Goal: Information Seeking & Learning: Learn about a topic

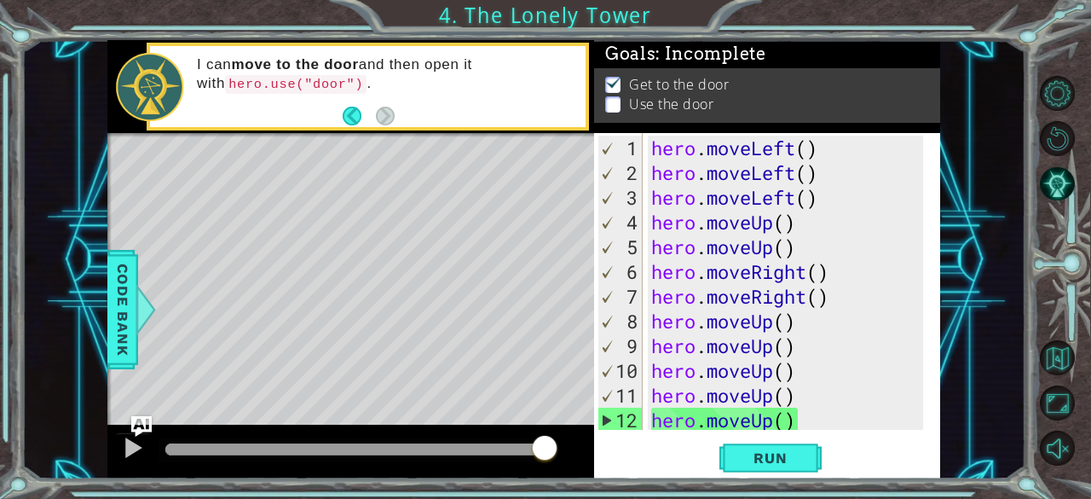
click at [613, 96] on p at bounding box center [612, 104] width 15 height 16
click at [714, 426] on div "hero . moveLeft ( ) hero . moveLeft ( ) hero . moveLeft ( ) hero . moveUp ( ) h…" at bounding box center [790, 309] width 285 height 346
click at [698, 436] on div "hero.moveUp() 1 2 3 4 5 6 7 8 9 10 11 12 13 hero . moveLeft ( ) hero . moveLeft…" at bounding box center [767, 305] width 346 height 345
click at [805, 420] on div "hero . moveLeft ( ) hero . moveLeft ( ) hero . moveLeft ( ) hero . moveUp ( ) h…" at bounding box center [790, 309] width 285 height 346
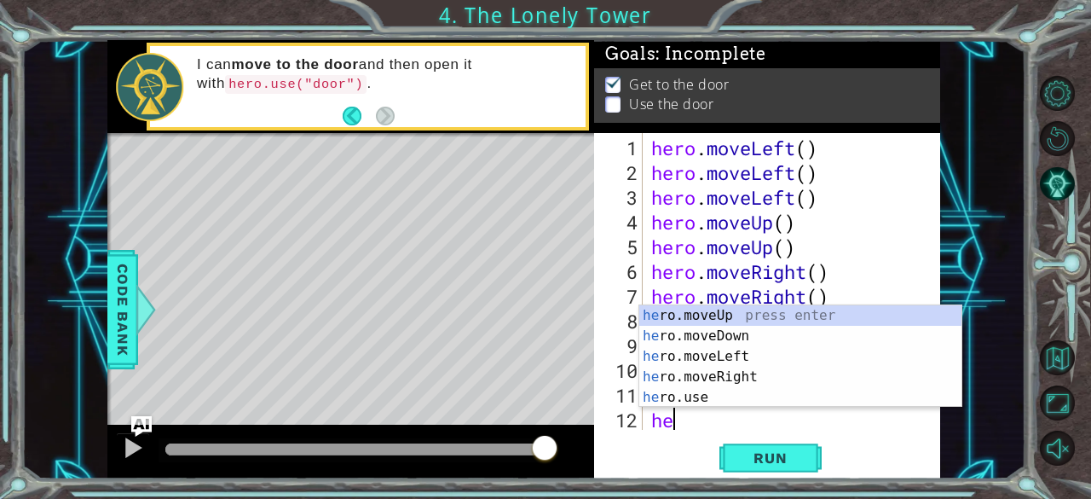
type textarea "h"
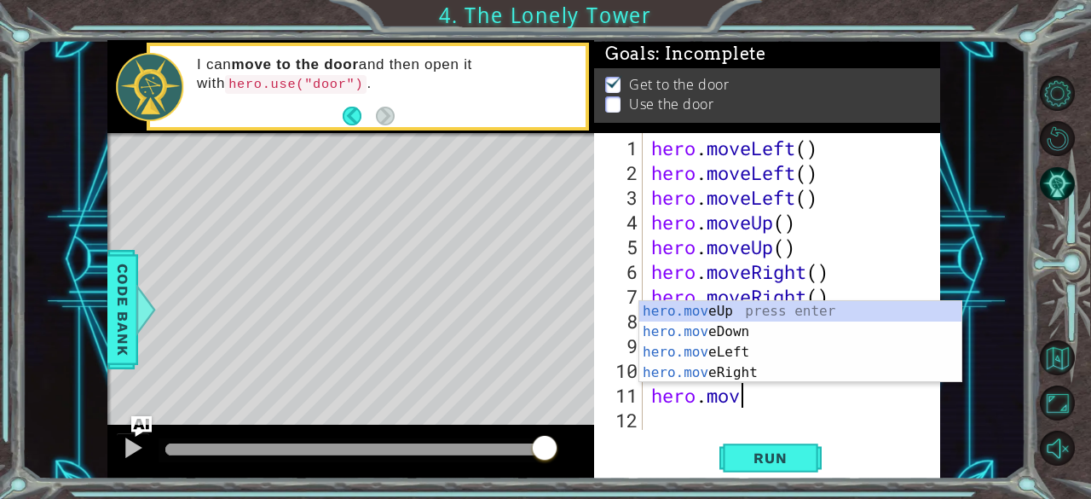
type textarea "h"
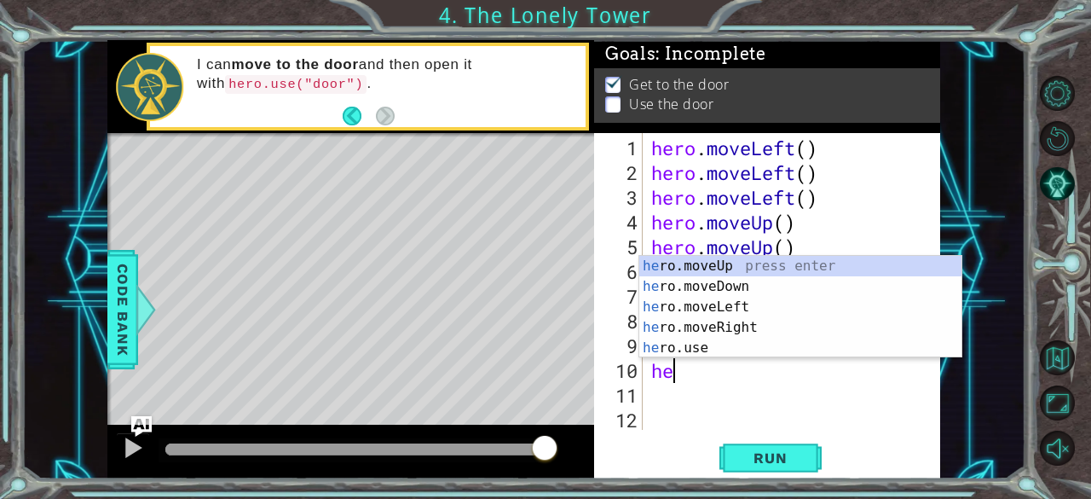
type textarea "h"
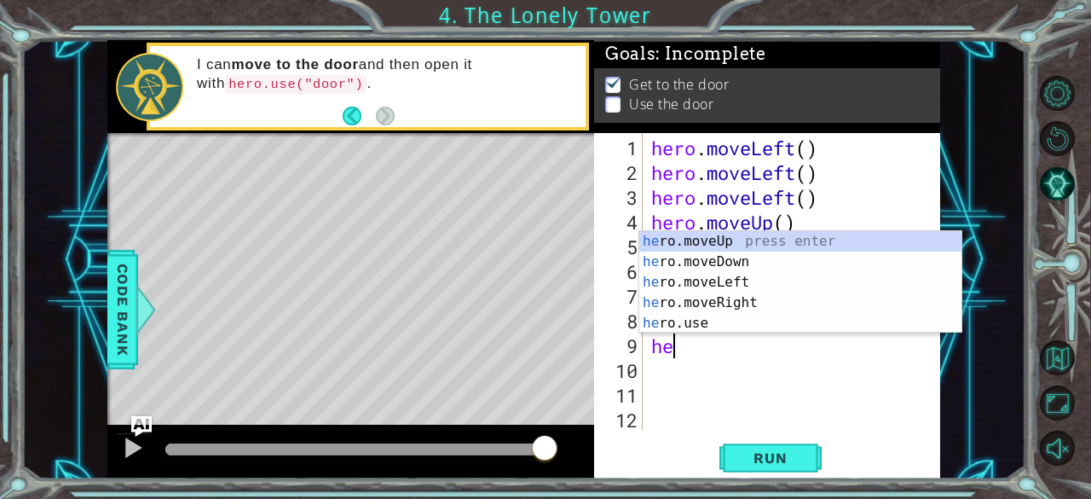
type textarea "h"
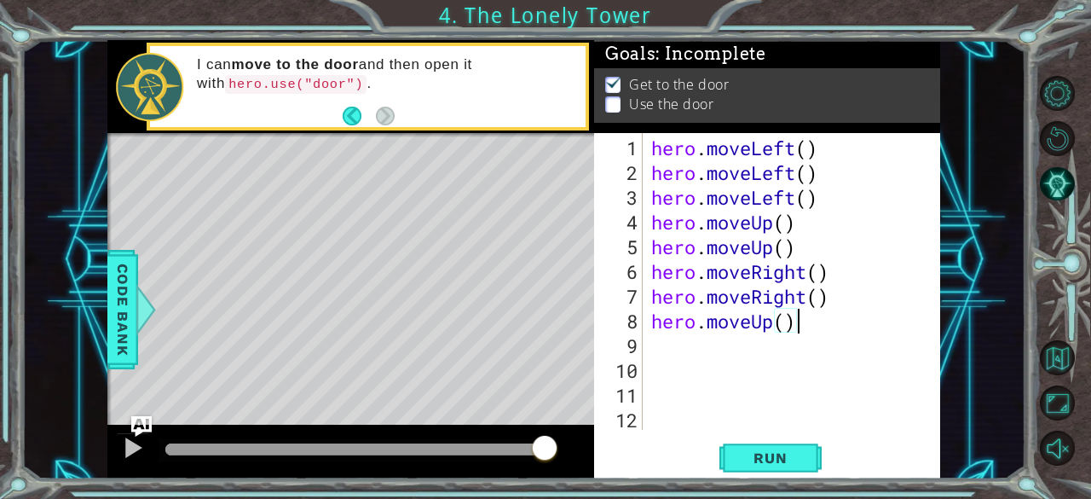
click at [797, 321] on div "hero . moveLeft ( ) hero . moveLeft ( ) hero . moveLeft ( ) hero . moveUp ( ) h…" at bounding box center [790, 309] width 285 height 346
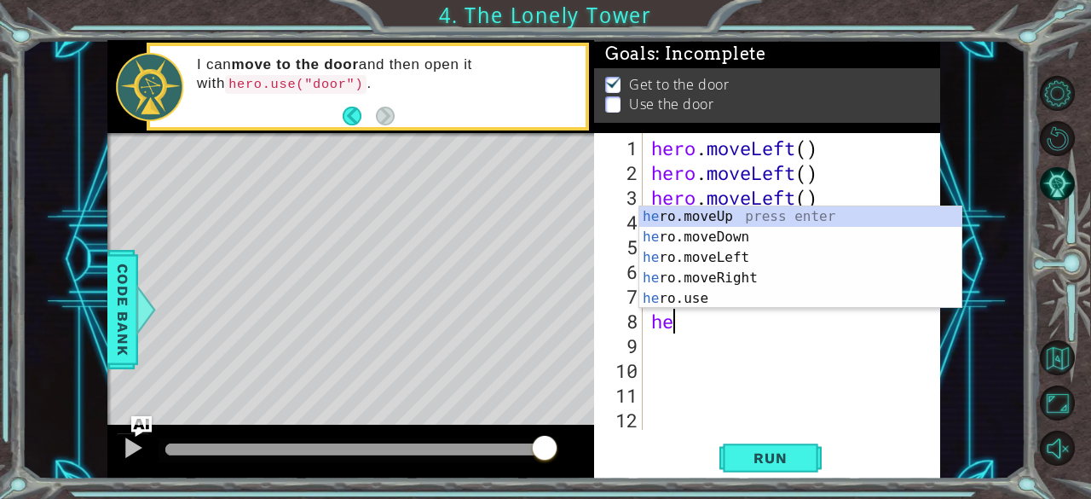
type textarea "h"
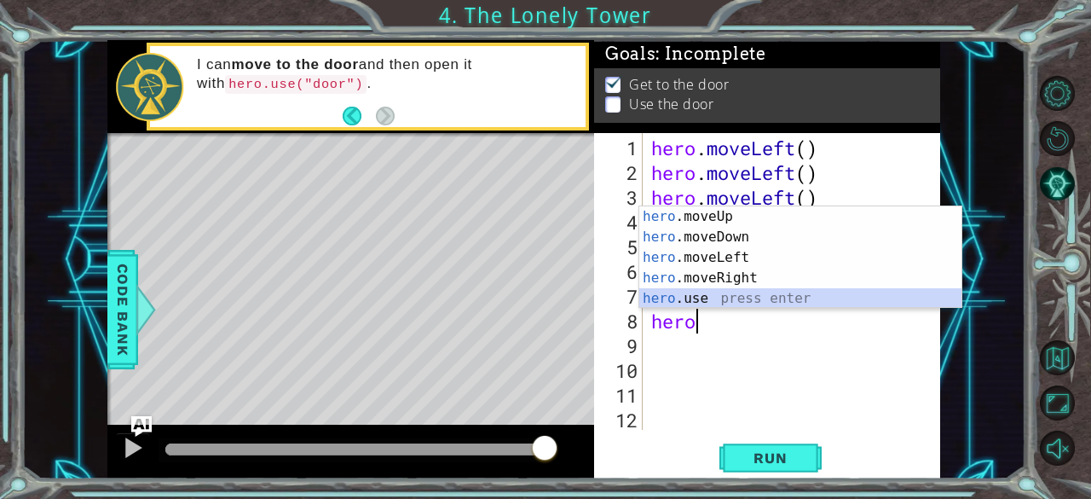
click at [699, 293] on div "hero .moveUp press enter hero .moveDown press enter hero .moveLeft press enter …" at bounding box center [800, 277] width 323 height 143
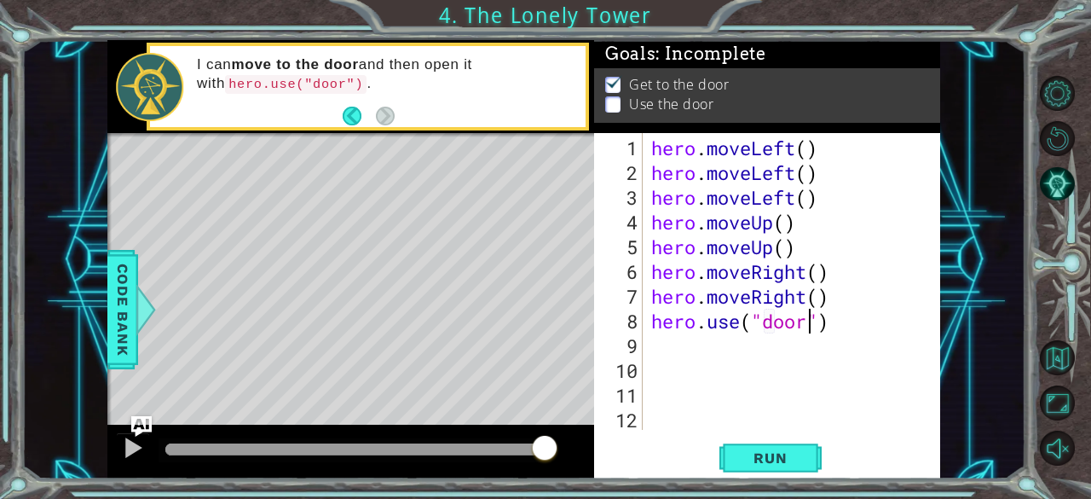
scroll to position [0, 7]
type textarea "hero.use("door")"
click at [787, 453] on span "Run" at bounding box center [770, 457] width 67 height 17
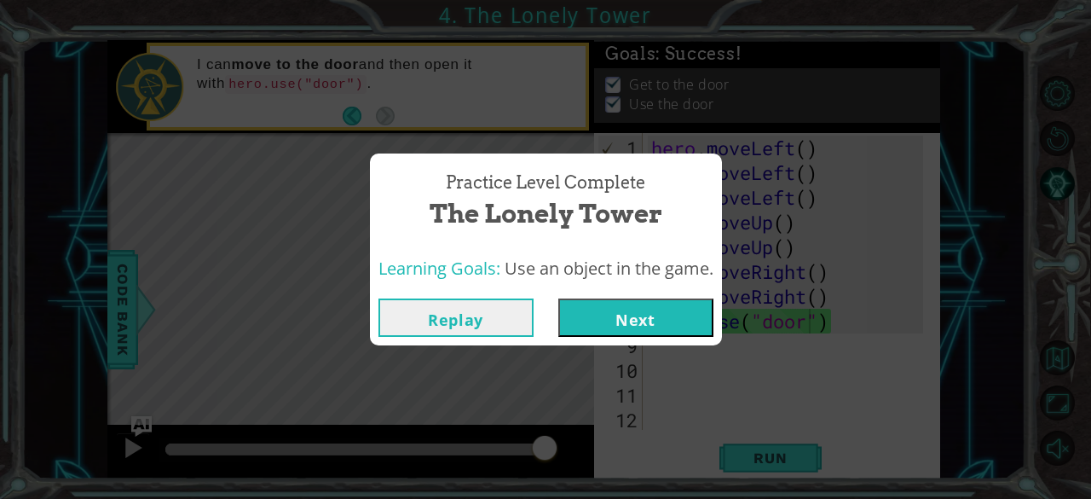
click at [688, 307] on button "Next" at bounding box center [635, 317] width 155 height 38
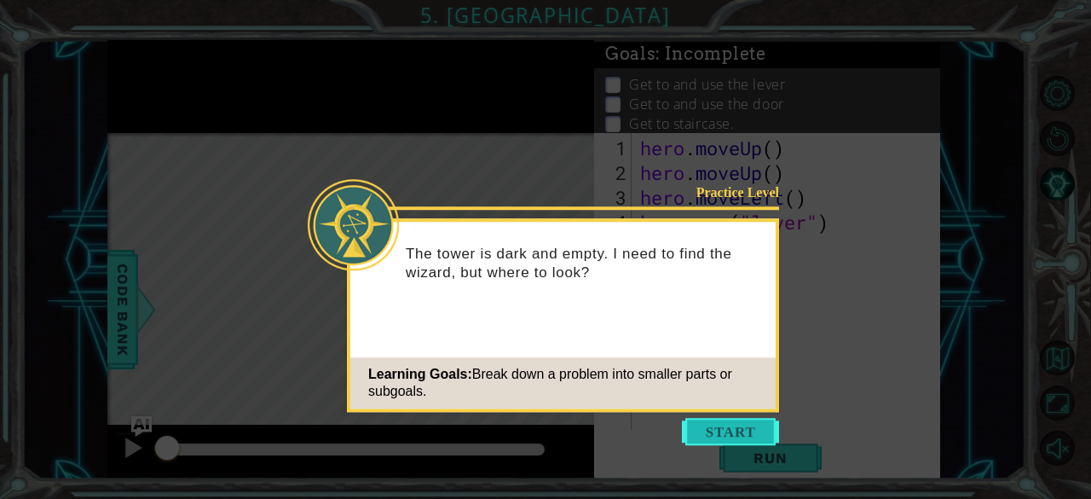
click at [742, 422] on button "Start" at bounding box center [730, 431] width 97 height 27
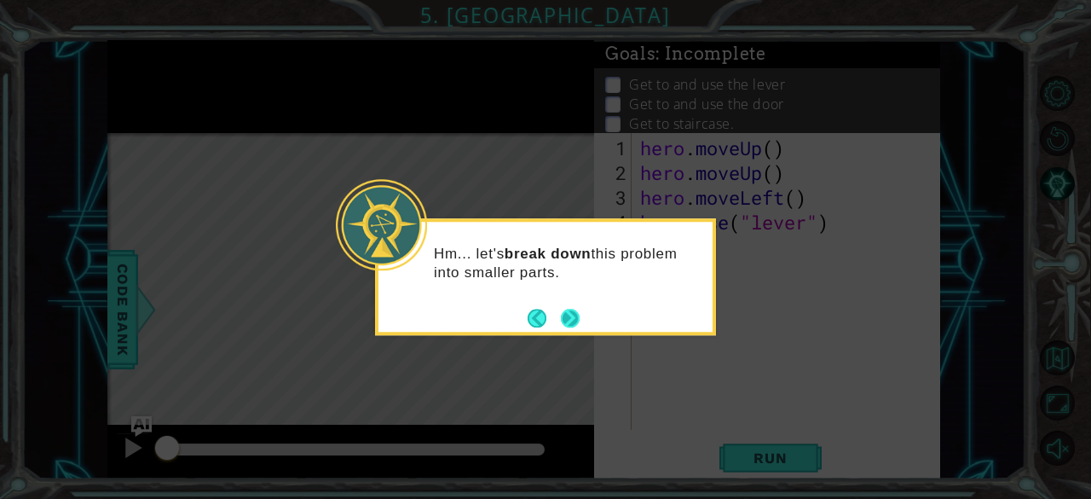
click at [566, 312] on button "Next" at bounding box center [570, 318] width 19 height 19
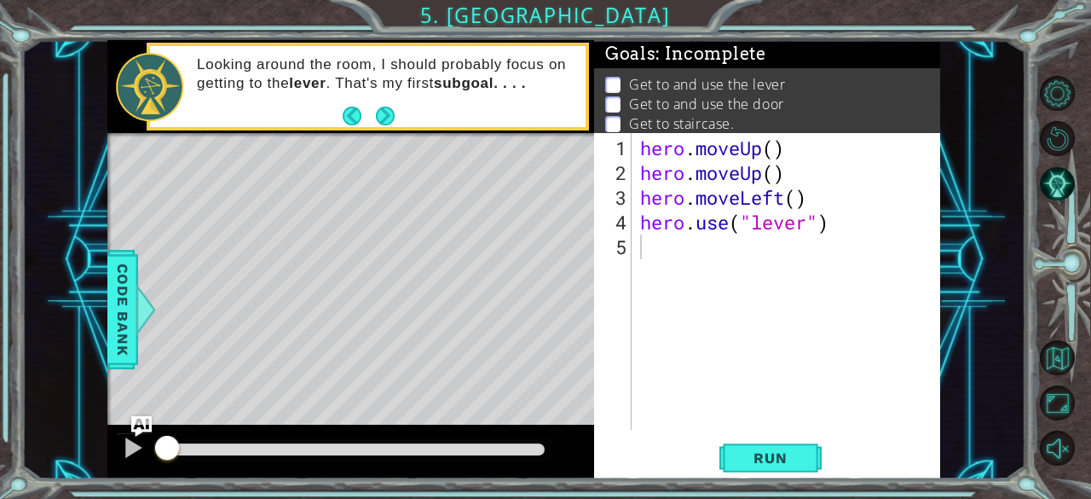
click at [383, 105] on footer at bounding box center [369, 116] width 52 height 26
click at [384, 116] on button "Next" at bounding box center [384, 116] width 19 height 19
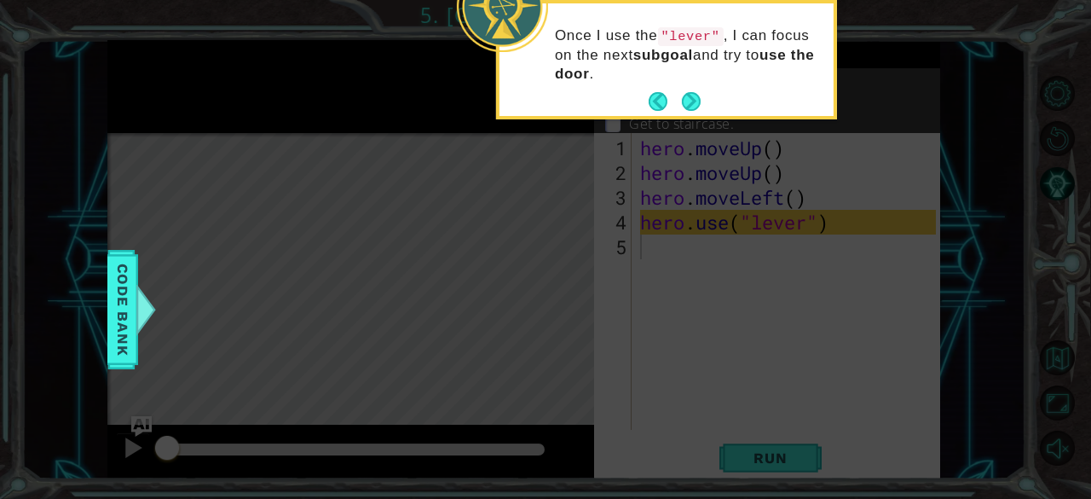
click at [602, 209] on icon at bounding box center [545, 74] width 1091 height 848
click at [692, 101] on button "Next" at bounding box center [691, 101] width 19 height 19
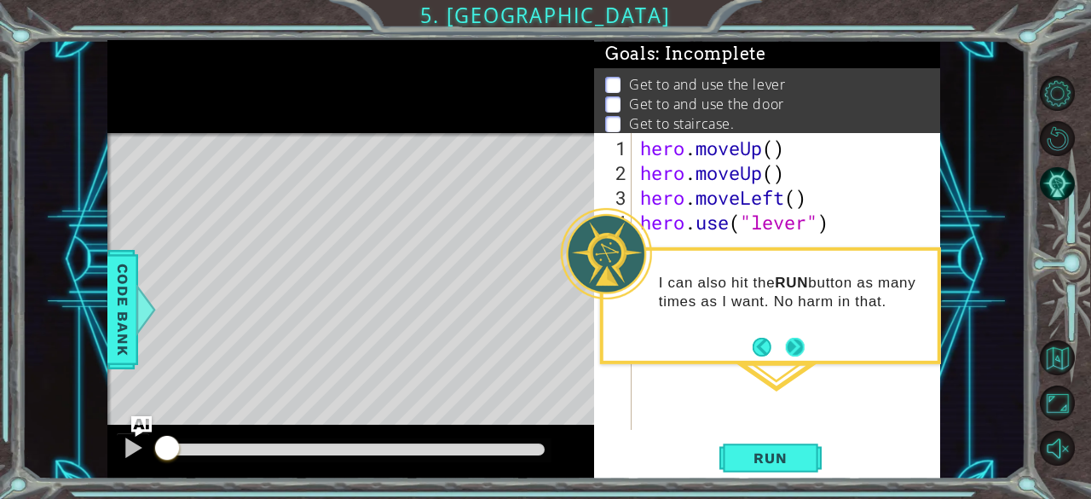
click at [795, 345] on button "Next" at bounding box center [795, 346] width 19 height 19
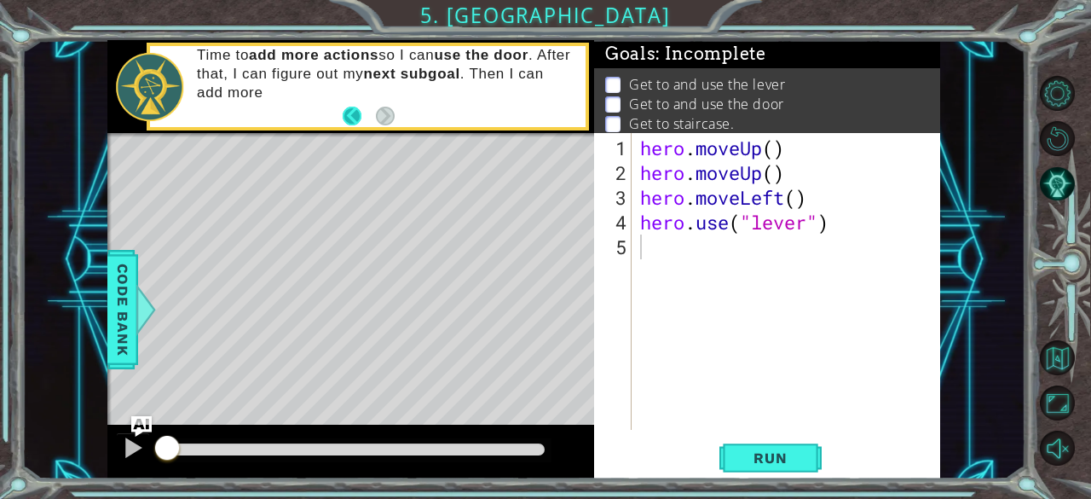
click at [356, 120] on button "Back" at bounding box center [359, 116] width 33 height 19
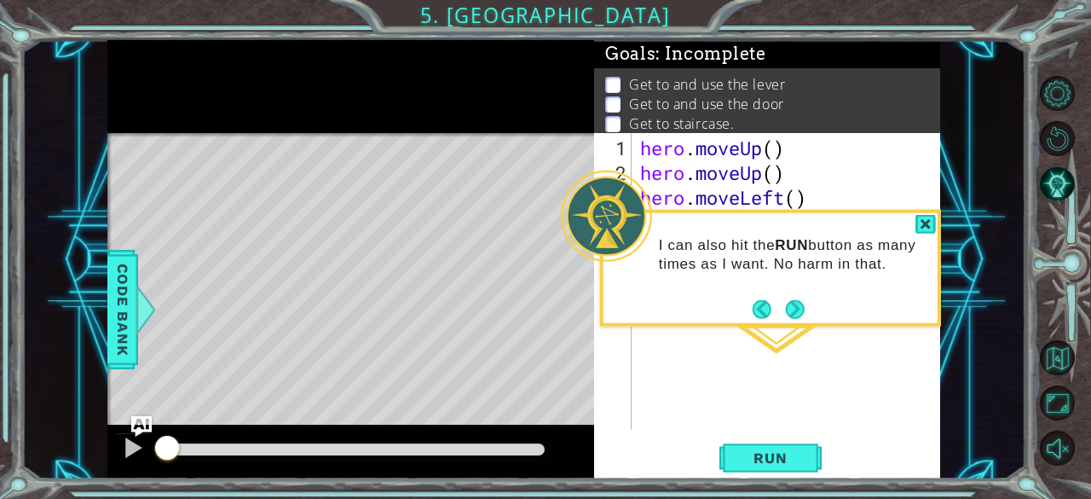
click at [781, 295] on div "I can also hit the RUN button as many times as I want. No harm in that." at bounding box center [771, 262] width 334 height 86
click at [789, 299] on button "Next" at bounding box center [795, 308] width 19 height 19
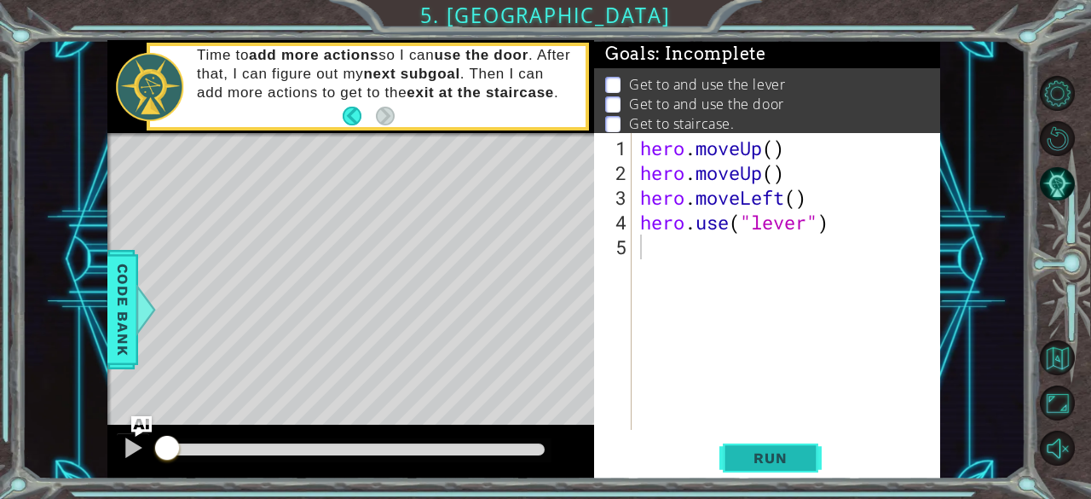
click at [740, 456] on span "Run" at bounding box center [770, 457] width 67 height 17
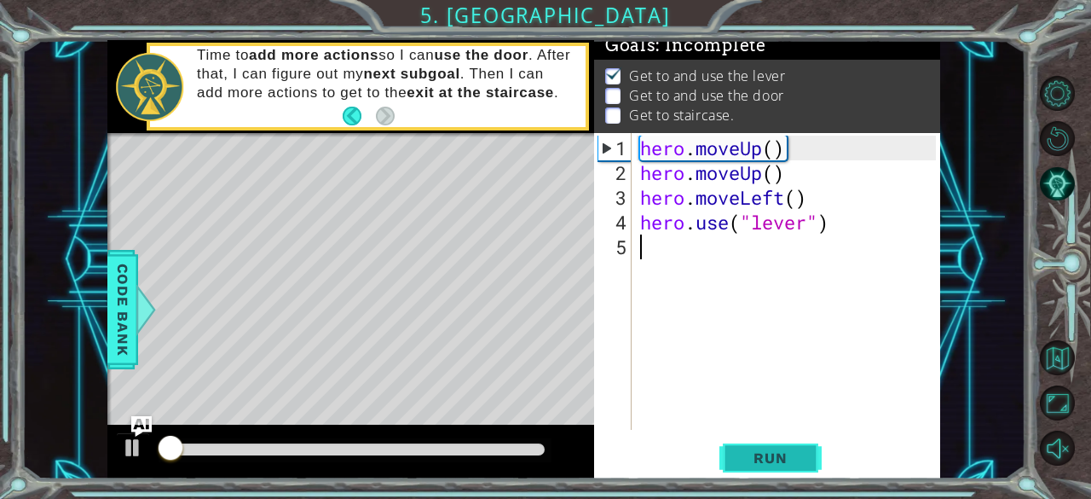
scroll to position [15, 0]
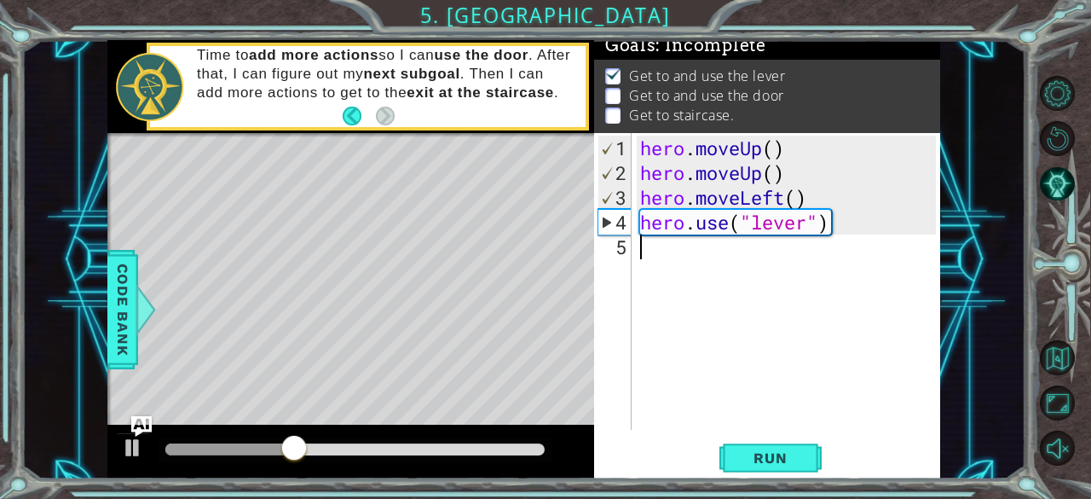
type textarea "h"
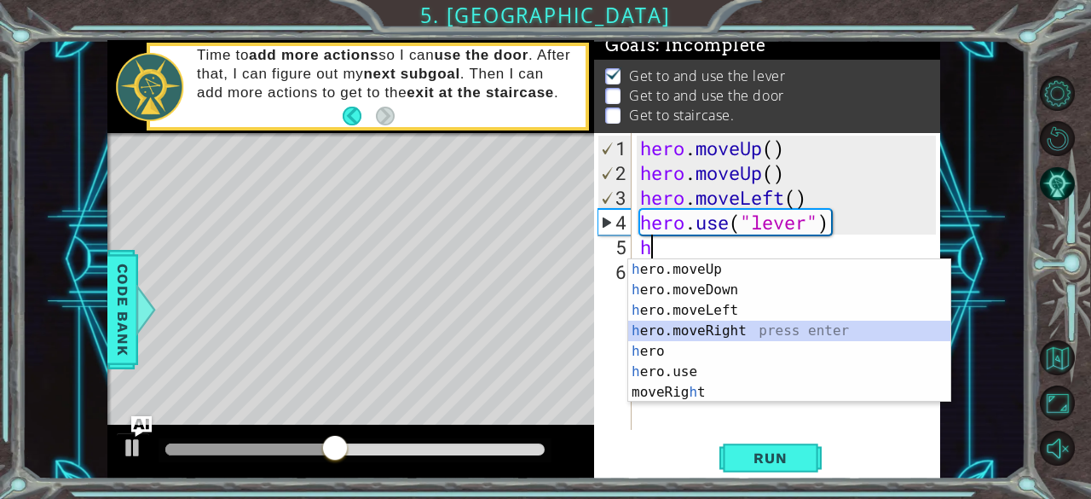
click at [728, 324] on div "h ero.moveUp press enter h ero.moveDown press enter h ero.moveLeft press enter …" at bounding box center [789, 351] width 323 height 184
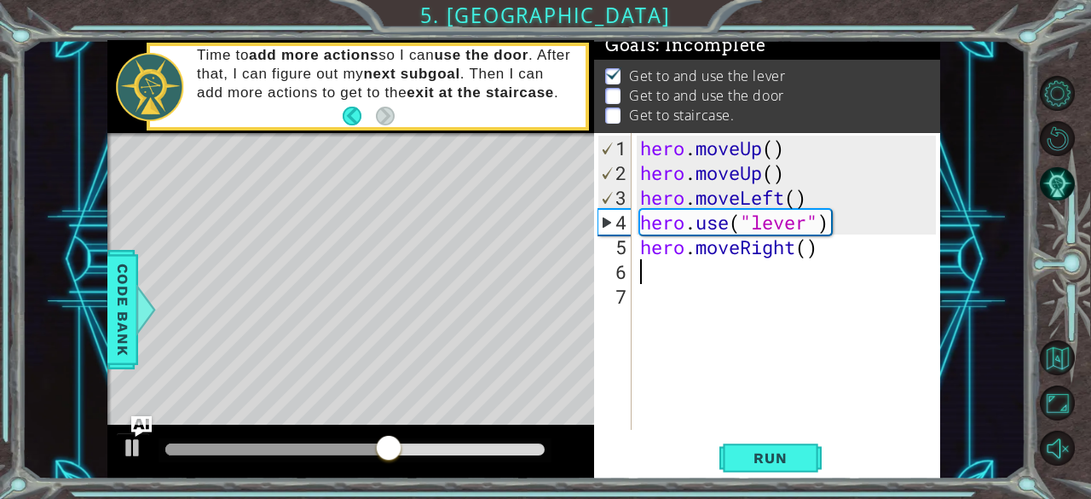
type textarea "h"
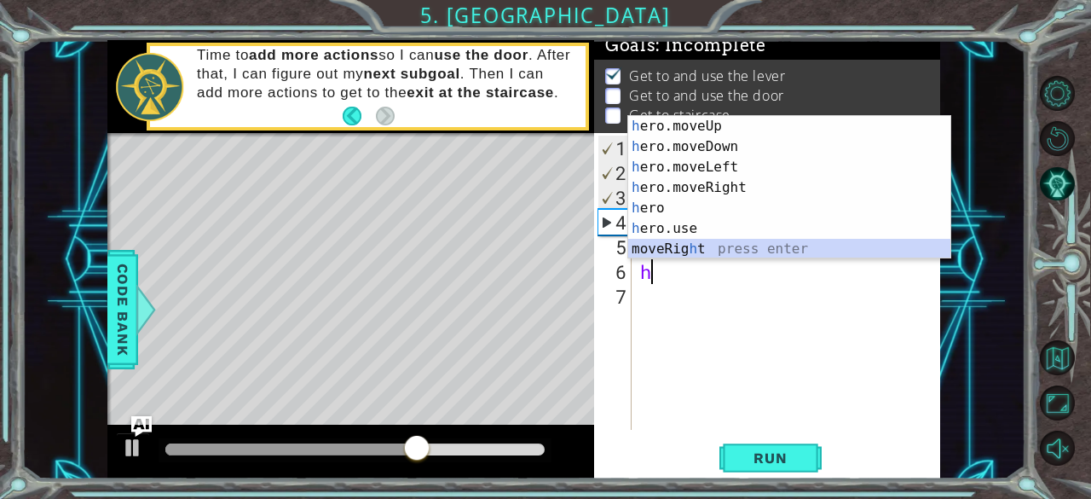
click at [696, 243] on div "h ero.moveUp press enter h ero.moveDown press enter h ero.moveLeft press enter …" at bounding box center [789, 208] width 323 height 184
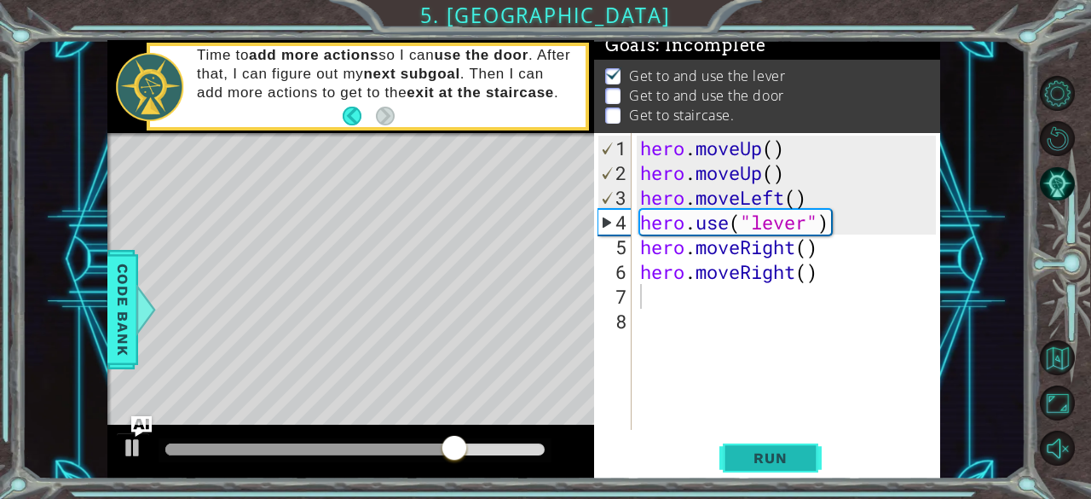
click at [775, 454] on span "Run" at bounding box center [770, 457] width 67 height 17
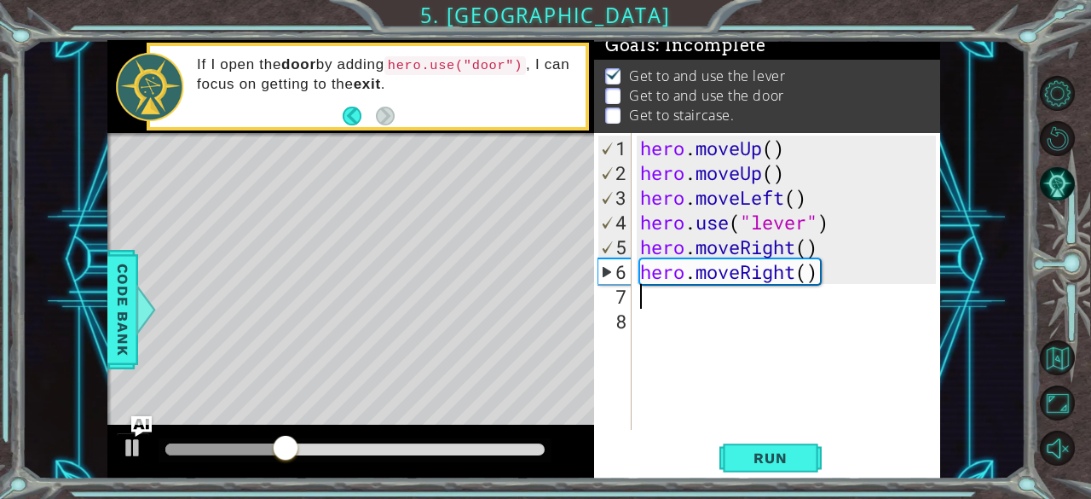
type textarea "h"
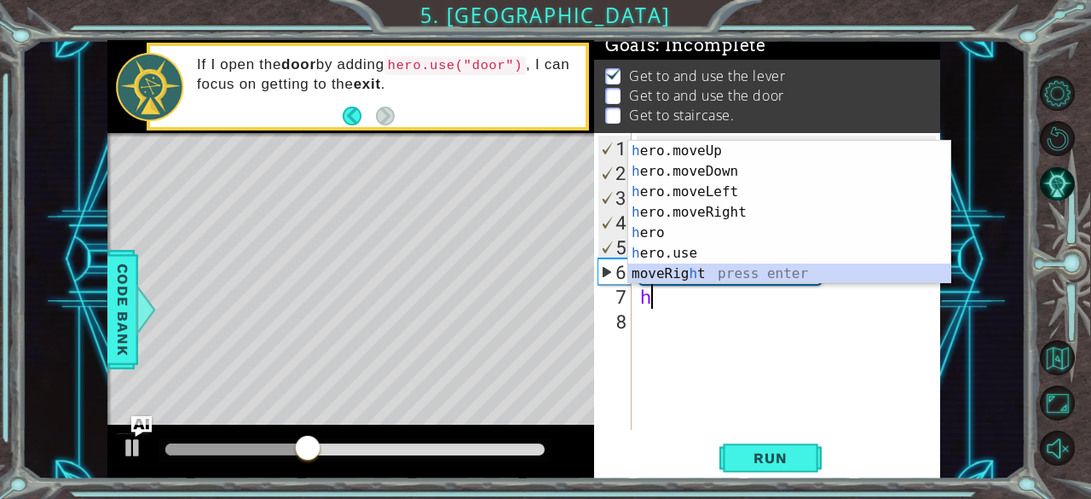
click at [702, 273] on div "h ero.moveUp press enter h ero.moveDown press enter h ero.moveLeft press enter …" at bounding box center [789, 233] width 323 height 184
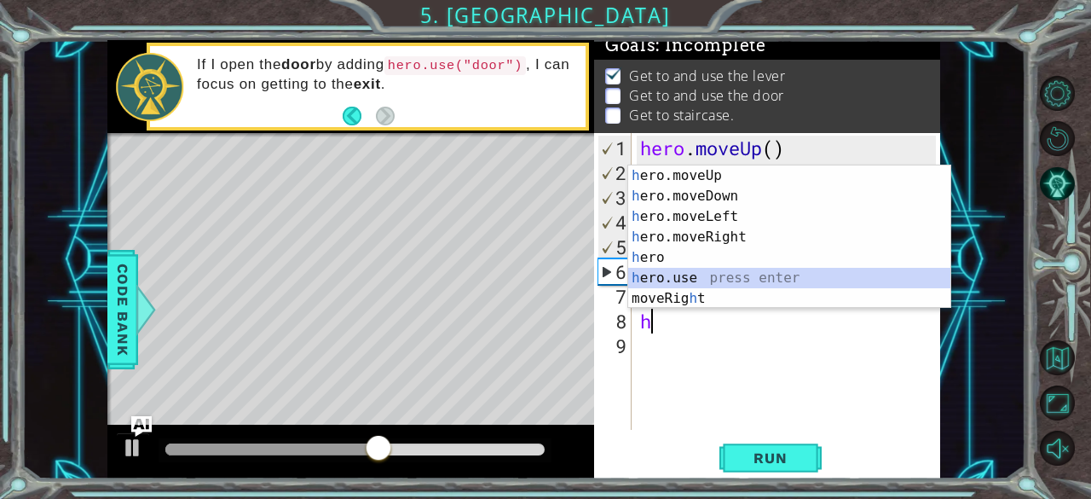
click at [675, 278] on div "h ero.moveUp press enter h ero.moveDown press enter h ero.moveLeft press enter …" at bounding box center [789, 257] width 323 height 184
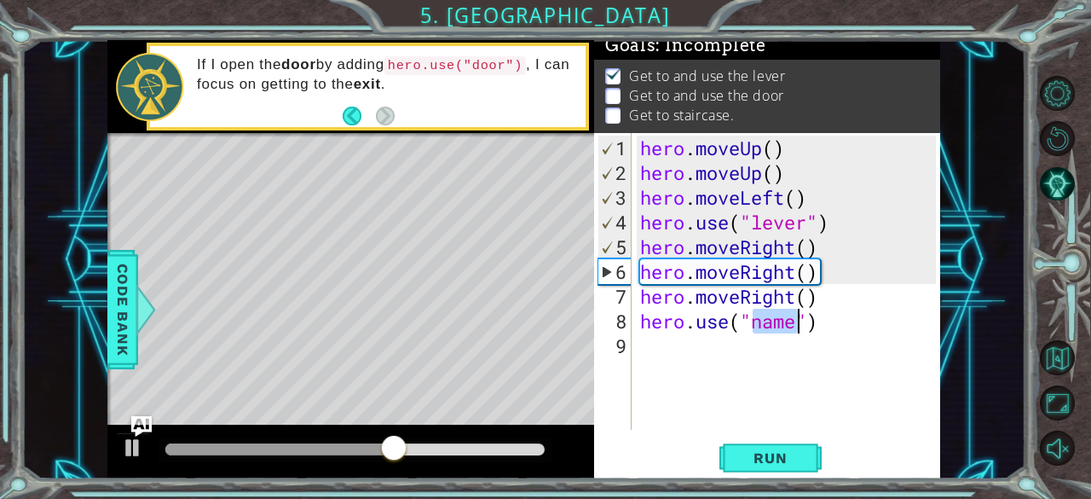
click at [763, 321] on div "hero . moveUp ( ) hero . moveUp ( ) hero . moveLeft ( ) hero . use ( "lever" ) …" at bounding box center [787, 281] width 300 height 297
click at [798, 320] on div "hero . moveUp ( ) hero . moveUp ( ) hero . moveLeft ( ) hero . use ( "lever" ) …" at bounding box center [791, 309] width 309 height 346
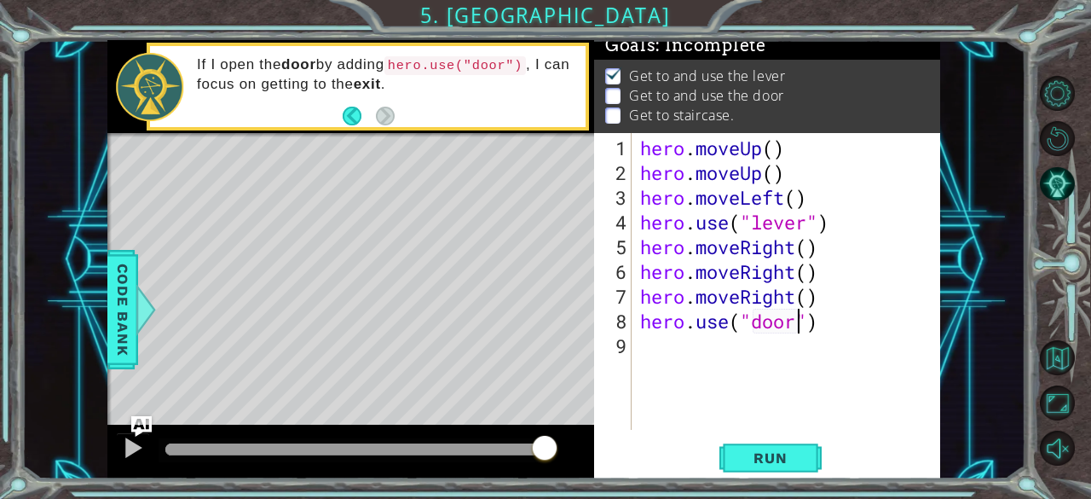
scroll to position [0, 7]
type textarea "hero.use("door")"
click at [791, 450] on span "Run" at bounding box center [770, 457] width 67 height 17
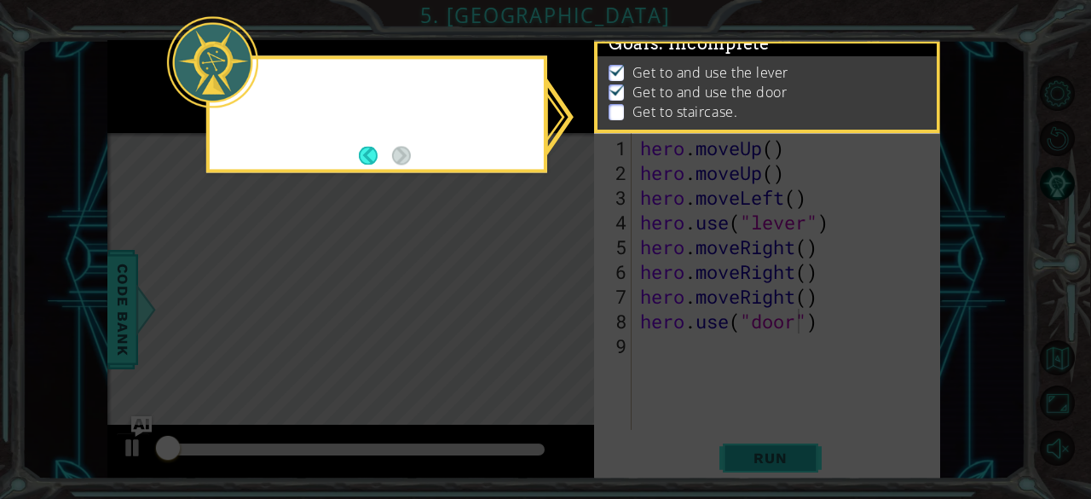
scroll to position [15, 0]
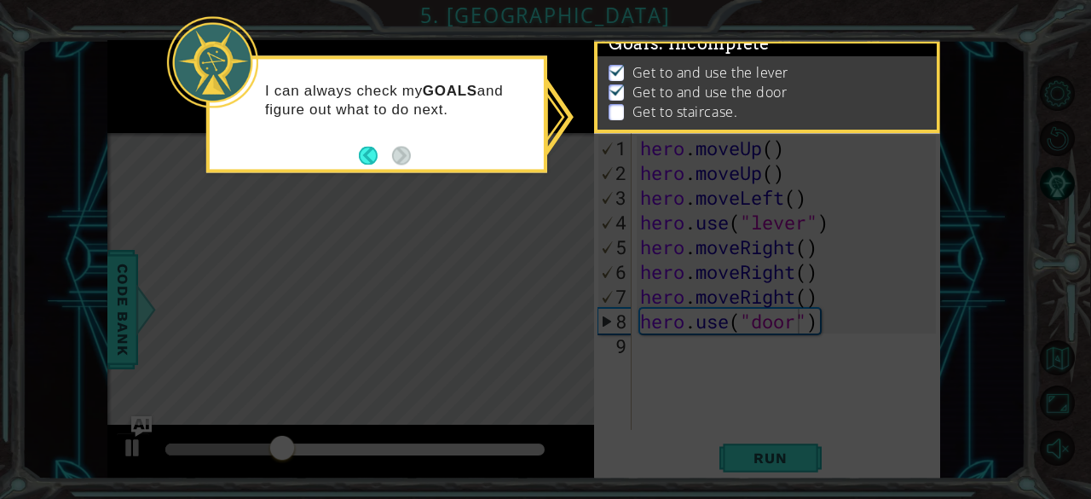
click at [361, 144] on footer at bounding box center [385, 155] width 52 height 26
click at [370, 154] on button "Back" at bounding box center [375, 155] width 33 height 19
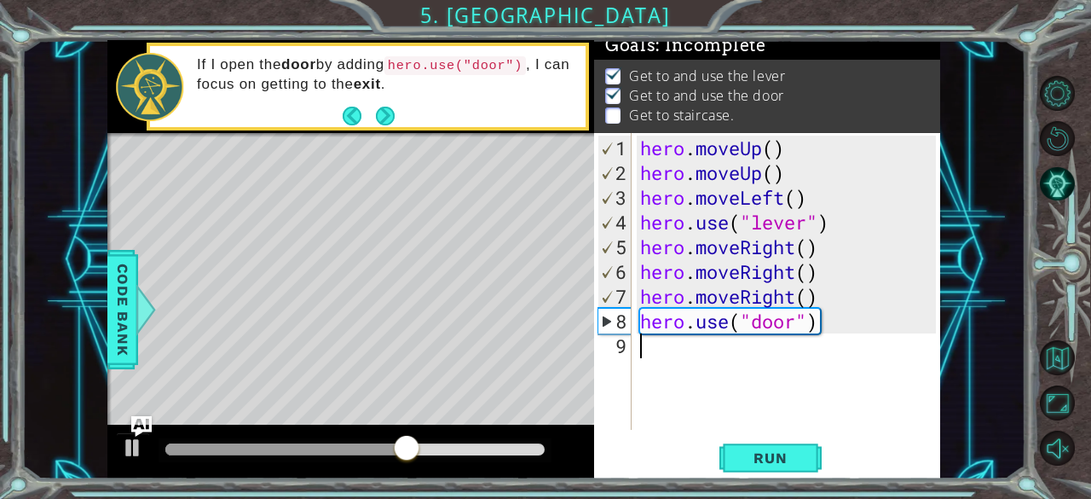
click at [648, 354] on div "hero . moveUp ( ) hero . moveUp ( ) hero . moveLeft ( ) hero . use ( "lever" ) …" at bounding box center [791, 309] width 309 height 346
type textarea "h"
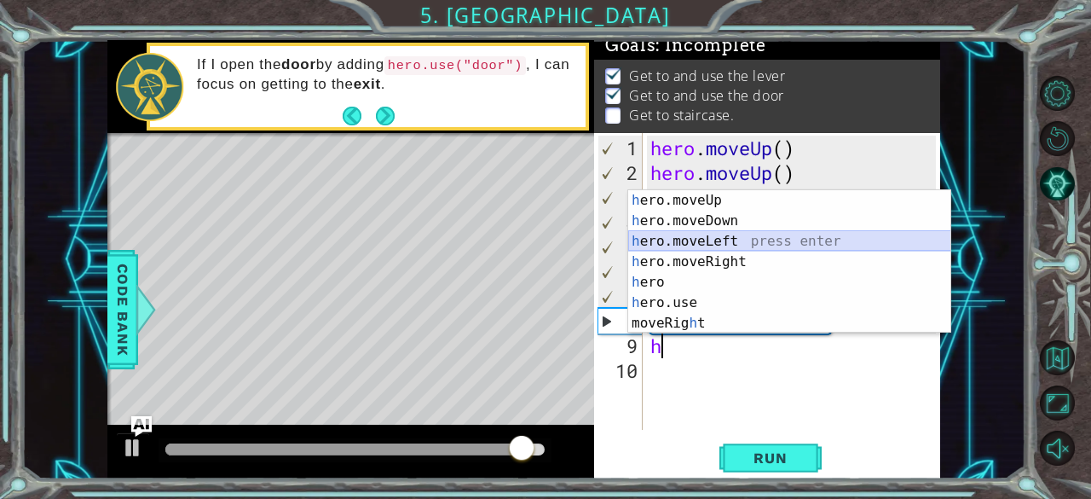
drag, startPoint x: 696, startPoint y: 203, endPoint x: 684, endPoint y: 248, distance: 47.0
click at [684, 248] on div "h ero.moveUp press enter h ero.moveDown press enter h ero.moveLeft press enter …" at bounding box center [789, 282] width 323 height 184
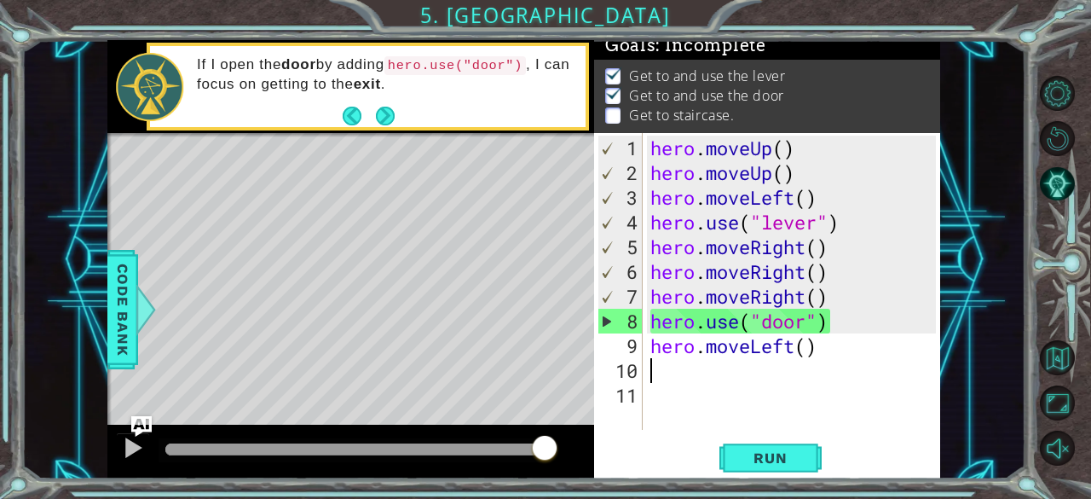
click at [796, 348] on div "hero . moveUp ( ) hero . moveUp ( ) hero . moveLeft ( ) hero . use ( "lever" ) …" at bounding box center [796, 309] width 298 height 346
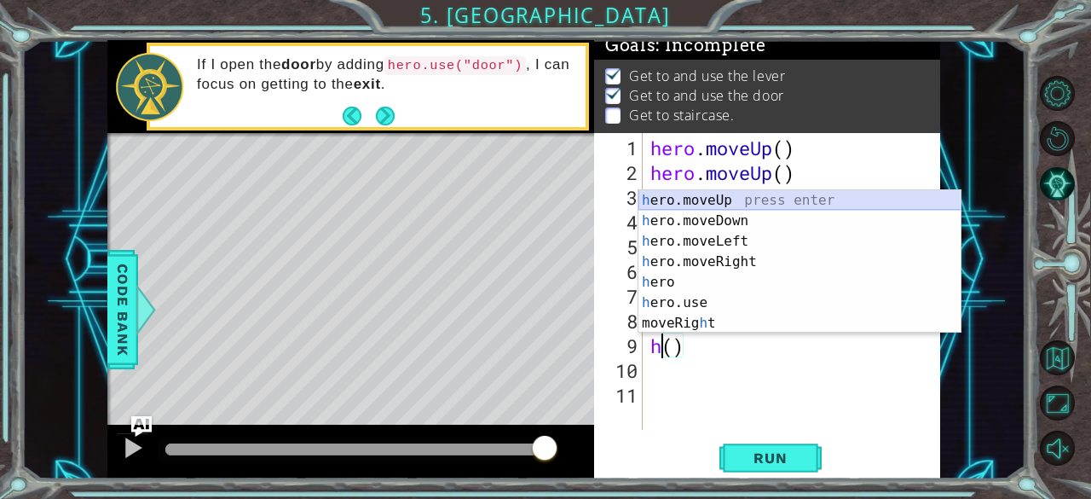
click at [709, 199] on div "h ero.moveUp press enter h ero.moveDown press enter h ero.moveLeft press enter …" at bounding box center [800, 282] width 323 height 184
type textarea "hero.moveUp"
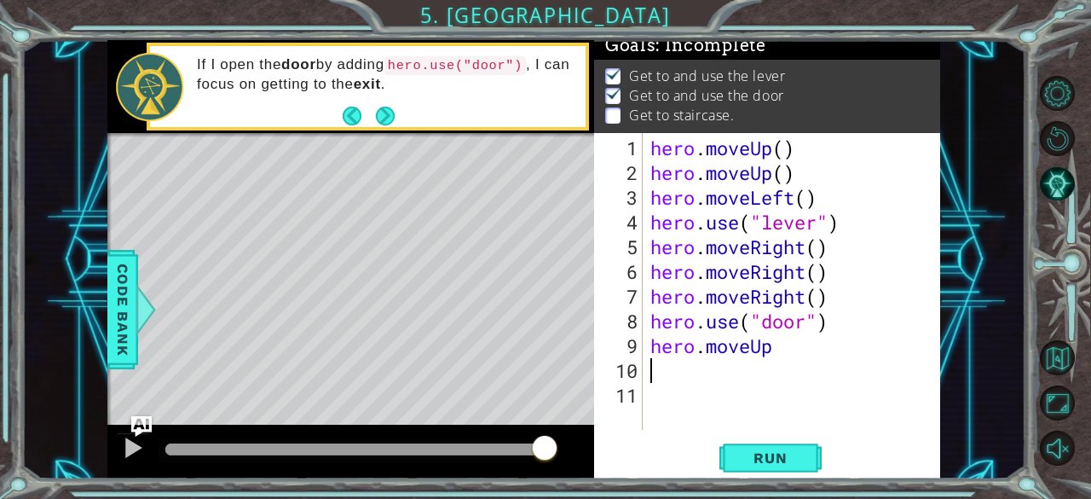
click at [653, 364] on div "hero . moveUp ( ) hero . moveUp ( ) hero . moveLeft ( ) hero . use ( "lever" ) …" at bounding box center [796, 309] width 298 height 346
type textarea "n"
type textarea "h"
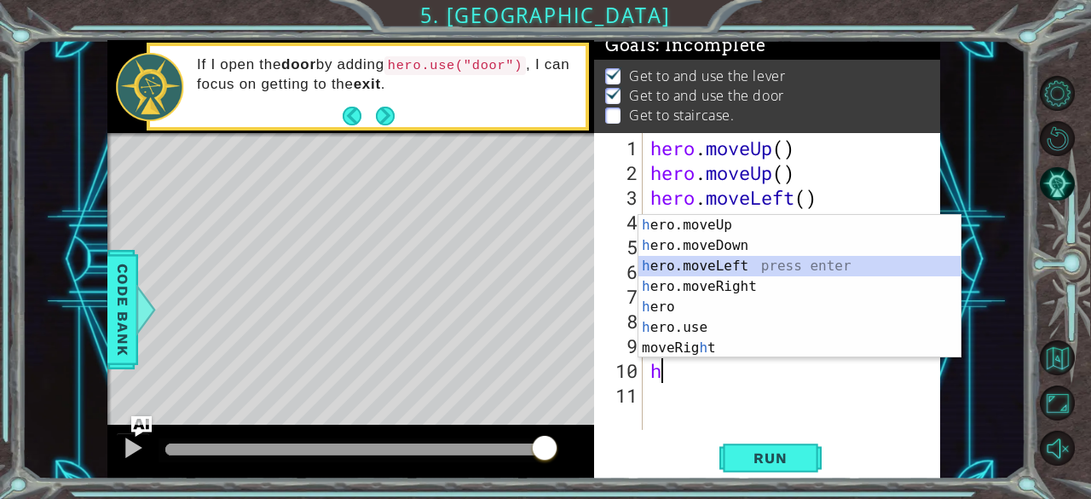
click at [673, 263] on div "h ero.moveUp press enter h ero.moveDown press enter h ero.moveLeft press enter …" at bounding box center [800, 307] width 323 height 184
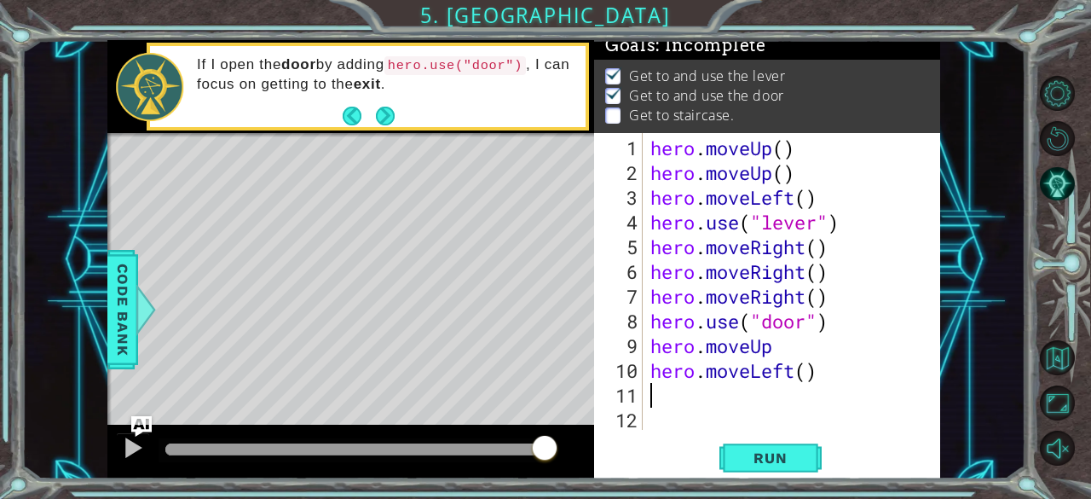
type textarea "h"
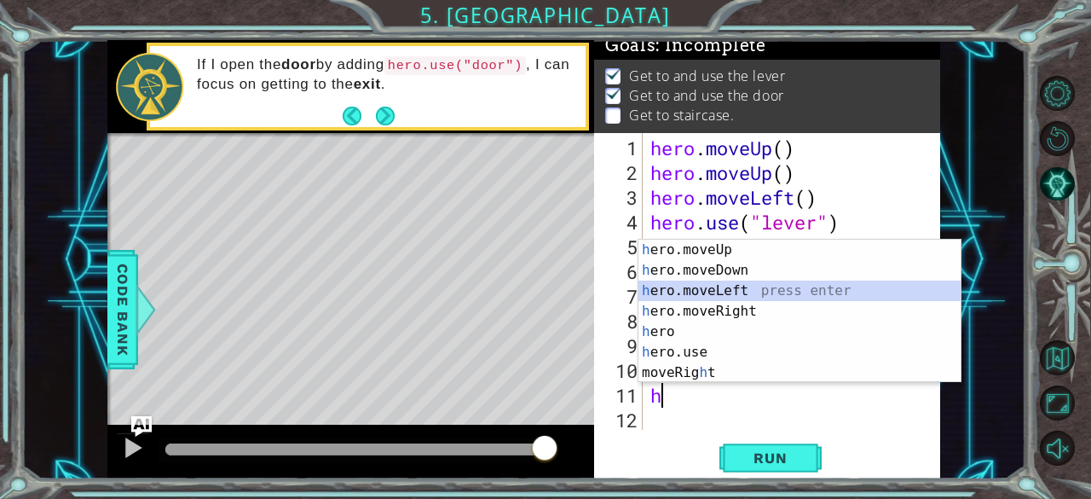
click at [697, 288] on div "h ero.moveUp press enter h ero.moveDown press enter h ero.moveLeft press enter …" at bounding box center [800, 332] width 323 height 184
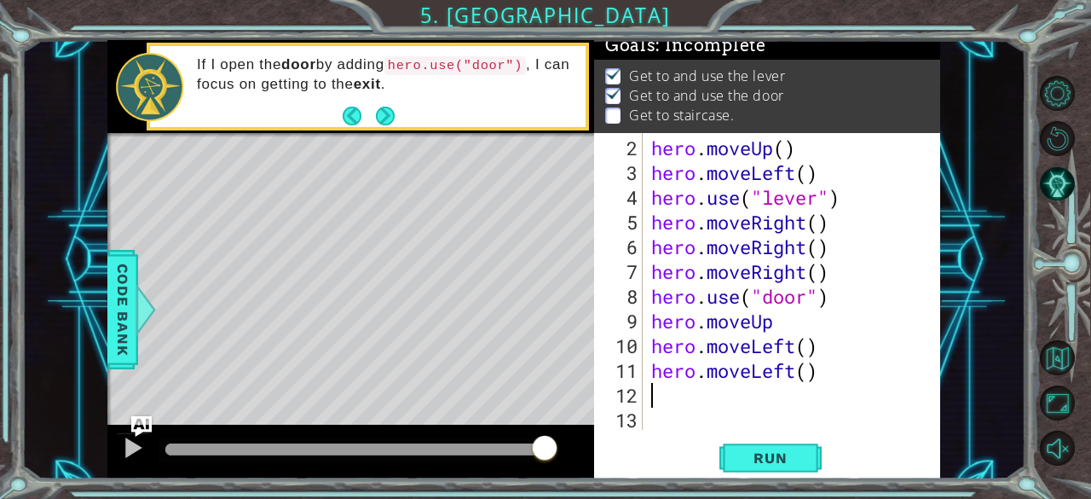
scroll to position [25, 0]
type textarea "h"
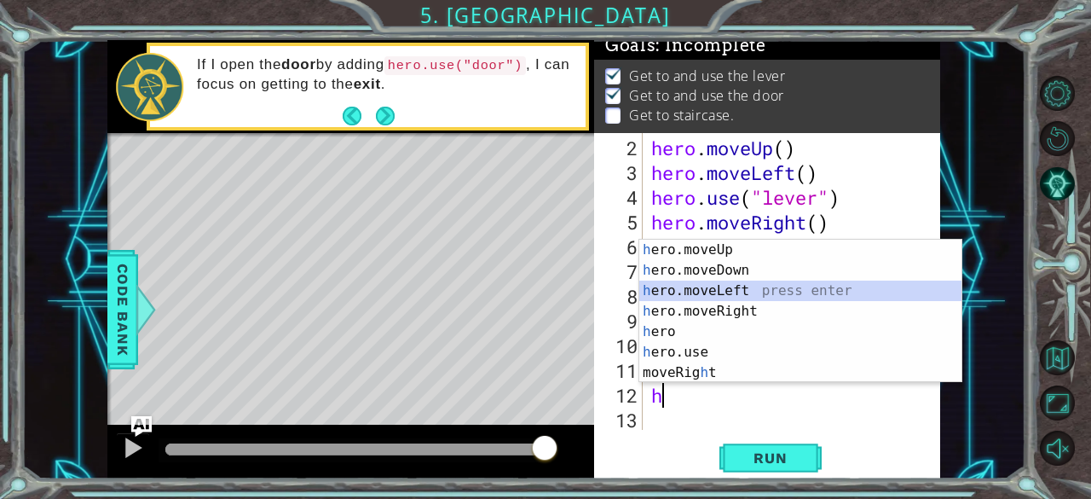
click at [716, 286] on div "h ero.moveUp press enter h ero.moveDown press enter h ero.moveLeft press enter …" at bounding box center [800, 332] width 323 height 184
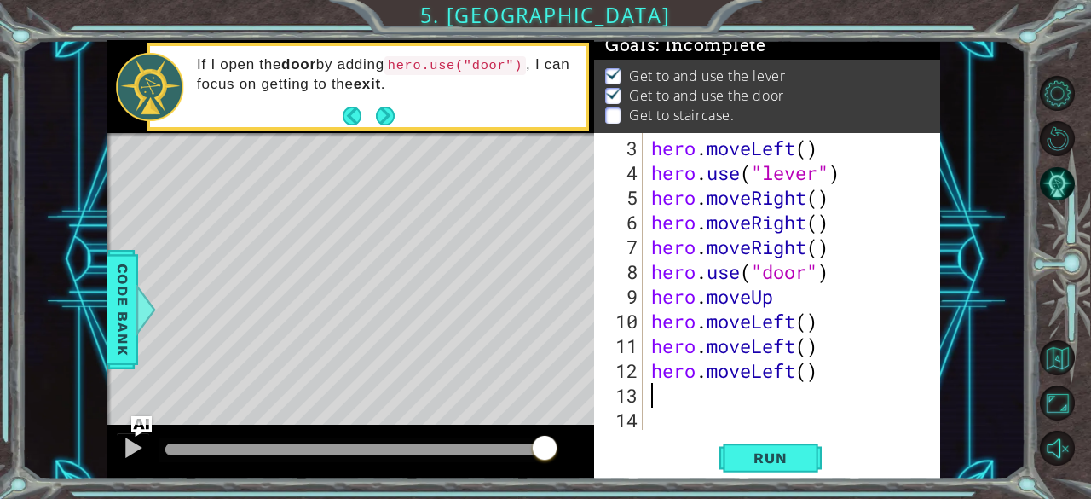
scroll to position [49, 0]
click at [774, 454] on span "Run" at bounding box center [770, 457] width 67 height 17
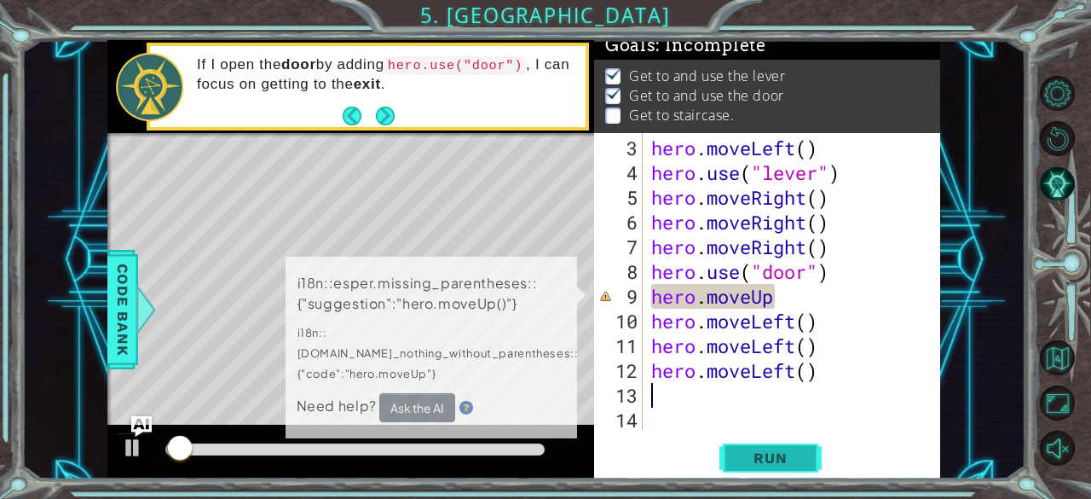
scroll to position [15, 0]
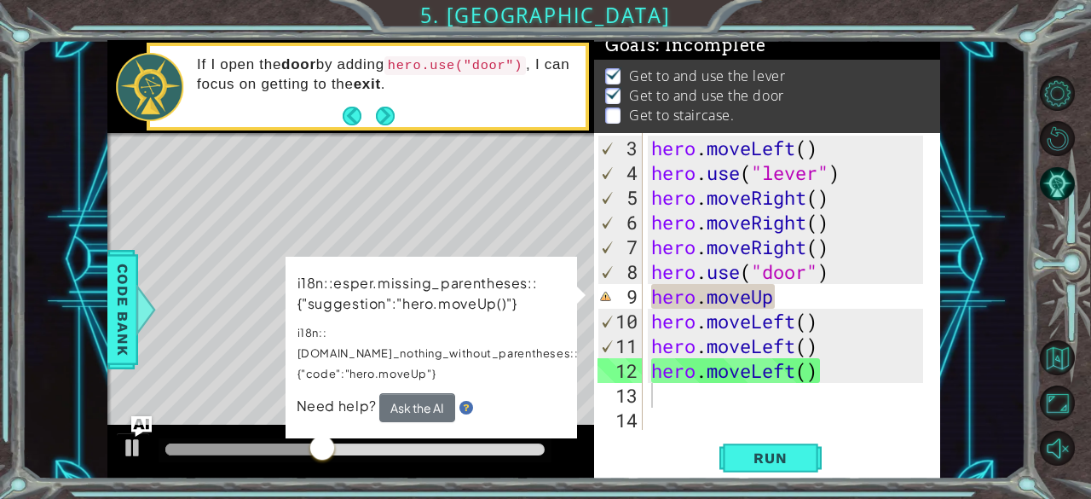
click at [445, 246] on div "Level Map" at bounding box center [501, 384] width 788 height 502
click at [485, 262] on div "i18n::esper.missing_parentheses::{"suggestion":"hero.moveUp()"} i18n::[DOMAIN_N…" at bounding box center [431, 347] width 295 height 187
click at [776, 291] on div "hero . moveLeft ( ) hero . use ( "lever" ) hero . moveRight ( ) hero . moveRigh…" at bounding box center [790, 309] width 285 height 346
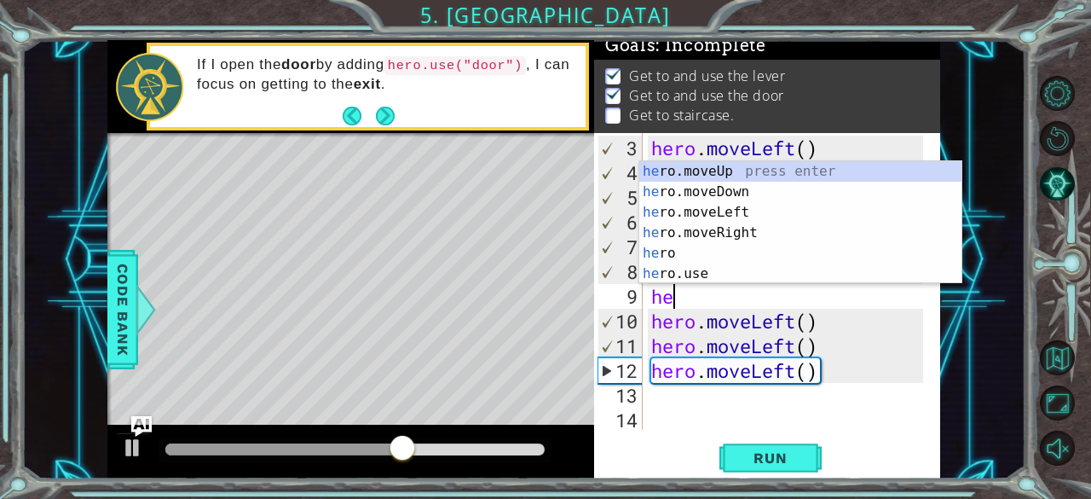
type textarea "h"
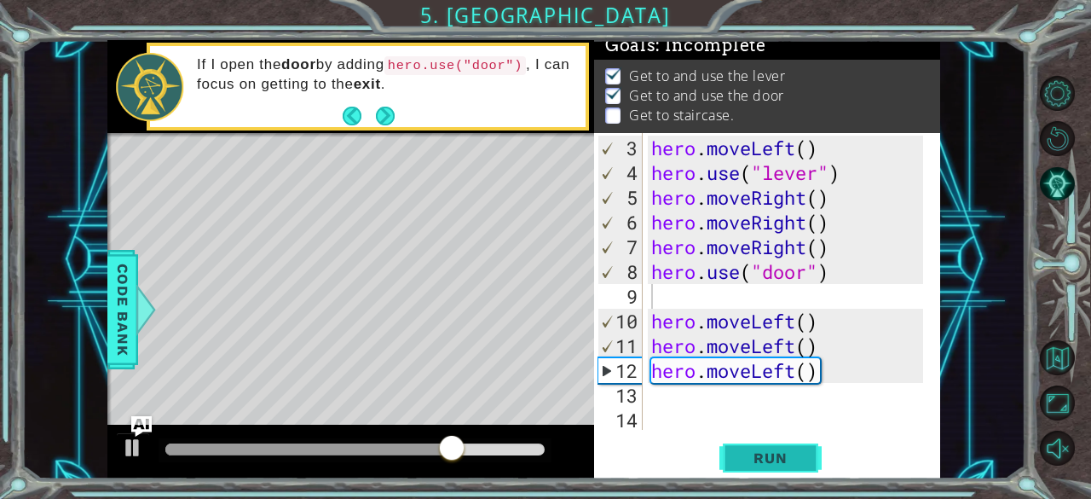
click at [800, 459] on span "Run" at bounding box center [770, 457] width 67 height 17
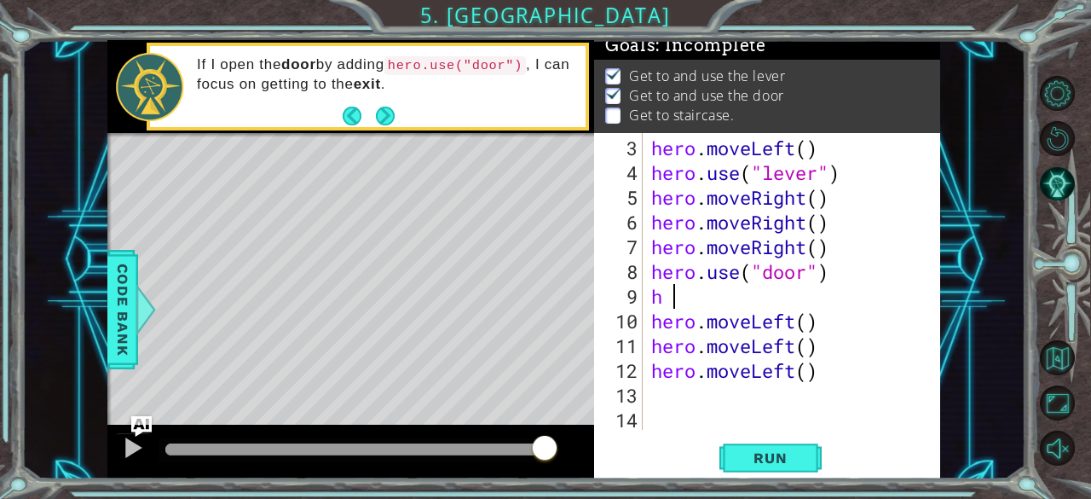
type textarea "h"
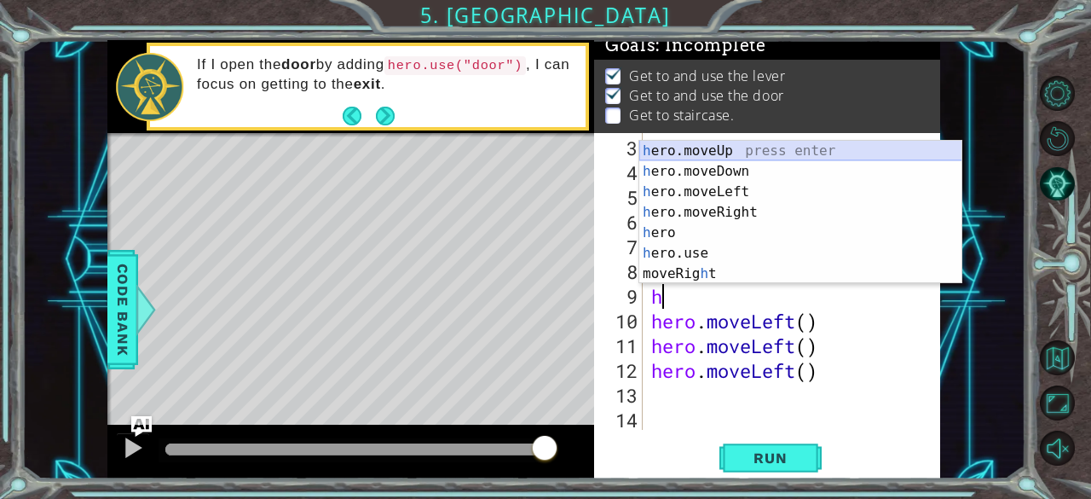
click at [732, 151] on div "h ero.moveUp press enter h ero.moveDown press enter h ero.moveLeft press enter …" at bounding box center [800, 233] width 323 height 184
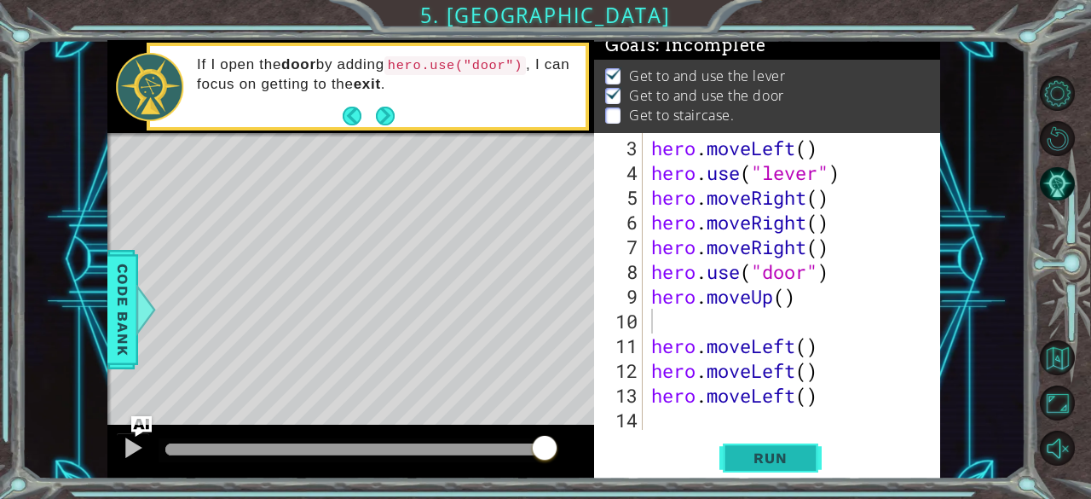
click at [771, 454] on span "Run" at bounding box center [770, 457] width 67 height 17
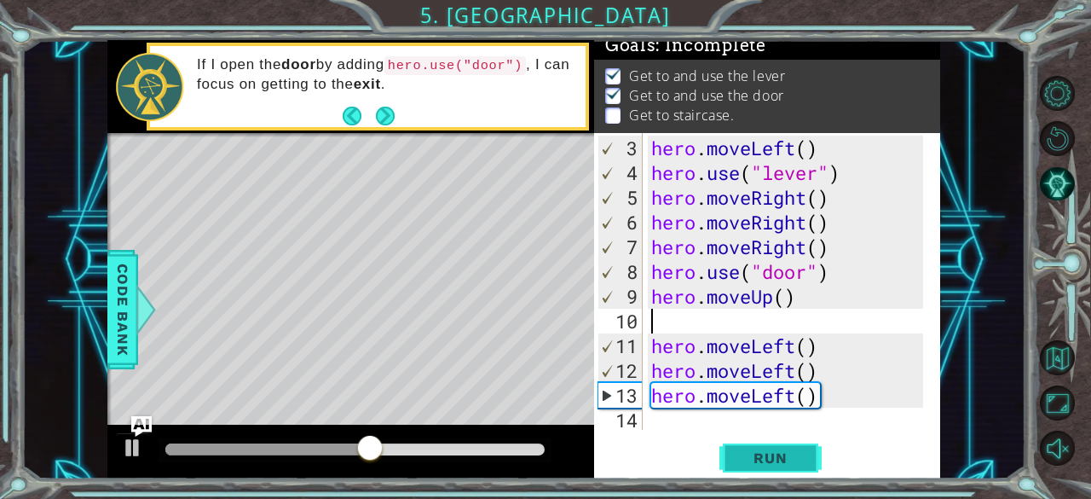
type textarea "h"
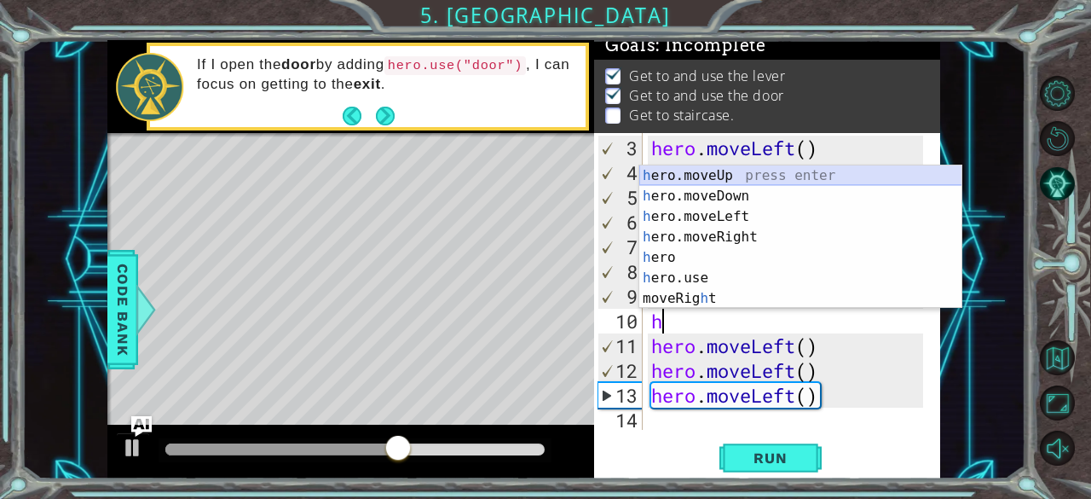
click at [736, 175] on div "h ero.moveUp press enter h ero.moveDown press enter h ero.moveLeft press enter …" at bounding box center [800, 257] width 323 height 184
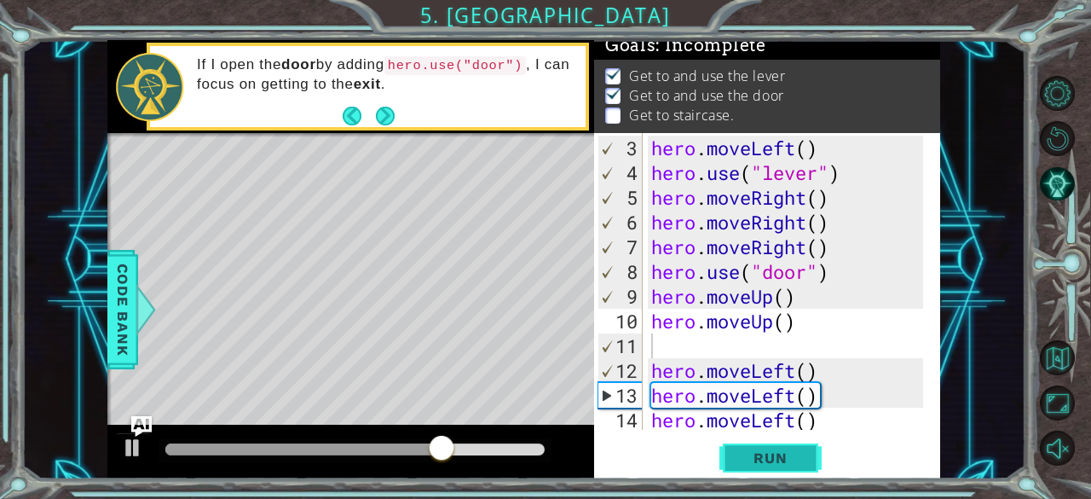
click at [749, 446] on button "Run" at bounding box center [770, 458] width 102 height 35
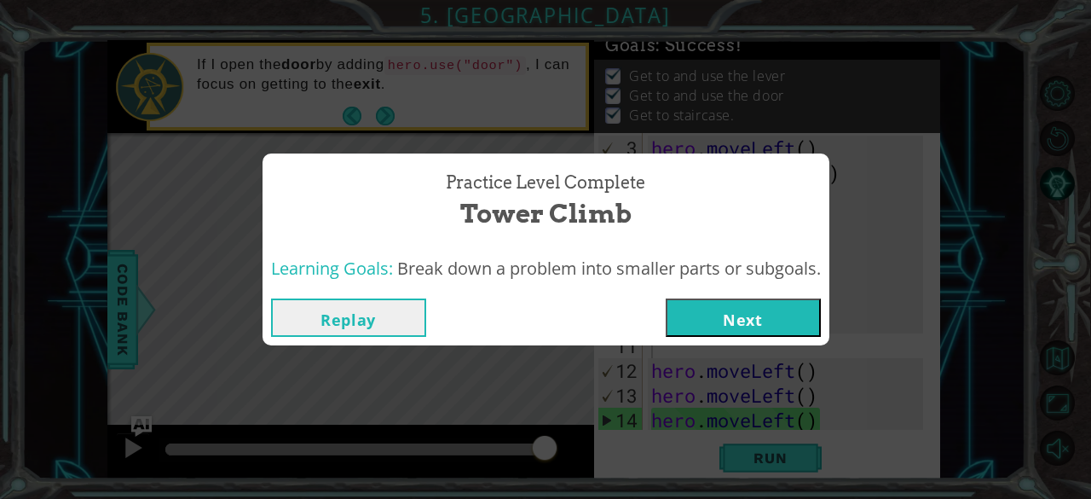
click at [743, 332] on button "Next" at bounding box center [743, 317] width 155 height 38
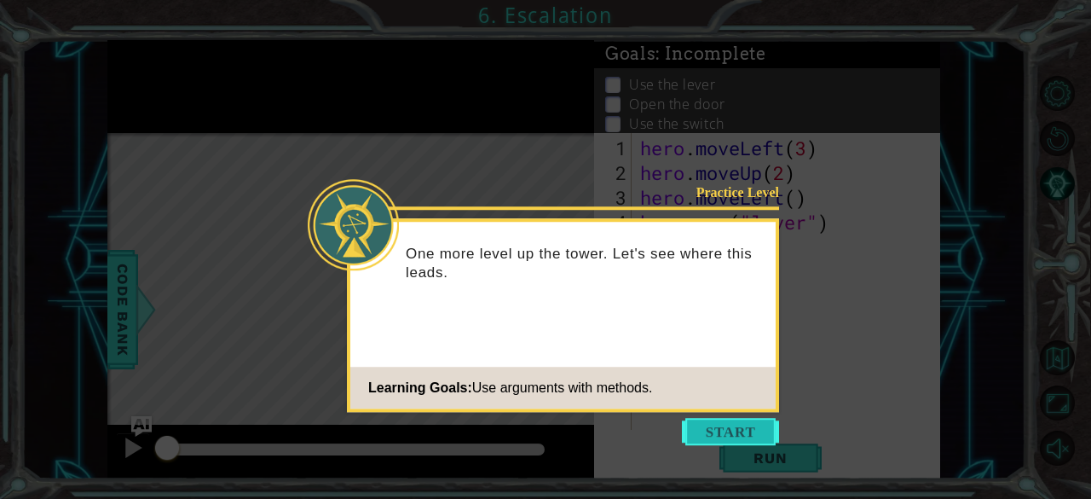
click at [747, 420] on button "Start" at bounding box center [730, 431] width 97 height 27
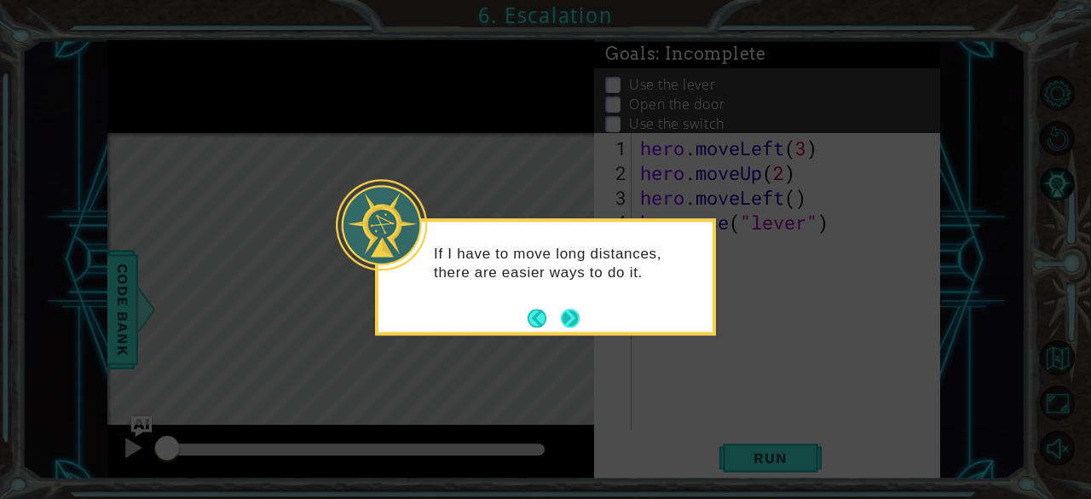
click at [571, 311] on button "Next" at bounding box center [570, 318] width 19 height 19
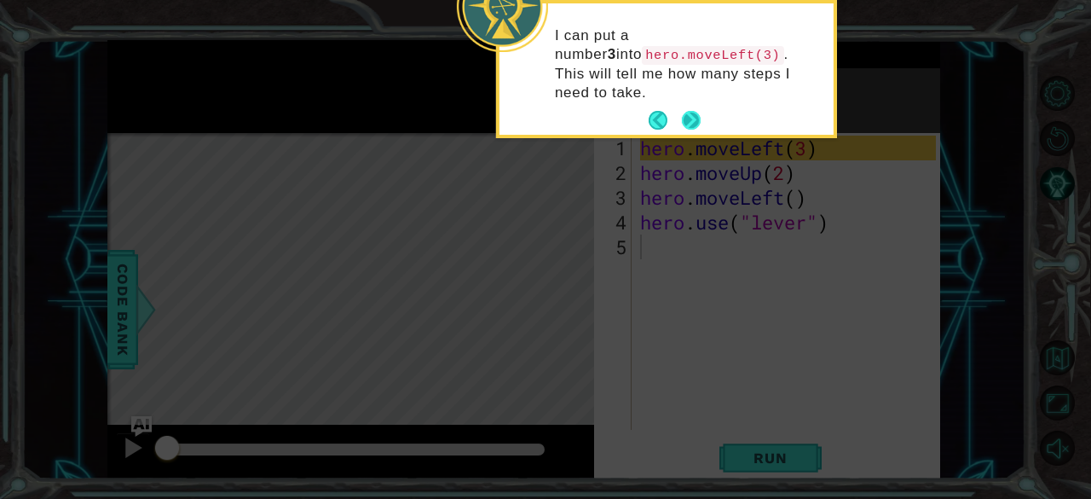
click at [685, 111] on button "Next" at bounding box center [691, 120] width 19 height 19
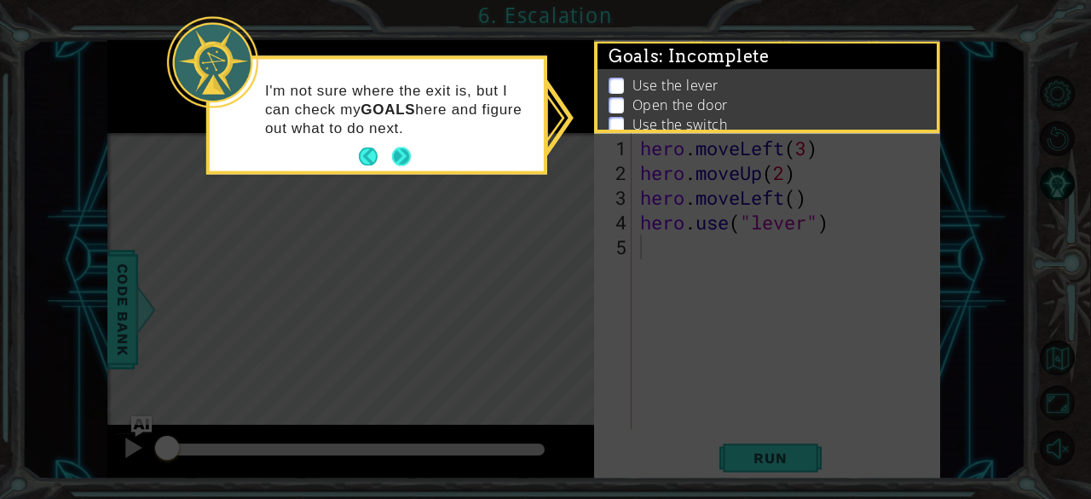
click at [402, 152] on button "Next" at bounding box center [401, 156] width 19 height 19
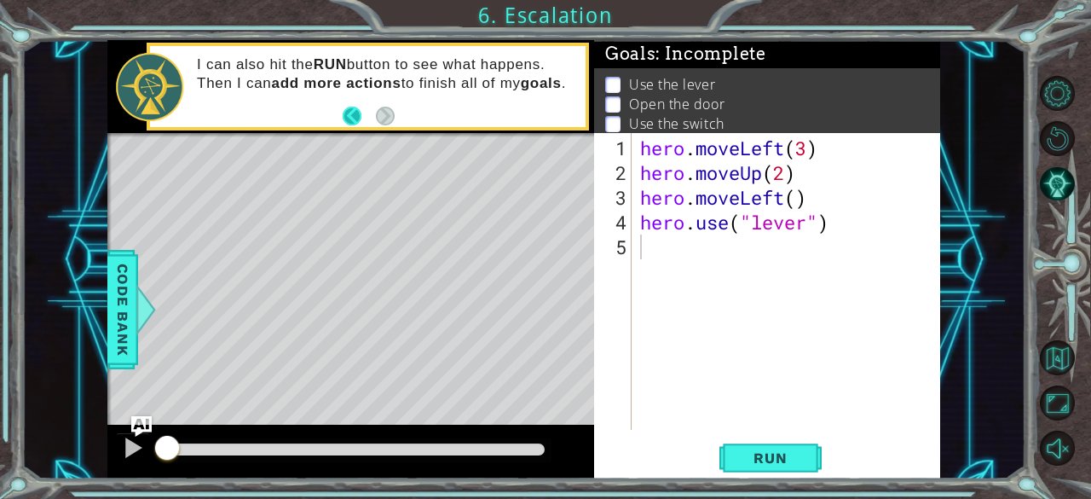
click at [356, 117] on button "Back" at bounding box center [359, 116] width 33 height 19
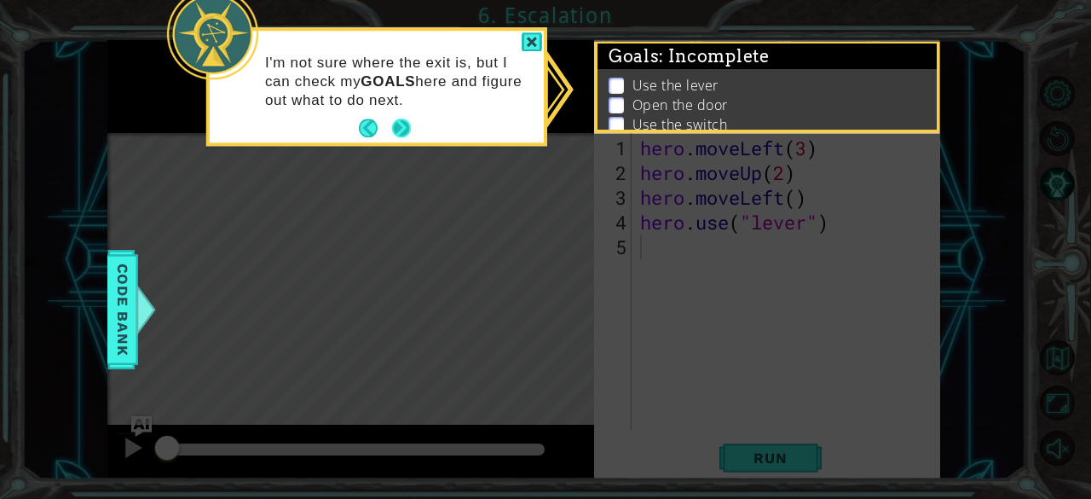
click at [405, 134] on button "Next" at bounding box center [401, 128] width 19 height 19
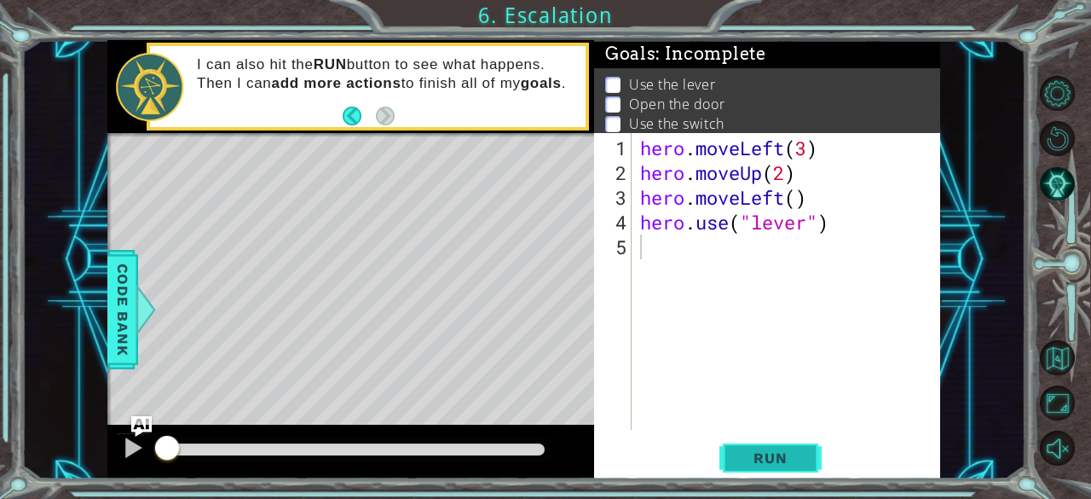
click at [808, 466] on button "Run" at bounding box center [770, 458] width 102 height 35
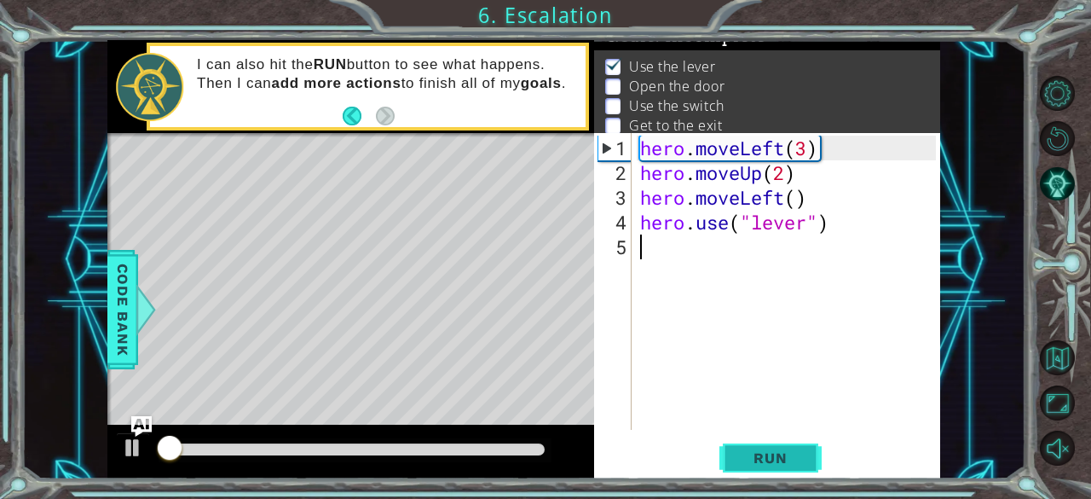
scroll to position [25, 0]
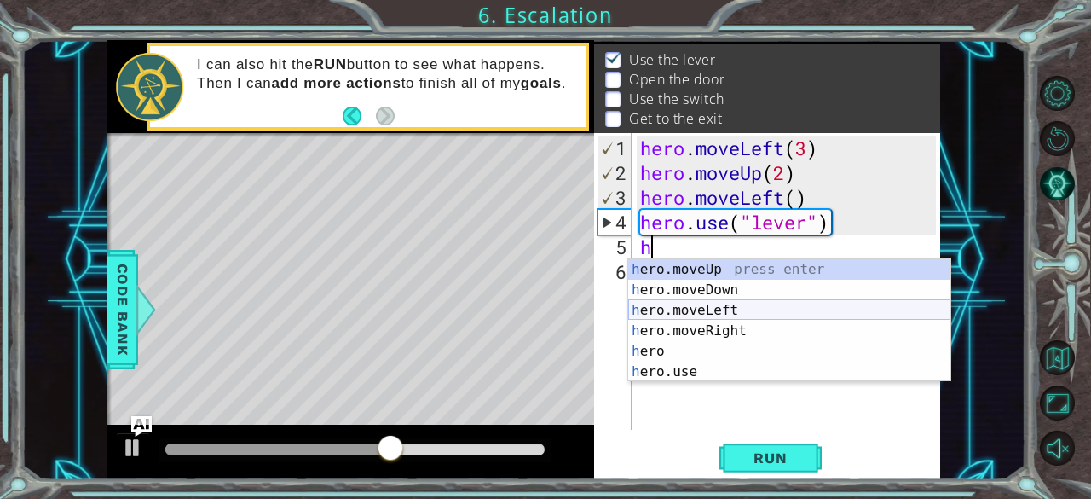
click at [802, 306] on div "h ero.moveUp press enter h ero.moveDown press enter h ero.moveLeft press enter …" at bounding box center [789, 341] width 323 height 164
type textarea "hero.moveLeft(1)"
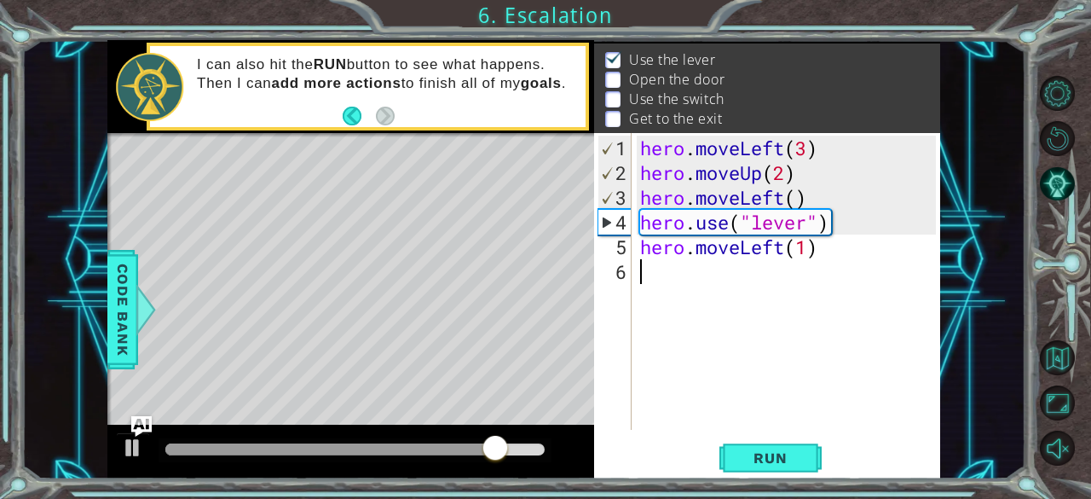
click at [653, 272] on div "hero . moveLeft ( 3 ) hero . moveUp ( 2 ) hero . moveLeft ( ) hero . use ( "lev…" at bounding box center [791, 309] width 309 height 346
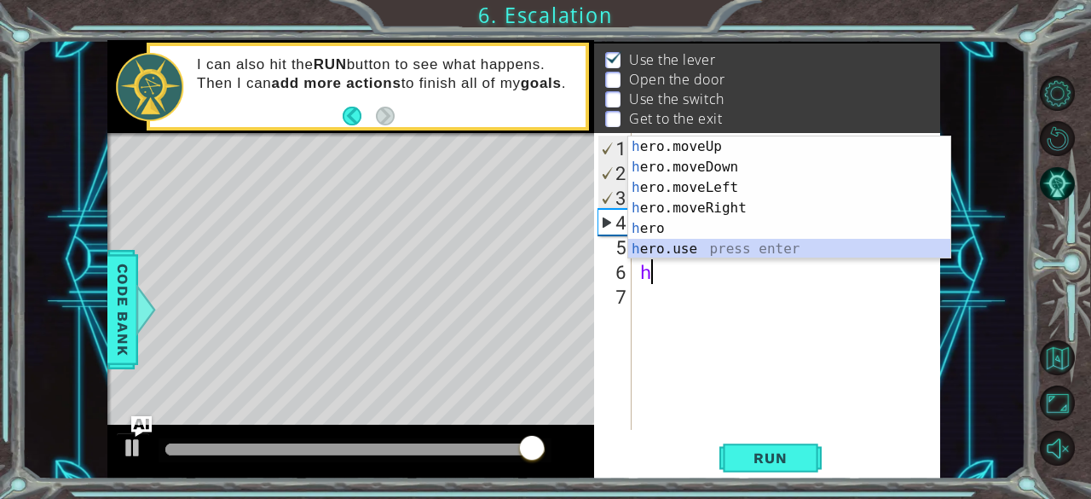
click at [662, 253] on div "h ero.moveUp press enter h ero.moveDown press enter h ero.moveLeft press enter …" at bounding box center [789, 218] width 323 height 164
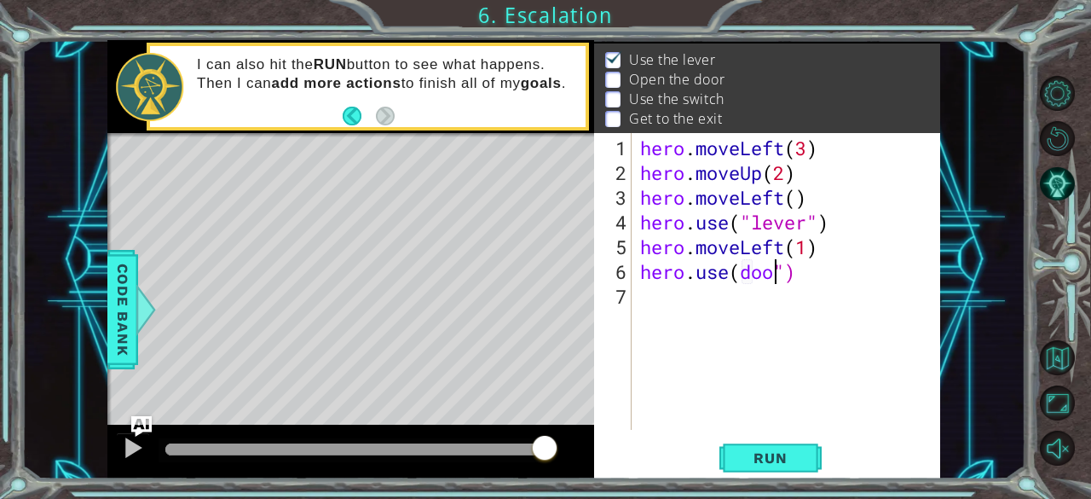
scroll to position [0, 6]
click at [740, 454] on span "Run" at bounding box center [770, 457] width 67 height 17
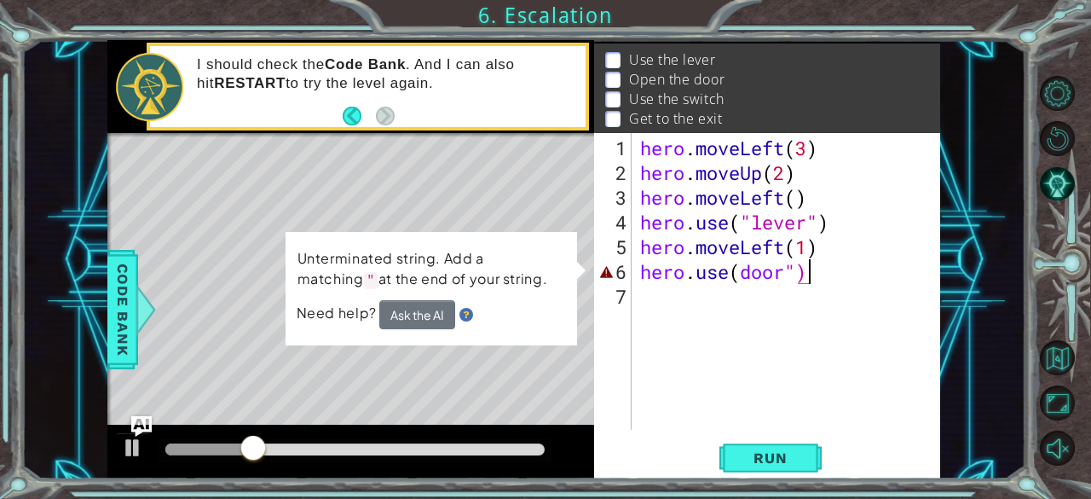
click at [810, 269] on div "hero . moveLeft ( 3 ) hero . moveUp ( 2 ) hero . moveLeft ( ) hero . use ( "lev…" at bounding box center [791, 309] width 309 height 346
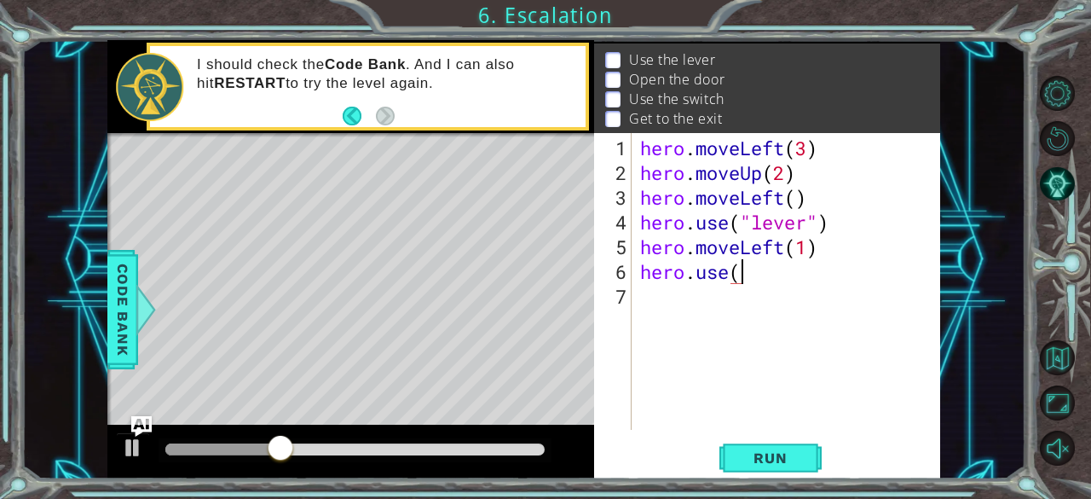
scroll to position [0, 3]
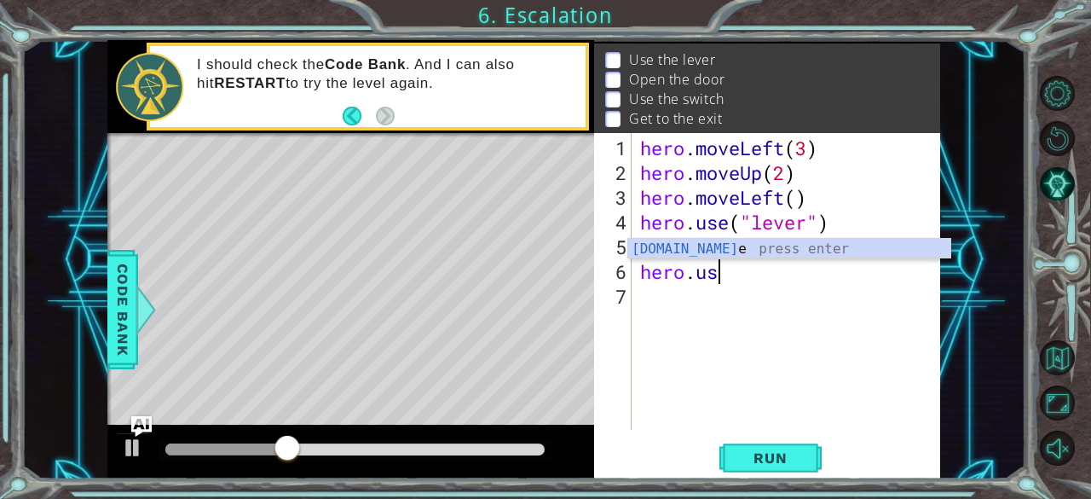
type textarea "h"
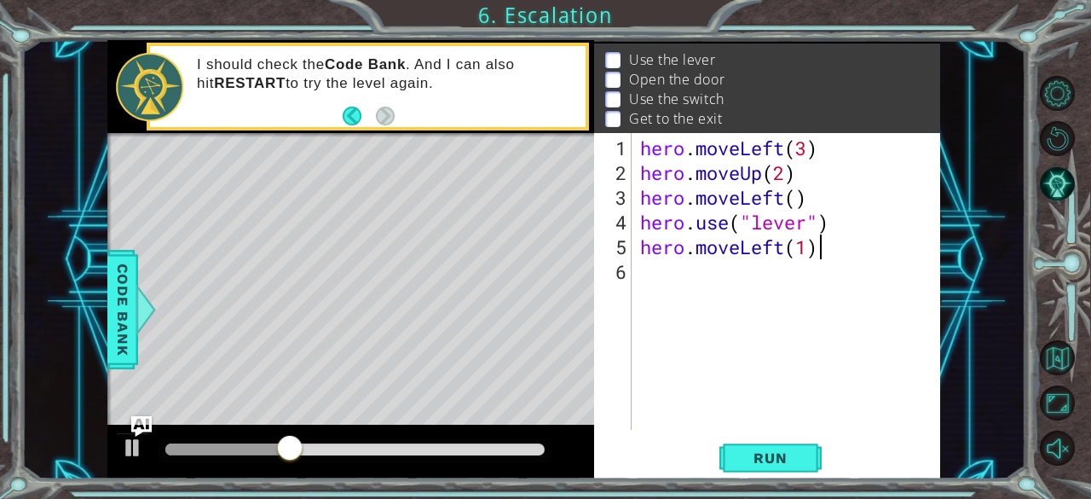
scroll to position [0, 0]
click at [757, 449] on span "Run" at bounding box center [770, 457] width 67 height 17
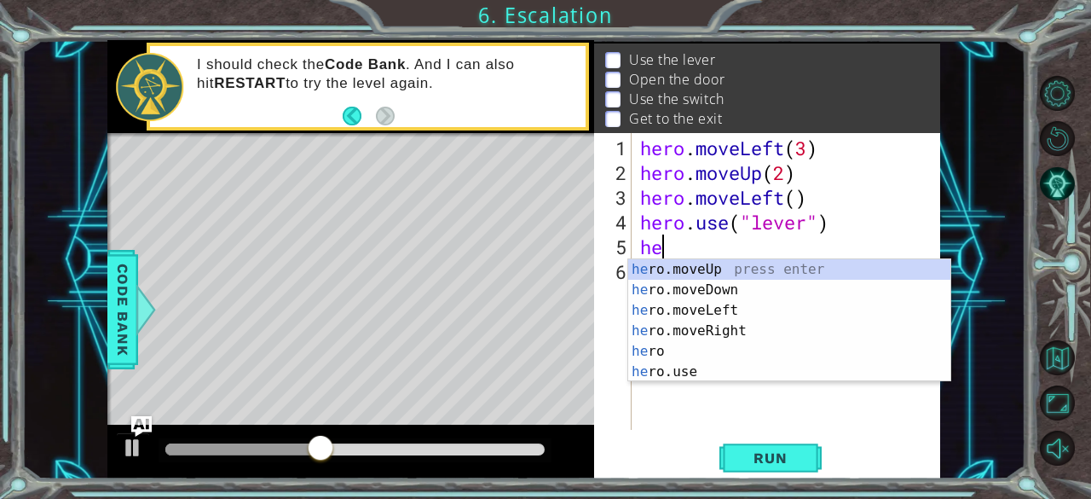
type textarea "h"
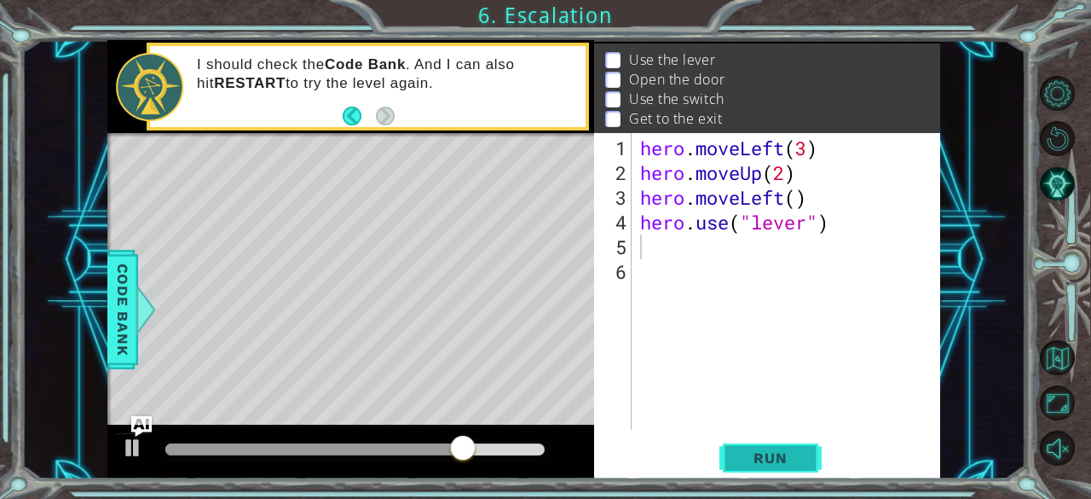
click at [801, 459] on span "Run" at bounding box center [770, 457] width 67 height 17
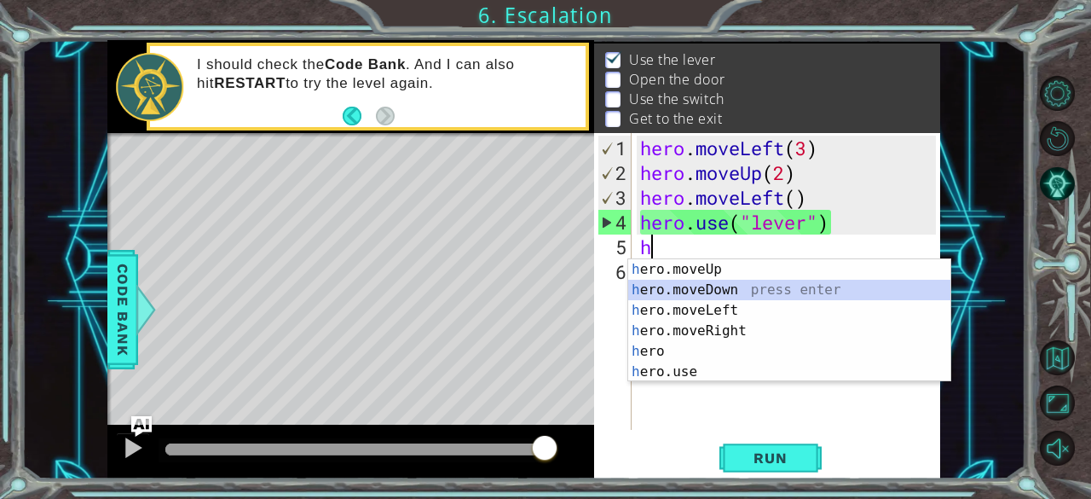
click at [726, 283] on div "h ero.moveUp press enter h ero.moveDown press enter h ero.moveLeft press enter …" at bounding box center [789, 341] width 323 height 164
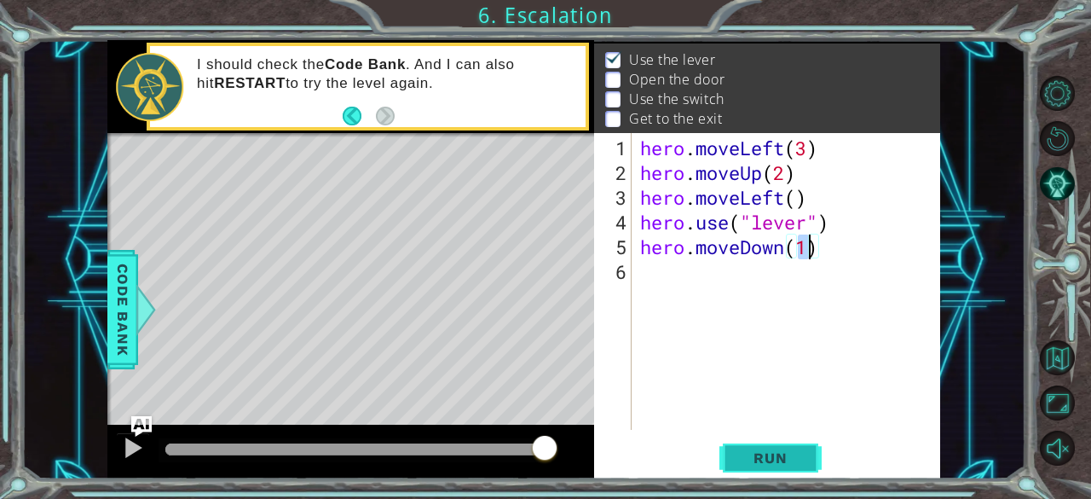
type textarea "hero.moveDown(1)"
click at [767, 449] on span "Run" at bounding box center [770, 457] width 67 height 17
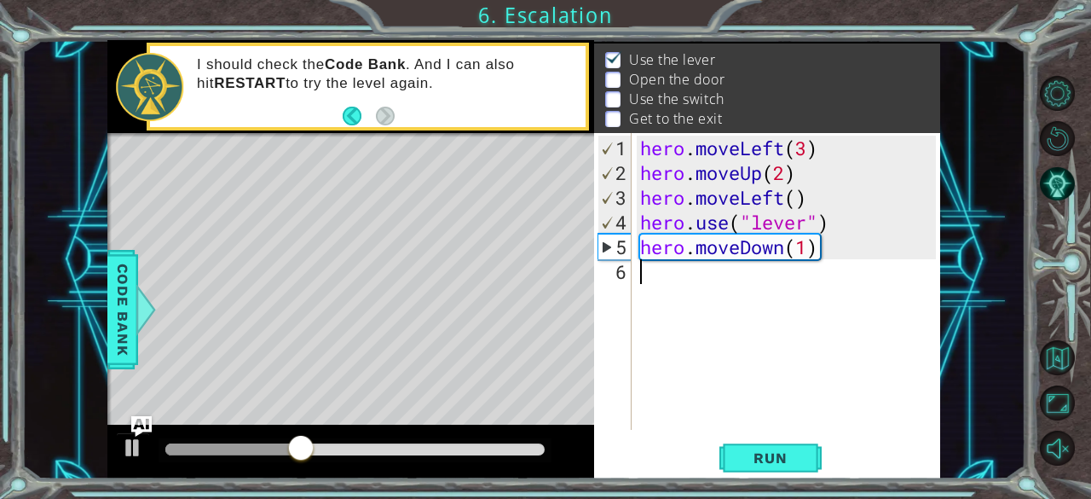
click at [643, 273] on div "hero . moveLeft ( 3 ) hero . moveUp ( 2 ) hero . moveLeft ( ) hero . use ( "lev…" at bounding box center [791, 309] width 309 height 346
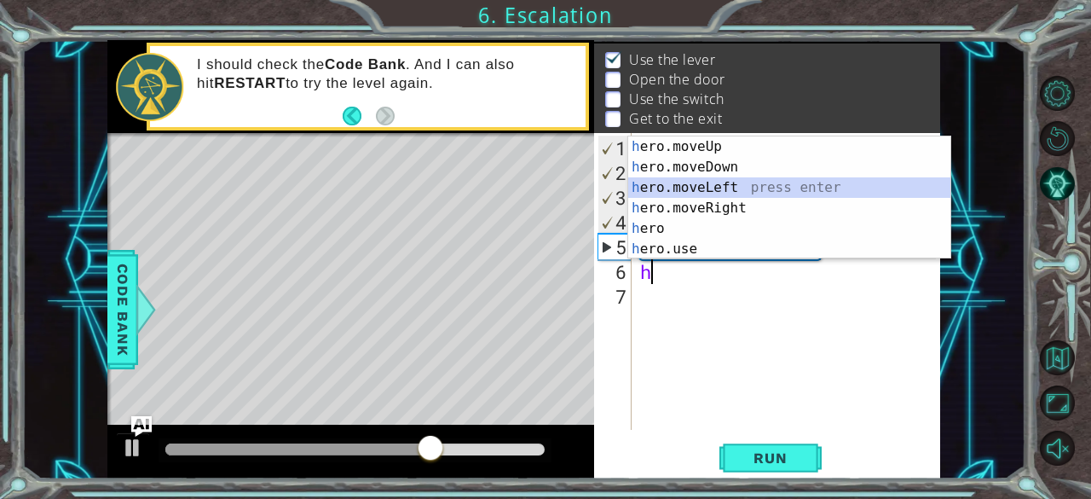
click at [674, 178] on div "h ero.moveUp press enter h ero.moveDown press enter h ero.moveLeft press enter …" at bounding box center [789, 218] width 323 height 164
type textarea "hero.moveLeft(1)"
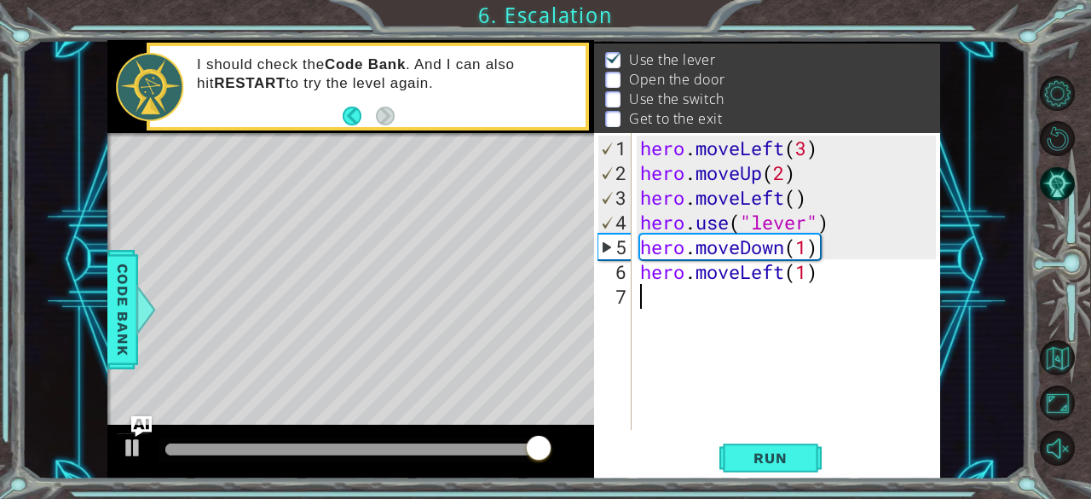
click at [629, 296] on div "7" at bounding box center [615, 296] width 34 height 25
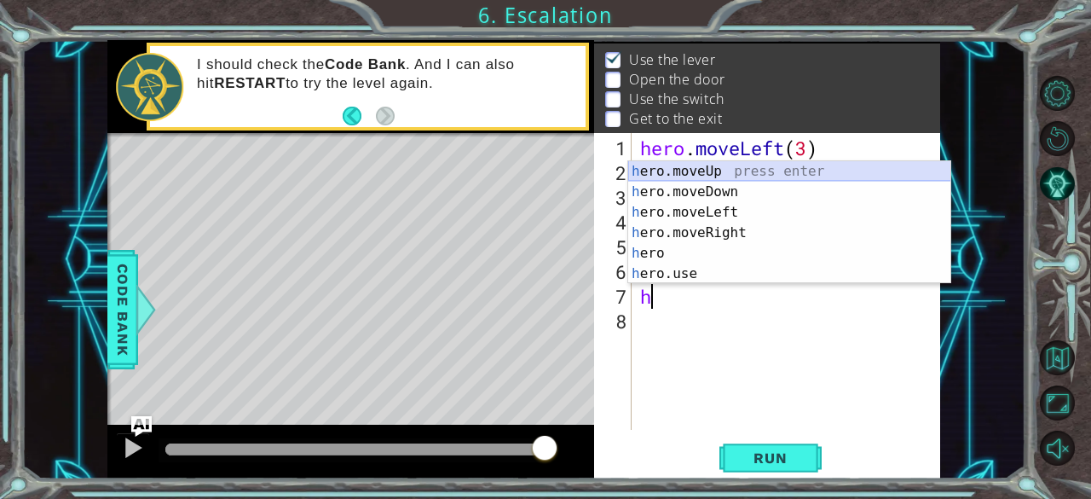
click at [691, 174] on div "h ero.moveUp press enter h ero.moveDown press enter h ero.moveLeft press enter …" at bounding box center [789, 243] width 323 height 164
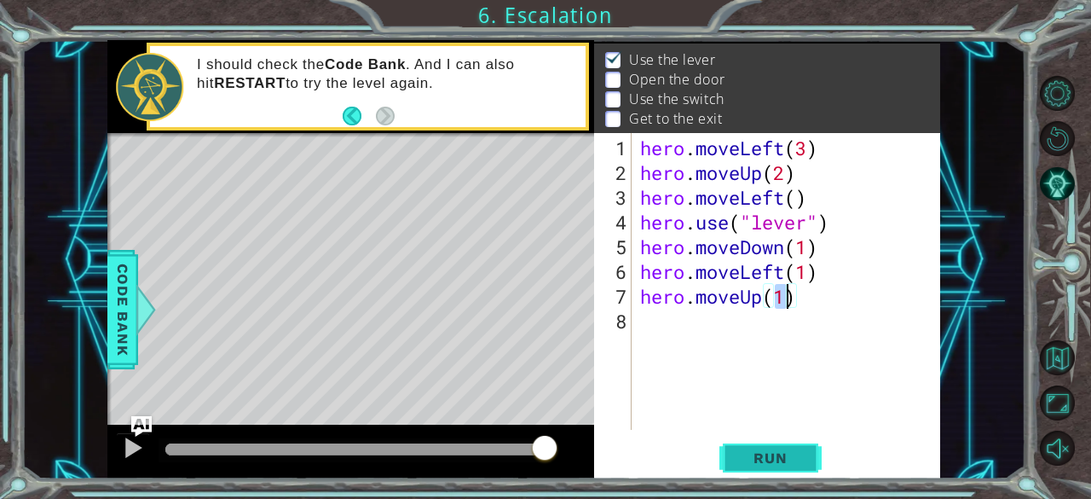
type textarea "hero.moveUp(1)"
click at [779, 456] on span "Run" at bounding box center [770, 457] width 67 height 17
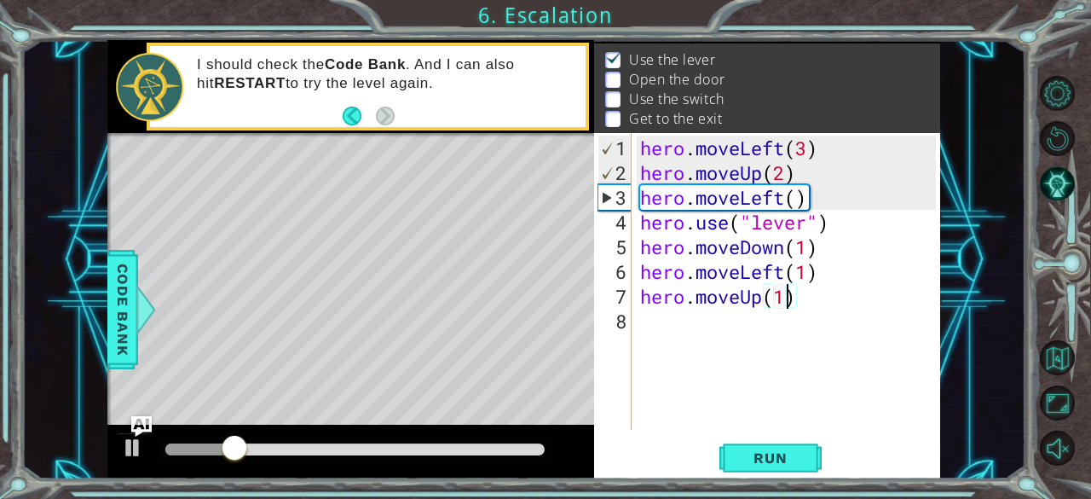
click at [644, 328] on div "hero . moveLeft ( 3 ) hero . moveUp ( 2 ) hero . moveLeft ( ) hero . use ( "lev…" at bounding box center [791, 309] width 309 height 346
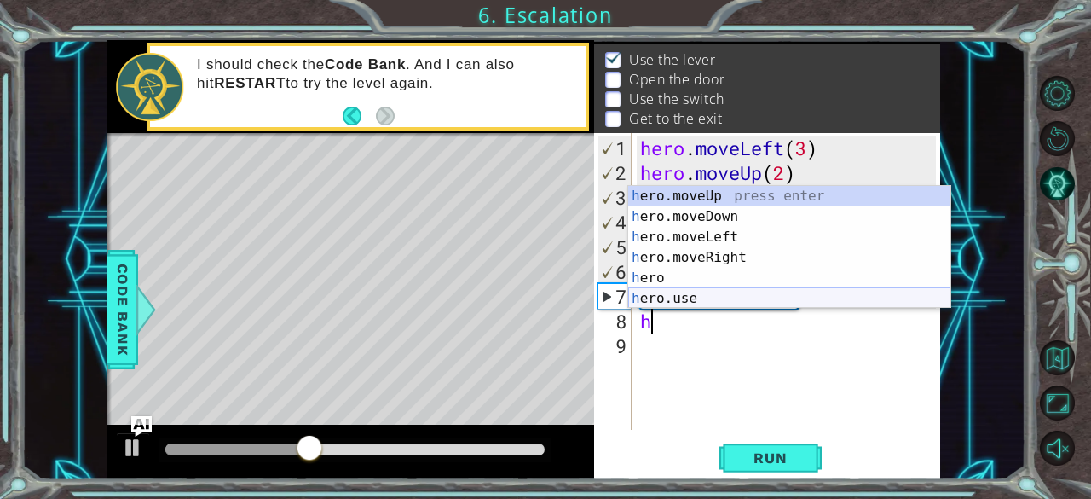
click at [697, 299] on div "h ero.moveUp press enter h ero.moveDown press enter h ero.moveLeft press enter …" at bounding box center [789, 268] width 323 height 164
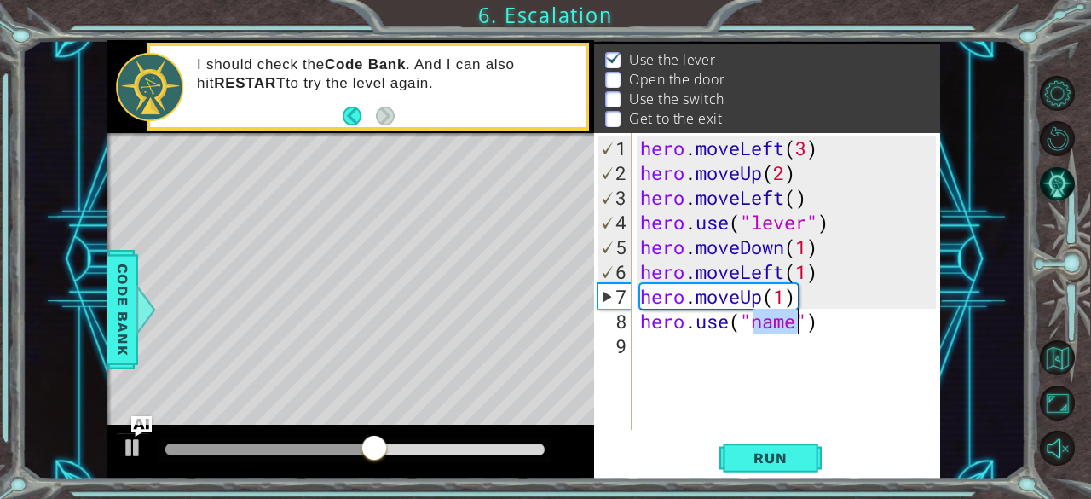
click at [779, 326] on div "hero . moveLeft ( 3 ) hero . moveUp ( 2 ) hero . moveLeft ( ) hero . use ( "lev…" at bounding box center [787, 281] width 300 height 297
click at [797, 326] on div "hero . moveLeft ( 3 ) hero . moveUp ( 2 ) hero . moveLeft ( ) hero . use ( "lev…" at bounding box center [791, 309] width 309 height 346
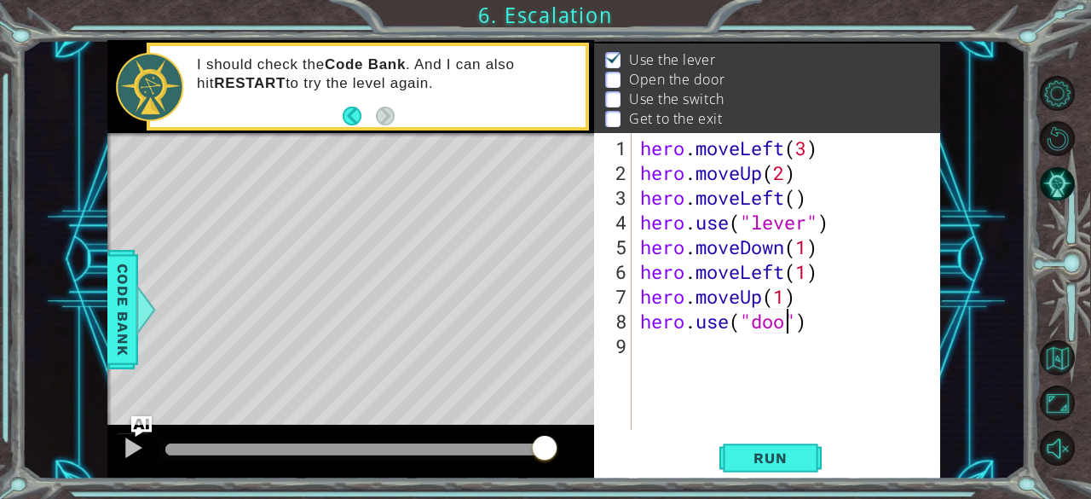
scroll to position [0, 7]
type textarea "hero.use("door")"
click at [788, 465] on span "Run" at bounding box center [770, 457] width 67 height 17
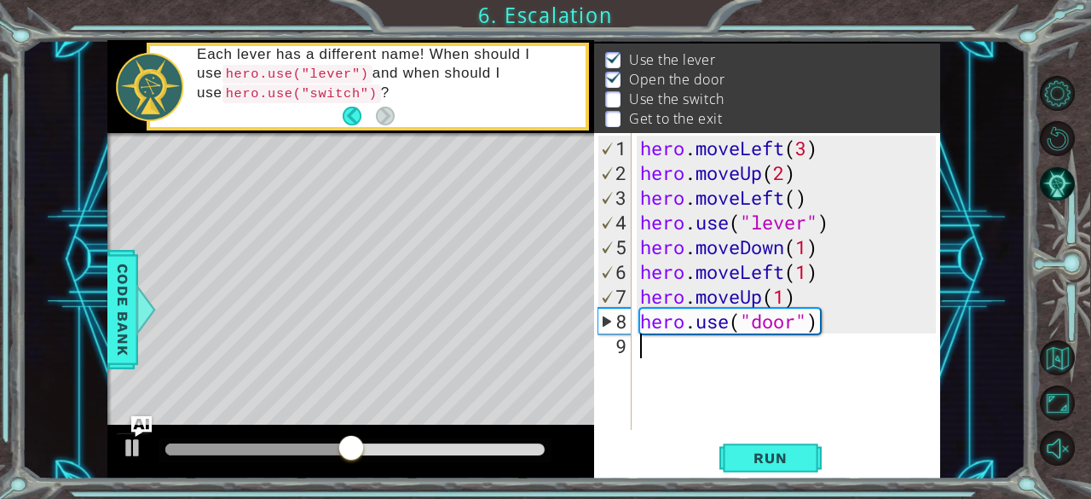
click at [642, 353] on div "hero . moveLeft ( 3 ) hero . moveUp ( 2 ) hero . moveLeft ( ) hero . use ( "lev…" at bounding box center [791, 309] width 309 height 346
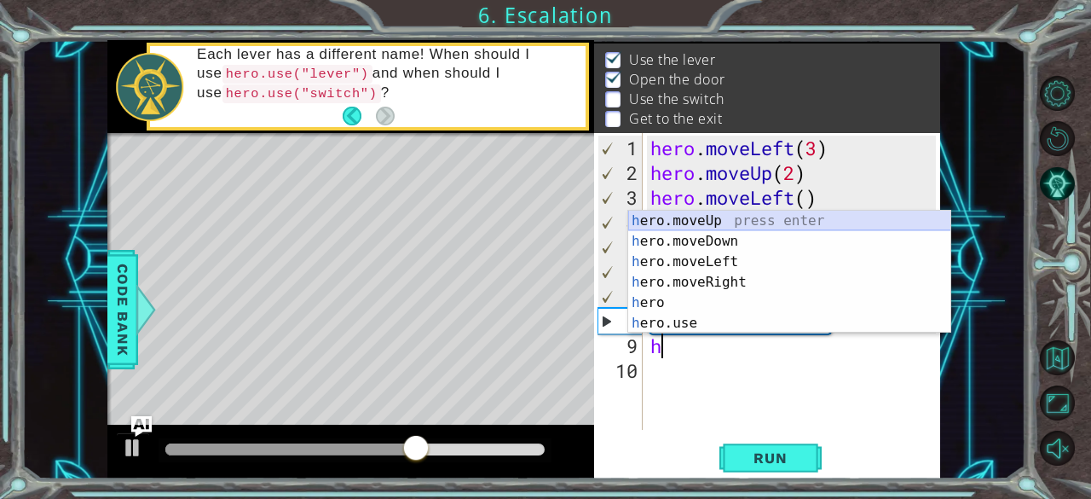
click at [669, 221] on div "h ero.moveUp press enter h ero.moveDown press enter h ero.moveLeft press enter …" at bounding box center [789, 293] width 323 height 164
type textarea "hero.moveUp(1)"
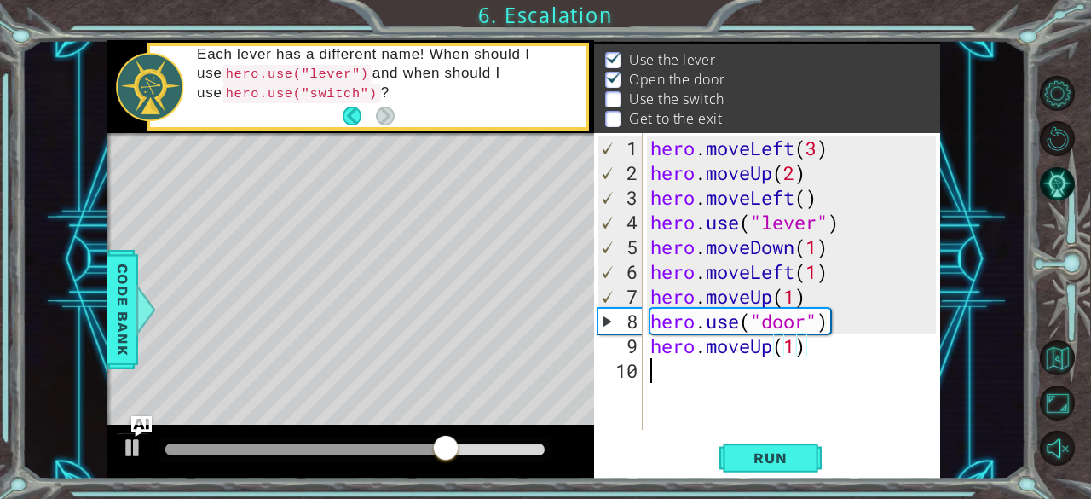
click at [664, 376] on div "hero . moveLeft ( 3 ) hero . moveUp ( 2 ) hero . moveLeft ( ) hero . use ( "lev…" at bounding box center [796, 309] width 298 height 346
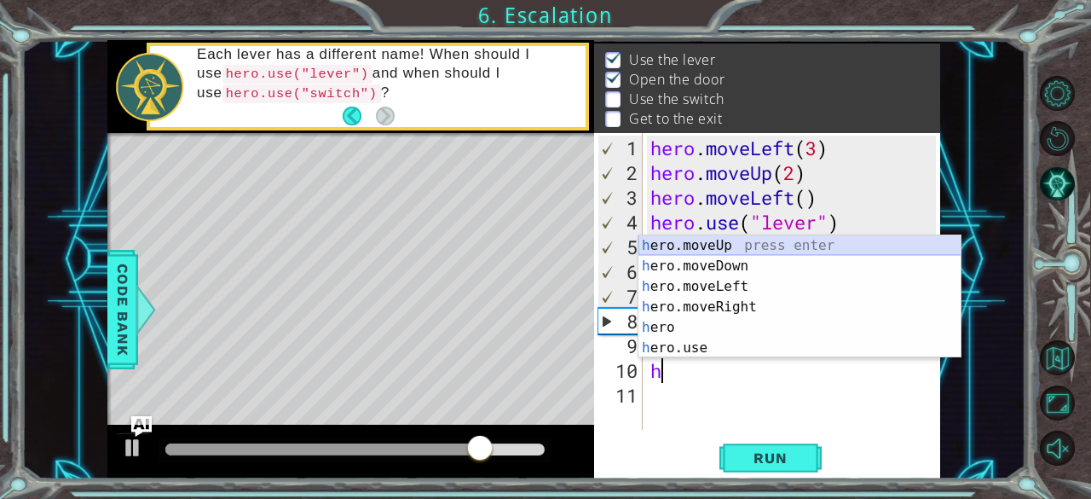
click at [707, 242] on div "h ero.moveUp press enter h ero.moveDown press enter h ero.moveLeft press enter …" at bounding box center [800, 317] width 323 height 164
type textarea "hero.moveUp(1)"
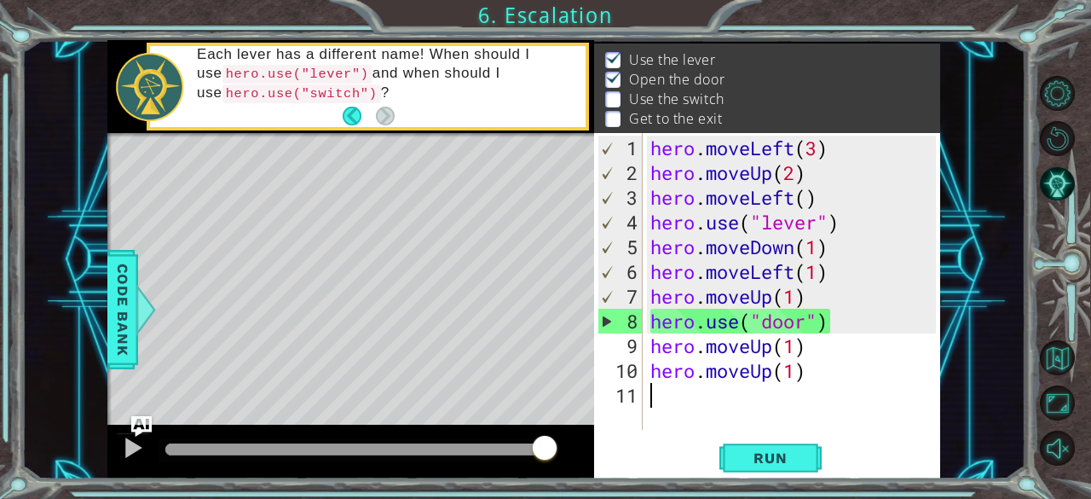
click at [639, 395] on div "11" at bounding box center [620, 395] width 45 height 25
type textarea "h"
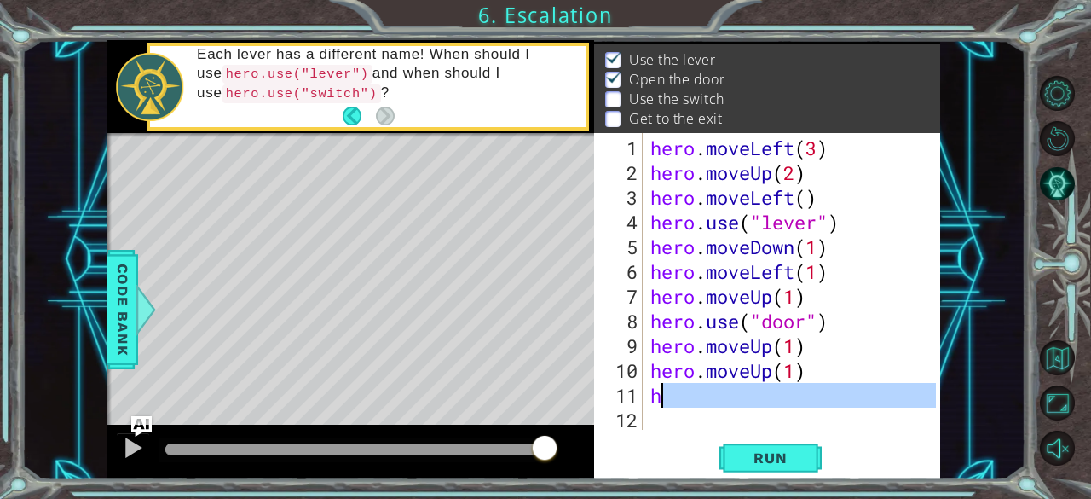
drag, startPoint x: 721, startPoint y: 332, endPoint x: 674, endPoint y: 398, distance: 81.4
click at [674, 398] on div "hero . moveLeft ( 3 ) hero . moveUp ( 2 ) hero . moveLeft ( ) hero . use ( "lev…" at bounding box center [796, 309] width 298 height 346
click at [674, 398] on div "hero . moveLeft ( 3 ) hero . moveUp ( 2 ) hero . moveLeft ( ) hero . use ( "lev…" at bounding box center [791, 281] width 289 height 297
type textarea "h"
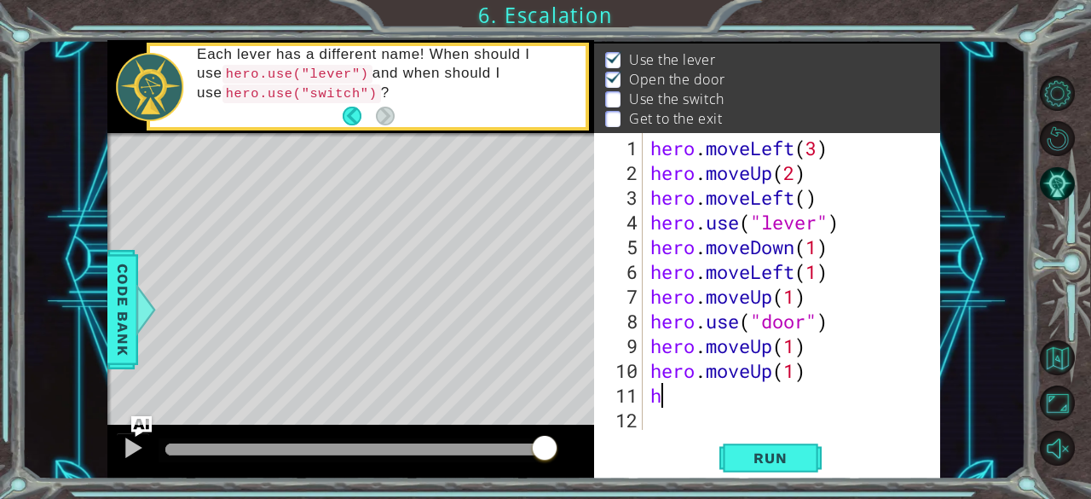
click at [662, 399] on div "hero . moveLeft ( 3 ) hero . moveUp ( 2 ) hero . moveLeft ( ) hero . use ( "lev…" at bounding box center [796, 309] width 298 height 346
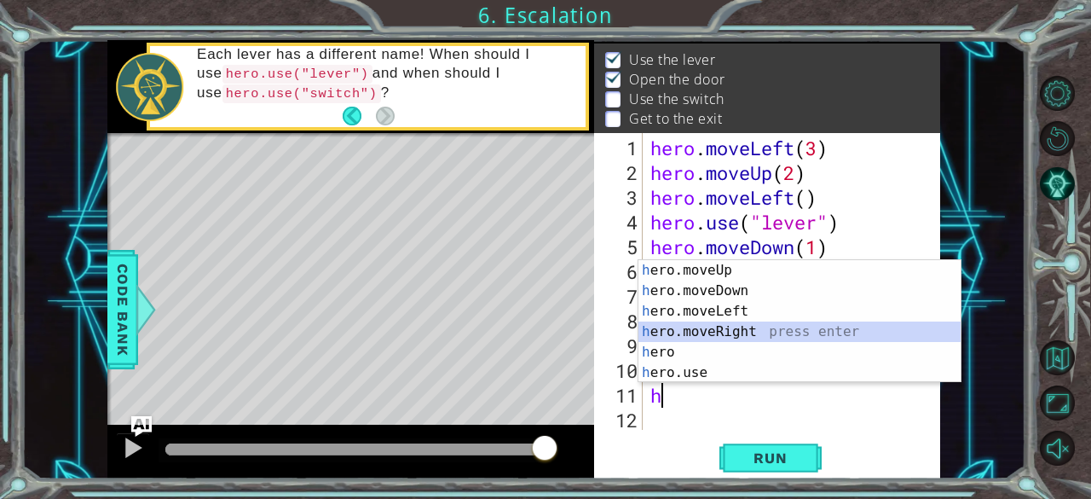
click at [731, 326] on div "h ero.moveUp press enter h ero.moveDown press enter h ero.moveLeft press enter …" at bounding box center [800, 342] width 323 height 164
type textarea "hero.moveRight(1)"
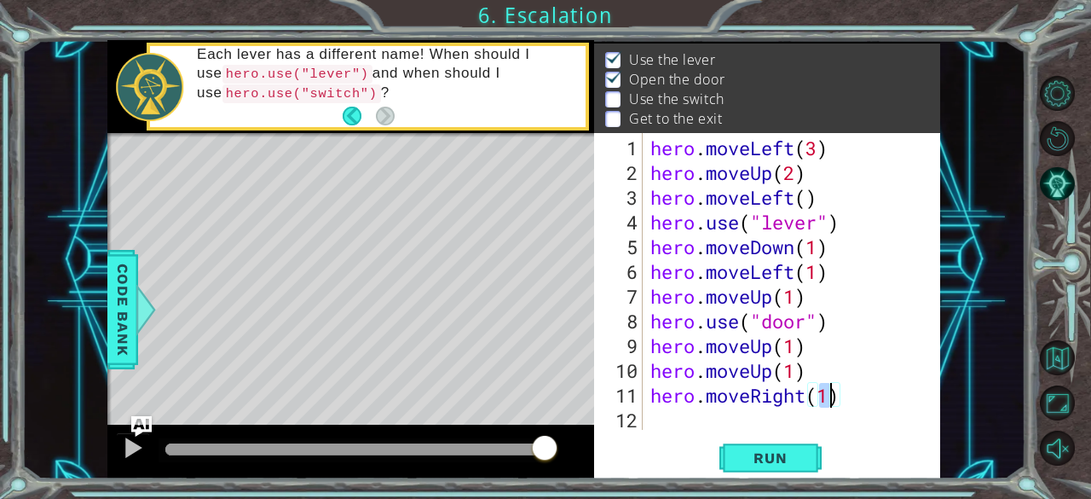
click at [656, 420] on div "hero . moveLeft ( 3 ) hero . moveUp ( 2 ) hero . moveLeft ( ) hero . use ( "lev…" at bounding box center [796, 309] width 298 height 346
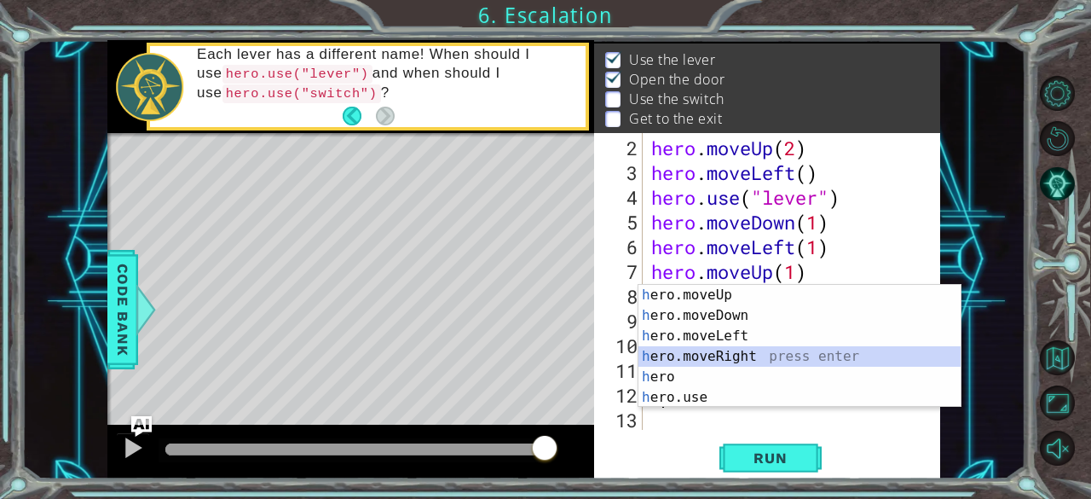
click at [752, 351] on div "h ero.moveUp press enter h ero.moveDown press enter h ero.moveLeft press enter …" at bounding box center [800, 367] width 323 height 164
type textarea "hero.moveRight(1)"
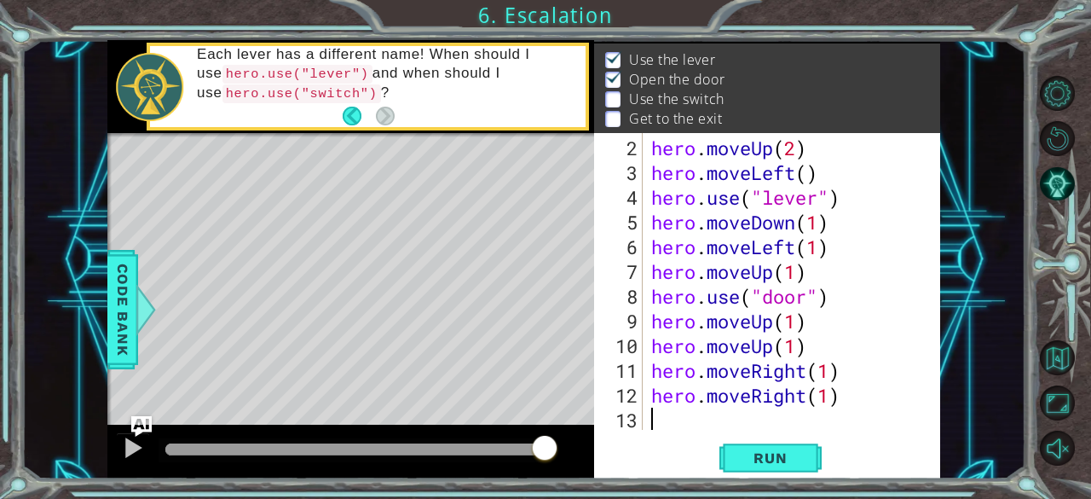
click at [652, 420] on div "hero . moveUp ( 2 ) hero . moveLeft ( ) hero . use ( "lever" ) hero . moveDown …" at bounding box center [790, 309] width 285 height 346
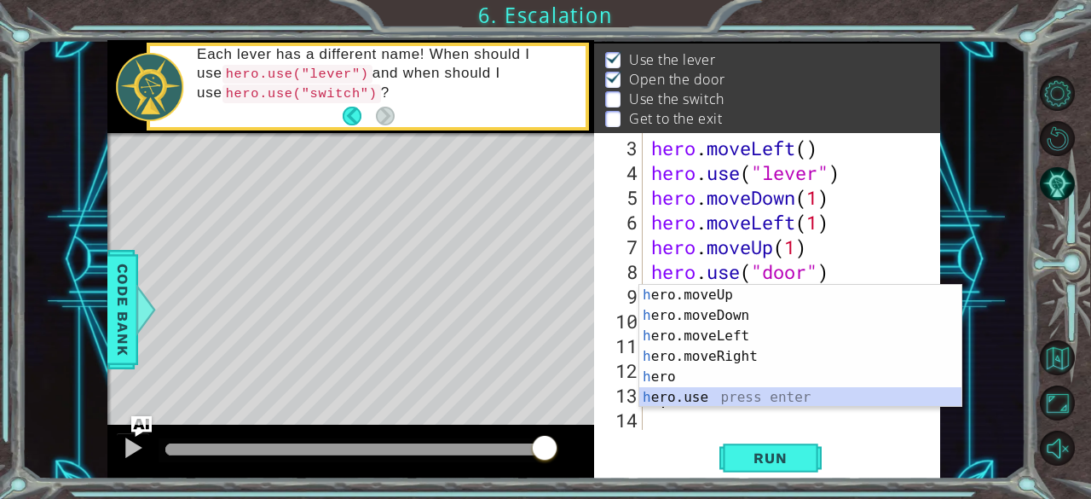
click at [725, 403] on div "h ero.moveUp press enter h ero.moveDown press enter h ero.moveLeft press enter …" at bounding box center [800, 367] width 323 height 164
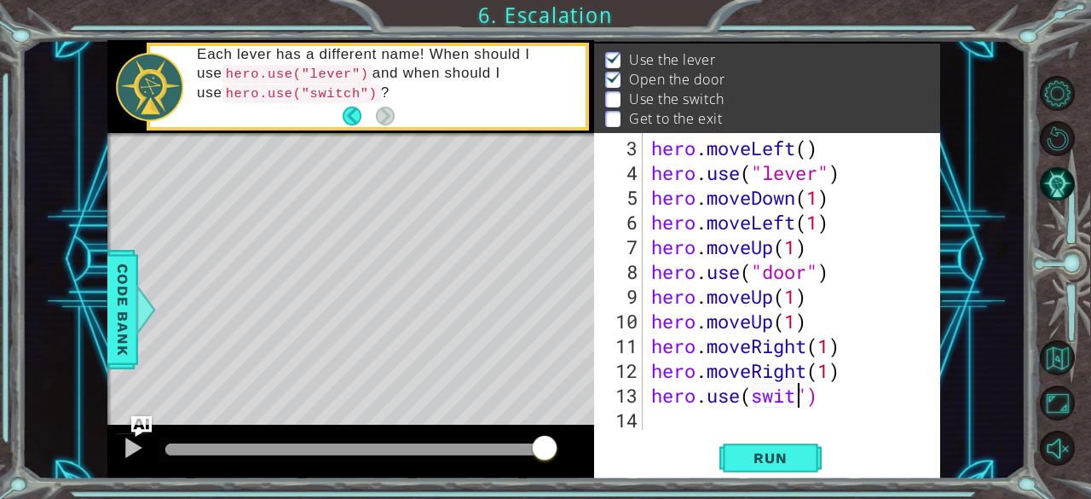
scroll to position [0, 7]
type textarea "hero.use(switch")"
click at [750, 458] on span "Run" at bounding box center [770, 457] width 67 height 17
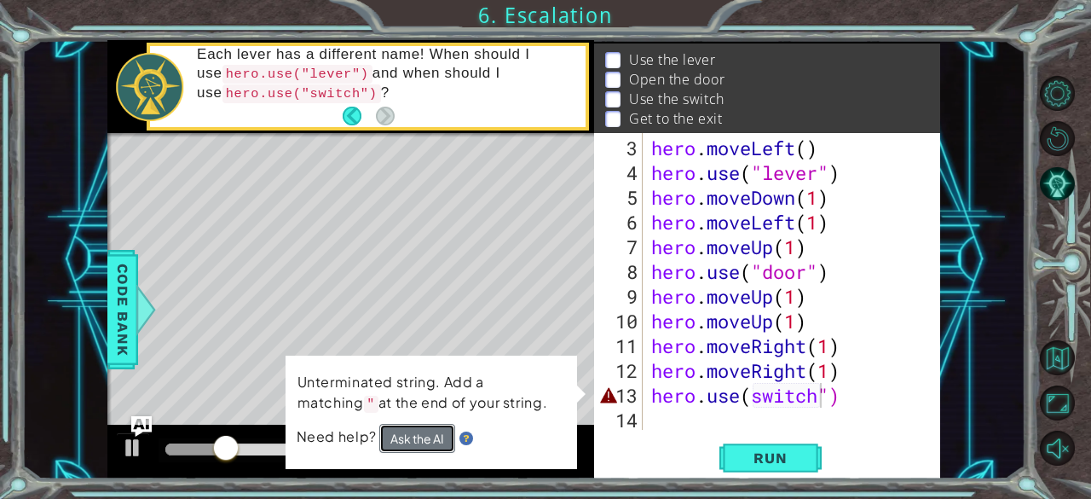
click at [400, 436] on button "Ask the AI" at bounding box center [417, 438] width 77 height 30
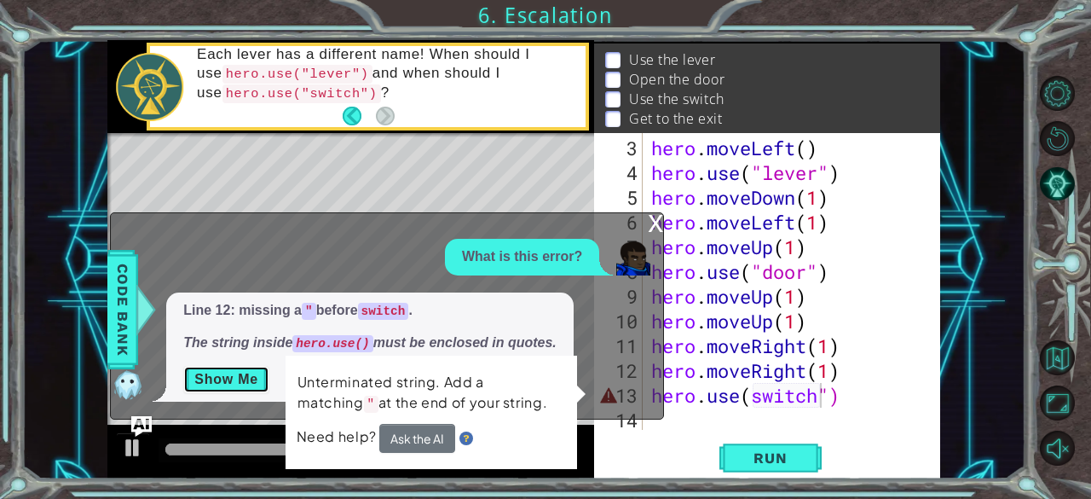
click at [249, 380] on button "Show Me" at bounding box center [226, 379] width 86 height 27
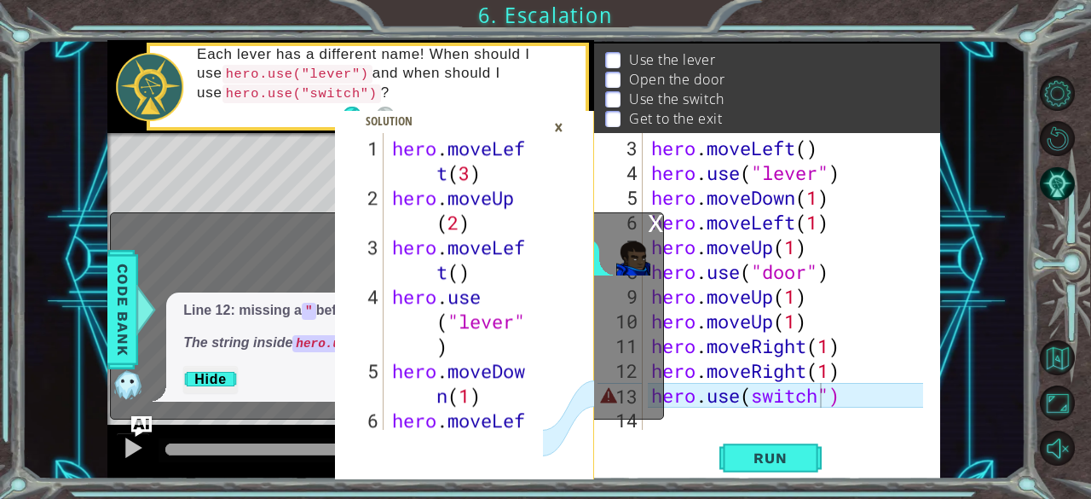
click at [558, 129] on div "×" at bounding box center [559, 127] width 26 height 29
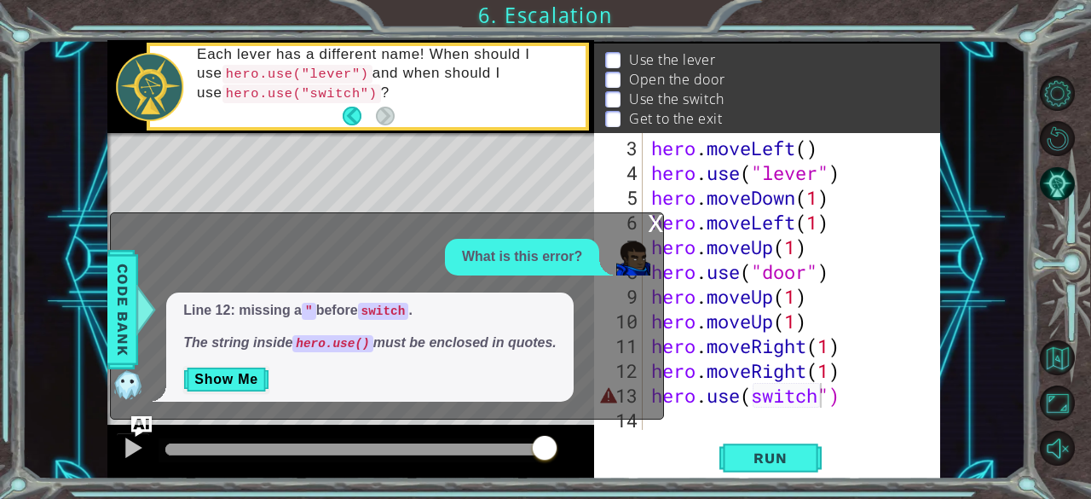
scroll to position [0, 0]
click at [854, 410] on div "hero . moveLeft ( ) hero . use ( "lever" ) hero . moveDown ( 1 ) hero . moveLef…" at bounding box center [790, 309] width 285 height 346
click at [844, 401] on div "hero . moveLeft ( ) hero . use ( "lever" ) hero . moveDown ( 1 ) hero . moveLef…" at bounding box center [790, 309] width 285 height 346
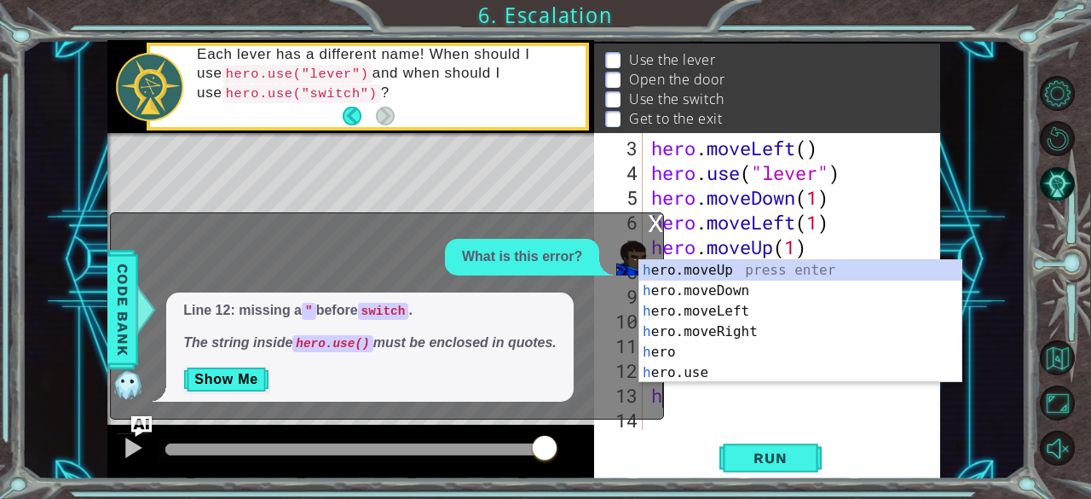
type textarea "h"
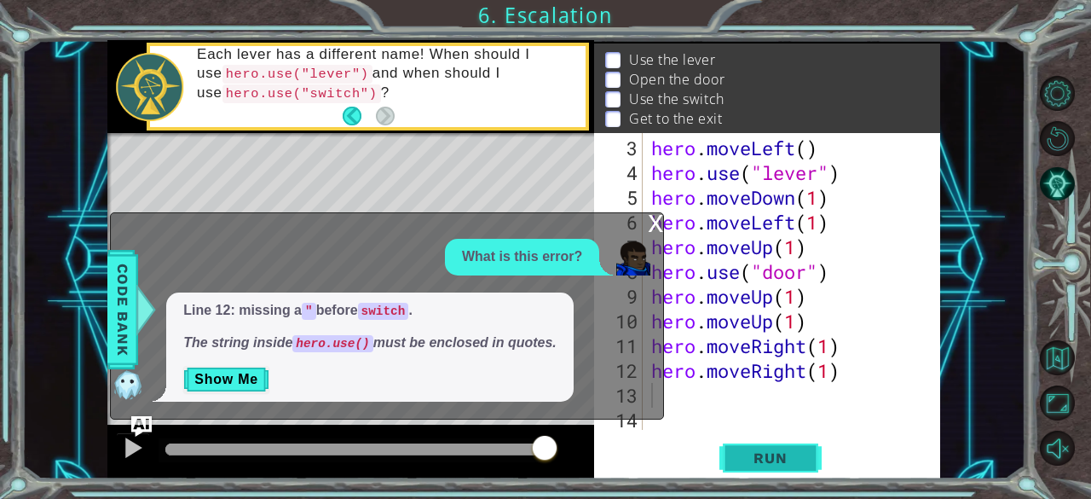
click at [807, 450] on button "Run" at bounding box center [770, 458] width 102 height 35
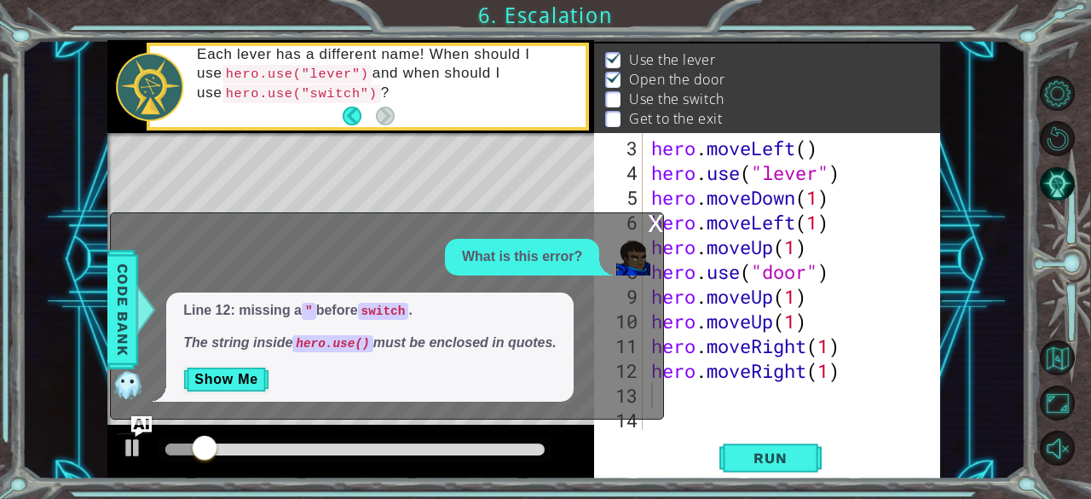
click at [652, 224] on div "x" at bounding box center [655, 221] width 15 height 17
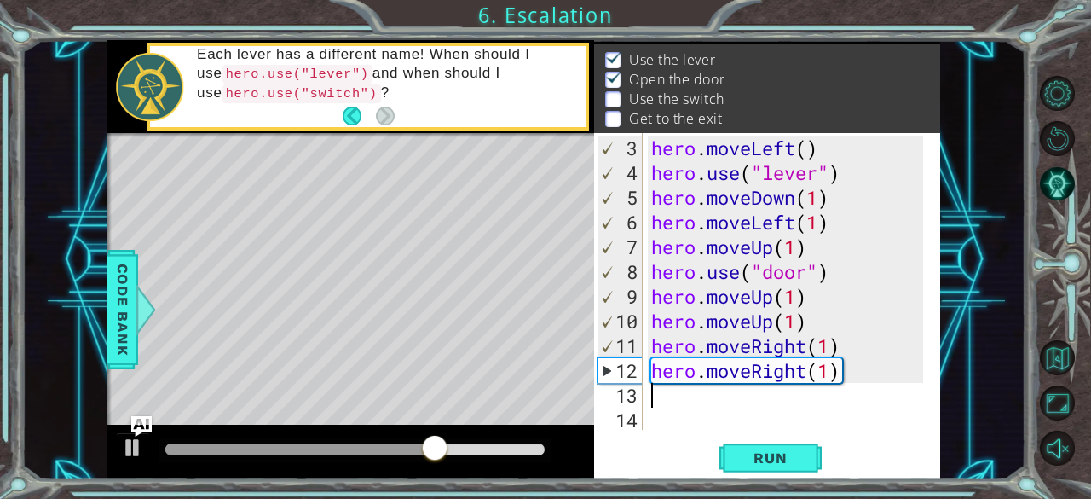
click at [662, 404] on div "hero . moveLeft ( ) hero . use ( "lever" ) hero . moveDown ( 1 ) hero . moveLef…" at bounding box center [790, 309] width 285 height 346
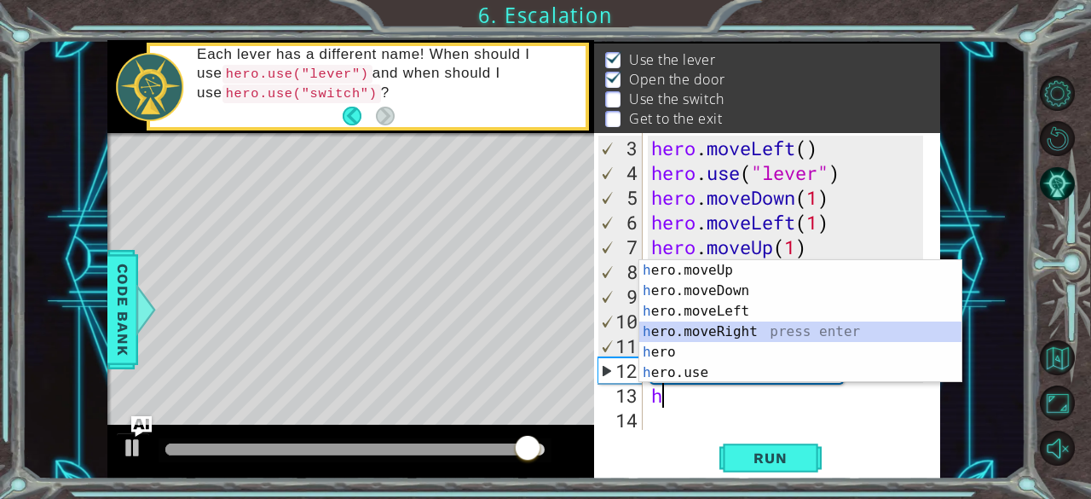
click at [732, 331] on div "h ero.moveUp press enter h ero.moveDown press enter h ero.moveLeft press enter …" at bounding box center [800, 342] width 323 height 164
type textarea "hero.moveRight(1)"
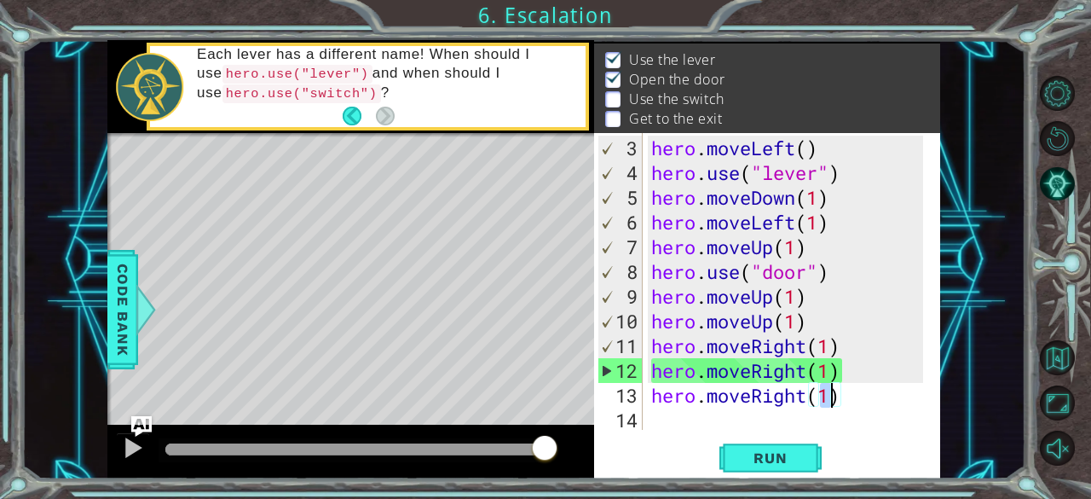
click at [660, 421] on div "hero . moveLeft ( ) hero . use ( "lever" ) hero . moveDown ( 1 ) hero . moveLef…" at bounding box center [790, 309] width 285 height 346
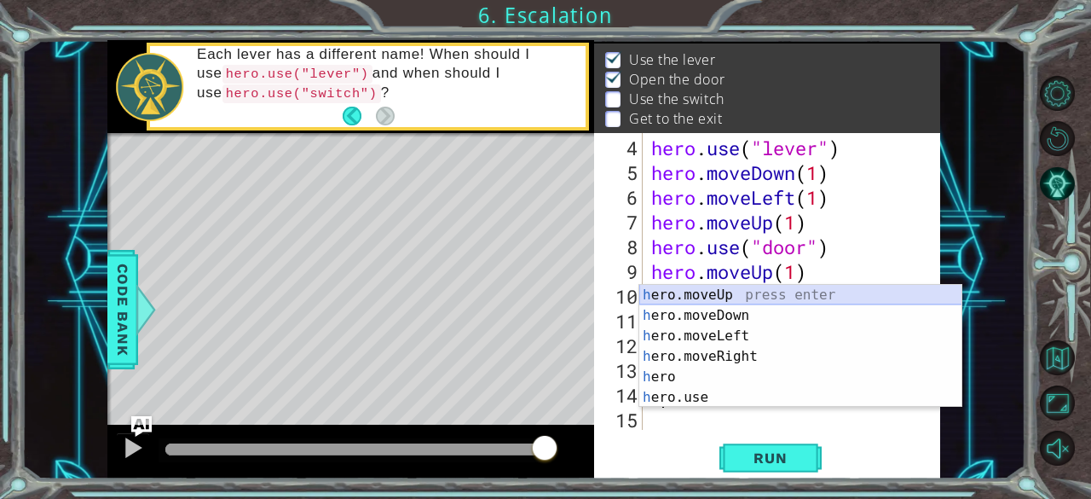
click at [726, 289] on div "h ero.moveUp press enter h ero.moveDown press enter h ero.moveLeft press enter …" at bounding box center [800, 367] width 323 height 164
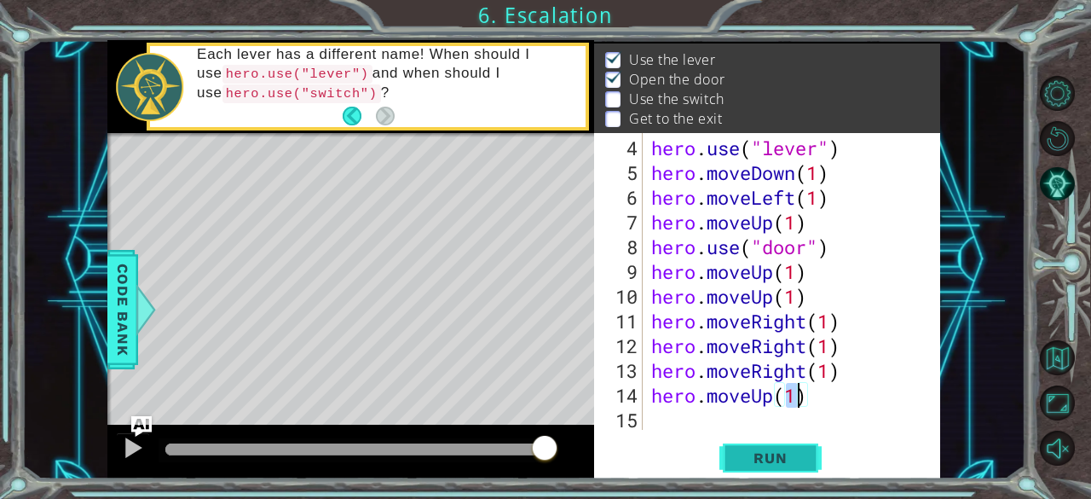
type textarea "hero.moveUp(1)"
click at [748, 456] on span "Run" at bounding box center [770, 457] width 67 height 17
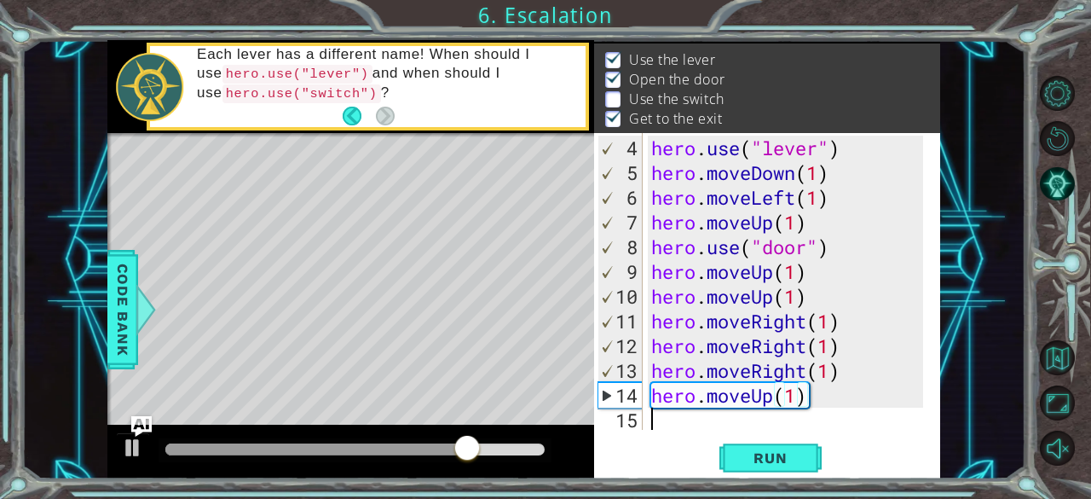
click at [656, 419] on div "hero . use ( "lever" ) hero . moveDown ( 1 ) hero . moveLeft ( 1 ) hero . moveU…" at bounding box center [790, 309] width 285 height 346
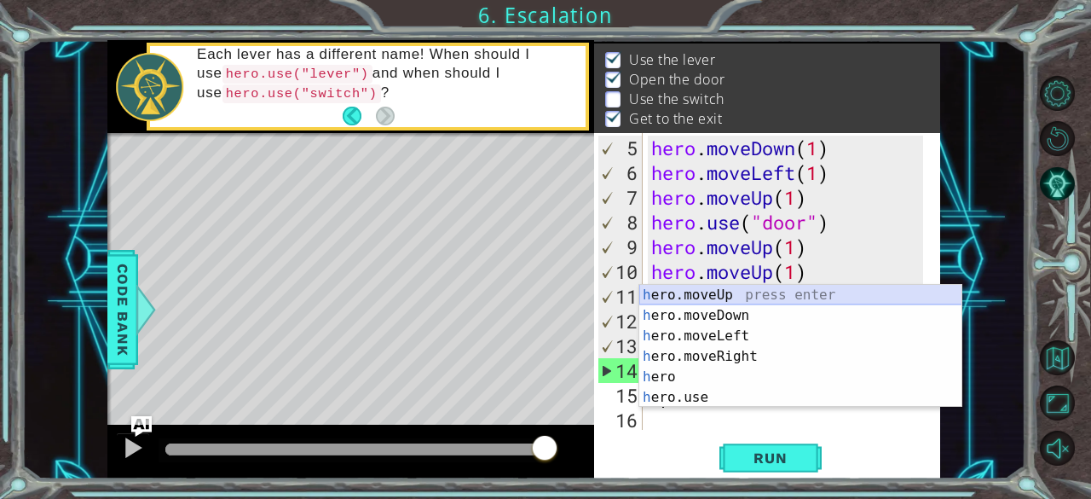
click at [680, 301] on div "h ero.moveUp press enter h ero.moveDown press enter h ero.moveLeft press enter …" at bounding box center [800, 367] width 323 height 164
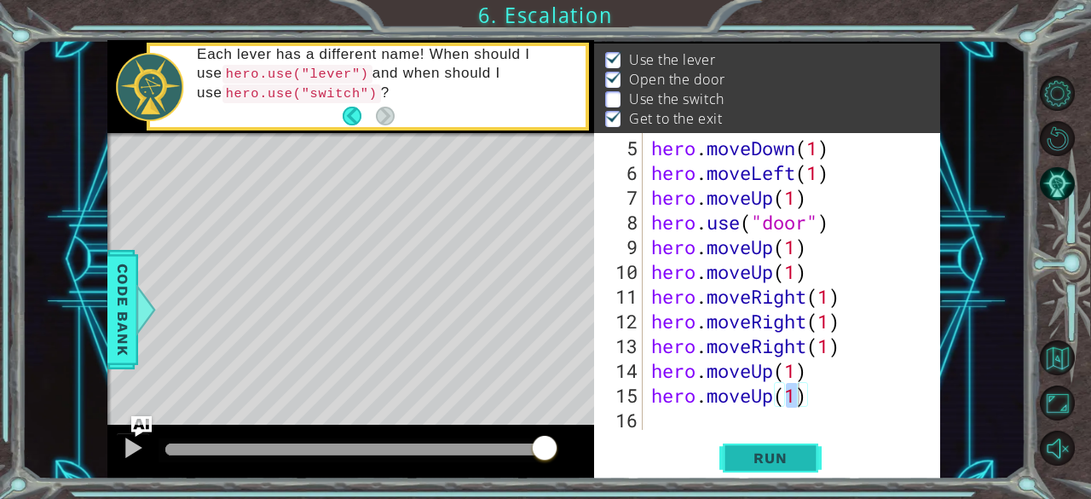
click at [755, 471] on button "Run" at bounding box center [770, 458] width 102 height 35
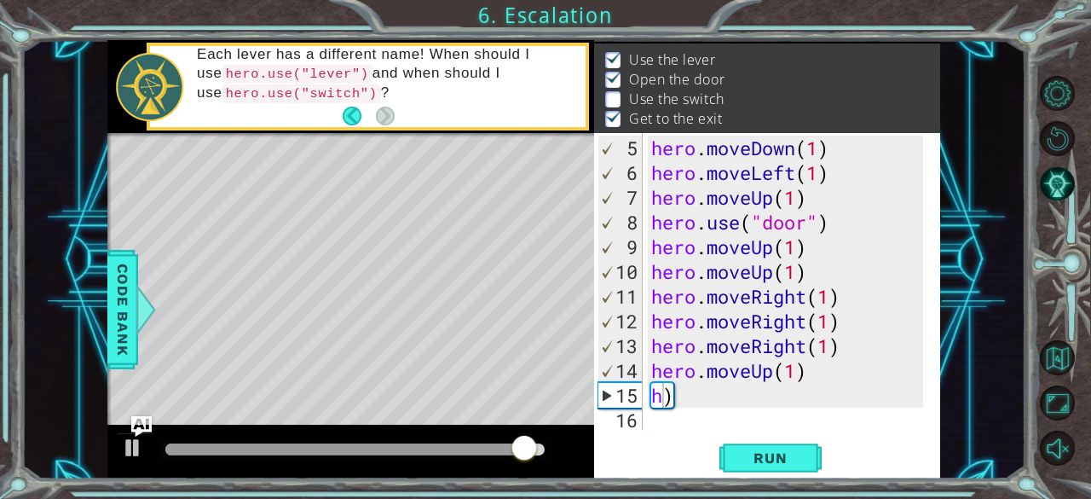
click at [855, 433] on div "h) 5 6 7 8 9 10 11 12 13 14 15 16 hero . moveDown ( 1 ) hero . moveLeft ( 1 ) h…" at bounding box center [767, 305] width 346 height 345
type textarea ")"
click at [667, 395] on div "hero . moveDown ( 1 ) hero . moveLeft ( 1 ) hero . moveUp ( 1 ) hero . use ( "d…" at bounding box center [790, 309] width 285 height 346
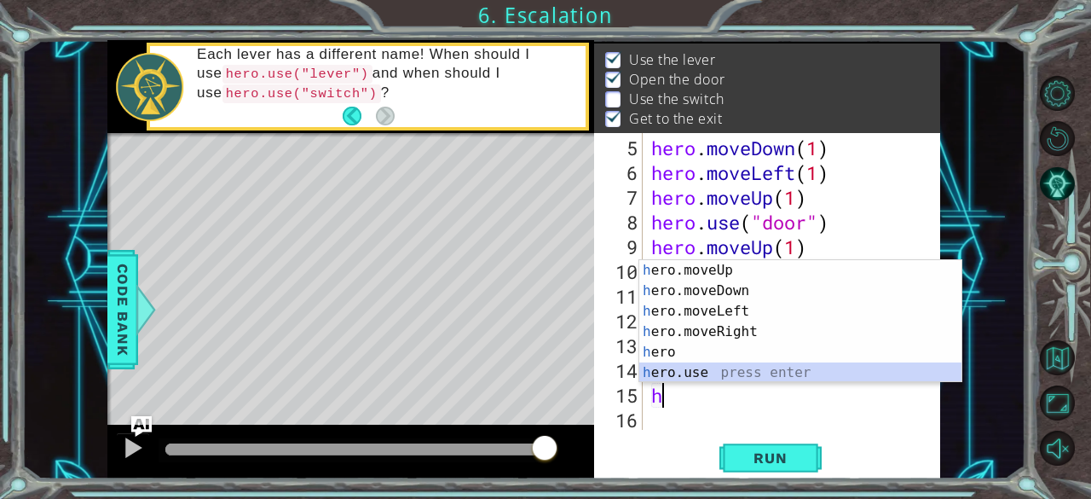
click at [706, 372] on div "h ero.moveUp press enter h ero.moveDown press enter h ero.moveLeft press enter …" at bounding box center [800, 342] width 323 height 164
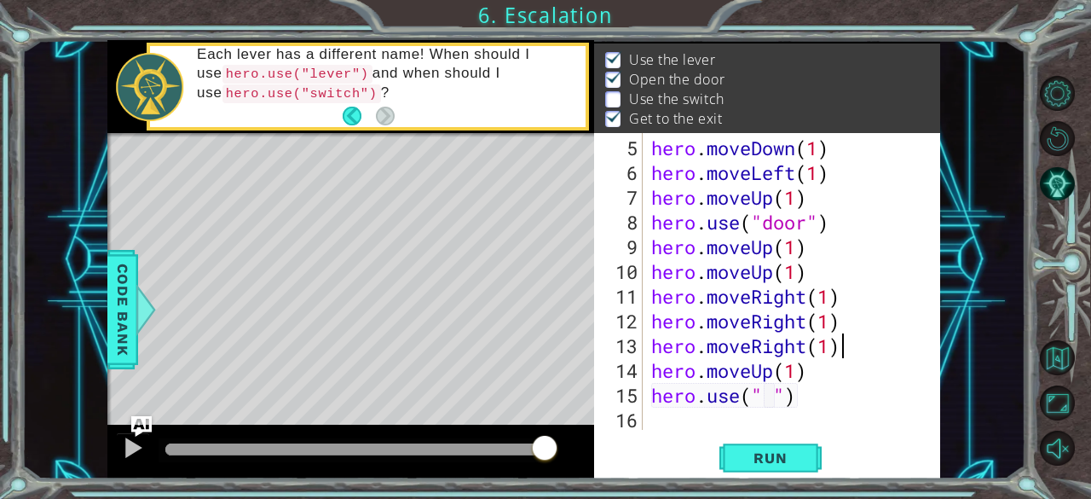
click at [851, 346] on div "hero . moveDown ( 1 ) hero . moveLeft ( 1 ) hero . moveUp ( 1 ) hero . use ( "d…" at bounding box center [790, 309] width 285 height 346
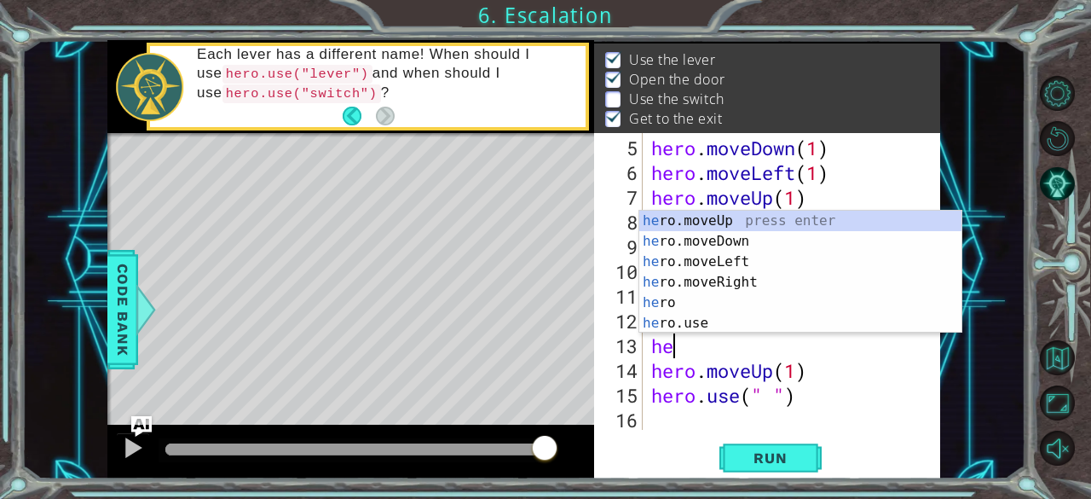
type textarea "h"
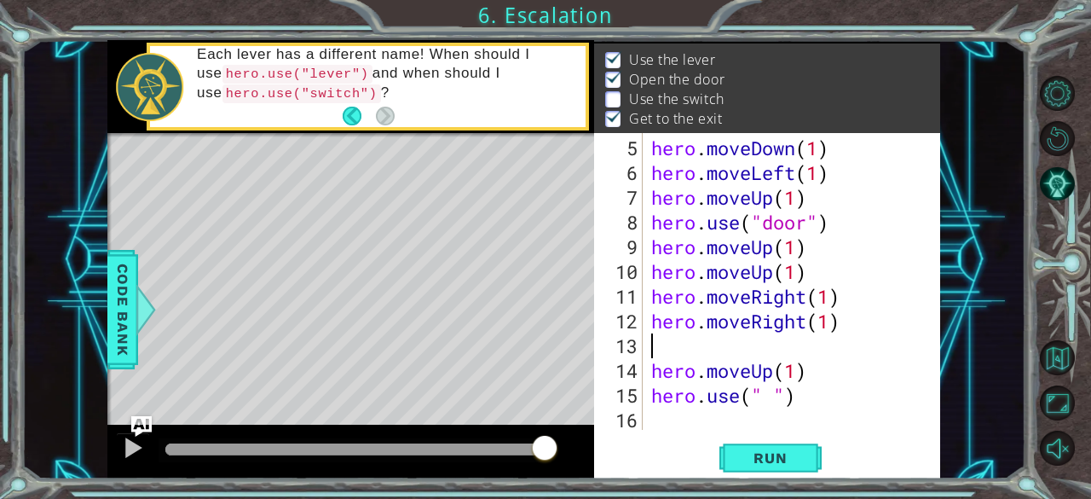
click at [748, 391] on div "hero . moveDown ( 1 ) hero . moveLeft ( 1 ) hero . moveUp ( 1 ) hero . use ( "d…" at bounding box center [790, 309] width 285 height 346
type textarea "hero.use(switch" ")"
click at [788, 467] on button "Run" at bounding box center [770, 458] width 102 height 35
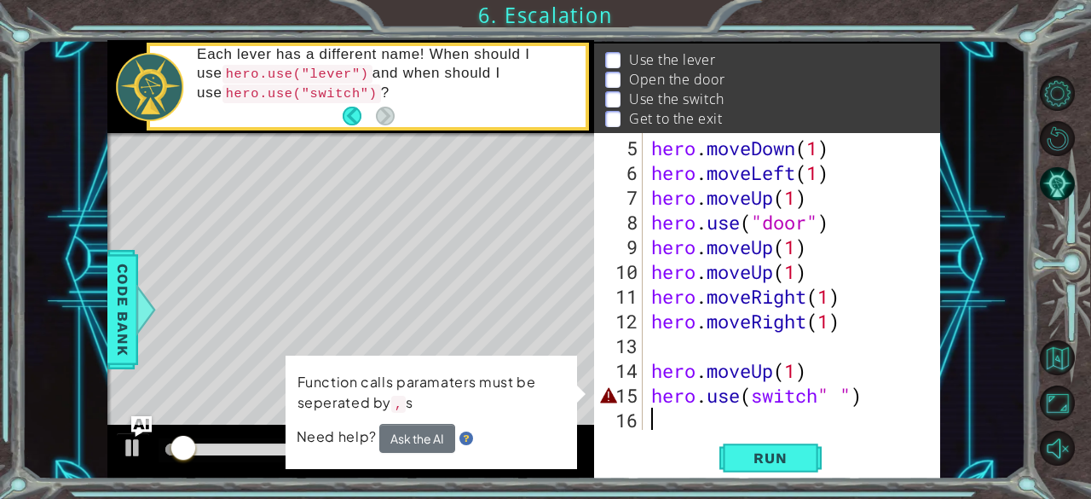
click at [881, 420] on div "hero . moveDown ( 1 ) hero . moveLeft ( 1 ) hero . moveUp ( 1 ) hero . use ( "d…" at bounding box center [790, 309] width 285 height 346
click at [873, 401] on div "hero . moveDown ( 1 ) hero . moveLeft ( 1 ) hero . moveUp ( 1 ) hero . use ( "d…" at bounding box center [790, 309] width 285 height 346
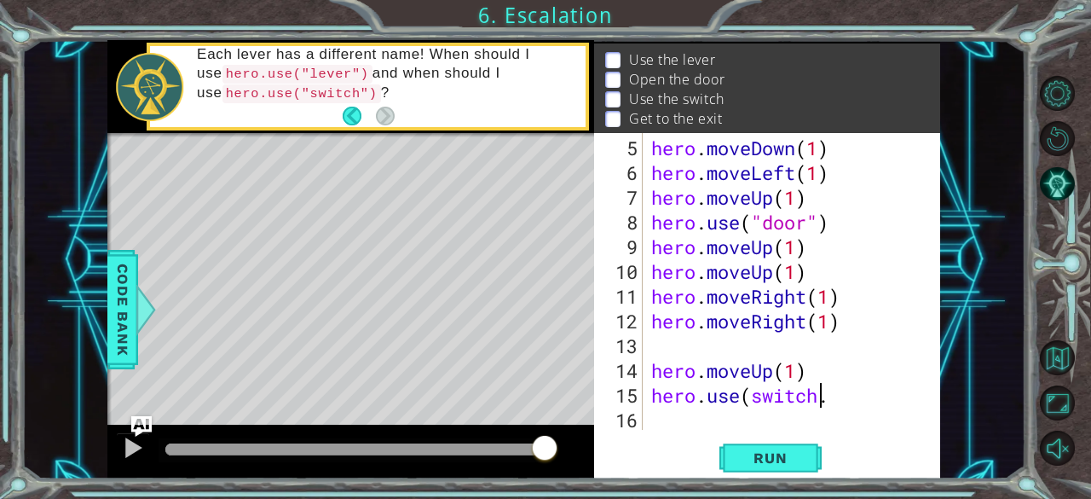
scroll to position [0, 7]
click at [791, 456] on span "Run" at bounding box center [770, 457] width 67 height 17
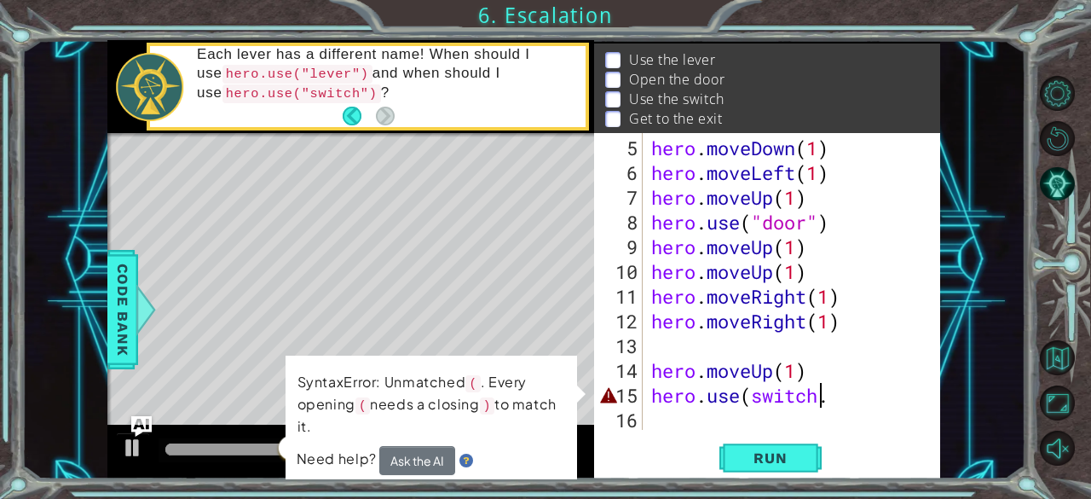
click at [823, 396] on div "hero . moveDown ( 1 ) hero . moveLeft ( 1 ) hero . moveUp ( 1 ) hero . use ( "d…" at bounding box center [790, 309] width 285 height 346
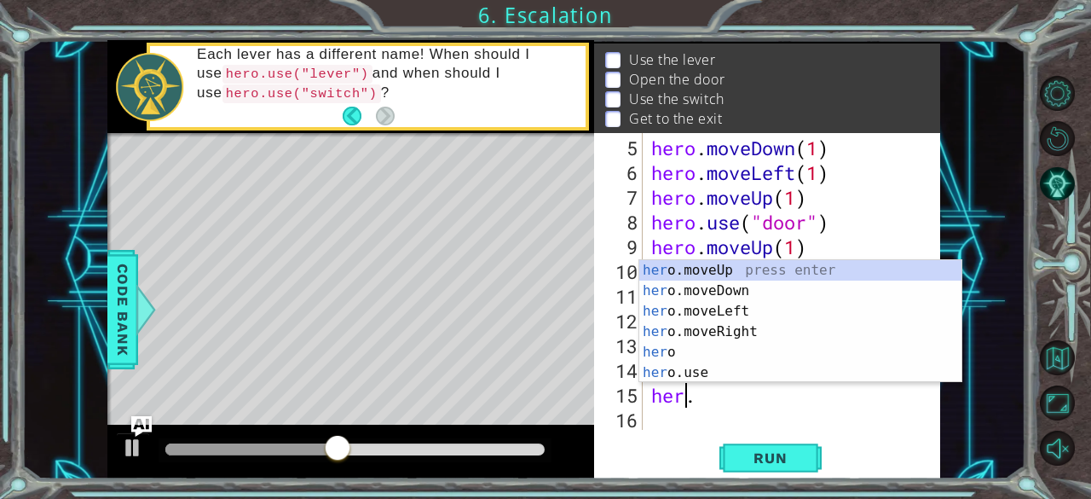
scroll to position [0, 0]
click at [722, 373] on div "he ro.moveUp press enter he ro.moveDown press enter he ro.moveLeft press enter …" at bounding box center [800, 342] width 323 height 164
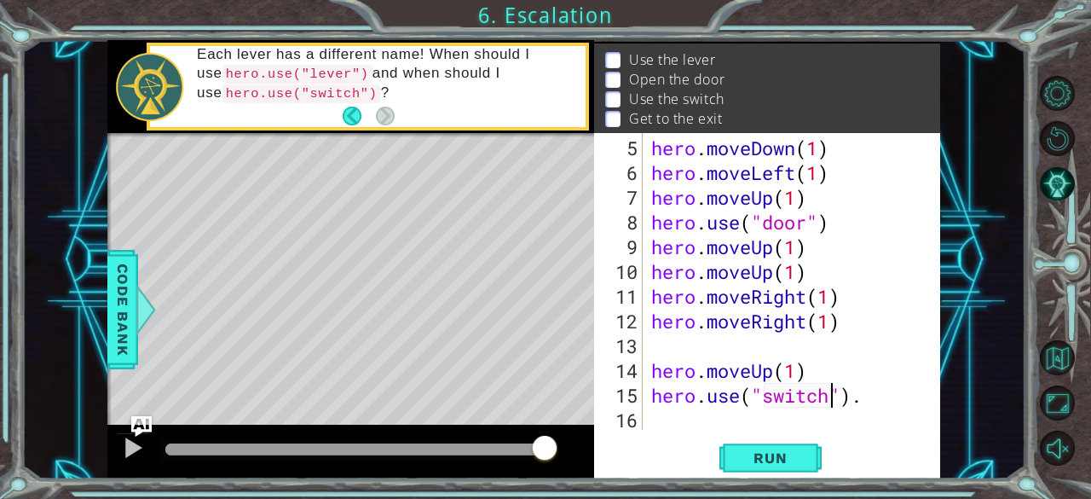
scroll to position [0, 9]
click at [784, 446] on button "Run" at bounding box center [770, 458] width 102 height 35
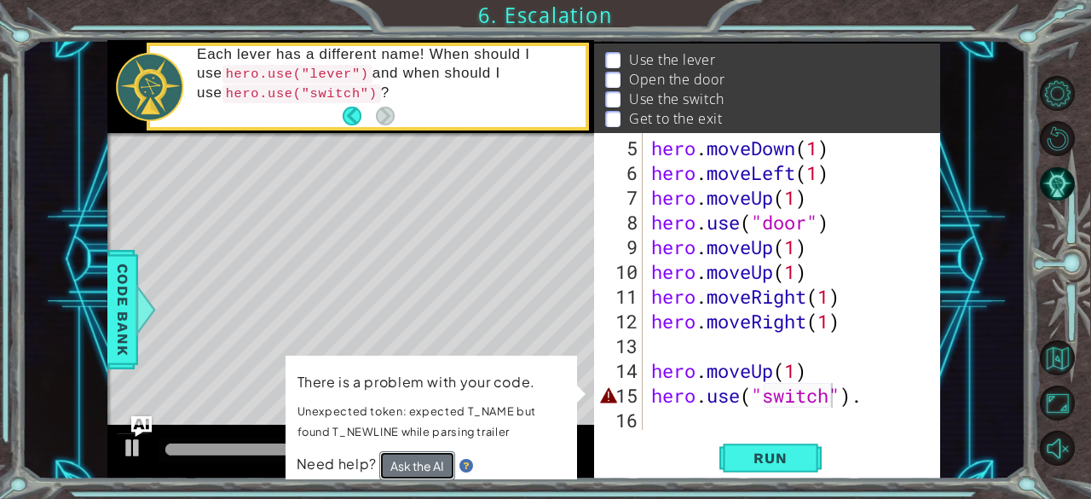
click at [436, 471] on button "Ask the AI" at bounding box center [417, 465] width 76 height 30
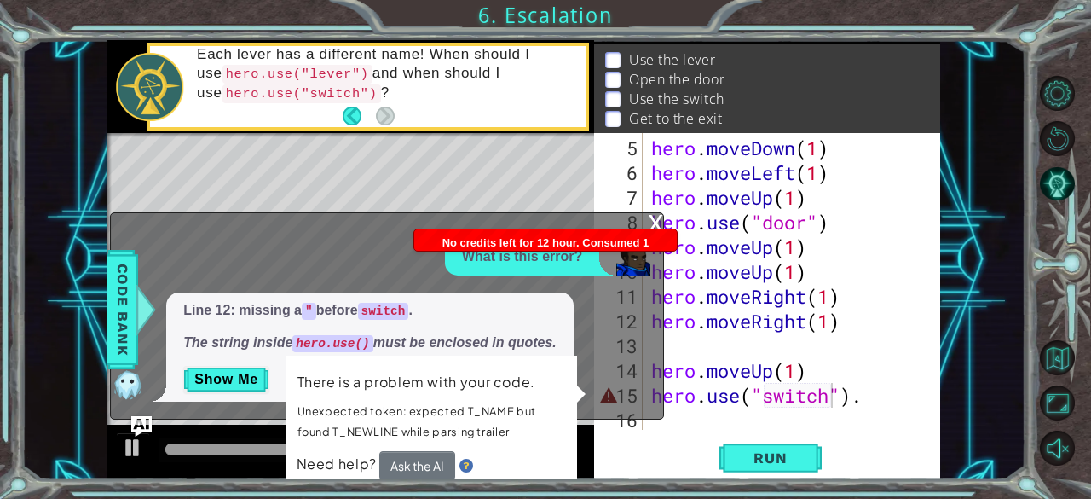
click at [561, 340] on div "Line 12: missing a " before switch . The string inside hero.use() must be enclo…" at bounding box center [369, 346] width 407 height 109
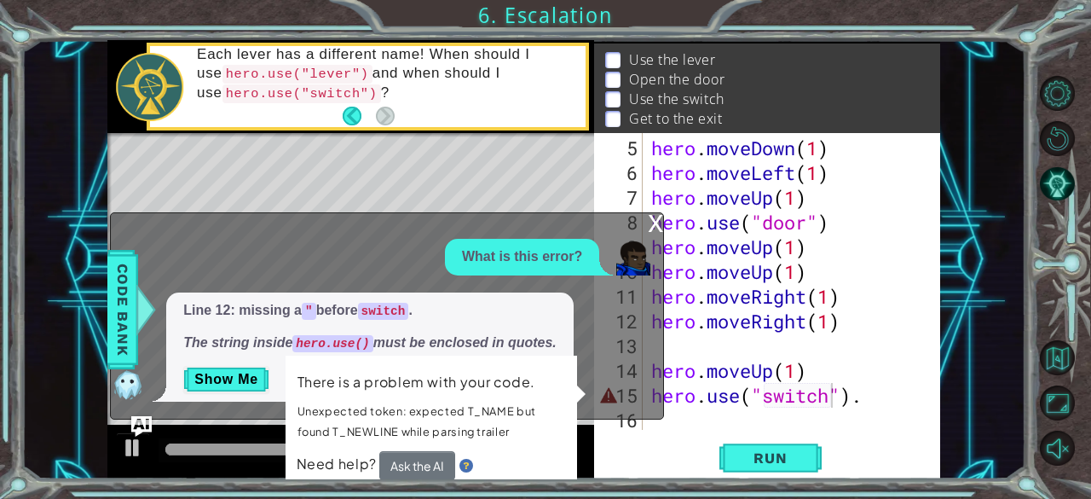
drag, startPoint x: 558, startPoint y: 376, endPoint x: 495, endPoint y: 329, distance: 78.6
click at [495, 329] on div "1 2 3 4 5 6 hero . moveLef t ( 3 ) hero . moveUp ( 2 ) hero . moveLef t ( ) her…" at bounding box center [523, 259] width 832 height 439
click at [443, 467] on button "Ask the AI" at bounding box center [416, 465] width 77 height 30
drag, startPoint x: 365, startPoint y: 376, endPoint x: 283, endPoint y: 377, distance: 81.8
click at [283, 377] on div "1 2 3 4 5 6 hero . moveLef t ( 3 ) hero . moveUp ( 2 ) hero . moveLef t ( ) her…" at bounding box center [523, 259] width 832 height 439
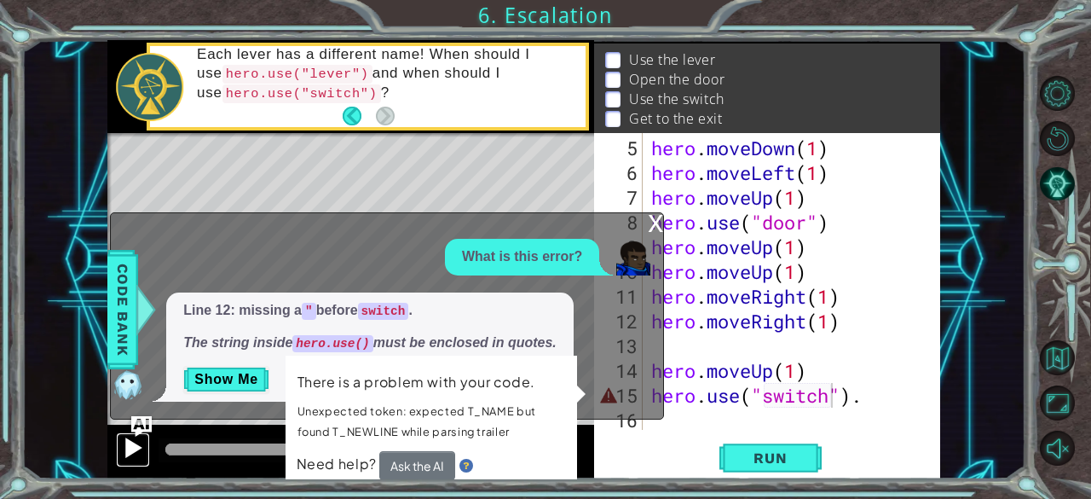
click at [139, 451] on div at bounding box center [133, 447] width 22 height 22
drag, startPoint x: 509, startPoint y: 397, endPoint x: 503, endPoint y: 388, distance: 11.1
click at [503, 388] on p "There is a problem with your code." at bounding box center [432, 382] width 268 height 24
drag, startPoint x: 492, startPoint y: 416, endPoint x: 533, endPoint y: 488, distance: 83.2
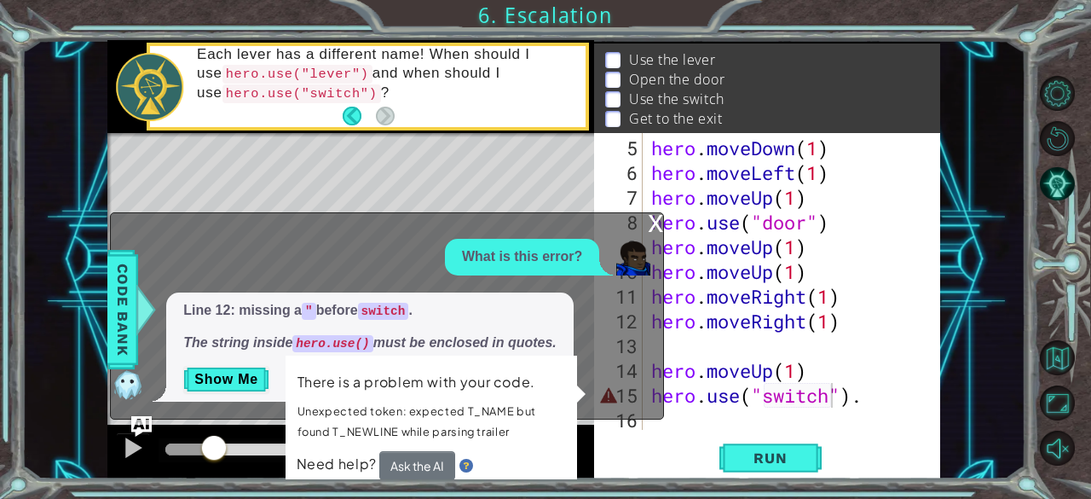
click at [533, 488] on div "1 2 3 4 5 6 hero . moveLef t ( 3 ) hero . moveUp ( 2 ) hero . moveLef t ( ) her…" at bounding box center [545, 249] width 1091 height 499
click at [694, 373] on div "hero . moveDown ( 1 ) hero . moveLeft ( 1 ) hero . moveUp ( 1 ) hero . use ( "d…" at bounding box center [790, 309] width 285 height 346
click at [805, 358] on div "hero . moveDown ( 1 ) hero . moveLeft ( 1 ) hero . moveUp ( 1 ) hero . use ( "d…" at bounding box center [790, 309] width 285 height 346
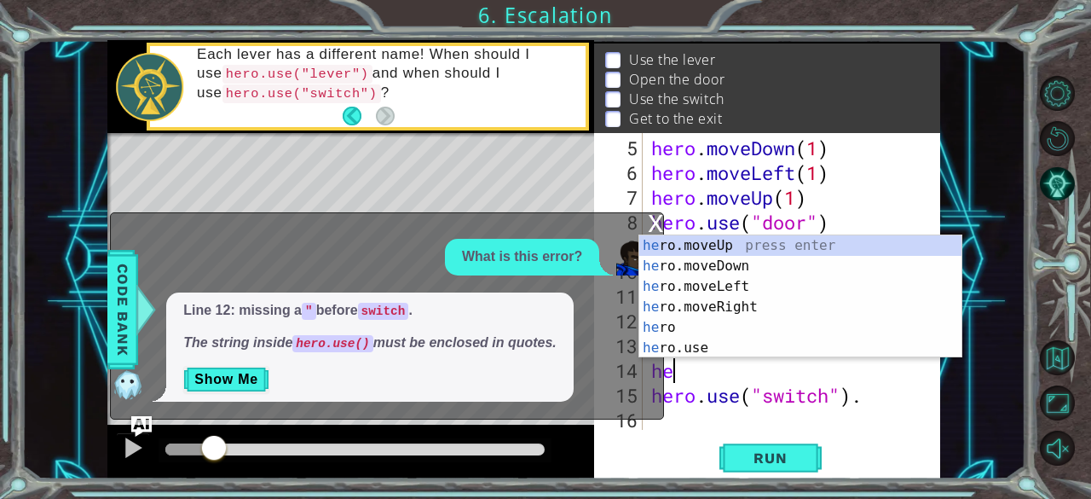
scroll to position [0, 0]
type textarea "h"
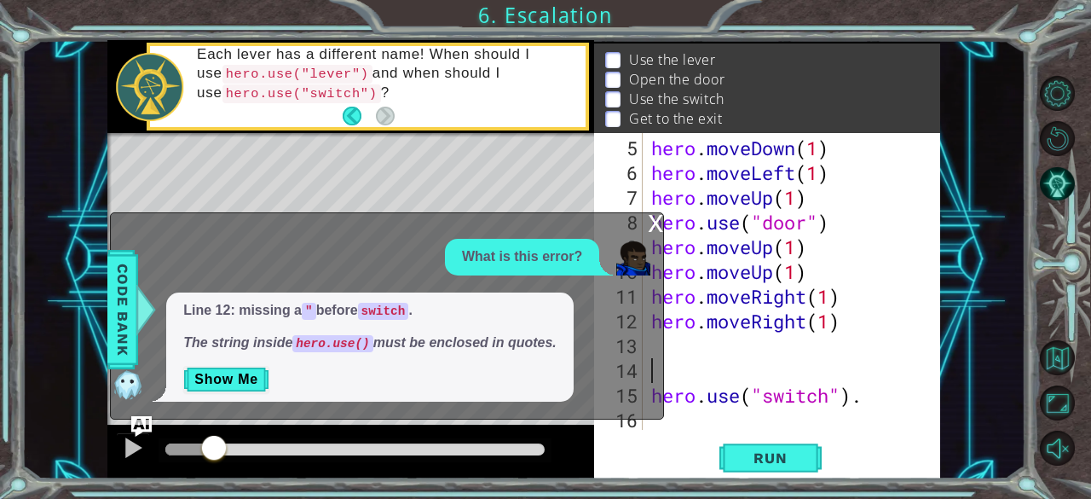
scroll to position [74, 0]
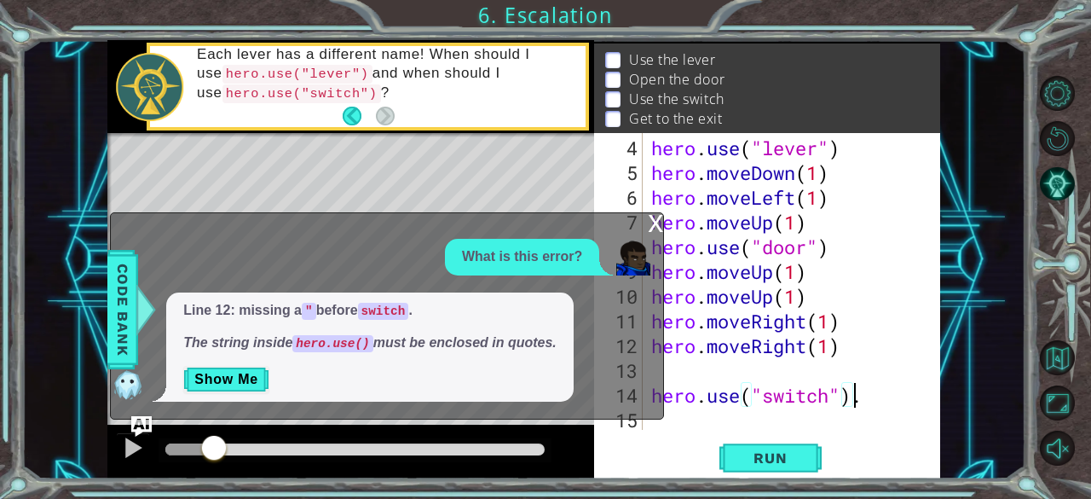
click at [858, 394] on div "hero . use ( "lever" ) hero . moveDown ( 1 ) hero . moveLeft ( 1 ) hero . moveU…" at bounding box center [790, 309] width 285 height 346
type textarea "."
click at [660, 397] on div "x What is this error? Line 12: missing a " before switch . The string inside he…" at bounding box center [387, 315] width 554 height 207
click at [665, 404] on div "hero . use ( "lever" ) hero . moveDown ( 1 ) hero . moveLeft ( 1 ) hero . moveU…" at bounding box center [790, 309] width 285 height 346
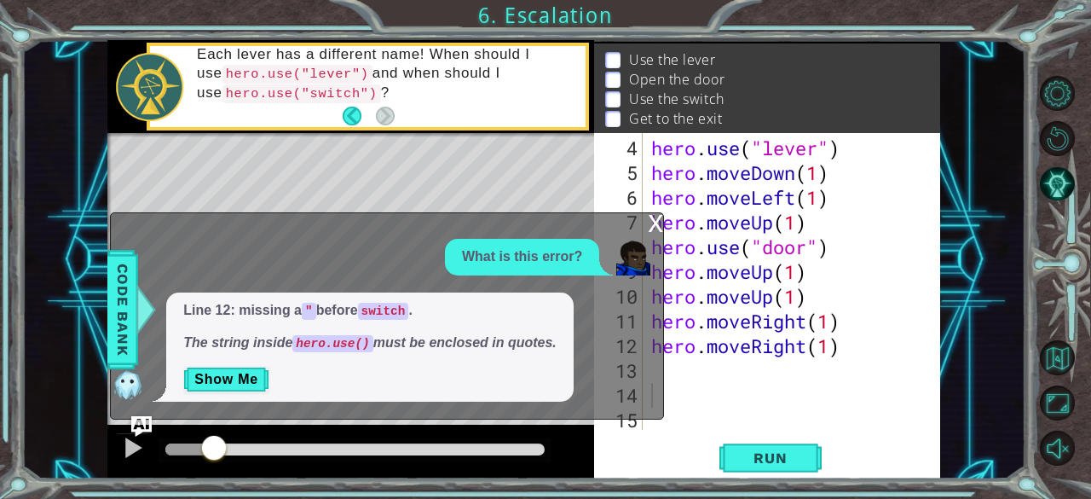
click at [658, 366] on div "x What is this error? Line 12: missing a " before switch . The string inside he…" at bounding box center [387, 315] width 554 height 207
click at [649, 366] on div "Line 12: missing a " before switch . The string inside hero.use() must be enclo…" at bounding box center [383, 346] width 544 height 109
drag, startPoint x: 651, startPoint y: 368, endPoint x: 653, endPoint y: 228, distance: 140.7
click at [653, 228] on div "x What is this error? Line 12: missing a " before switch . The string inside he…" at bounding box center [387, 315] width 554 height 207
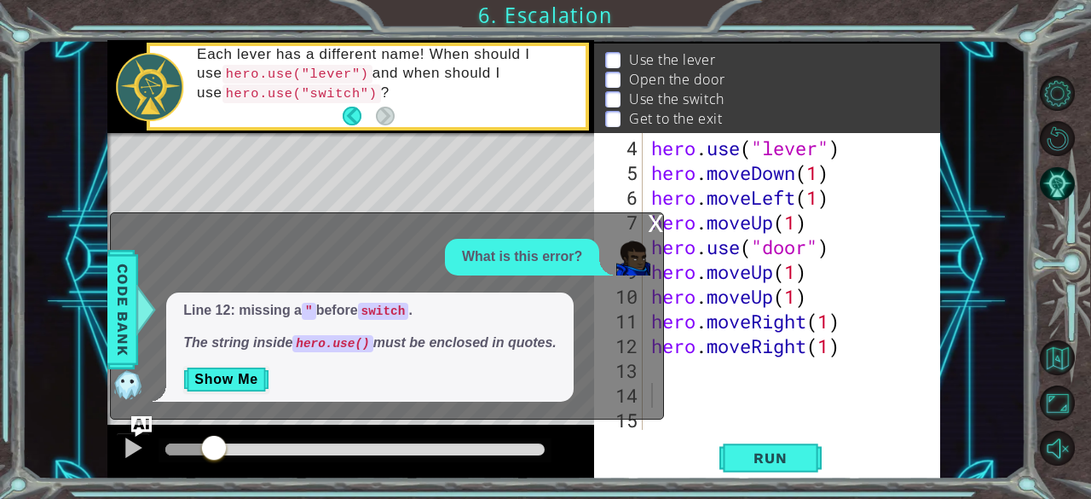
click at [653, 228] on div "x" at bounding box center [655, 221] width 15 height 17
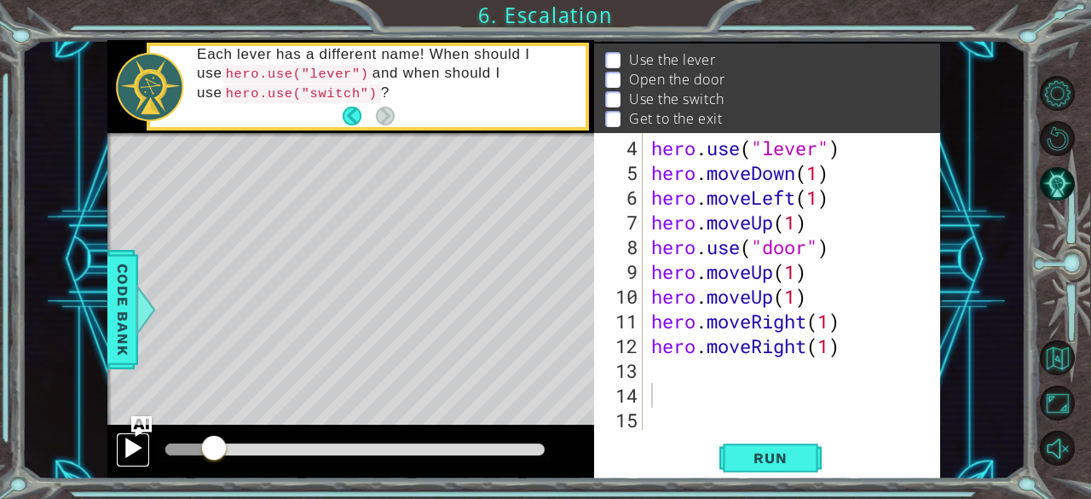
click at [129, 446] on div at bounding box center [133, 447] width 22 height 22
click at [648, 366] on div "hero . use ( "lever" ) hero . moveDown ( 1 ) hero . moveLeft ( 1 ) hero . moveU…" at bounding box center [790, 309] width 285 height 346
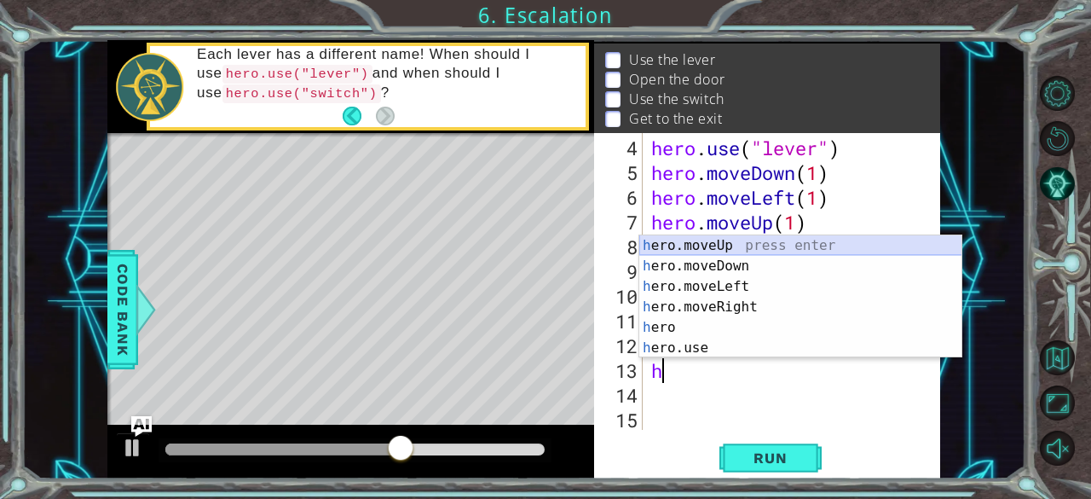
click at [699, 251] on div "h ero.moveUp press enter h ero.moveDown press enter h ero.moveLeft press enter …" at bounding box center [800, 317] width 323 height 164
type textarea "hero.moveUp(1)"
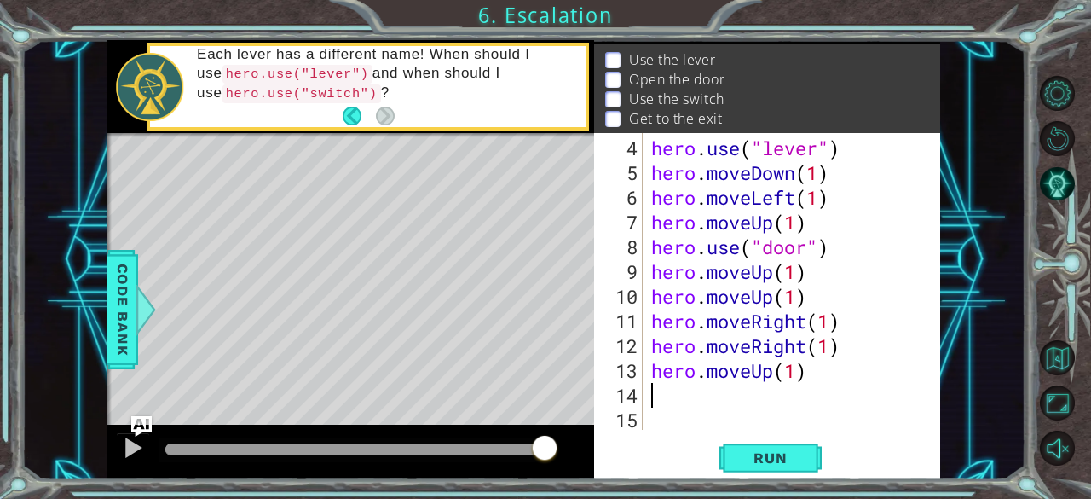
click at [666, 401] on div "hero . use ( "lever" ) hero . moveDown ( 1 ) hero . moveLeft ( 1 ) hero . moveU…" at bounding box center [790, 309] width 285 height 346
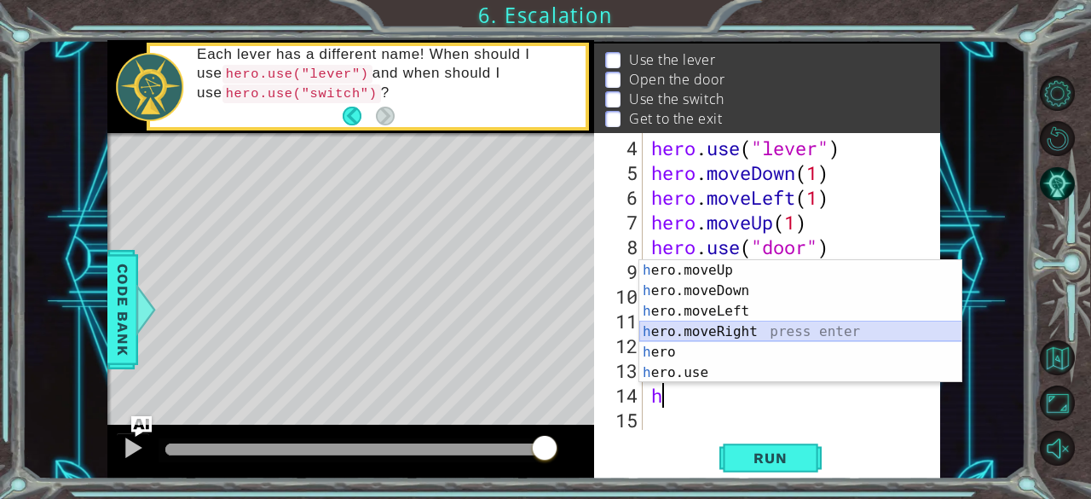
drag, startPoint x: 738, startPoint y: 338, endPoint x: 719, endPoint y: 335, distance: 19.1
click at [719, 335] on div "h ero.moveUp press enter h ero.moveDown press enter h ero.moveLeft press enter …" at bounding box center [800, 342] width 323 height 164
type textarea "hero.moveRight(1)"
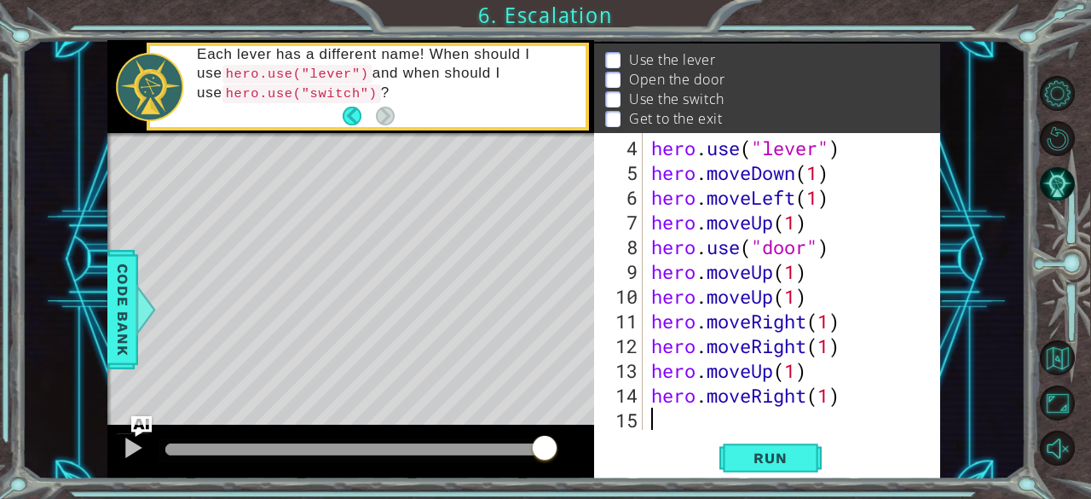
click at [664, 420] on div "hero . use ( "lever" ) hero . moveDown ( 1 ) hero . moveLeft ( 1 ) hero . moveU…" at bounding box center [790, 309] width 285 height 346
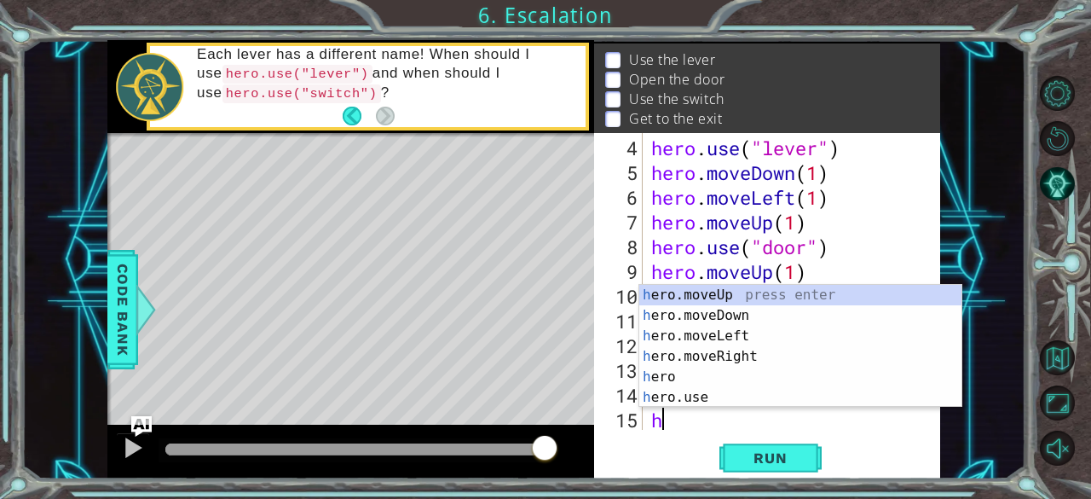
scroll to position [99, 0]
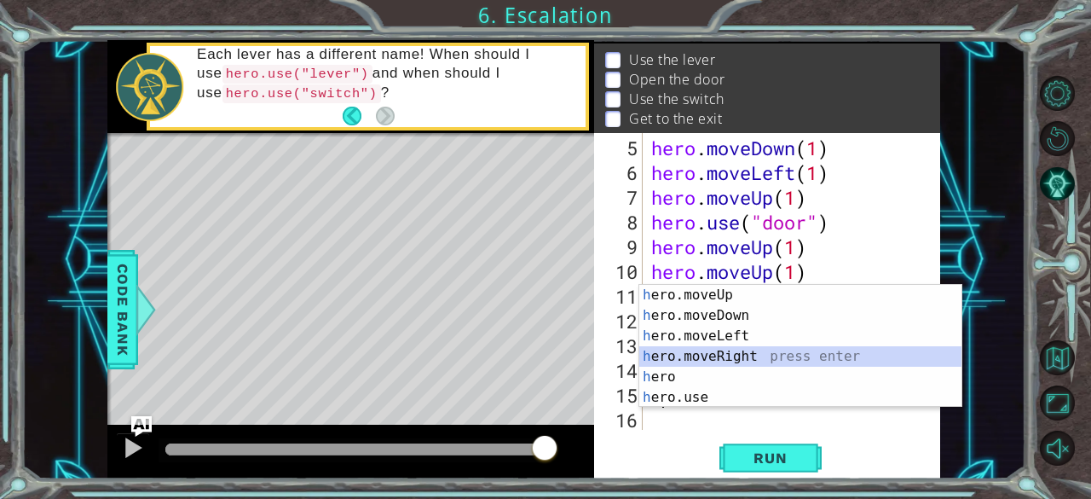
click at [748, 349] on div "h ero.moveUp press enter h ero.moveDown press enter h ero.moveLeft press enter …" at bounding box center [800, 367] width 323 height 164
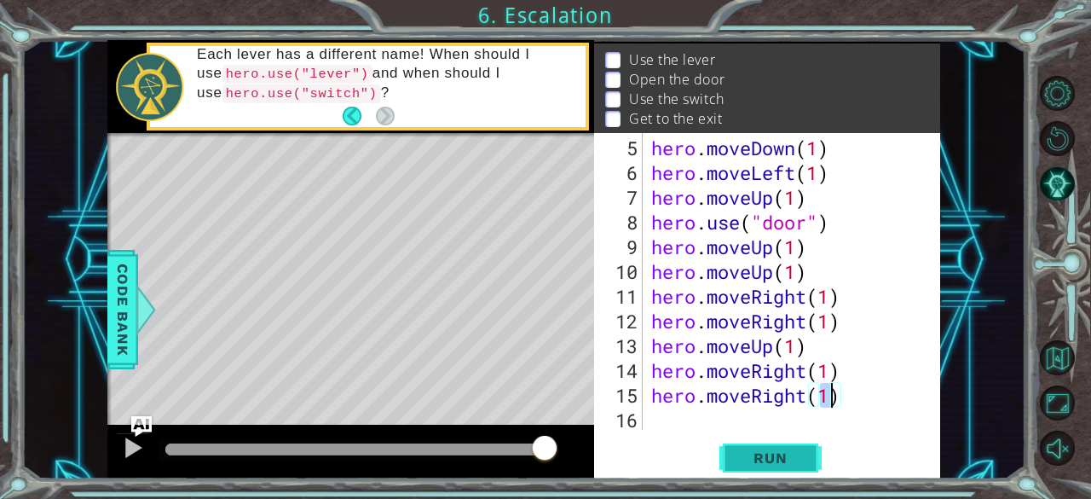
click at [737, 449] on span "Run" at bounding box center [770, 457] width 67 height 17
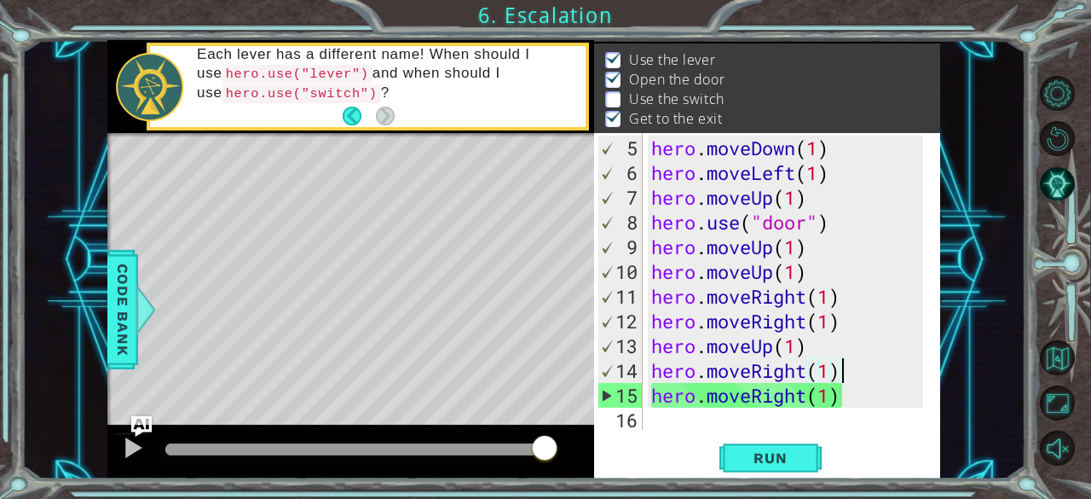
click at [849, 376] on div "hero . moveDown ( 1 ) hero . moveLeft ( 1 ) hero . moveUp ( 1 ) hero . use ( "d…" at bounding box center [790, 309] width 285 height 346
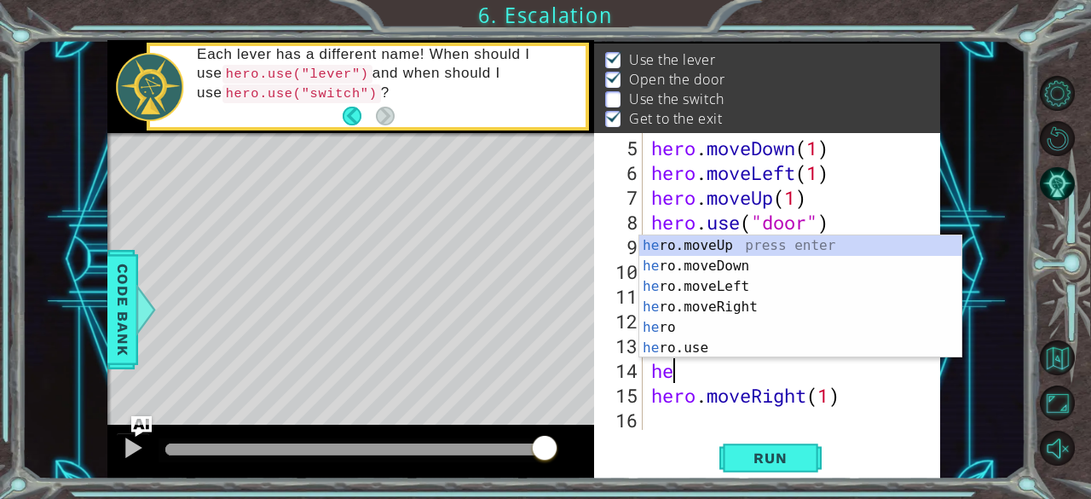
type textarea "h"
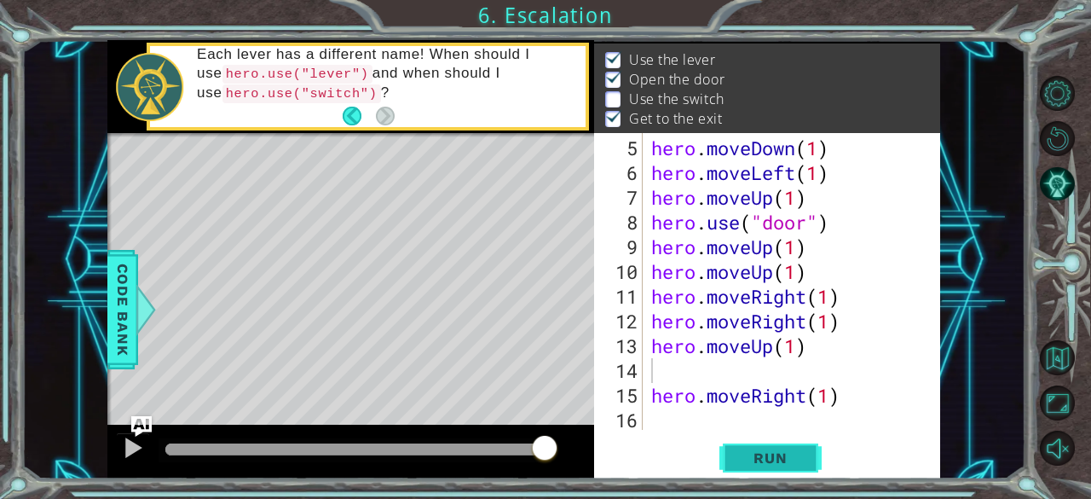
click at [812, 468] on button "Run" at bounding box center [770, 458] width 102 height 35
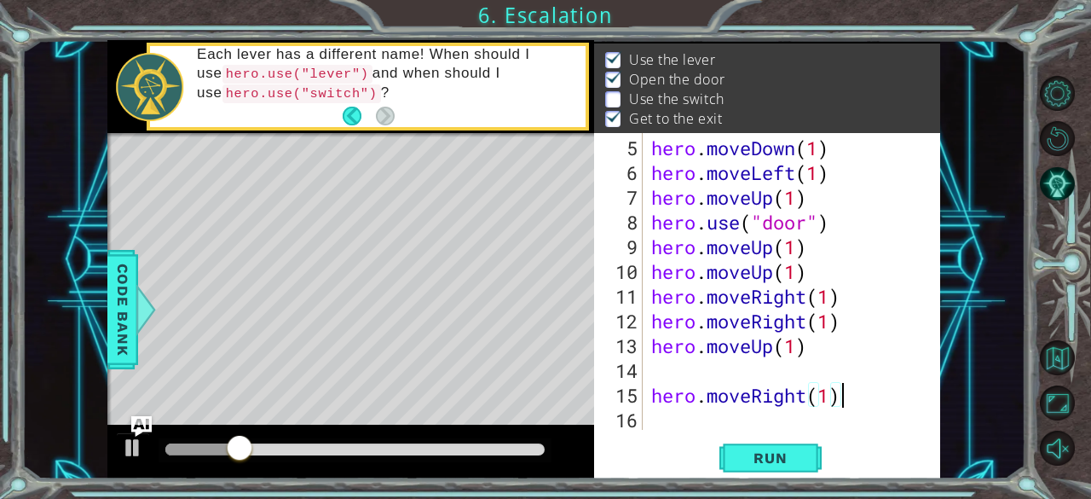
click at [850, 400] on div "hero . moveDown ( 1 ) hero . moveLeft ( 1 ) hero . moveUp ( 1 ) hero . use ( "d…" at bounding box center [790, 309] width 285 height 346
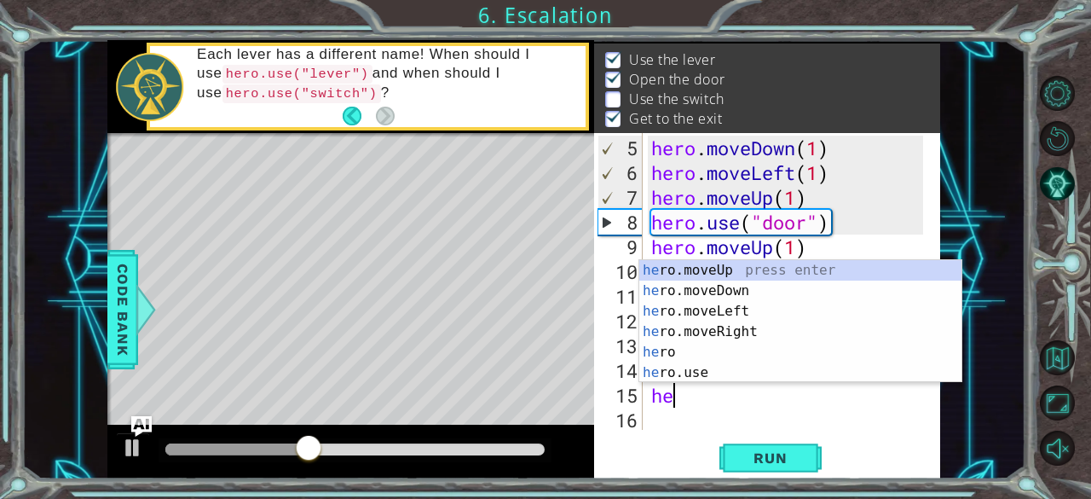
type textarea "h"
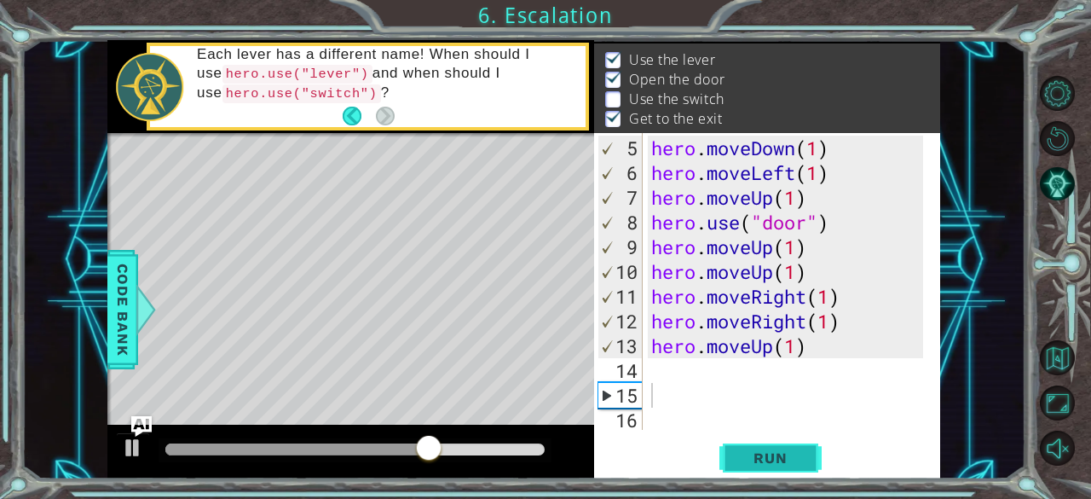
click at [805, 456] on button "Run" at bounding box center [770, 458] width 102 height 35
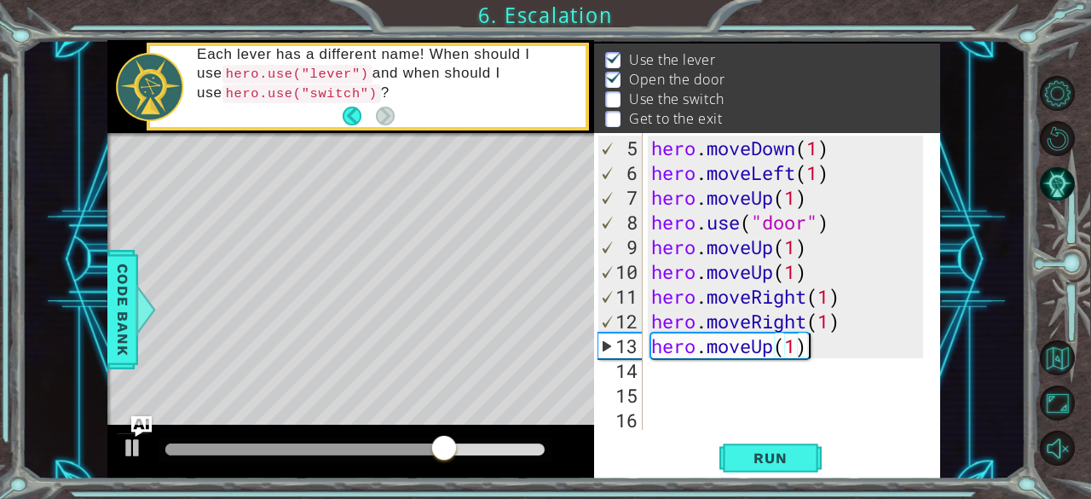
click at [826, 342] on div "hero . moveDown ( 1 ) hero . moveLeft ( 1 ) hero . moveUp ( 1 ) hero . use ( "d…" at bounding box center [790, 309] width 285 height 346
click at [798, 344] on div "hero . moveDown ( 1 ) hero . moveLeft ( 1 ) hero . moveUp ( 1 ) hero . use ( "d…" at bounding box center [790, 309] width 285 height 346
click at [810, 349] on div "hero . moveDown ( 1 ) hero . moveLeft ( 1 ) hero . moveUp ( 1 ) hero . use ( "d…" at bounding box center [790, 309] width 285 height 346
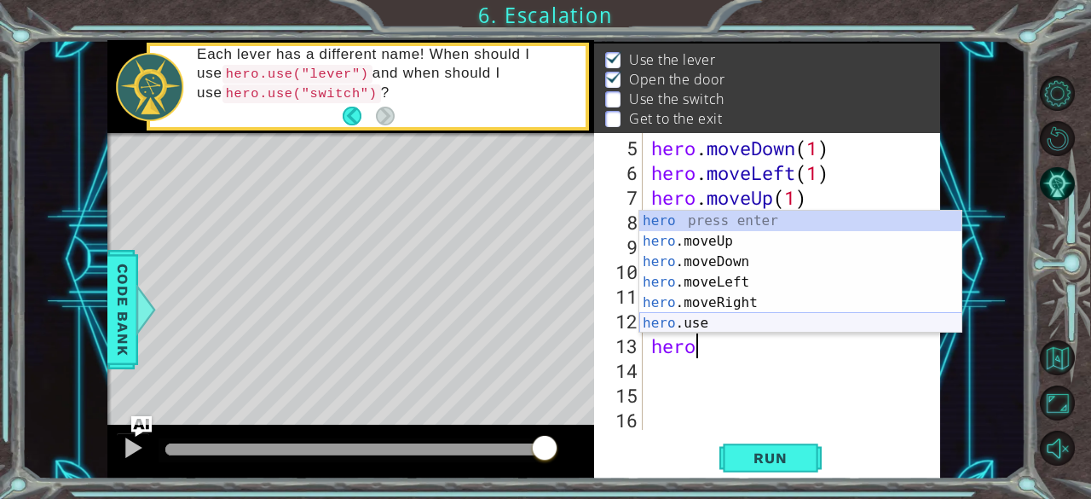
click at [745, 314] on div "hero press enter hero .moveUp press enter hero .moveDown press enter hero .move…" at bounding box center [800, 293] width 323 height 164
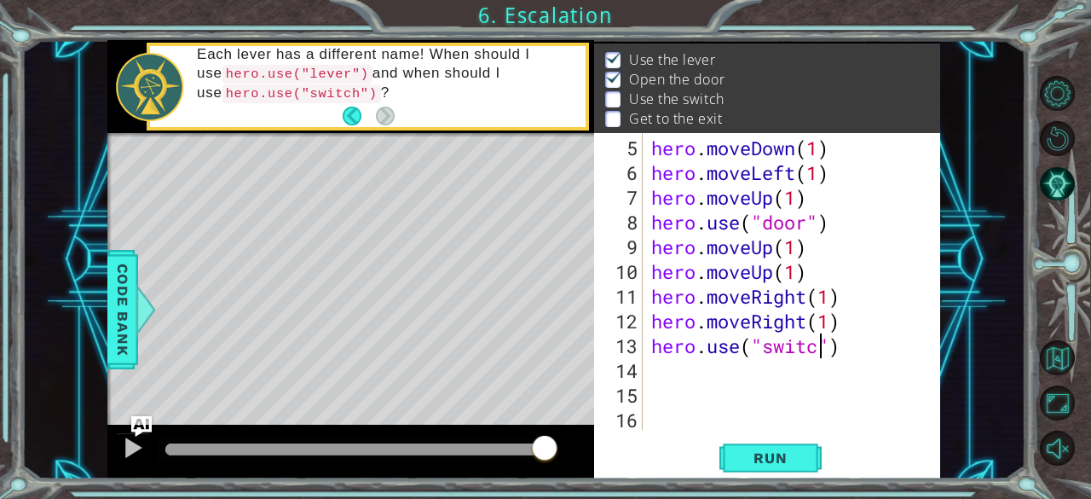
scroll to position [0, 9]
type textarea "hero.use("switch")"
click at [801, 453] on span "Run" at bounding box center [770, 457] width 67 height 17
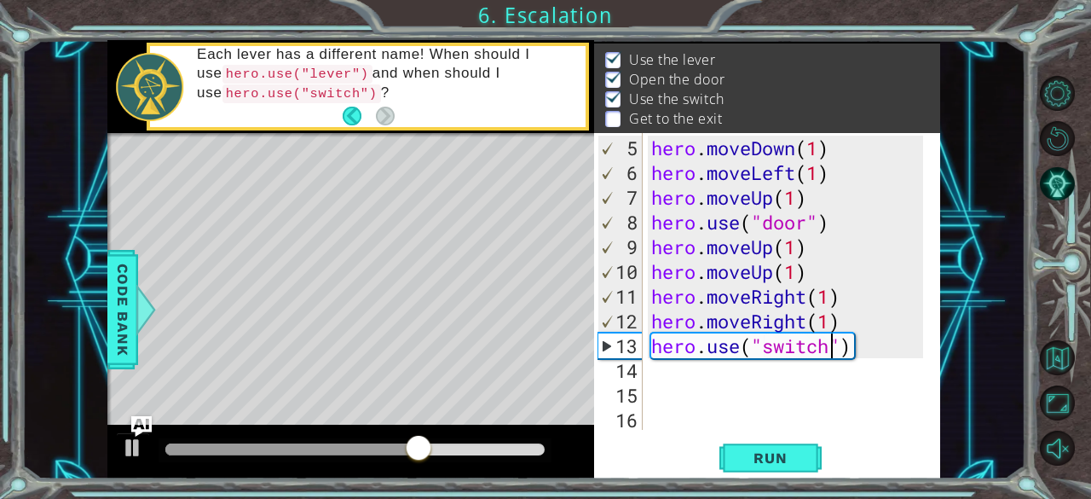
click at [660, 374] on div "hero . moveDown ( 1 ) hero . moveLeft ( 1 ) hero . moveUp ( 1 ) hero . use ( "d…" at bounding box center [790, 309] width 285 height 346
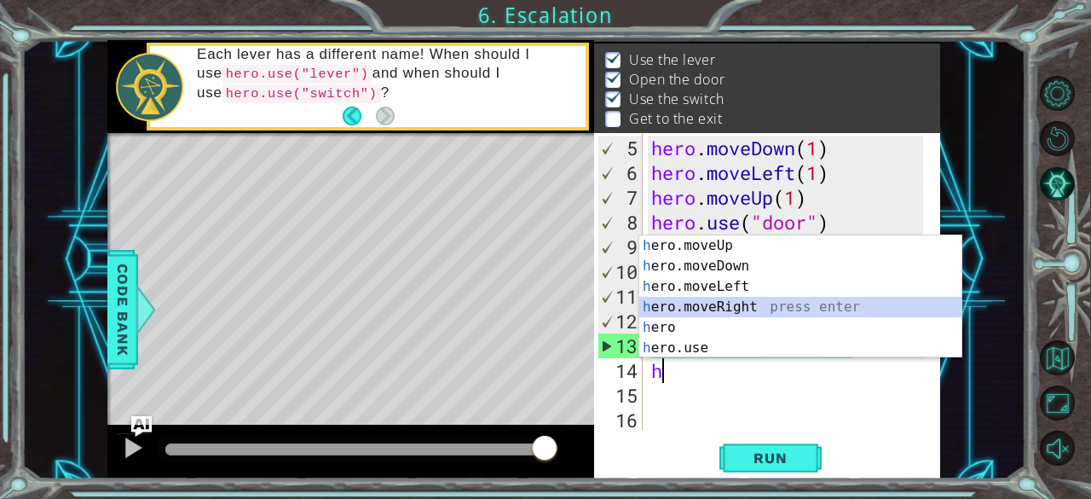
click at [715, 304] on div "h ero.moveUp press enter h ero.moveDown press enter h ero.moveLeft press enter …" at bounding box center [800, 317] width 323 height 164
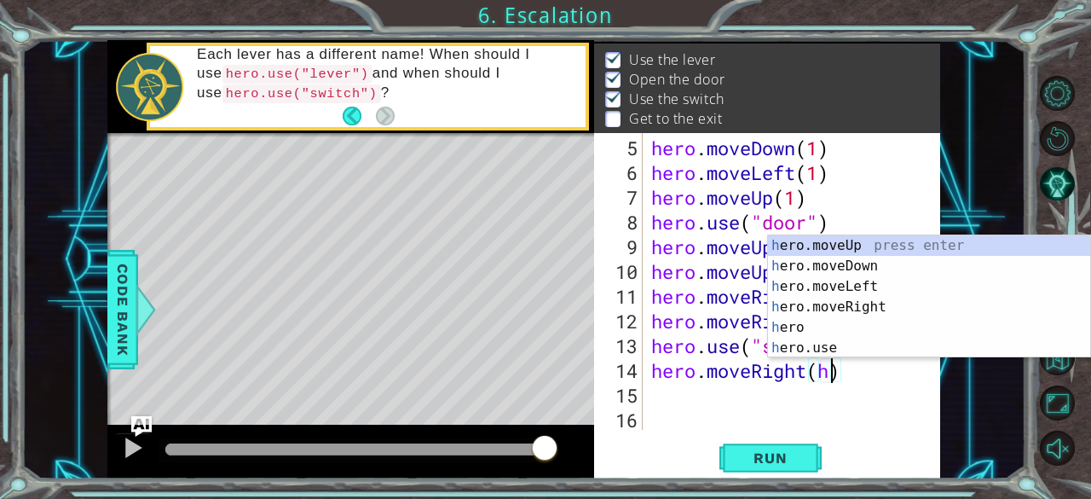
scroll to position [0, 7]
type textarea "hero.moveRight()"
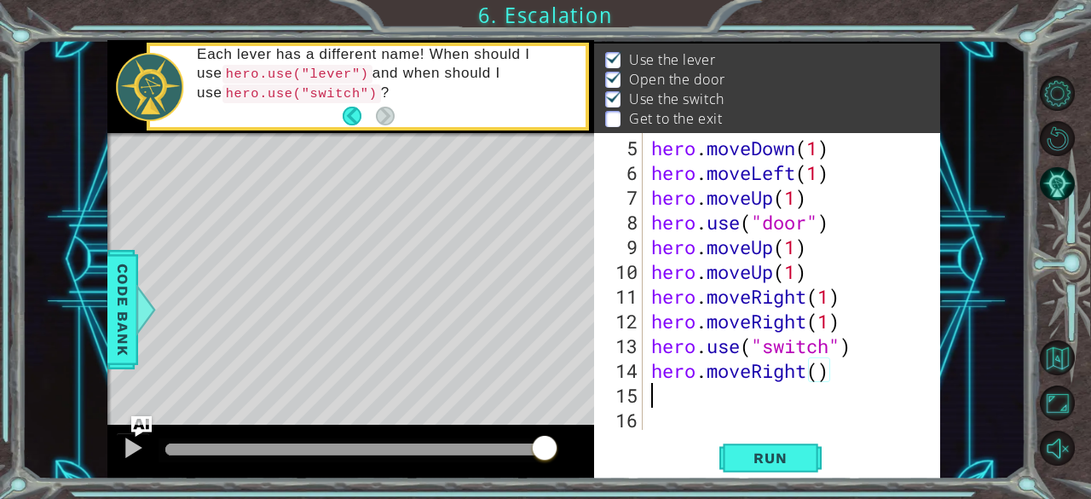
click at [660, 398] on div "hero . moveDown ( 1 ) hero . moveLeft ( 1 ) hero . moveUp ( 1 ) hero . use ( "d…" at bounding box center [790, 309] width 285 height 346
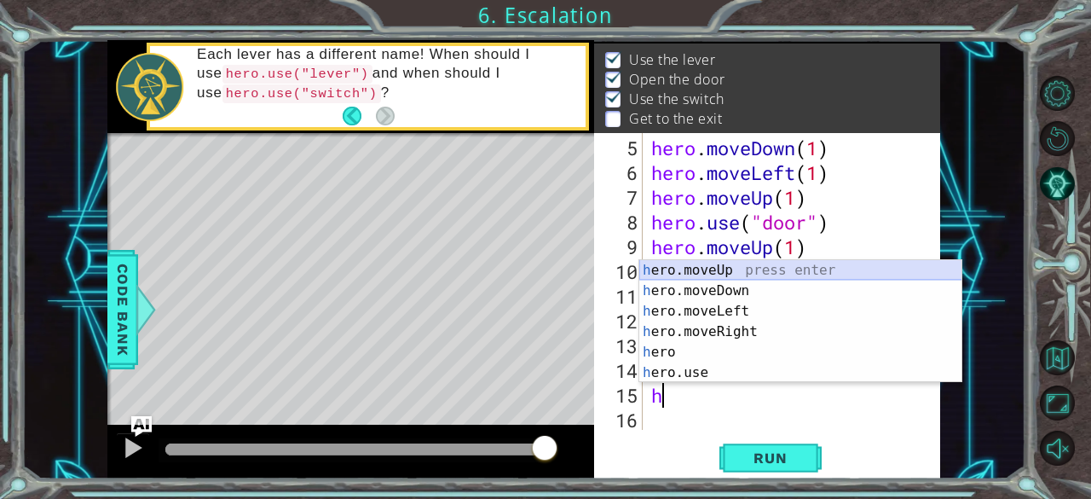
click at [724, 277] on div "h ero.moveUp press enter h ero.moveDown press enter h ero.moveLeft press enter …" at bounding box center [800, 342] width 323 height 164
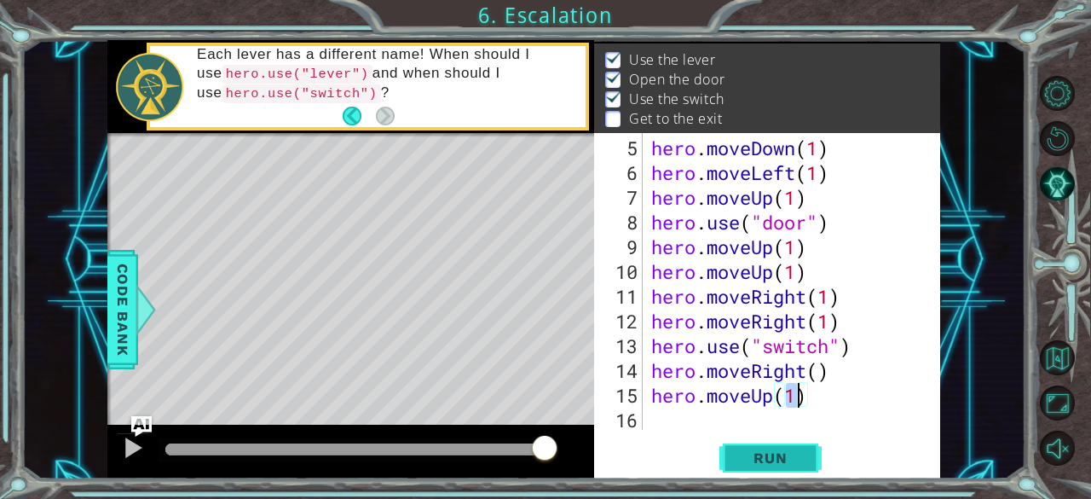
type textarea "hero.moveUp(1)"
click at [776, 454] on span "Run" at bounding box center [770, 457] width 67 height 17
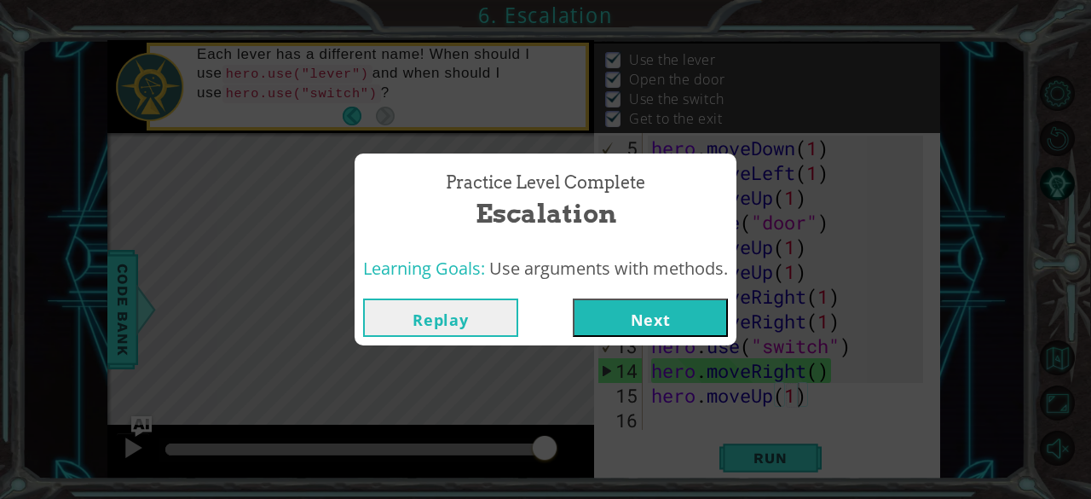
click at [717, 321] on button "Next" at bounding box center [650, 317] width 155 height 38
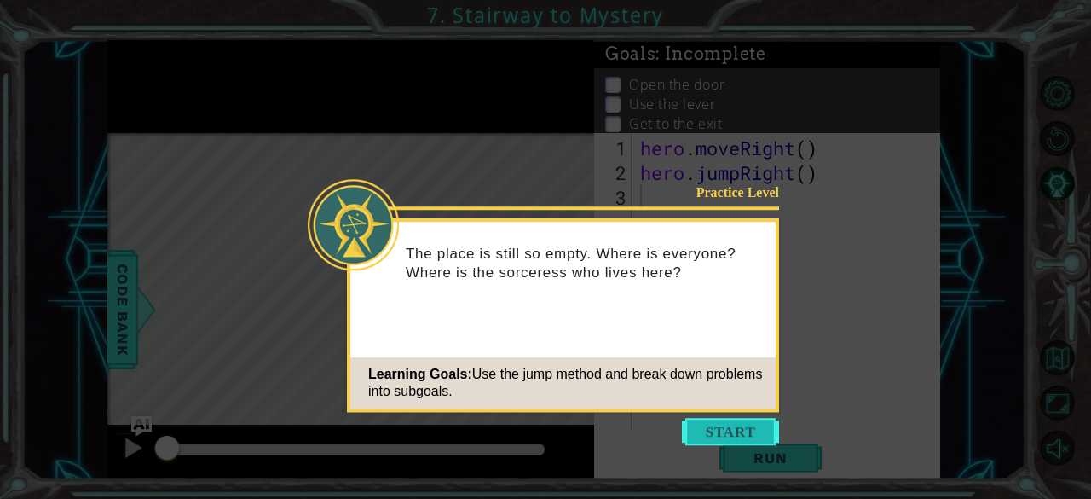
click at [701, 421] on button "Start" at bounding box center [730, 431] width 97 height 27
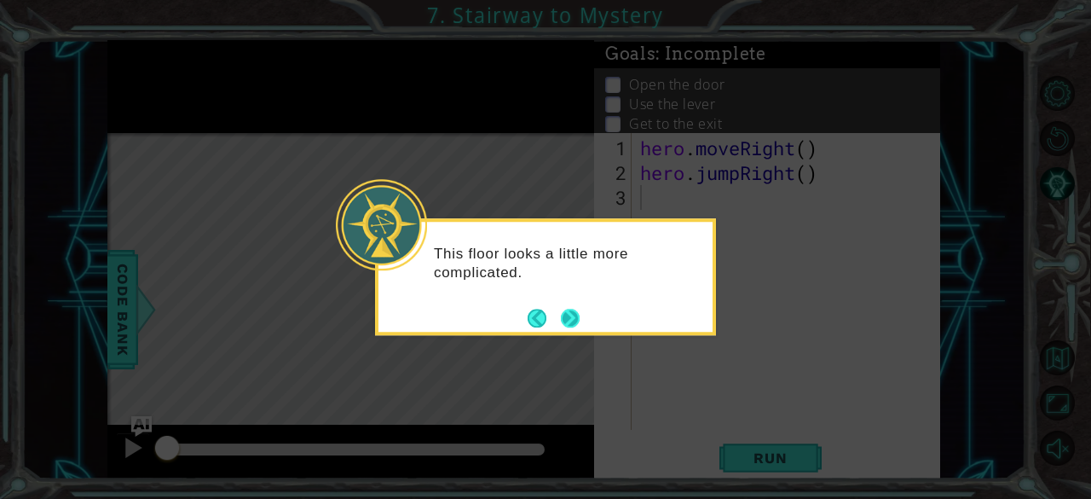
click at [575, 316] on button "Next" at bounding box center [570, 318] width 19 height 19
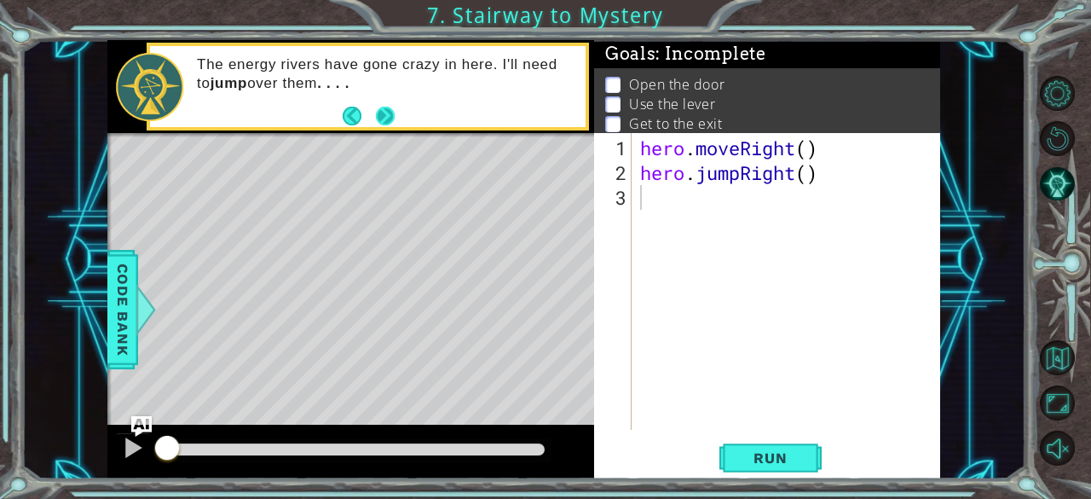
click at [385, 122] on button "Next" at bounding box center [385, 116] width 19 height 19
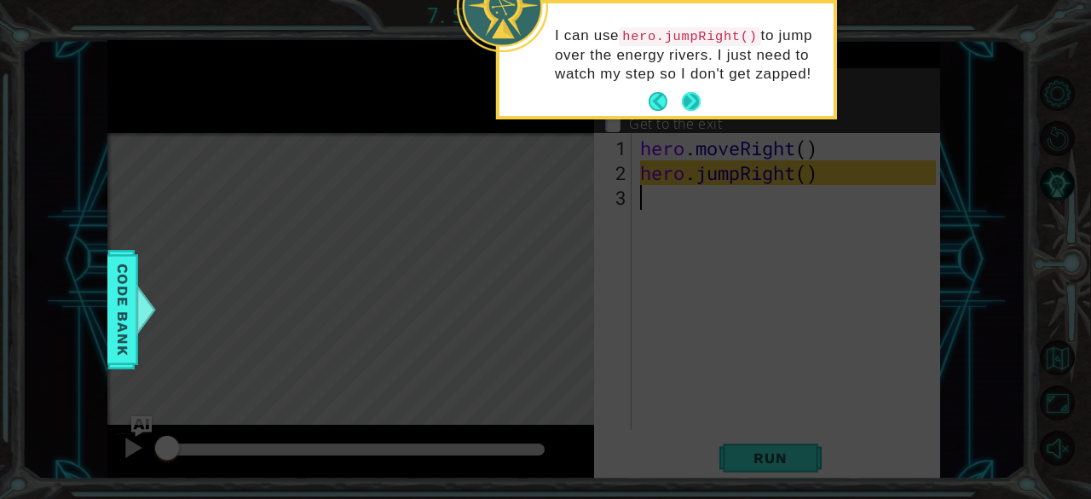
click at [695, 93] on button "Next" at bounding box center [691, 101] width 19 height 19
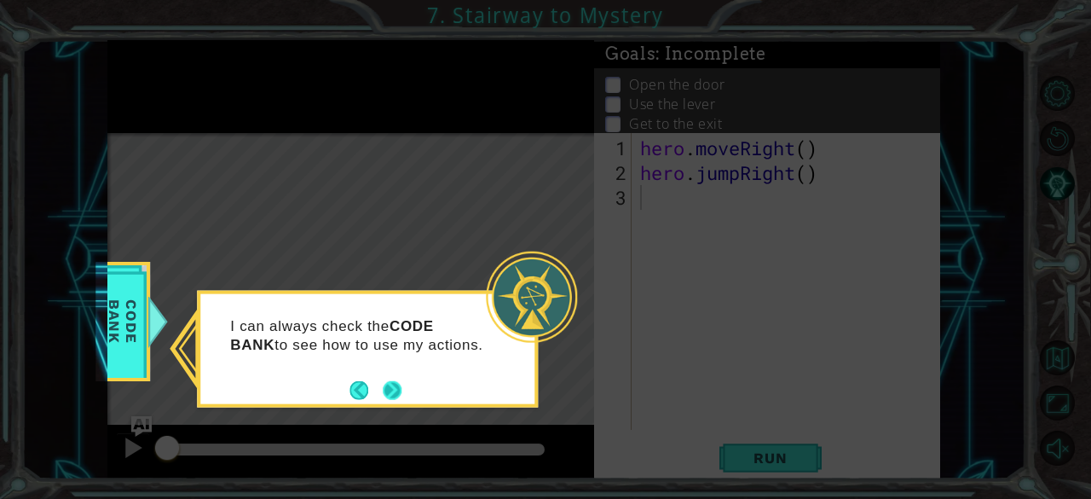
click at [388, 383] on button "Next" at bounding box center [392, 389] width 19 height 19
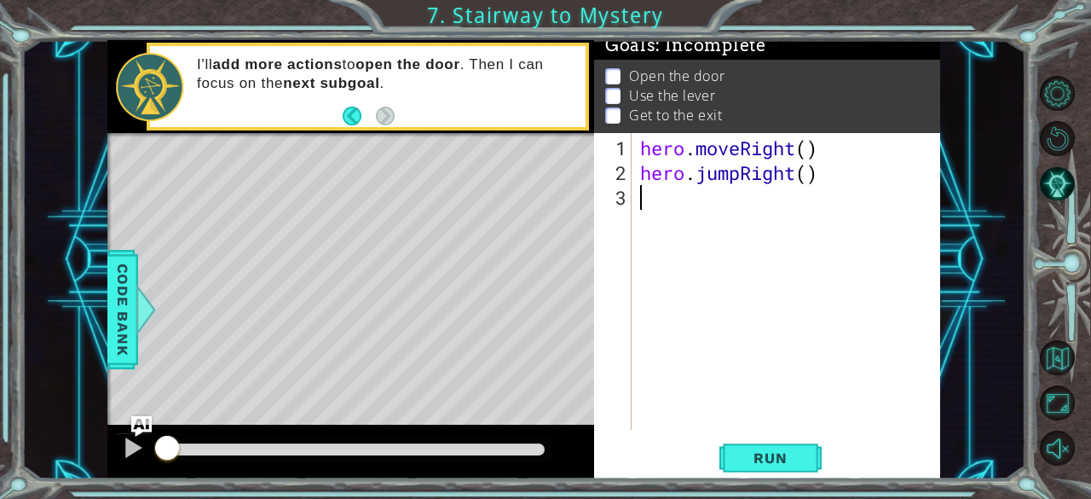
scroll to position [31, 0]
click at [356, 122] on button "Back" at bounding box center [359, 116] width 33 height 19
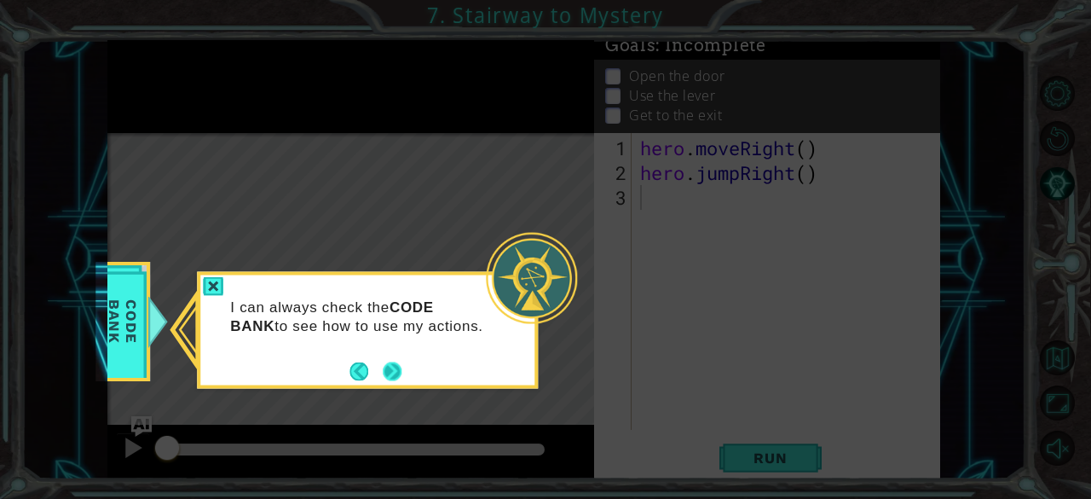
click at [397, 362] on button "Next" at bounding box center [392, 370] width 19 height 19
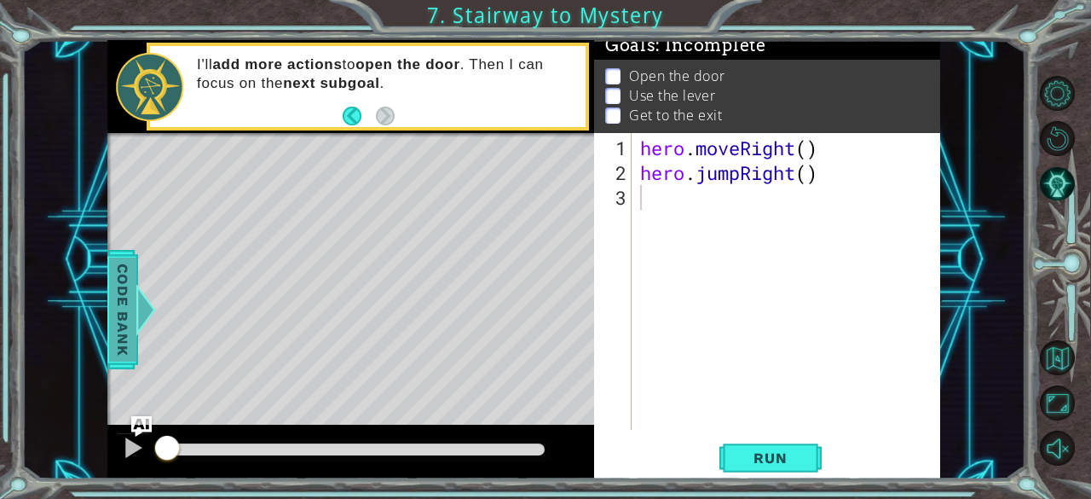
click at [144, 303] on div at bounding box center [146, 309] width 21 height 51
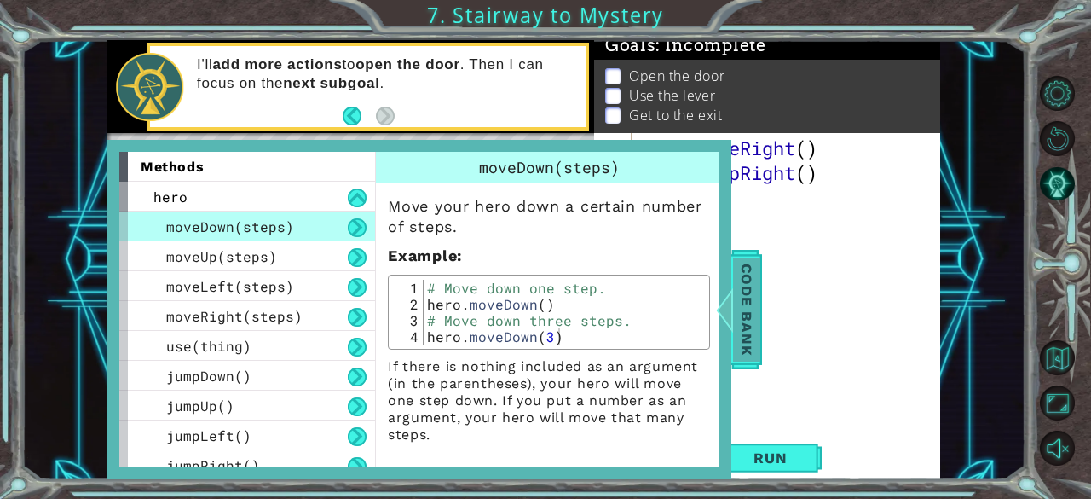
click at [731, 269] on div "Code Bank" at bounding box center [746, 309] width 31 height 119
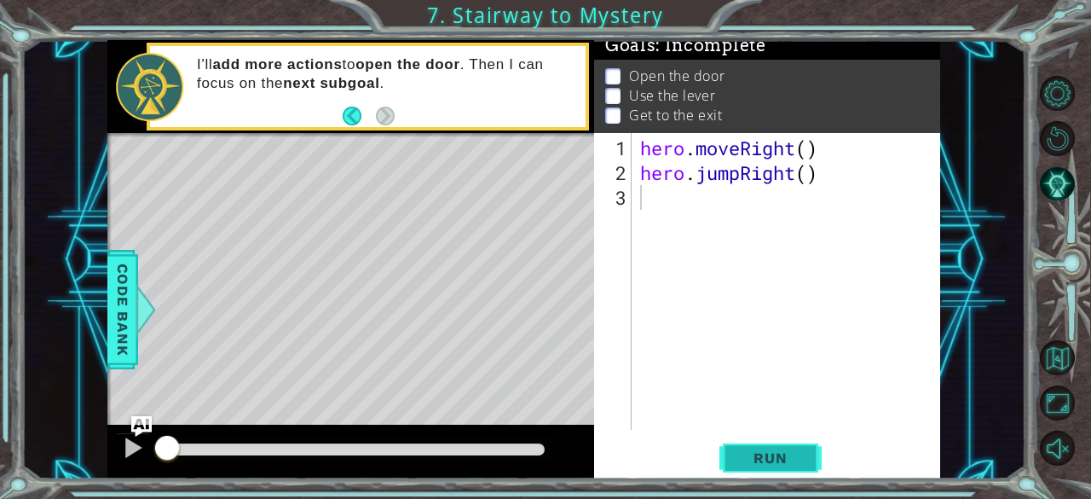
click at [760, 468] on button "Run" at bounding box center [770, 458] width 102 height 35
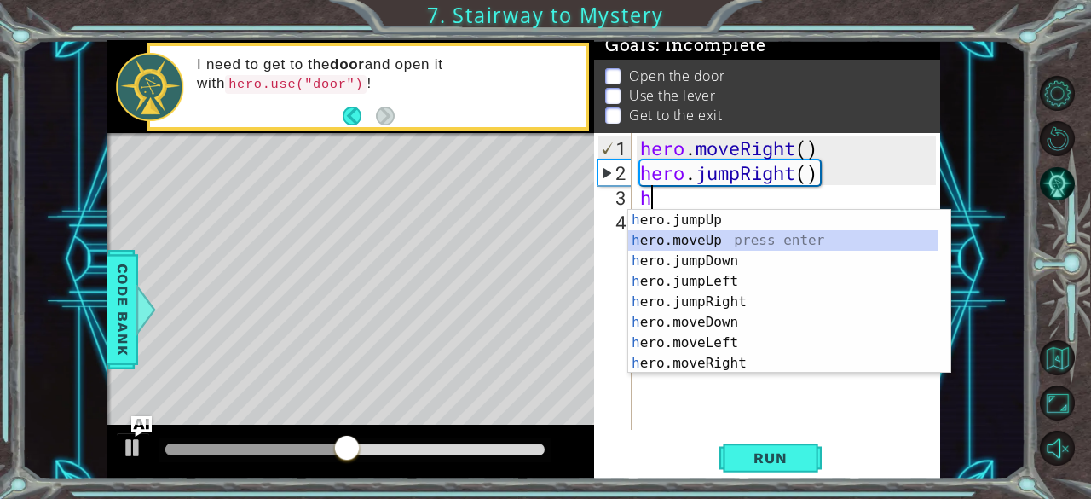
click at [731, 242] on div "h ero.jumpUp press enter h ero.moveUp press enter h ero.jumpDown press enter h …" at bounding box center [783, 312] width 310 height 205
type textarea "hero.moveUp(1)"
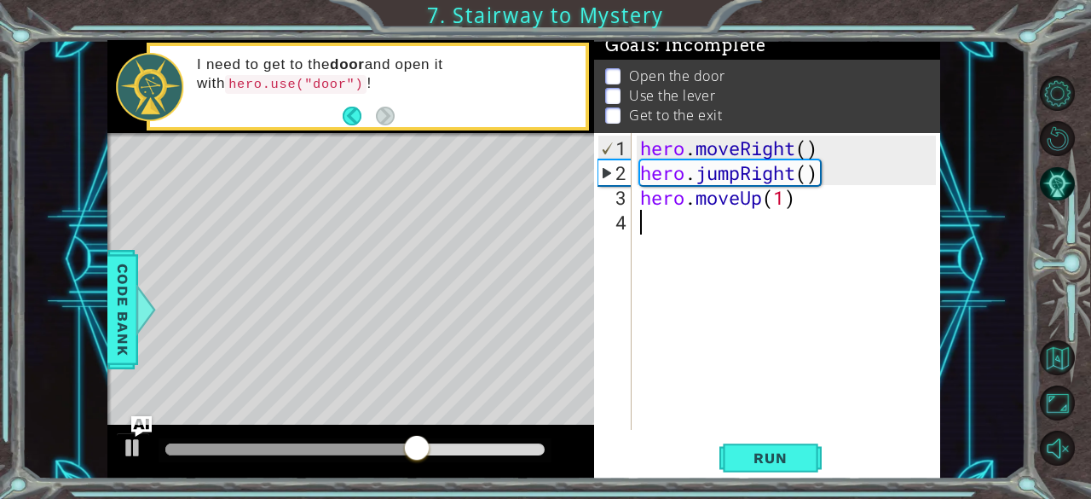
click at [643, 217] on div "hero . moveRight ( ) hero . jumpRight ( ) hero . moveUp ( 1 )" at bounding box center [791, 309] width 309 height 346
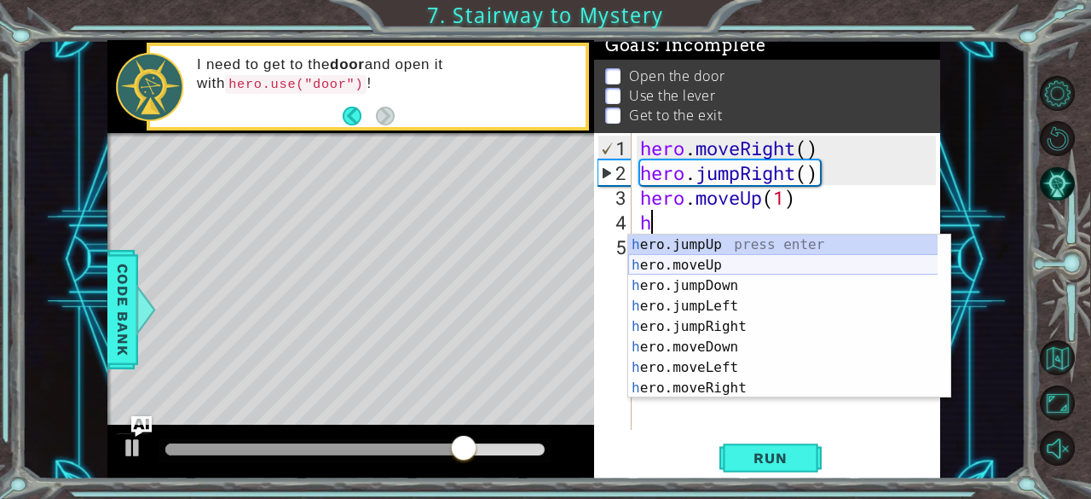
click at [731, 270] on div "h ero.jumpUp press enter h ero.moveUp press enter h ero.jumpDown press enter h …" at bounding box center [783, 336] width 310 height 205
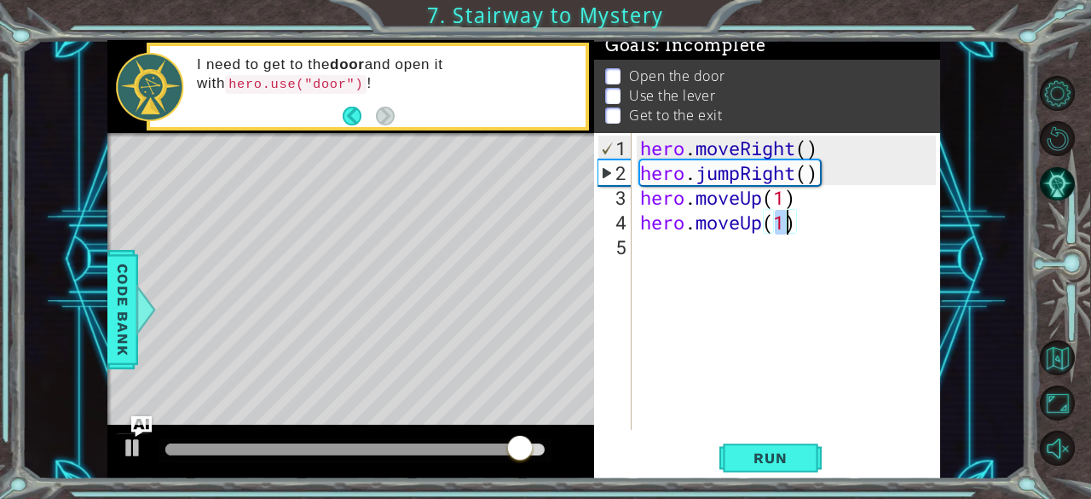
type textarea "hero.moveUp(1)"
click at [636, 251] on div "hero.moveUp(1) 1 2 3 4 5 hero . moveRight ( ) hero . jumpRight ( ) hero . moveU…" at bounding box center [765, 281] width 343 height 297
click at [639, 246] on div "hero . moveRight ( ) hero . jumpRight ( ) hero . moveUp ( 1 ) hero . moveUp ( 1…" at bounding box center [791, 309] width 309 height 346
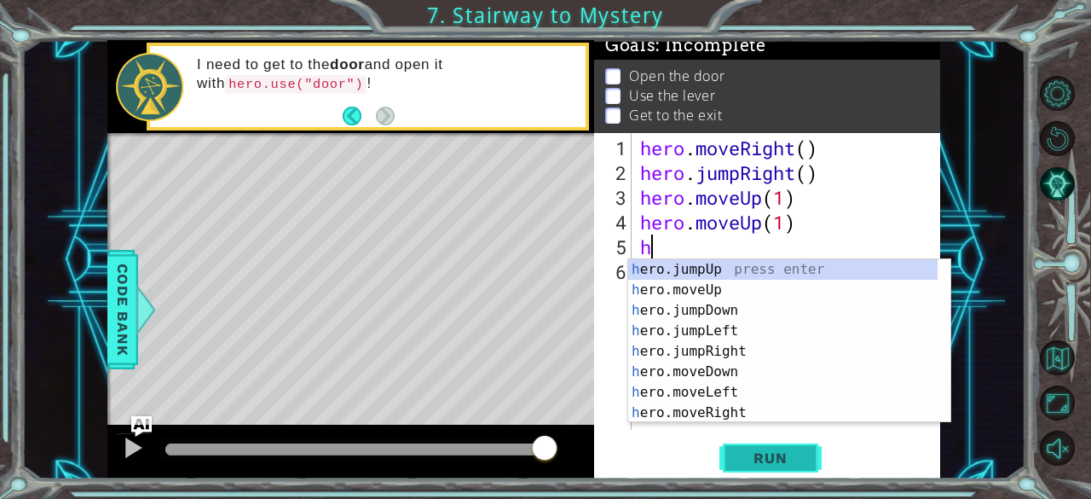
type textarea "h"
click at [739, 449] on span "Run" at bounding box center [770, 457] width 67 height 17
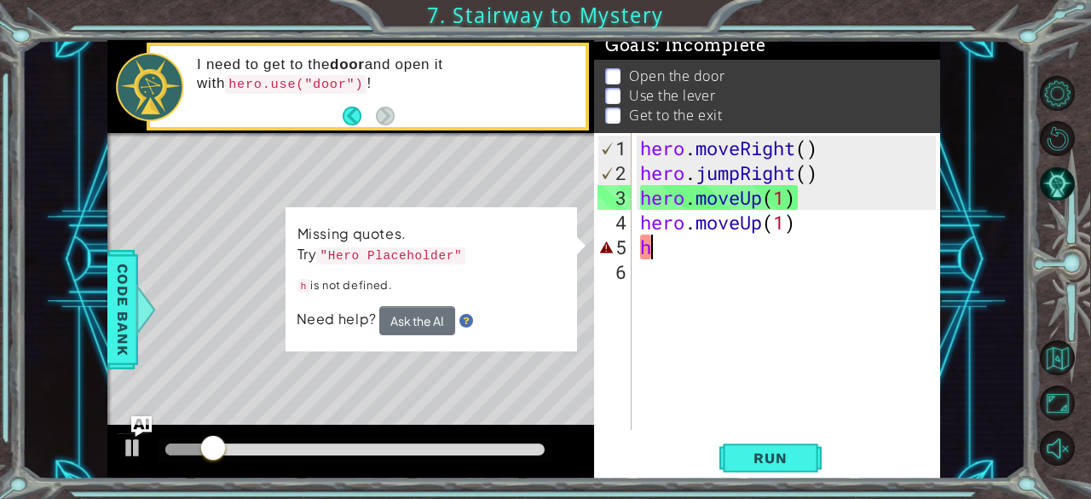
click at [715, 250] on div "hero . moveRight ( ) hero . jumpRight ( ) hero . moveUp ( 1 ) hero . moveUp ( 1…" at bounding box center [791, 309] width 309 height 346
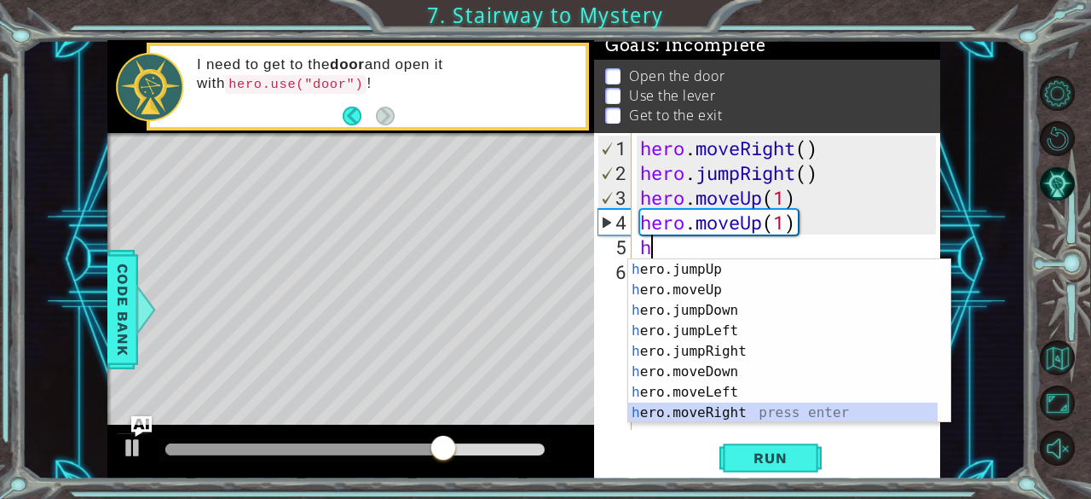
click at [743, 414] on div "h ero.jumpUp press enter h ero.moveUp press enter h ero.jumpDown press enter h …" at bounding box center [783, 361] width 310 height 205
type textarea "hero.moveRight(1)"
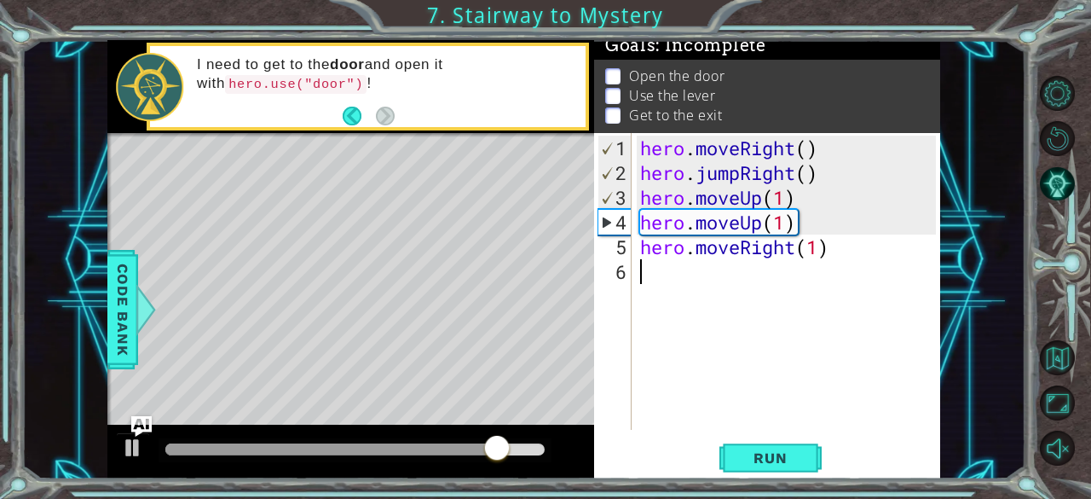
click at [639, 272] on div "hero . moveRight ( ) hero . jumpRight ( ) hero . moveUp ( 1 ) hero . moveUp ( 1…" at bounding box center [791, 309] width 309 height 346
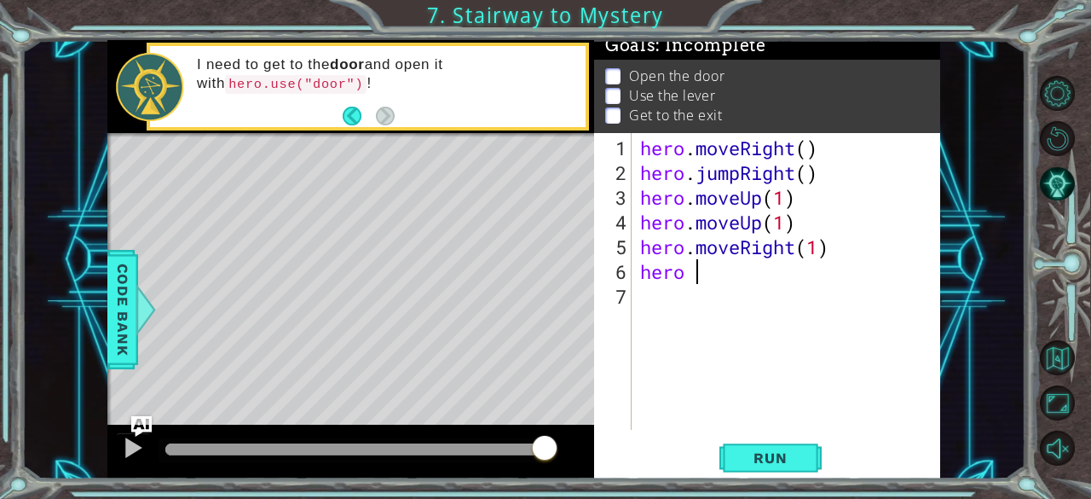
scroll to position [0, 2]
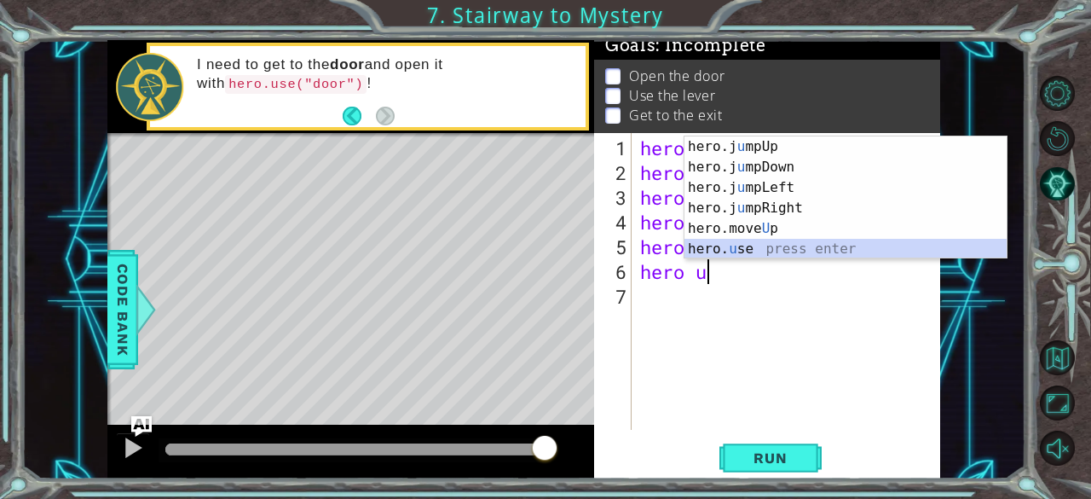
click at [767, 251] on div "hero.j u mpUp press enter hero.j u mpDown press enter hero.j u mpLeft press ent…" at bounding box center [846, 218] width 323 height 164
type textarea "hero.use("name")"
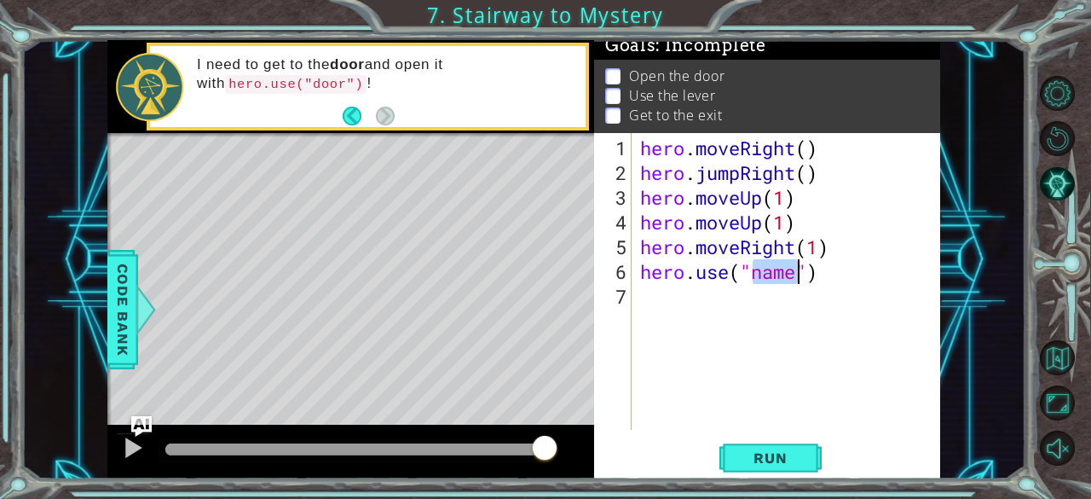
click at [829, 284] on div "hero . moveRight ( ) hero . jumpRight ( ) hero . moveUp ( 1 ) hero . moveUp ( 1…" at bounding box center [791, 309] width 309 height 346
click at [796, 274] on div "hero . moveRight ( ) hero . jumpRight ( ) hero . moveUp ( 1 ) hero . moveUp ( 1…" at bounding box center [791, 309] width 309 height 346
type textarea "hero.use("door")"
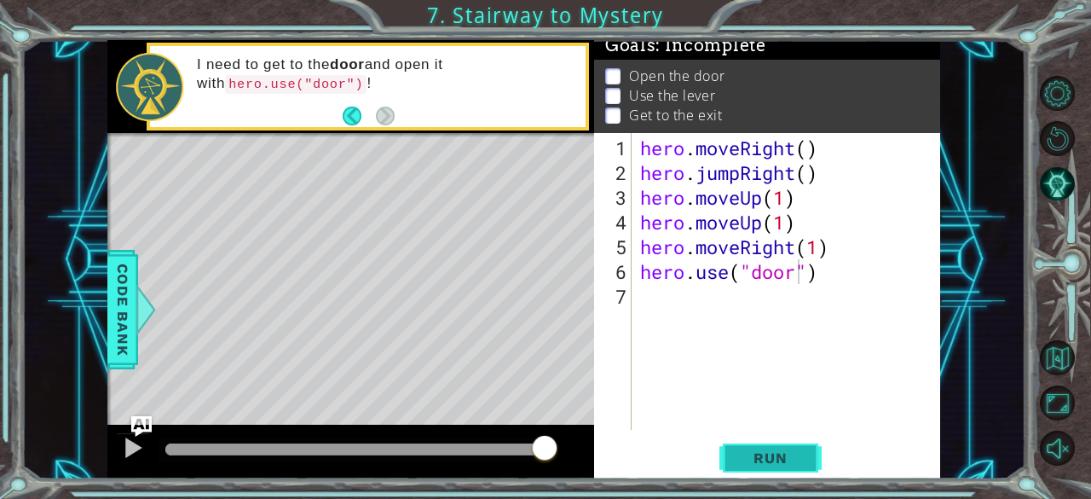
click at [795, 467] on button "Run" at bounding box center [770, 458] width 102 height 35
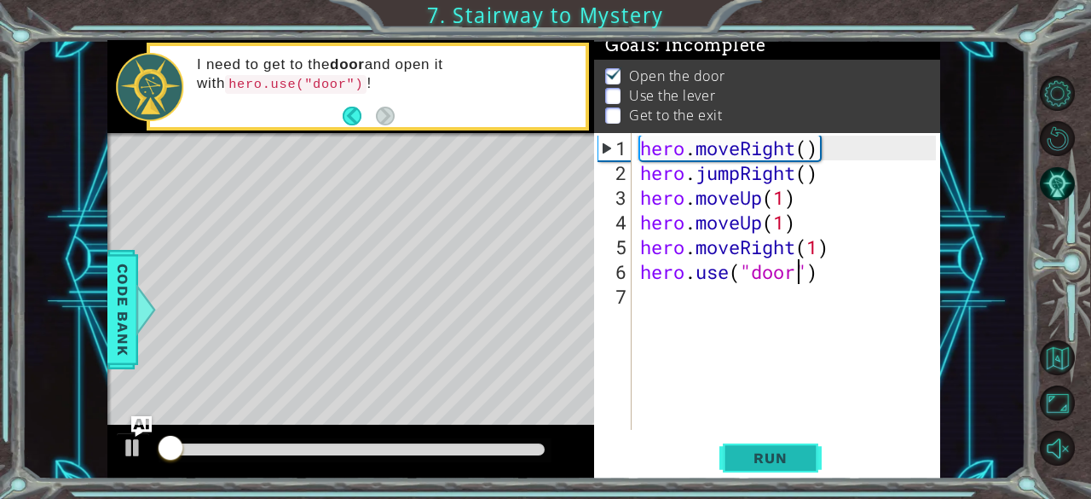
scroll to position [15, 0]
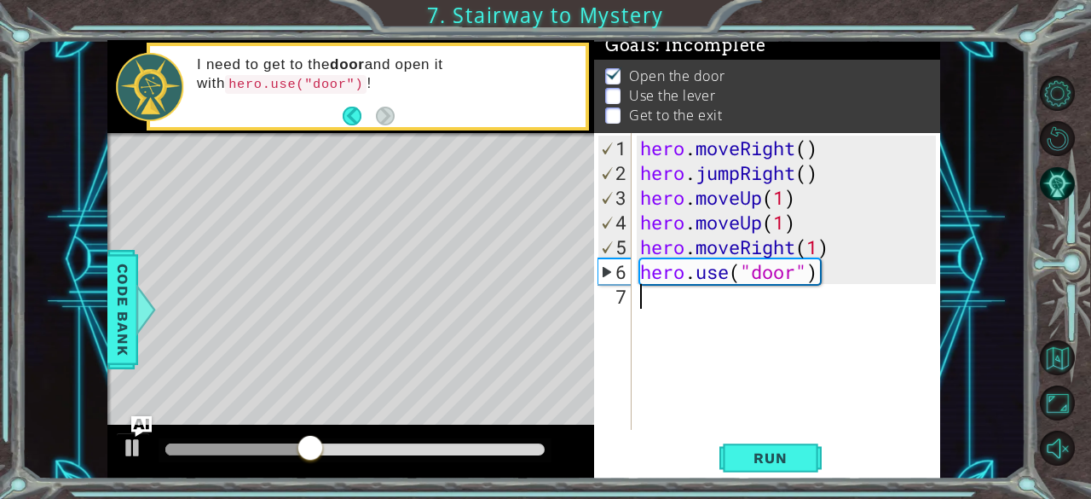
click at [643, 291] on div "hero . moveRight ( ) hero . jumpRight ( ) hero . moveUp ( 1 ) hero . moveUp ( 1…" at bounding box center [791, 309] width 309 height 346
type textarea "h"
click at [799, 332] on div "hero . moveRight ( ) hero . jumpRight ( ) hero . moveUp ( 1 ) hero . moveUp ( 1…" at bounding box center [791, 309] width 309 height 346
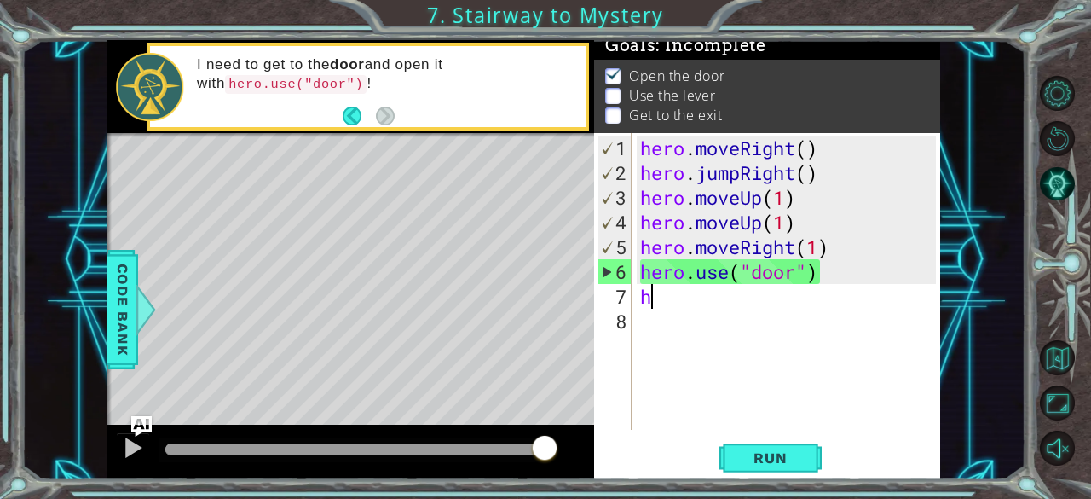
click at [667, 300] on div "hero . moveRight ( ) hero . jumpRight ( ) hero . moveUp ( 1 ) hero . moveUp ( 1…" at bounding box center [791, 309] width 309 height 346
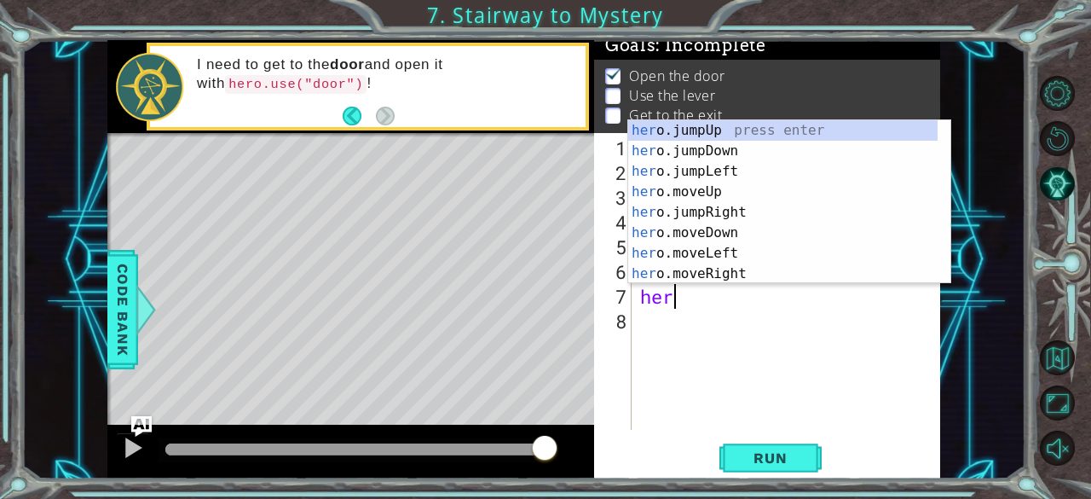
type textarea "hero"
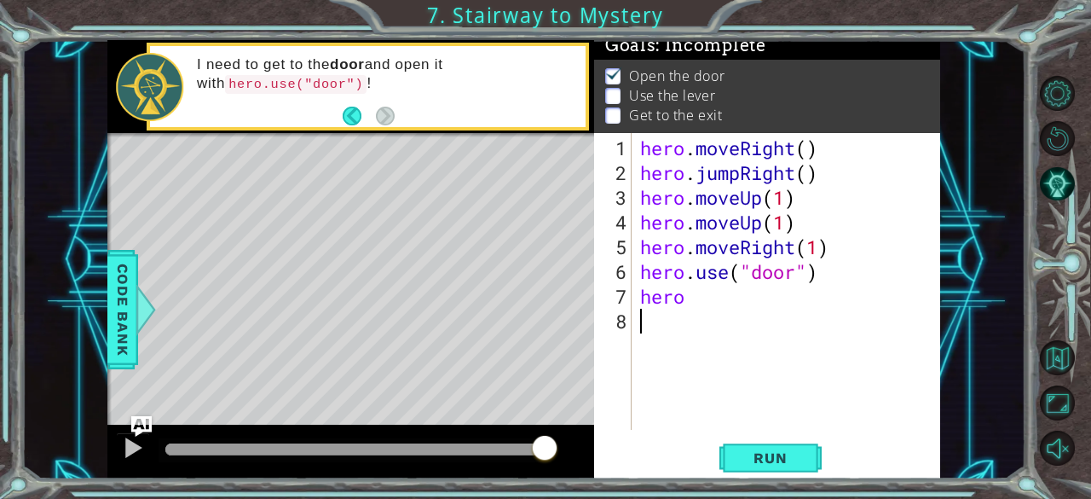
click at [734, 406] on div "hero . moveRight ( ) hero . jumpRight ( ) hero . moveUp ( 1 ) hero . moveUp ( 1…" at bounding box center [791, 309] width 309 height 346
click at [697, 307] on div "hero . moveRight ( ) hero . jumpRight ( ) hero . moveUp ( 1 ) hero . moveUp ( 1…" at bounding box center [791, 309] width 309 height 346
click at [692, 303] on div "hero . moveRight ( ) hero . jumpRight ( ) hero . moveUp ( 1 ) hero . moveUp ( 1…" at bounding box center [791, 309] width 309 height 346
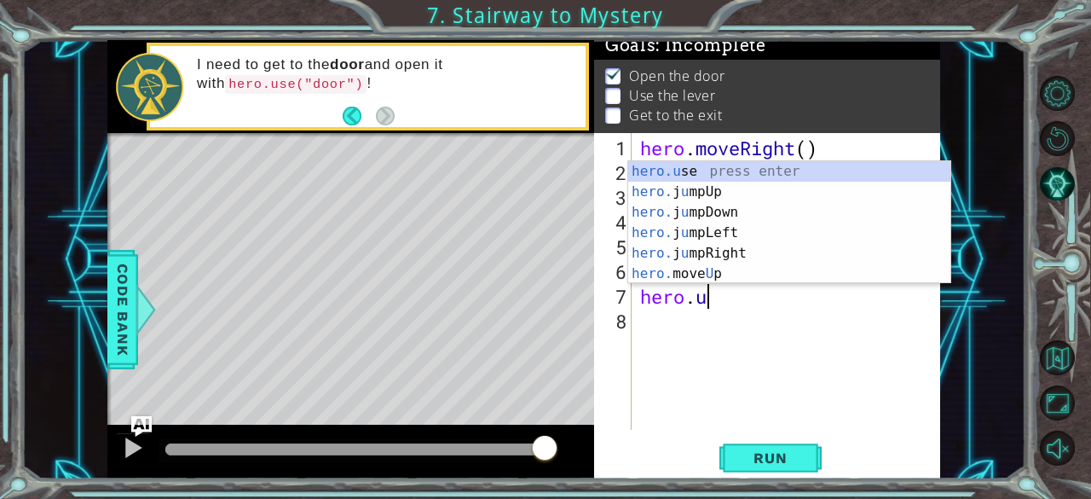
scroll to position [0, 3]
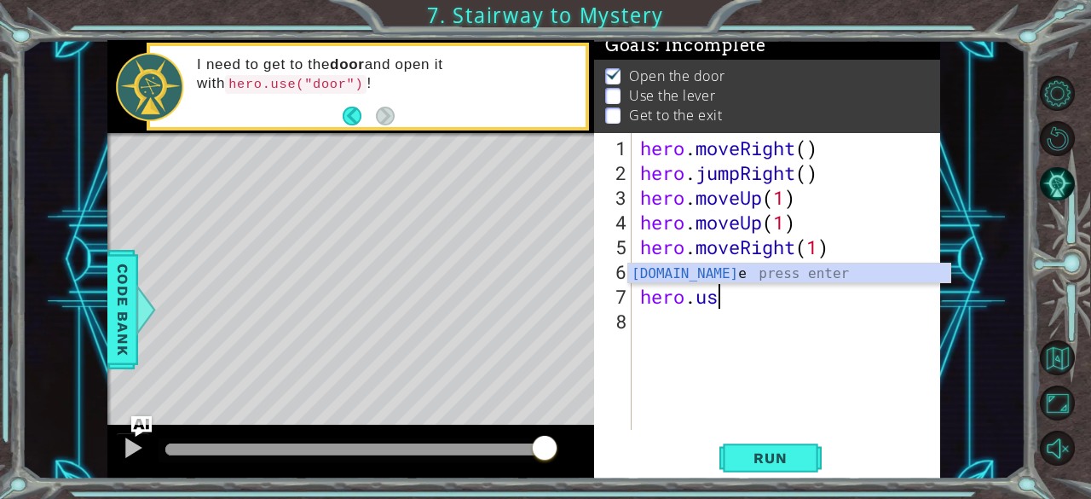
type textarea "hero.use"
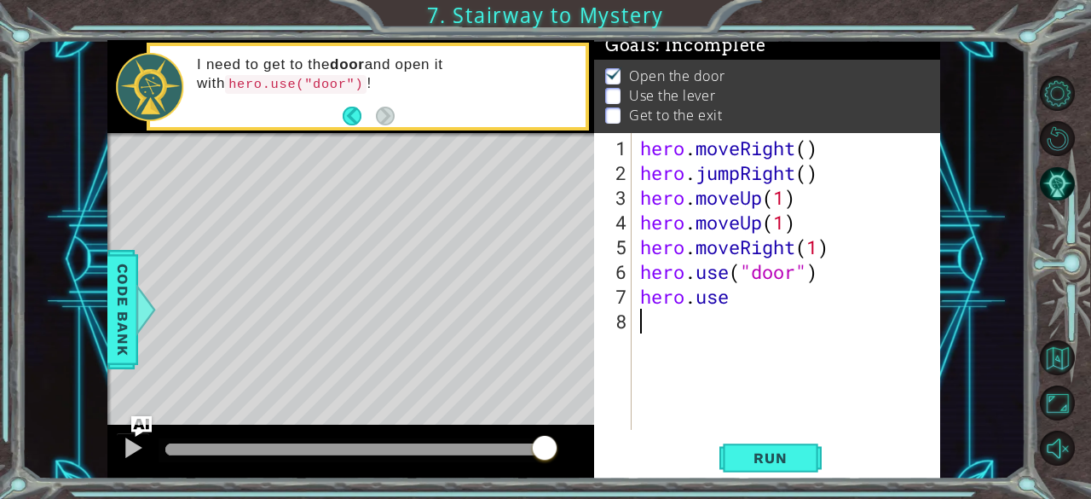
click at [795, 373] on div "hero . moveRight ( ) hero . jumpRight ( ) hero . moveUp ( 1 ) hero . moveUp ( 1…" at bounding box center [791, 309] width 309 height 346
click at [739, 299] on div "hero . moveRight ( ) hero . jumpRight ( ) hero . moveUp ( 1 ) hero . moveUp ( 1…" at bounding box center [791, 309] width 309 height 346
drag, startPoint x: 808, startPoint y: 269, endPoint x: 742, endPoint y: 277, distance: 67.0
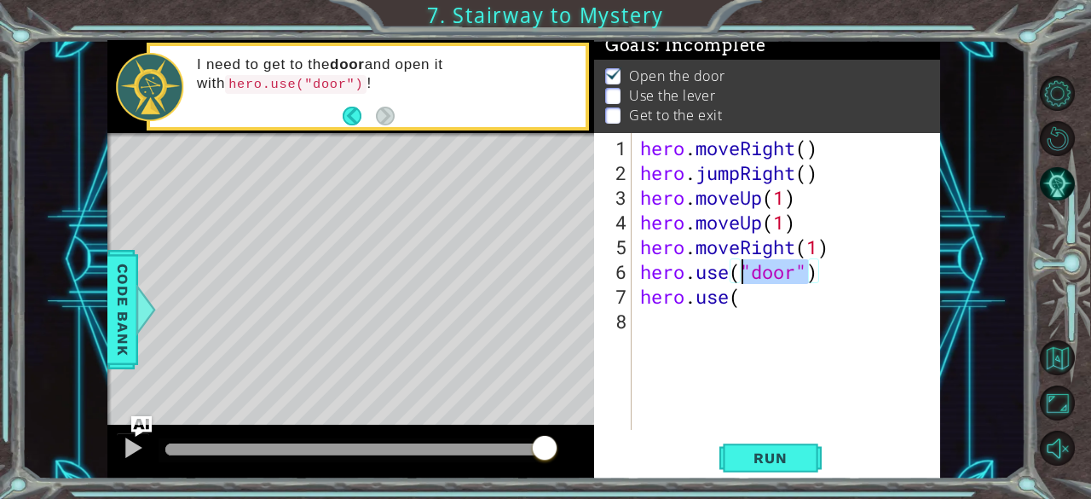
click at [742, 277] on div "hero . moveRight ( ) hero . jumpRight ( ) hero . moveUp ( 1 ) hero . moveUp ( 1…" at bounding box center [791, 309] width 309 height 346
click at [807, 274] on div "hero . moveRight ( ) hero . jumpRight ( ) hero . moveUp ( 1 ) hero . moveUp ( 1…" at bounding box center [787, 281] width 300 height 297
click at [823, 272] on div "hero . moveRight ( ) hero . jumpRight ( ) hero . moveUp ( 1 ) hero . moveUp ( 1…" at bounding box center [791, 309] width 309 height 346
drag, startPoint x: 822, startPoint y: 272, endPoint x: 740, endPoint y: 272, distance: 81.8
click at [740, 272] on div "hero . moveRight ( ) hero . jumpRight ( ) hero . moveUp ( 1 ) hero . moveUp ( 1…" at bounding box center [791, 309] width 309 height 346
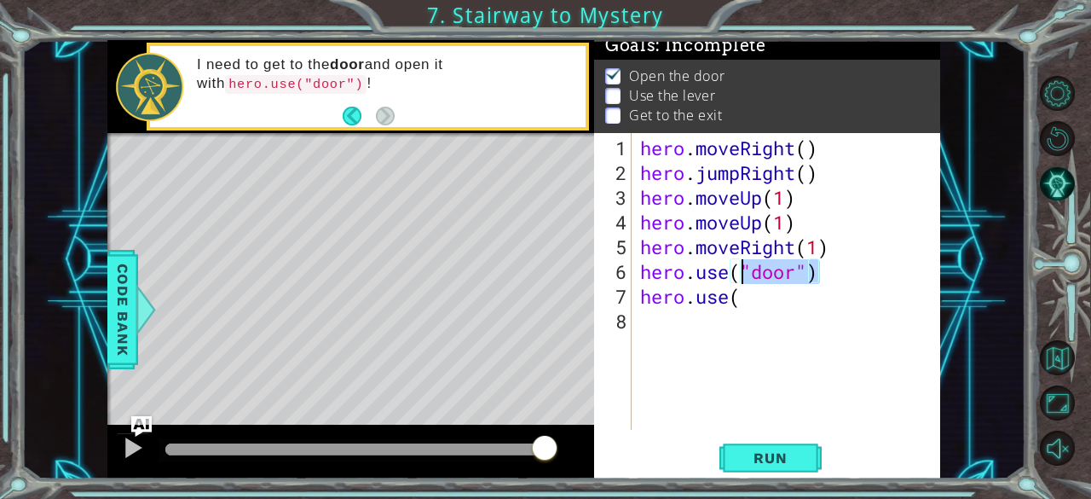
click at [767, 292] on div "hero . moveRight ( ) hero . jumpRight ( ) hero . moveUp ( 1 ) hero . moveUp ( 1…" at bounding box center [791, 309] width 309 height 346
click at [750, 299] on div "hero . moveRight ( ) hero . jumpRight ( ) hero . moveUp ( 1 ) hero . moveUp ( 1…" at bounding box center [791, 309] width 309 height 346
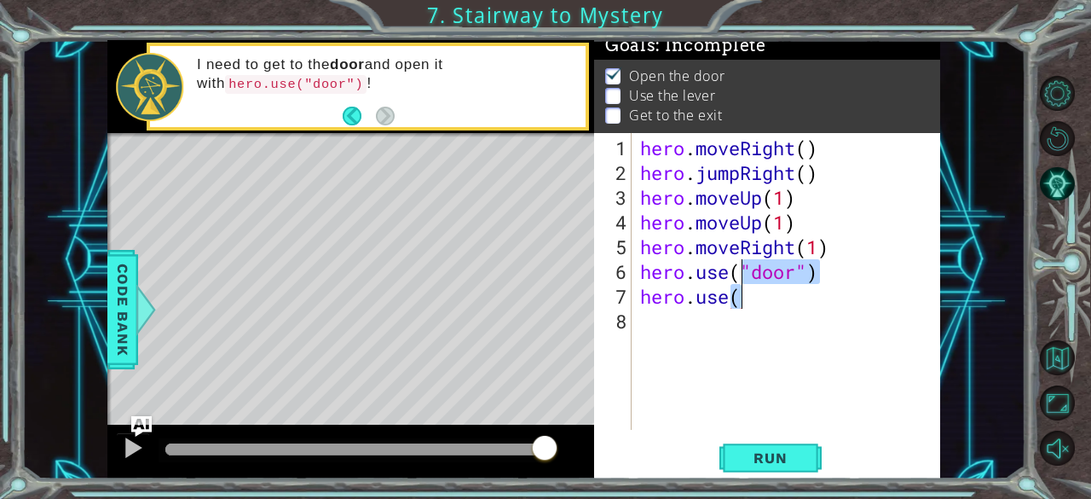
type textarea "hero.use("door")"
paste textarea "Code Area"
click at [754, 295] on div "hero . moveRight ( ) hero . jumpRight ( ) hero . moveUp ( 1 ) hero . moveUp ( 1…" at bounding box center [790, 309] width 309 height 346
paste textarea ""door")"
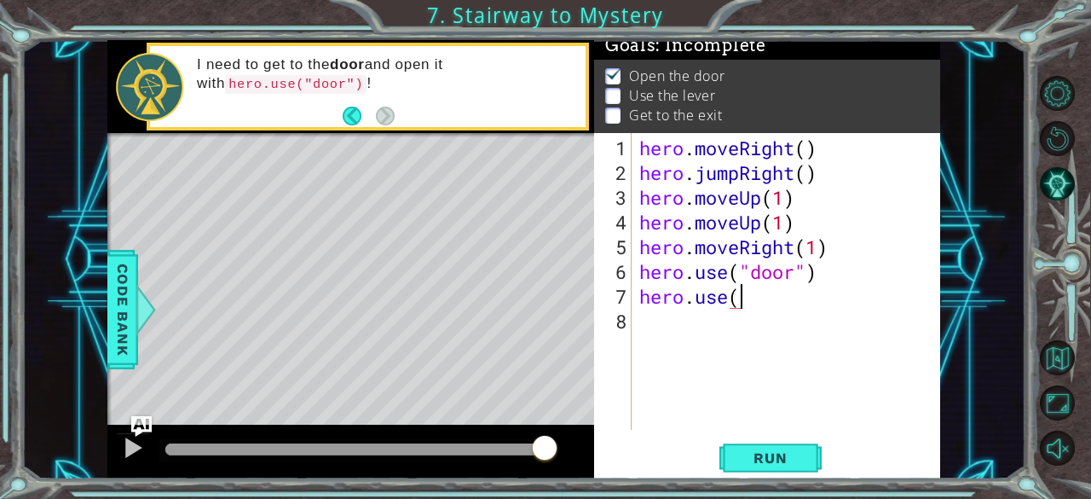
paste textarea ""door")"
click at [794, 449] on span "Run" at bounding box center [770, 457] width 67 height 17
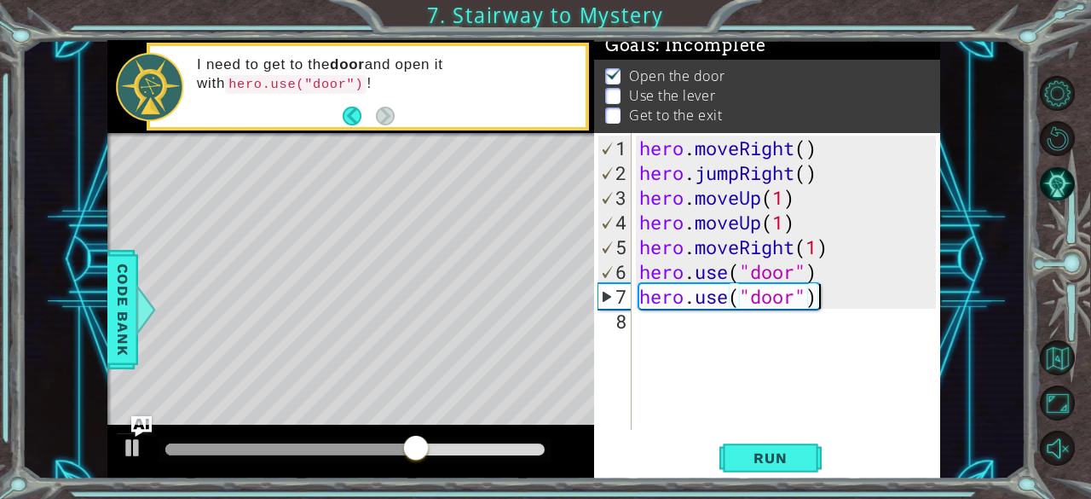
click at [838, 301] on div "hero . moveRight ( ) hero . jumpRight ( ) hero . moveUp ( 1 ) hero . moveUp ( 1…" at bounding box center [790, 309] width 309 height 346
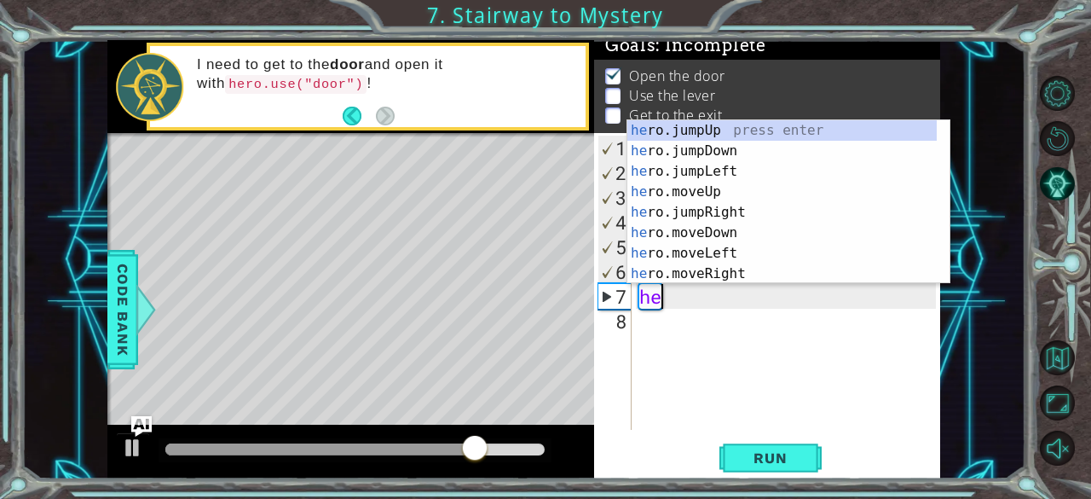
type textarea "h"
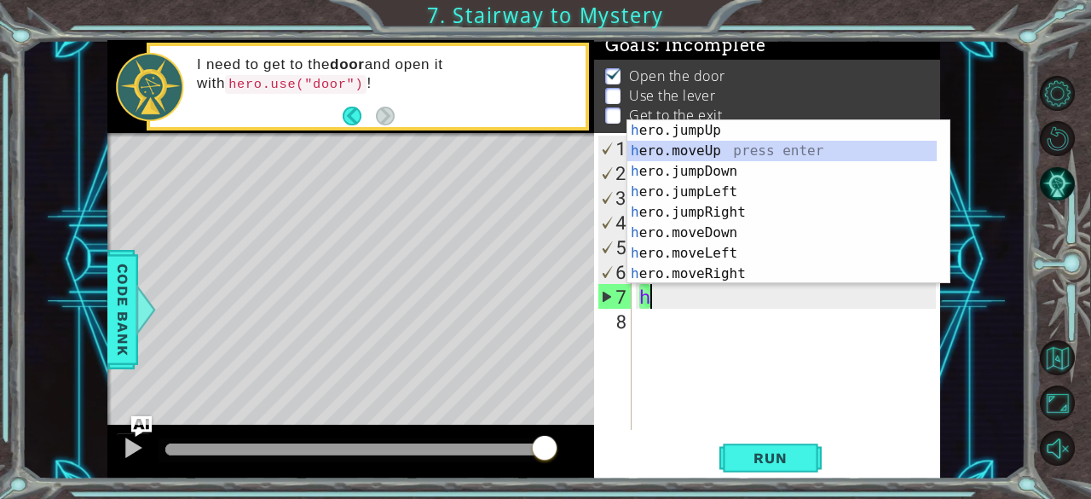
click at [743, 149] on div "h ero.jumpUp press enter h ero.moveUp press enter h ero.jumpDown press enter h …" at bounding box center [782, 222] width 310 height 205
type textarea "hero.moveUp(1)"
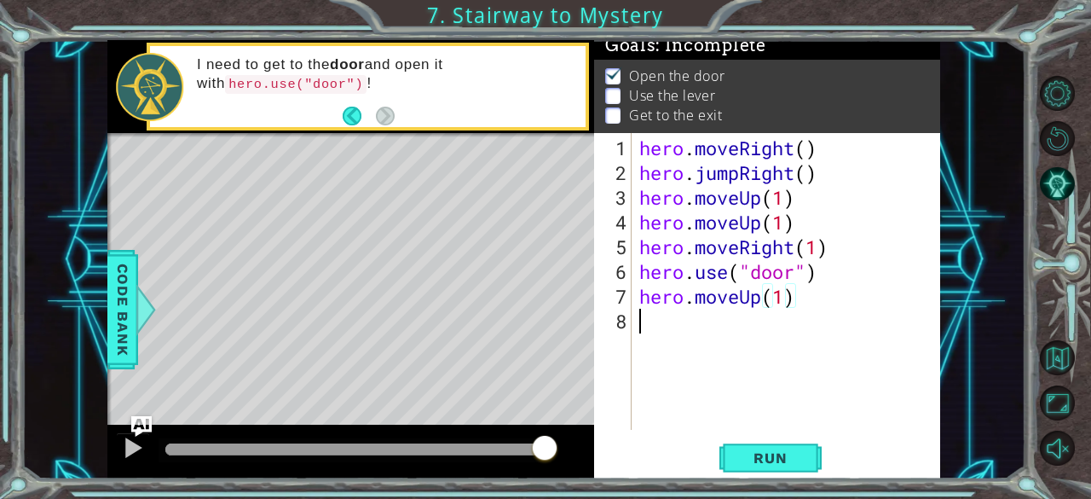
click at [641, 322] on div "hero . moveRight ( ) hero . jumpRight ( ) hero . moveUp ( 1 ) hero . moveUp ( 1…" at bounding box center [790, 309] width 309 height 346
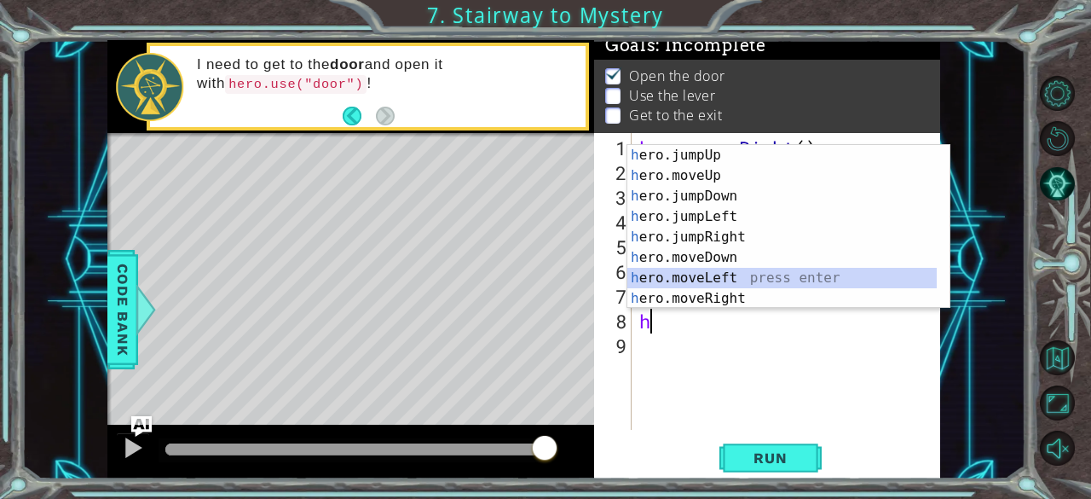
click at [719, 276] on div "h ero.jumpUp press enter h ero.moveUp press enter h ero.jumpDown press enter h …" at bounding box center [782, 247] width 310 height 205
type textarea "hero.moveLeft(1)"
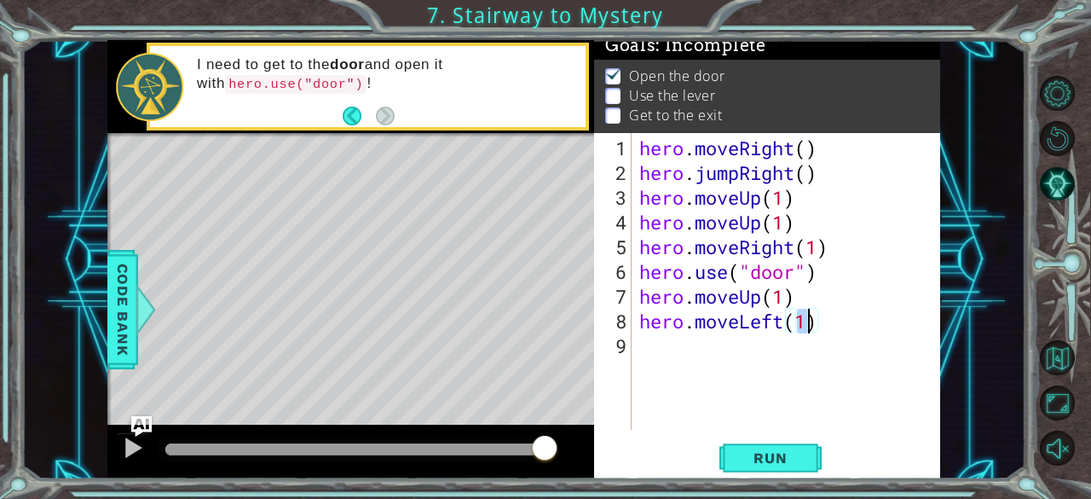
click at [647, 350] on div "hero . moveRight ( ) hero . jumpRight ( ) hero . moveUp ( 1 ) hero . moveUp ( 1…" at bounding box center [790, 309] width 309 height 346
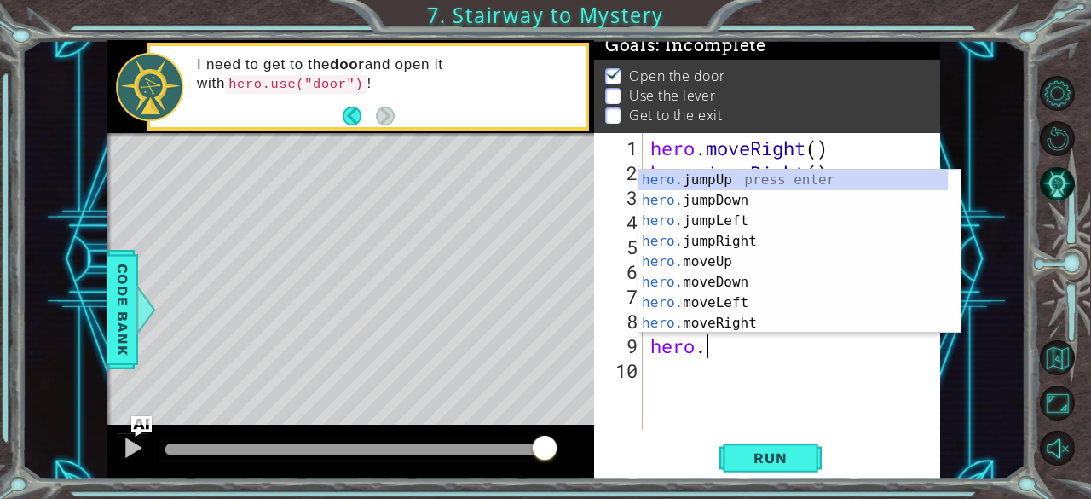
scroll to position [0, 2]
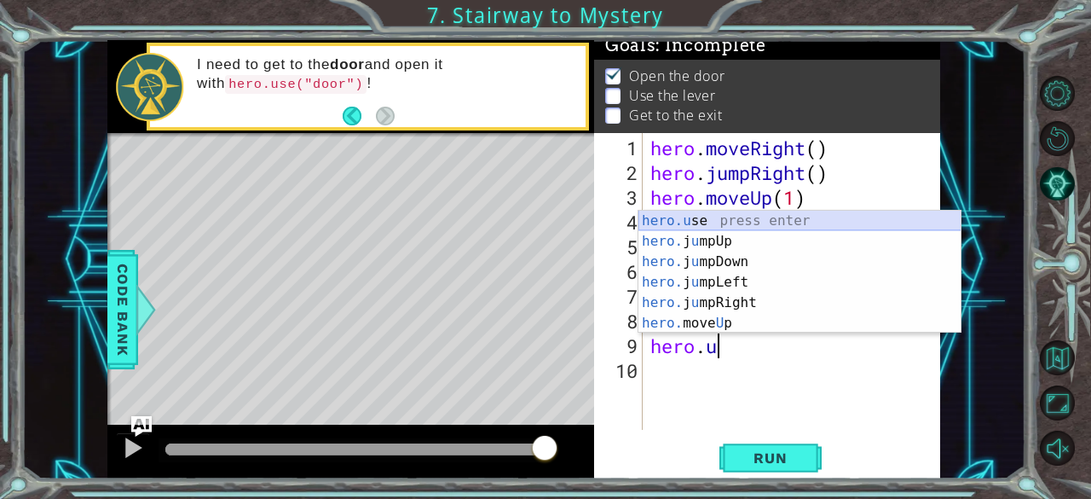
click at [713, 211] on div "hero.u se press enter hero. j u mpUp press enter hero. j u mpDown press enter h…" at bounding box center [800, 293] width 323 height 164
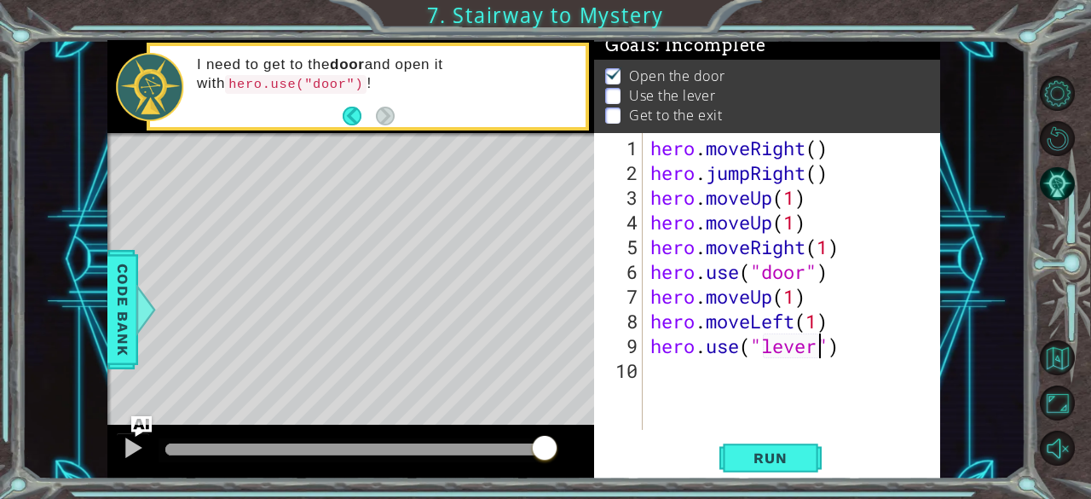
scroll to position [0, 8]
click at [798, 458] on span "Run" at bounding box center [770, 457] width 67 height 17
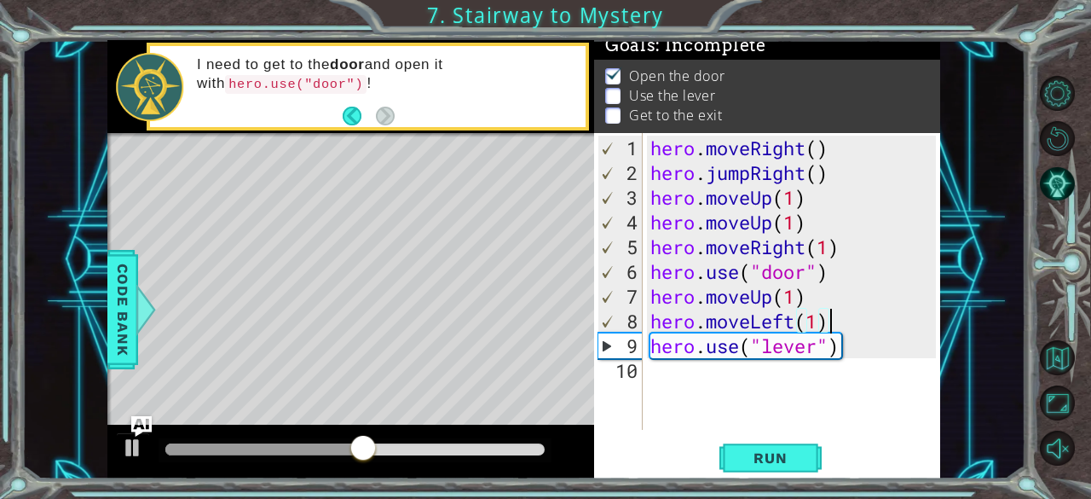
click at [839, 327] on div "hero . moveRight ( ) hero . jumpRight ( ) hero . moveUp ( 1 ) hero . moveUp ( 1…" at bounding box center [796, 309] width 298 height 346
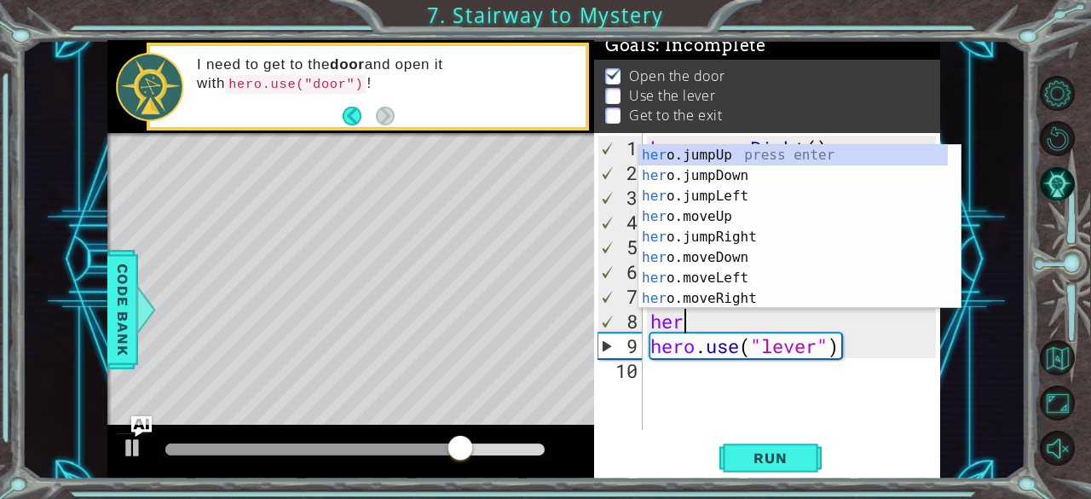
scroll to position [0, 0]
type textarea "h"
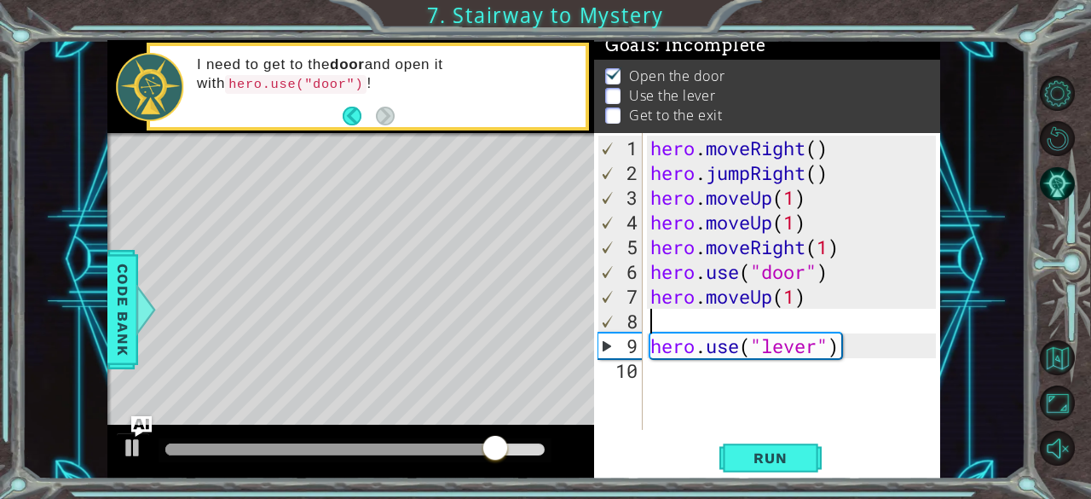
click at [844, 341] on div "hero . moveRight ( ) hero . jumpRight ( ) hero . moveUp ( 1 ) hero . moveUp ( 1…" at bounding box center [796, 309] width 298 height 346
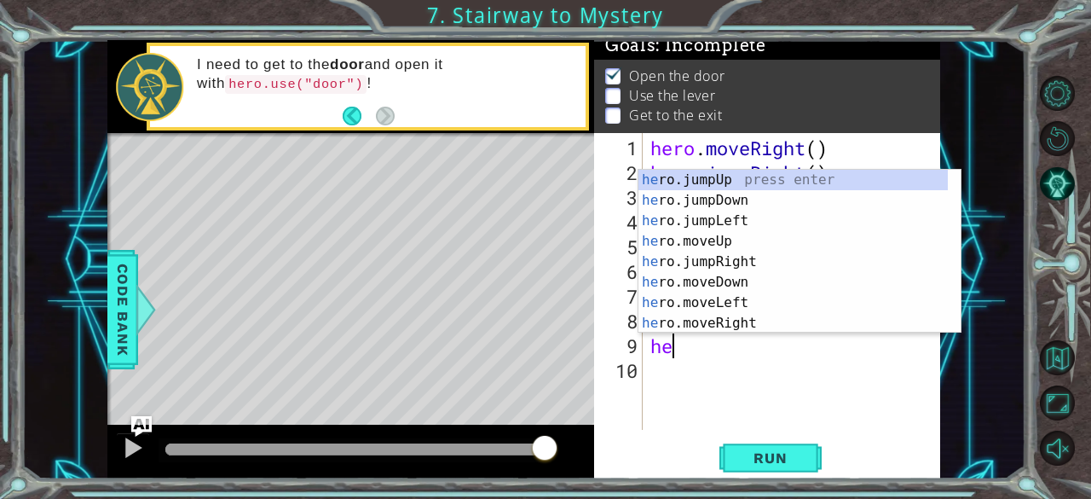
type textarea "h"
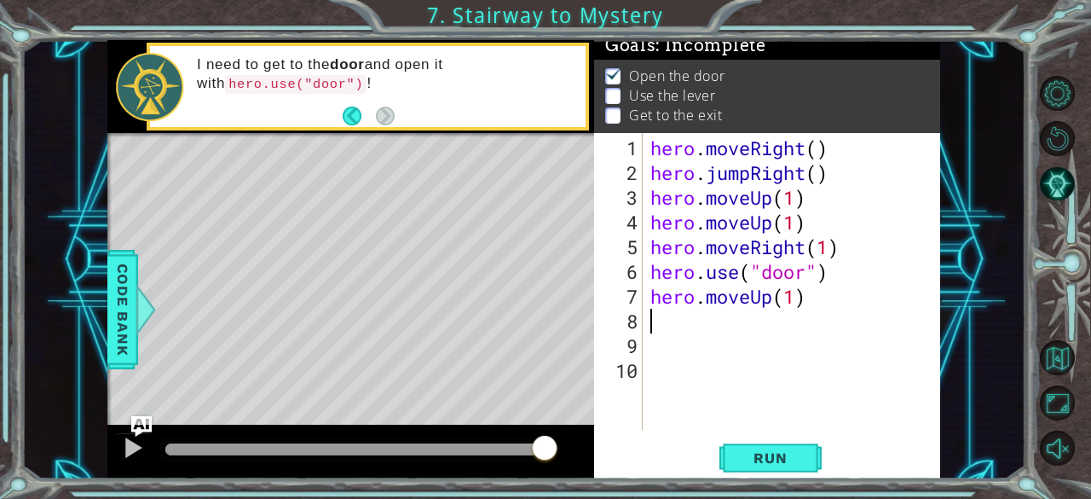
click at [664, 317] on div "hero . moveRight ( ) hero . jumpRight ( ) hero . moveUp ( 1 ) hero . moveUp ( 1…" at bounding box center [796, 309] width 298 height 346
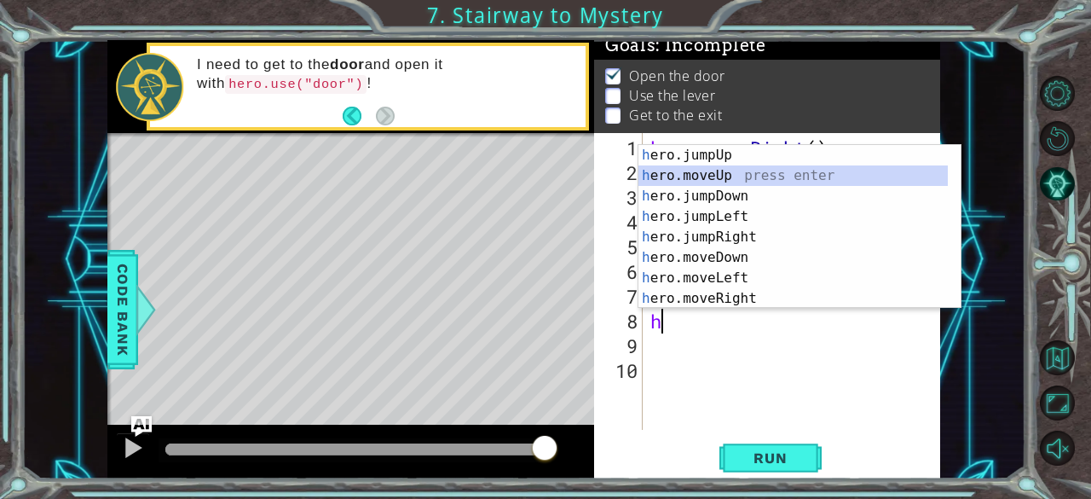
click at [719, 169] on div "h ero.jumpUp press enter h ero.moveUp press enter h ero.jumpDown press enter h …" at bounding box center [794, 247] width 310 height 205
type textarea "hero.moveUp(1)"
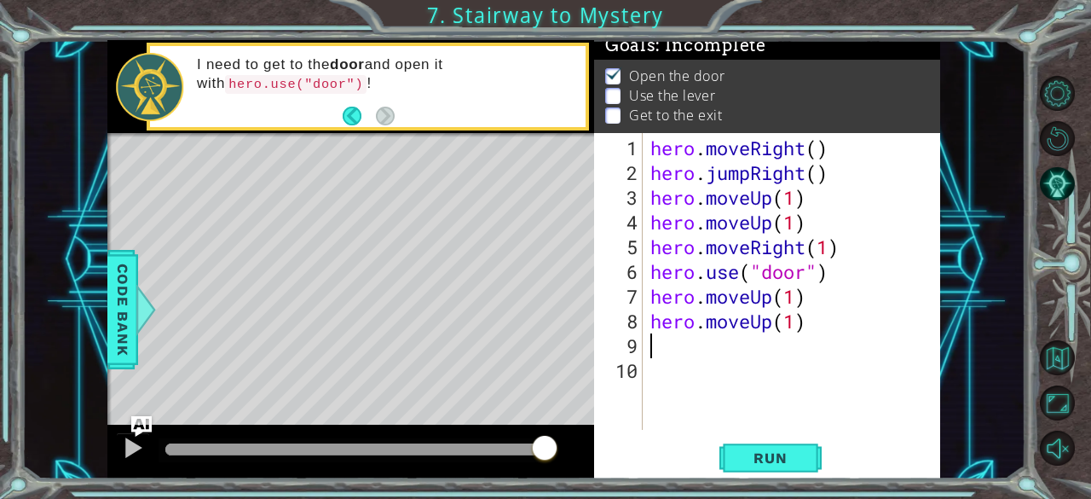
click at [660, 346] on div "hero . moveRight ( ) hero . jumpRight ( ) hero . moveUp ( 1 ) hero . moveUp ( 1…" at bounding box center [796, 309] width 298 height 346
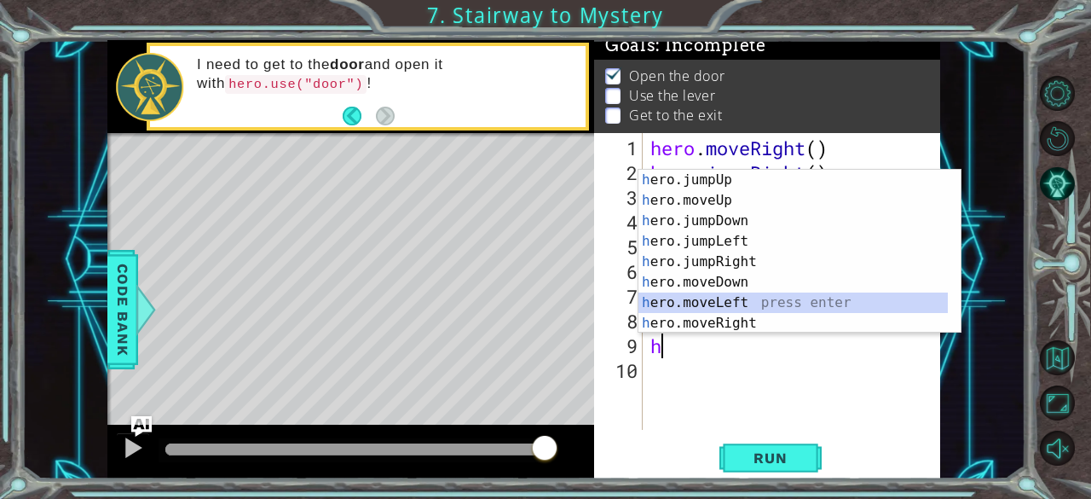
click at [765, 302] on div "h ero.jumpUp press enter h ero.moveUp press enter h ero.jumpDown press enter h …" at bounding box center [794, 272] width 310 height 205
type textarea "hero.moveLeft(1)"
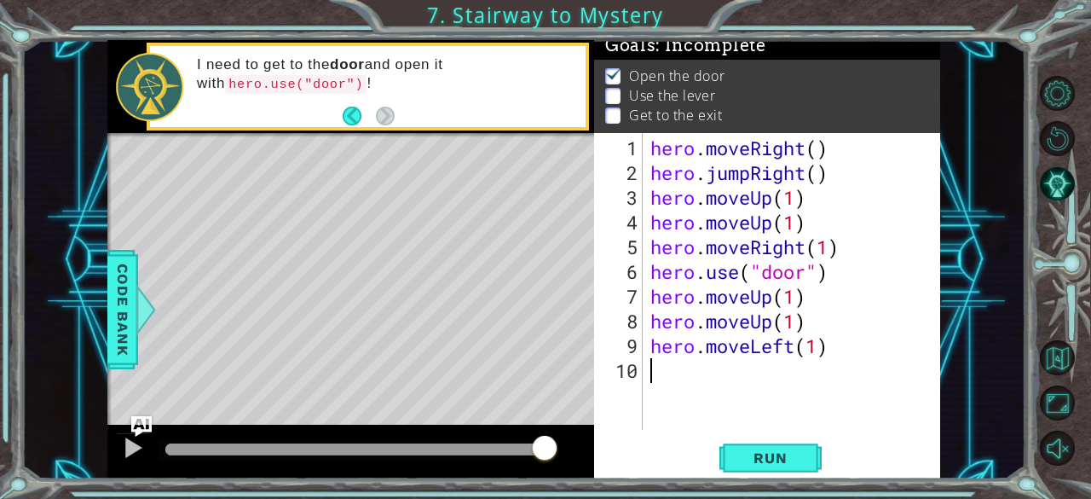
click at [661, 372] on div "hero . moveRight ( ) hero . jumpRight ( ) hero . moveUp ( 1 ) hero . moveUp ( 1…" at bounding box center [796, 309] width 298 height 346
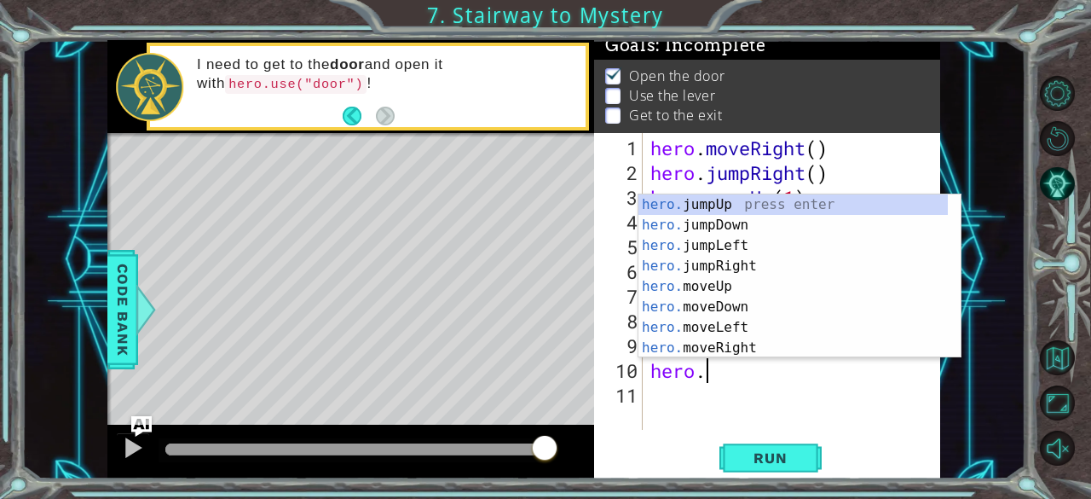
scroll to position [0, 2]
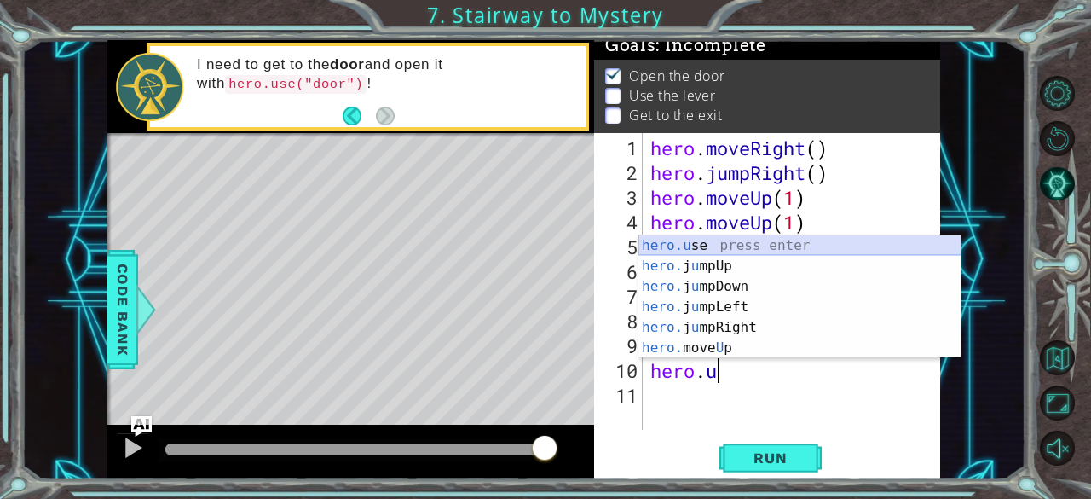
click at [666, 238] on div "hero.u se press enter hero. j u mpUp press enter hero. j u mpDown press enter h…" at bounding box center [800, 317] width 323 height 164
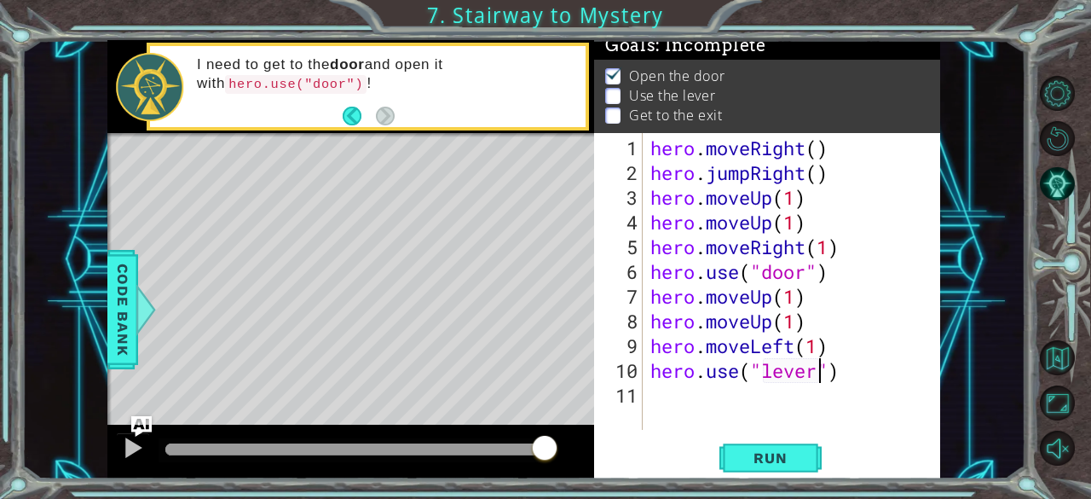
scroll to position [0, 8]
type textarea "hero.use("lever")"
click at [783, 466] on span "Run" at bounding box center [770, 457] width 67 height 17
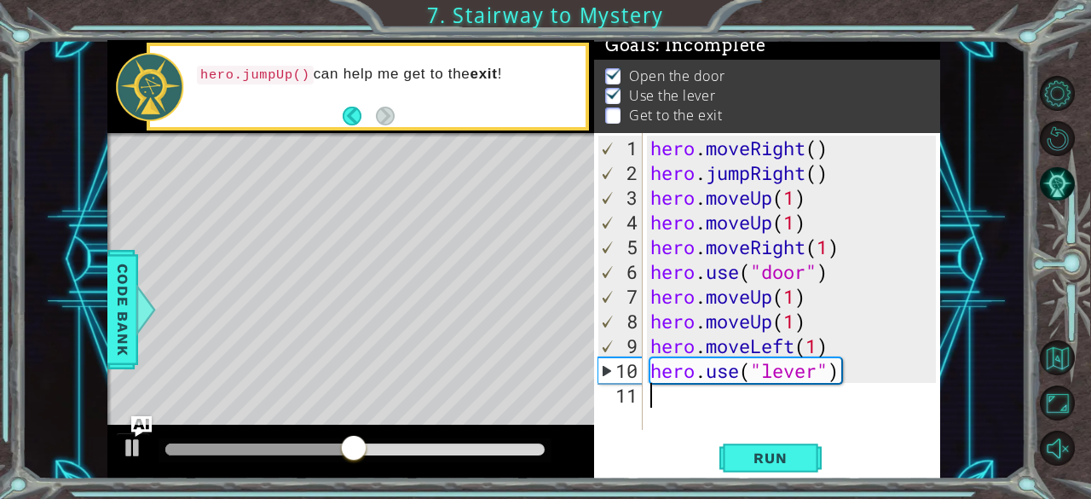
click at [647, 395] on div "hero . moveRight ( ) hero . jumpRight ( ) hero . moveUp ( 1 ) hero . moveUp ( 1…" at bounding box center [796, 309] width 298 height 346
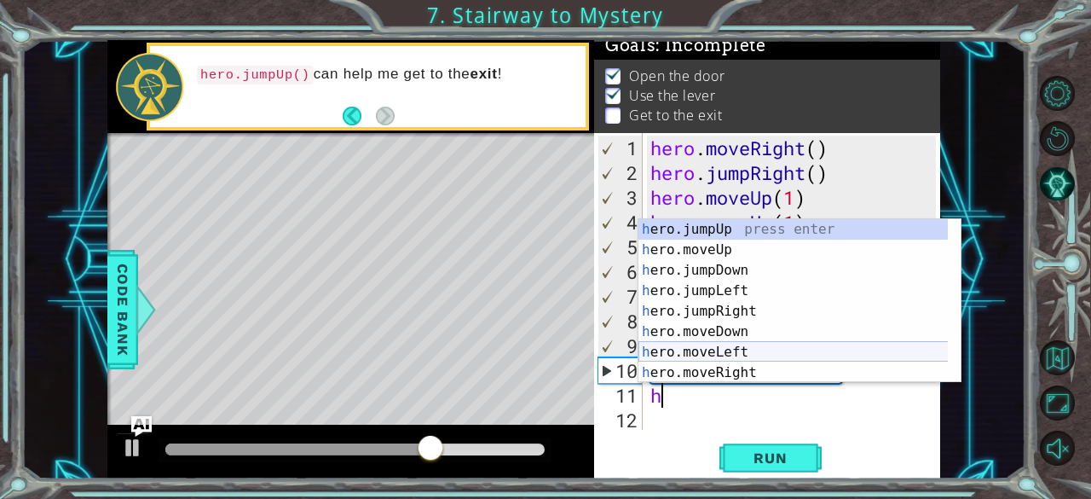
click at [731, 352] on div "h ero.jumpUp press enter h ero.moveUp press enter h ero.jumpDown press enter h …" at bounding box center [794, 321] width 310 height 205
type textarea "hero.moveLeft(1)"
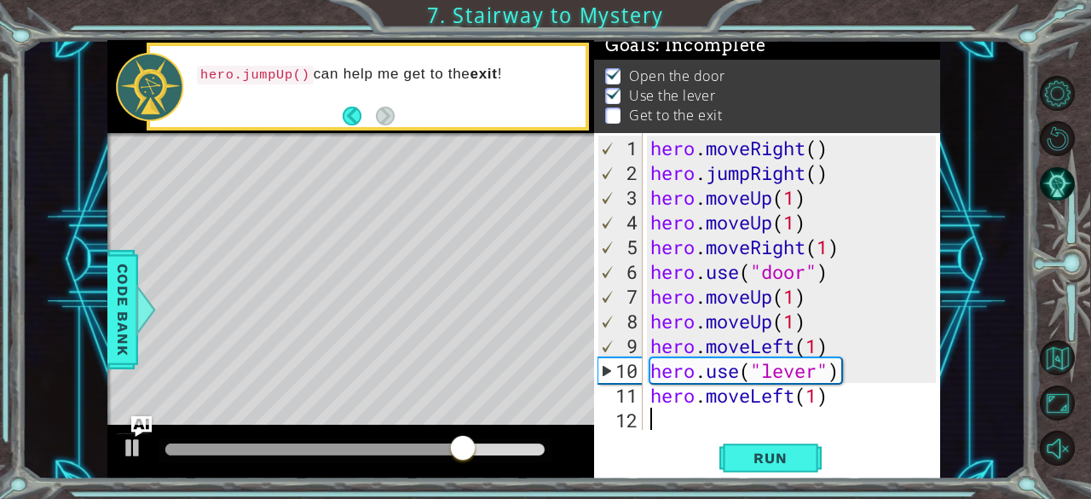
click at [663, 415] on div "hero . moveRight ( ) hero . jumpRight ( ) hero . moveUp ( 1 ) hero . moveUp ( 1…" at bounding box center [796, 309] width 298 height 346
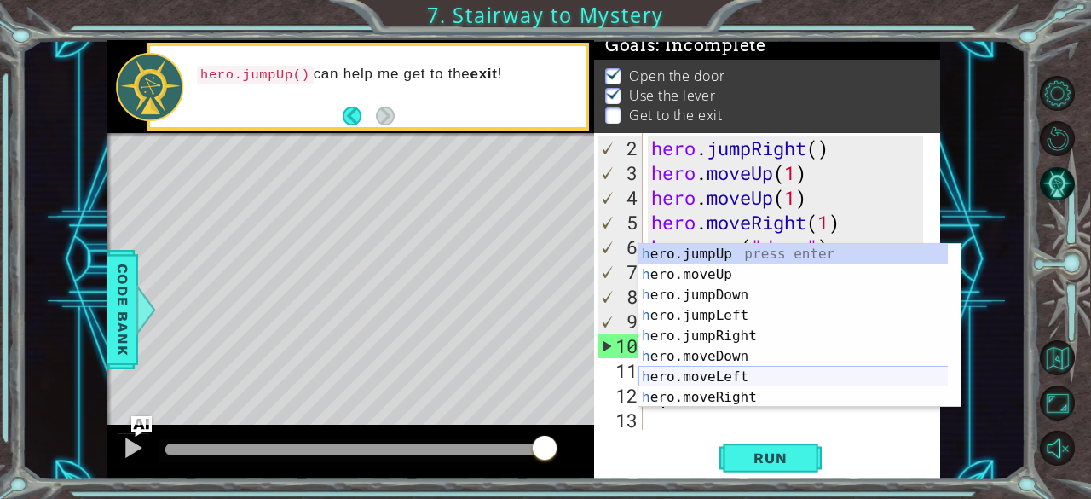
click at [705, 374] on div "h ero.jumpUp press enter h ero.moveUp press enter h ero.jumpDown press enter h …" at bounding box center [794, 346] width 310 height 205
type textarea "hero.moveLeft(1)"
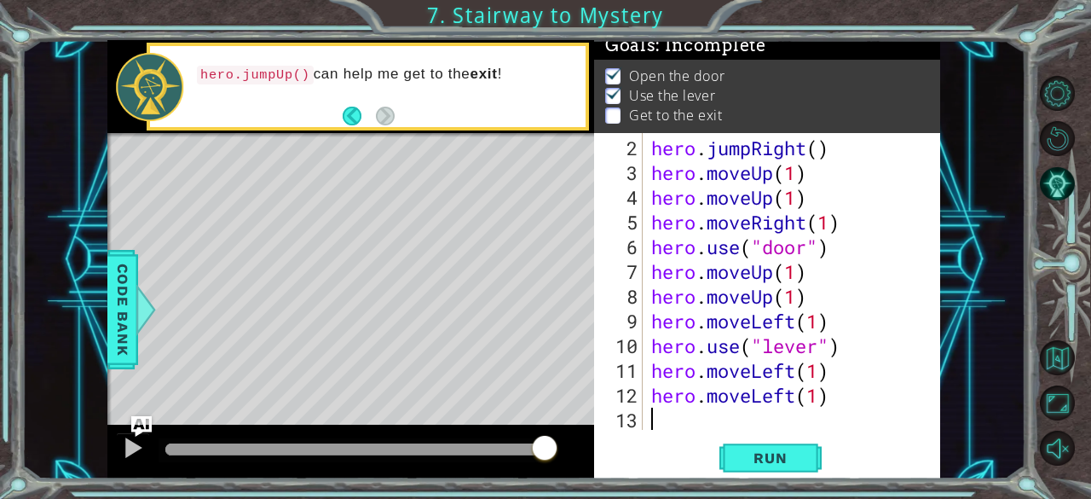
click at [652, 414] on div "hero . jumpRight ( ) hero . moveUp ( 1 ) hero . moveUp ( 1 ) hero . moveRight (…" at bounding box center [790, 309] width 285 height 346
type textarea "h"
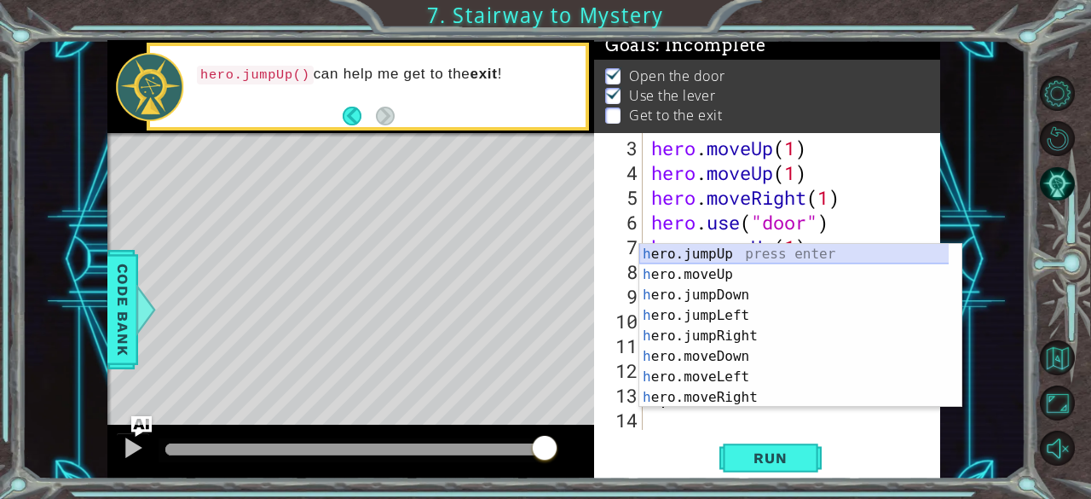
click at [702, 260] on div "h ero.jumpUp press enter h ero.moveUp press enter h ero.jumpDown press enter h …" at bounding box center [794, 346] width 310 height 205
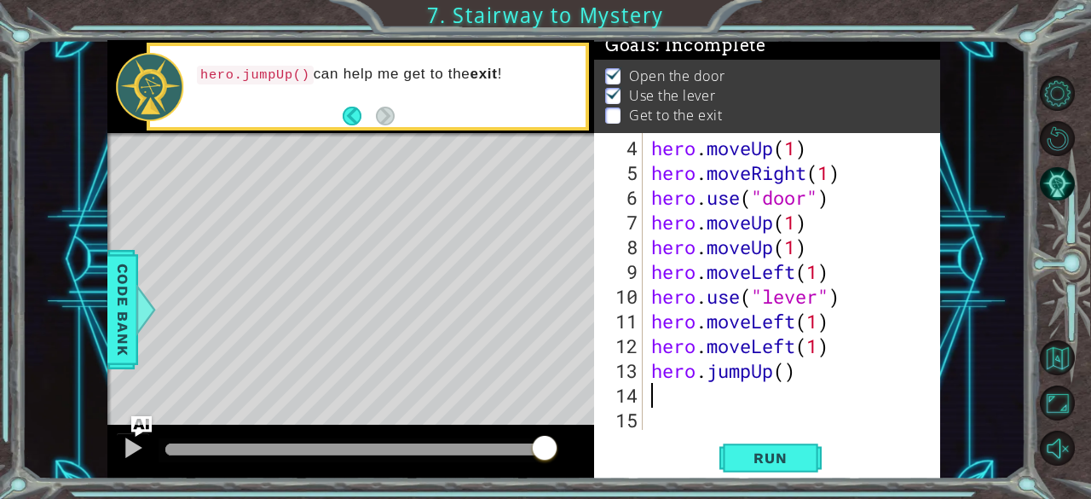
scroll to position [74, 0]
click at [778, 469] on button "Run" at bounding box center [770, 458] width 102 height 35
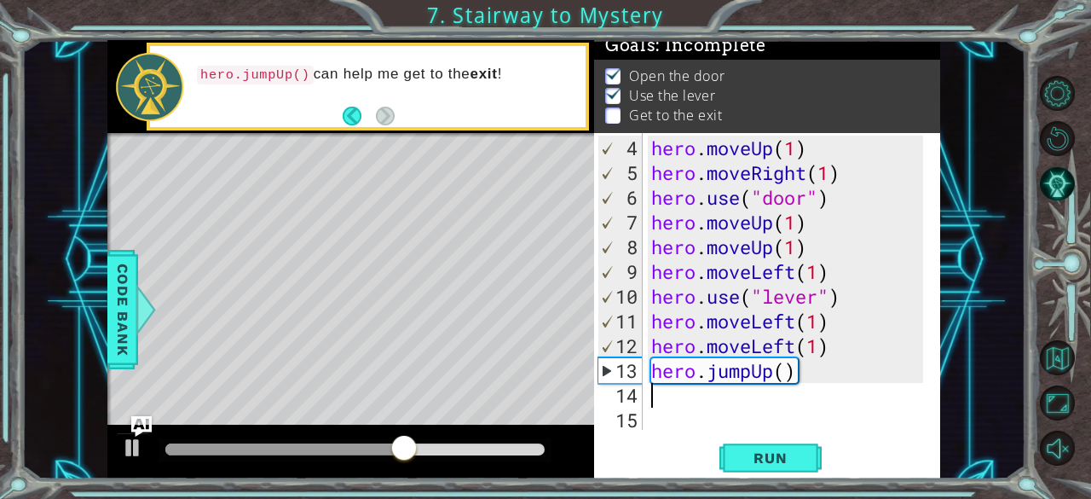
type textarea "h"
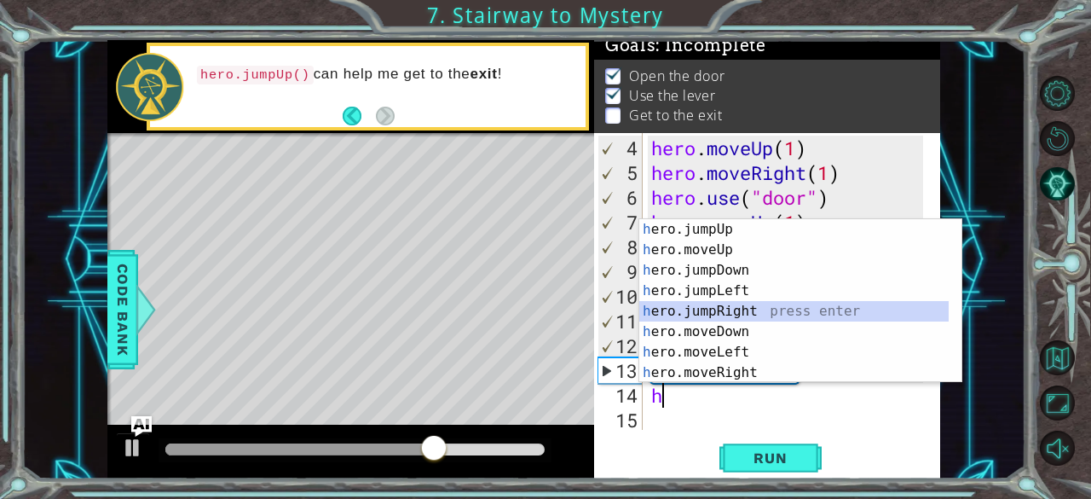
click at [748, 313] on div "h ero.jumpUp press enter h ero.moveUp press enter h ero.jumpDown press enter h …" at bounding box center [794, 321] width 310 height 205
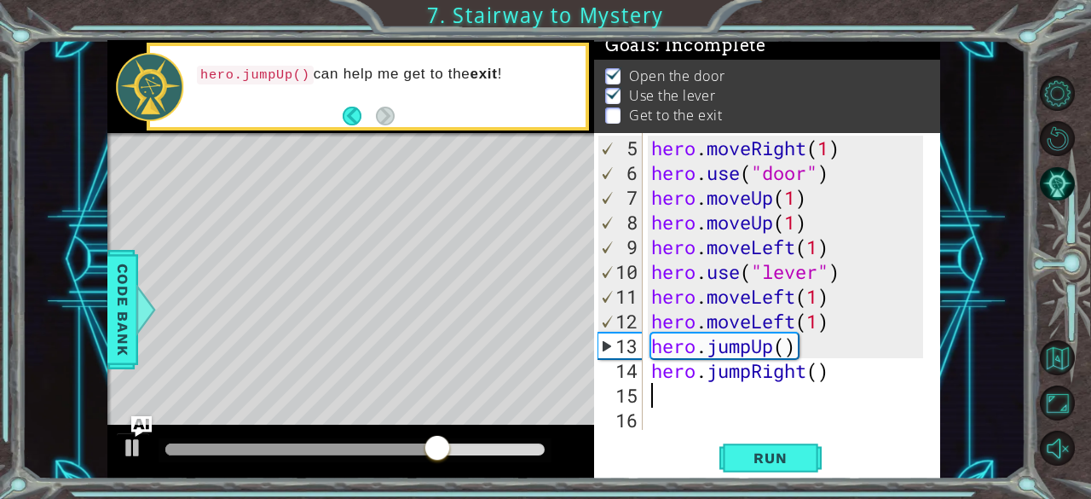
scroll to position [99, 0]
click at [827, 376] on div "hero . moveRight ( 1 ) hero . use ( "door" ) hero . moveUp ( 1 ) hero . moveUp …" at bounding box center [790, 309] width 285 height 346
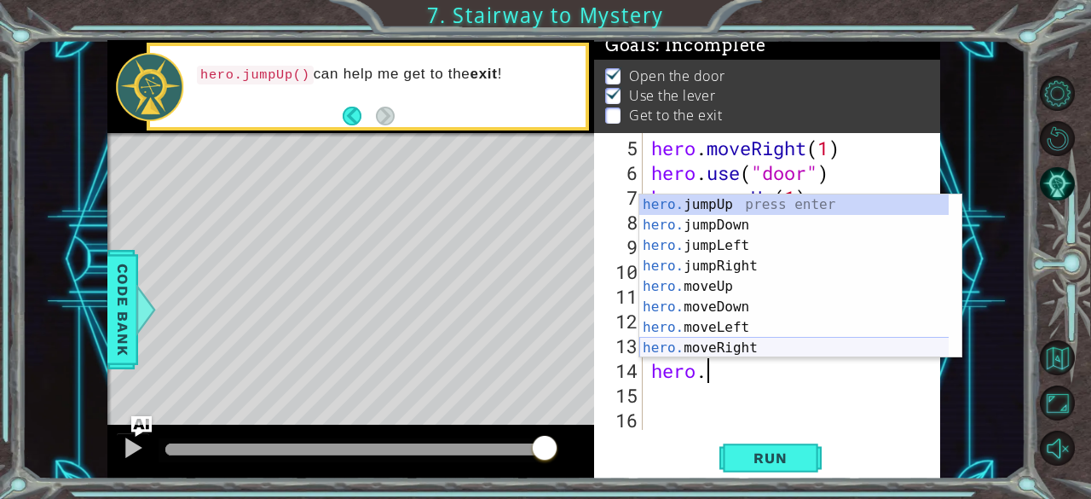
click at [776, 342] on div "hero. jumpUp press enter hero. jumpDown press enter hero. jumpLeft press enter …" at bounding box center [794, 296] width 310 height 205
type textarea "hero.moveRight(1)"
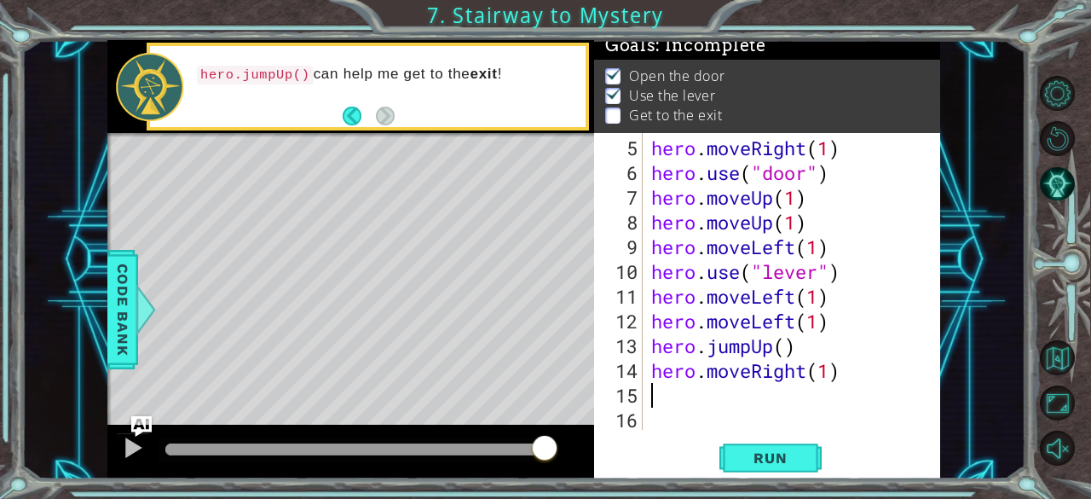
click at [663, 400] on div "hero . moveRight ( 1 ) hero . use ( "door" ) hero . moveUp ( 1 ) hero . moveUp …" at bounding box center [790, 309] width 285 height 346
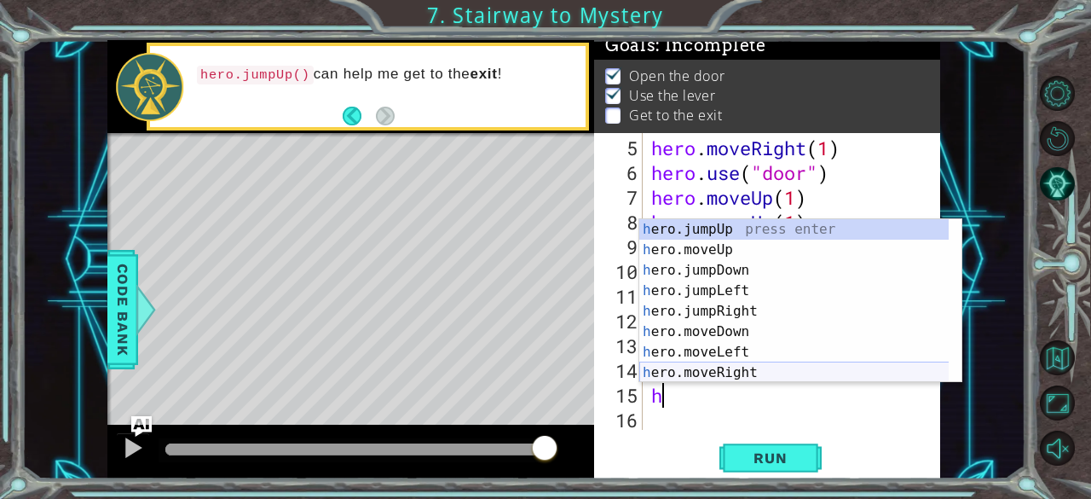
click at [754, 379] on div "h ero.jumpUp press enter h ero.moveUp press enter h ero.jumpDown press enter h …" at bounding box center [794, 321] width 310 height 205
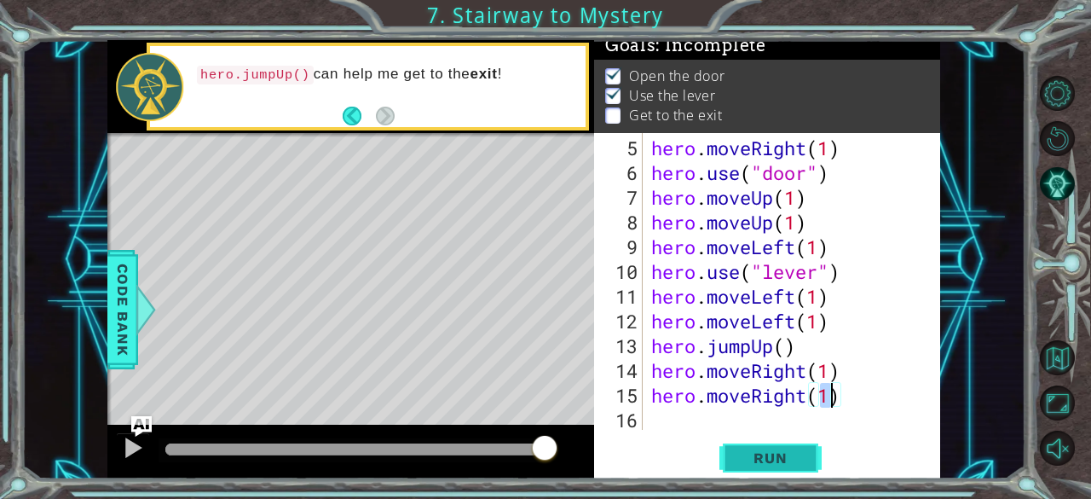
type textarea "hero.moveRight(1)"
click at [783, 451] on span "Run" at bounding box center [770, 457] width 67 height 17
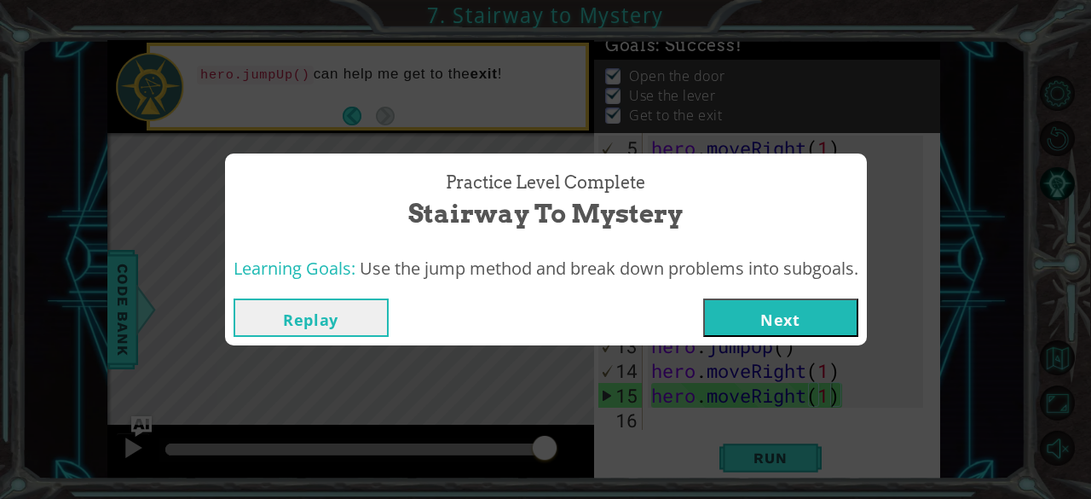
click at [782, 325] on button "Next" at bounding box center [780, 317] width 155 height 38
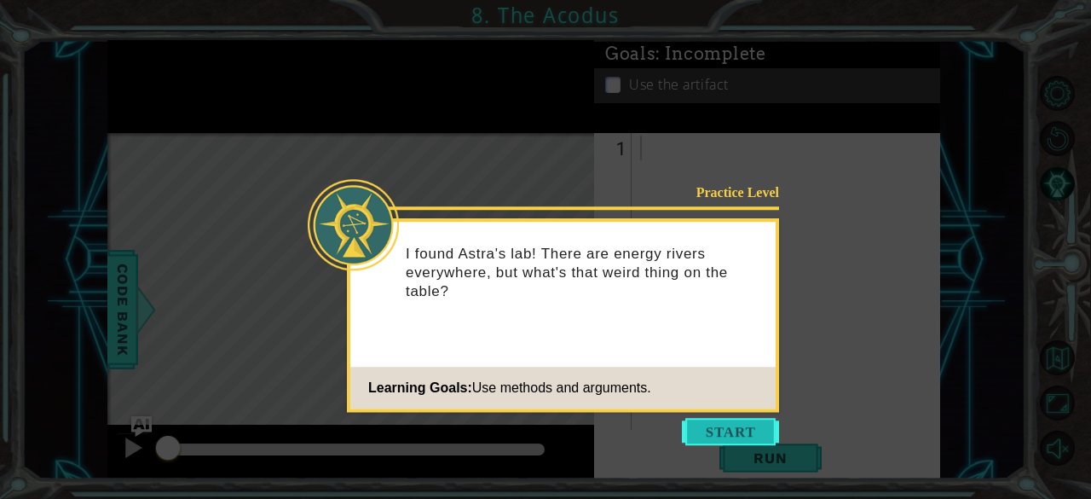
click at [728, 420] on button "Start" at bounding box center [730, 431] width 97 height 27
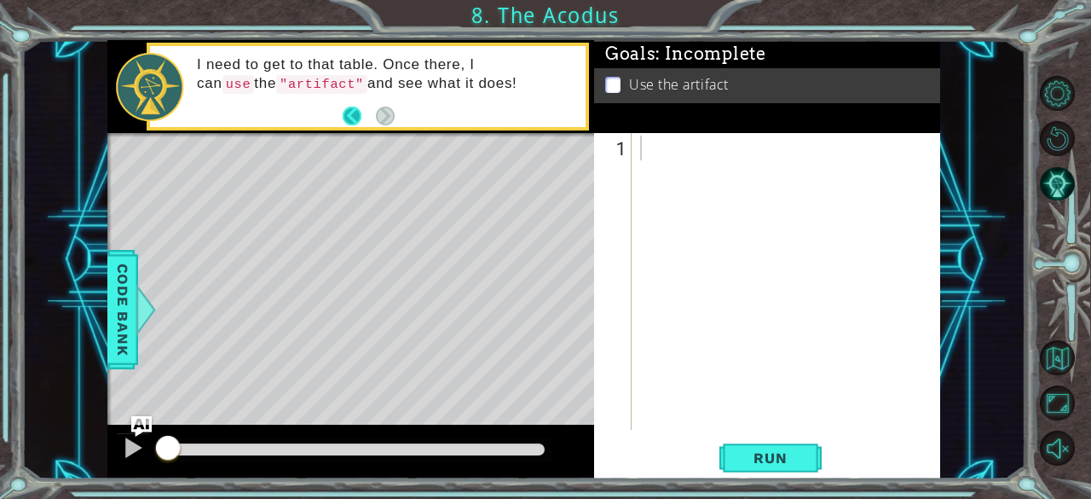
click at [354, 110] on button "Back" at bounding box center [359, 116] width 33 height 19
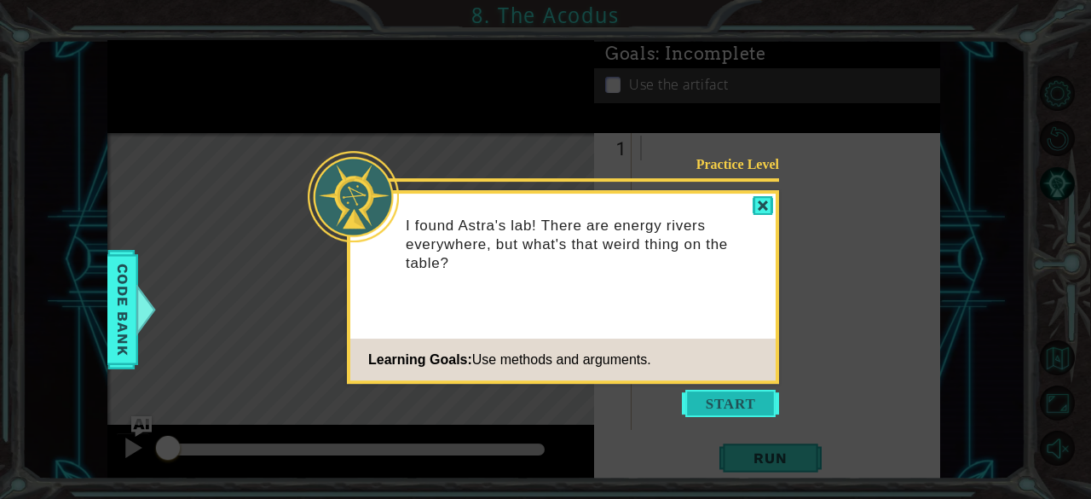
click at [726, 394] on button "Start" at bounding box center [730, 403] width 97 height 27
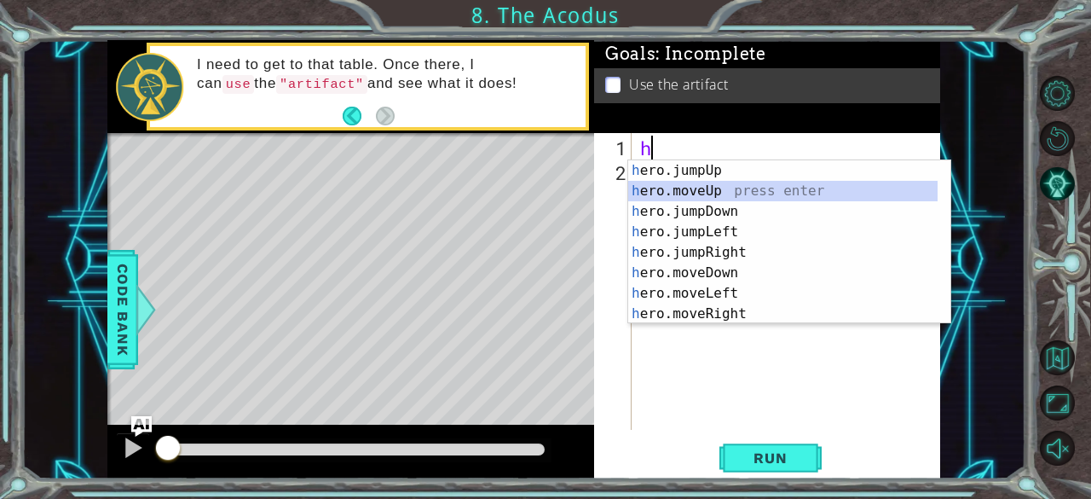
click at [667, 194] on div "h ero.jumpUp press enter h ero.moveUp press enter h ero.jumpDown press enter h …" at bounding box center [783, 262] width 310 height 205
type textarea "hero.moveUp(1)"
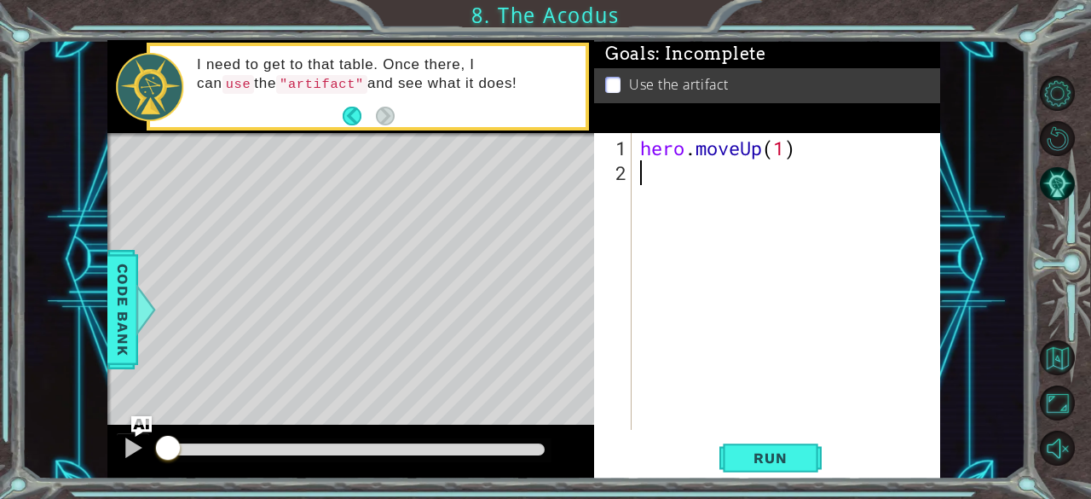
click at [644, 176] on div "hero . moveUp ( 1 )" at bounding box center [791, 309] width 309 height 346
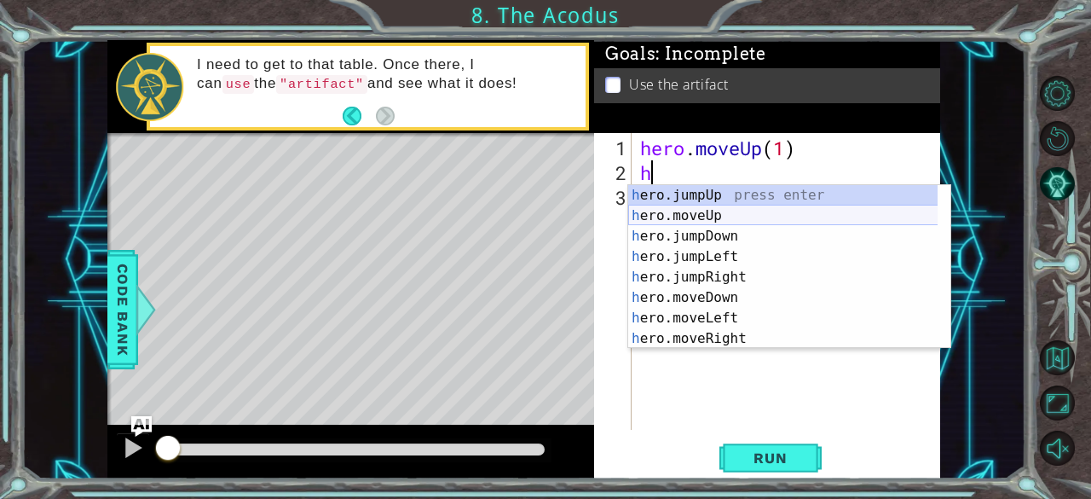
click at [707, 210] on div "h ero.jumpUp press enter h ero.moveUp press enter h ero.jumpDown press enter h …" at bounding box center [783, 287] width 310 height 205
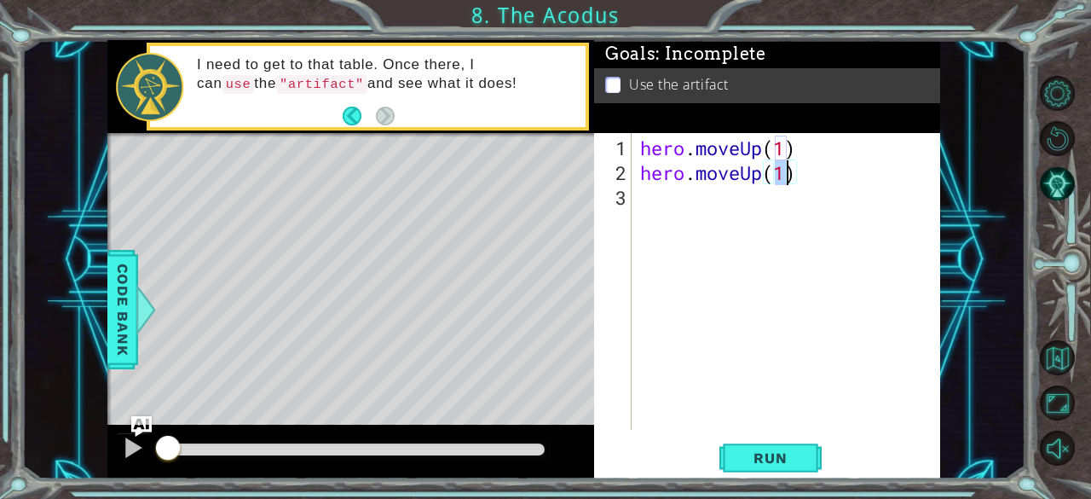
type textarea "hero.moveUp(1)"
click at [632, 192] on div "hero.moveUp(1) 1 2 3 hero . moveUp ( 1 ) hero . moveUp ( 1 ) הההההההההההההההההה…" at bounding box center [765, 281] width 343 height 297
click at [639, 199] on div "hero . moveUp ( 1 ) hero . moveUp ( 1 )" at bounding box center [791, 309] width 309 height 346
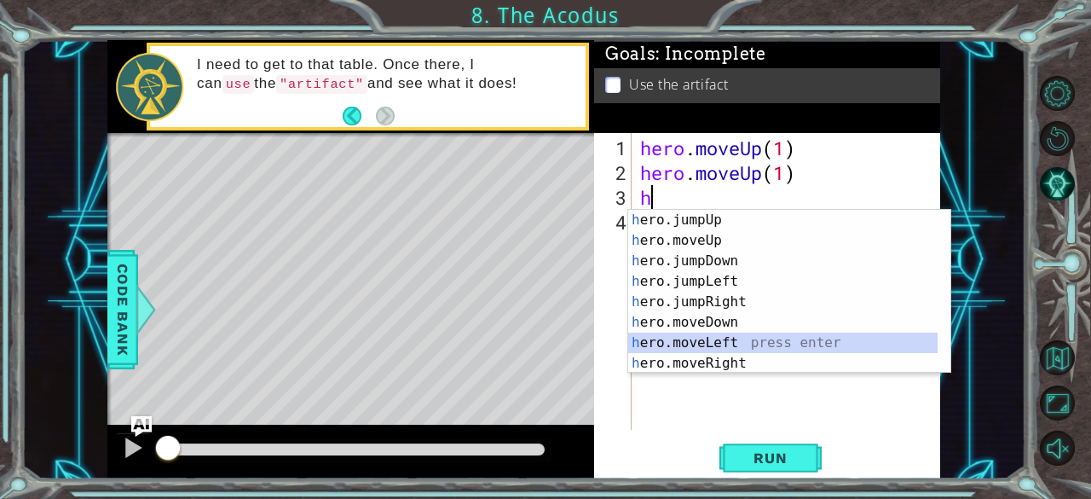
click at [725, 344] on div "h ero.jumpUp press enter h ero.moveUp press enter h ero.jumpDown press enter h …" at bounding box center [783, 312] width 310 height 205
type textarea "hero.moveLeft(1)"
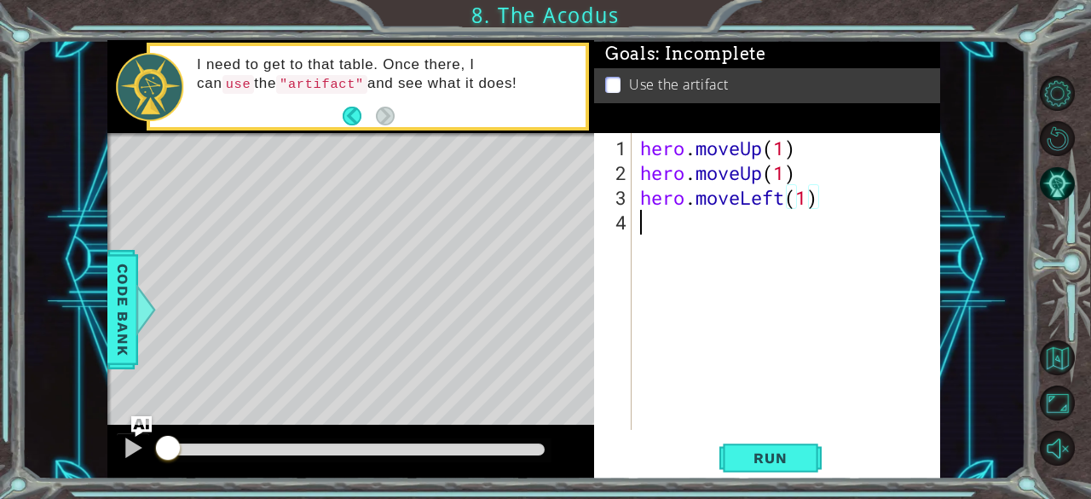
click at [644, 221] on div "hero . moveUp ( 1 ) hero . moveUp ( 1 ) hero . moveLeft ( 1 )" at bounding box center [791, 309] width 309 height 346
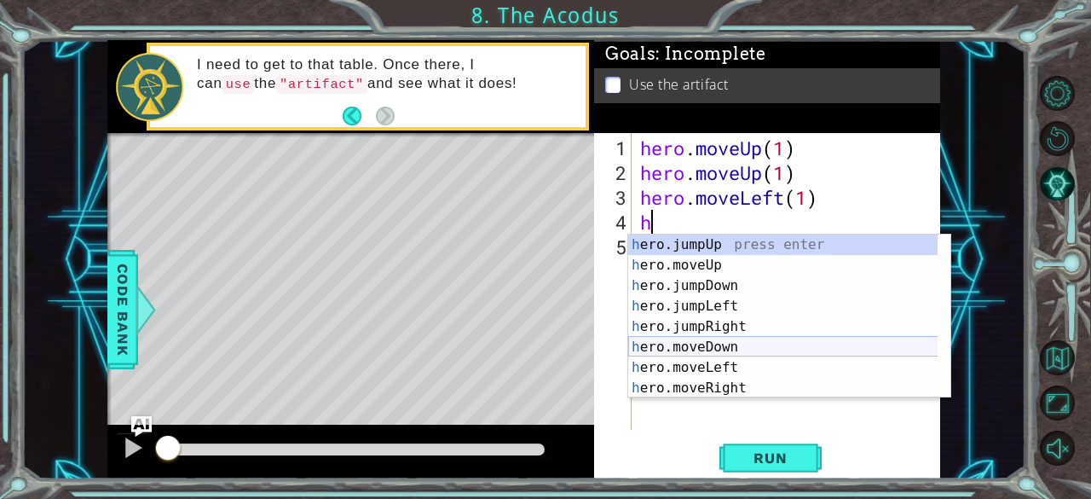
click at [766, 340] on div "h ero.jumpUp press enter h ero.moveUp press enter h ero.jumpDown press enter h …" at bounding box center [783, 336] width 310 height 205
type textarea "hero.moveDown(1)"
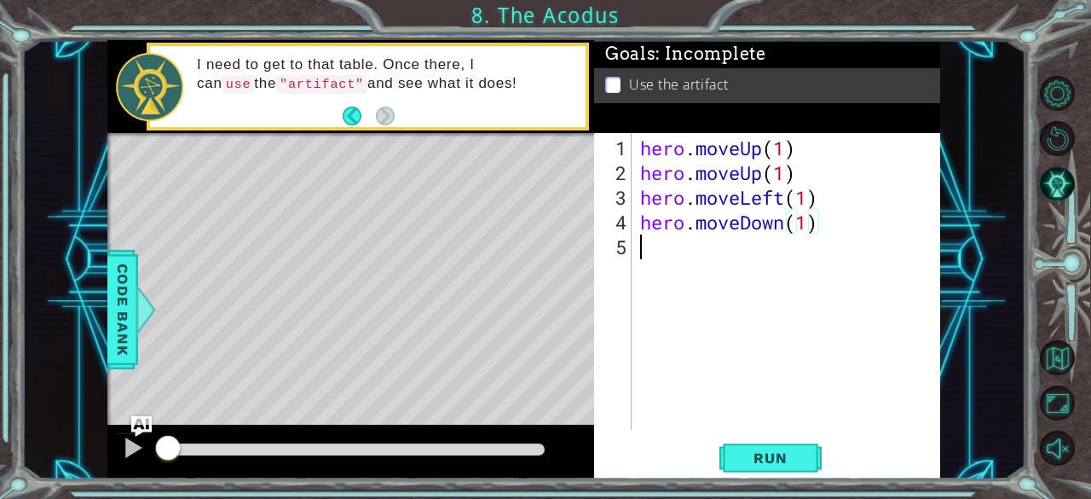
click at [646, 251] on div "hero . moveUp ( 1 ) hero . moveUp ( 1 ) hero . moveLeft ( 1 ) hero . moveDown (…" at bounding box center [791, 309] width 309 height 346
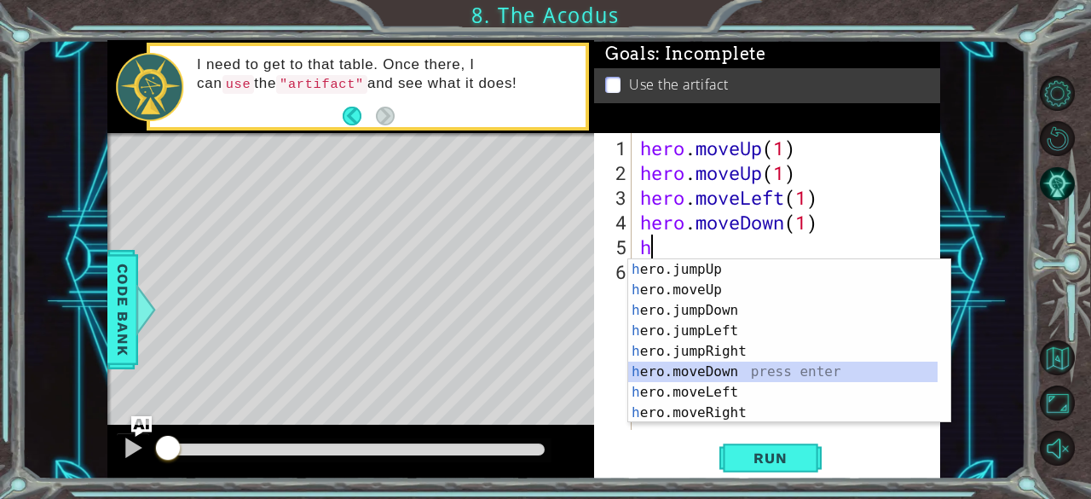
click at [737, 362] on div "h ero.jumpUp press enter h ero.moveUp press enter h ero.jumpDown press enter h …" at bounding box center [783, 361] width 310 height 205
type textarea "hero.moveDown(1)"
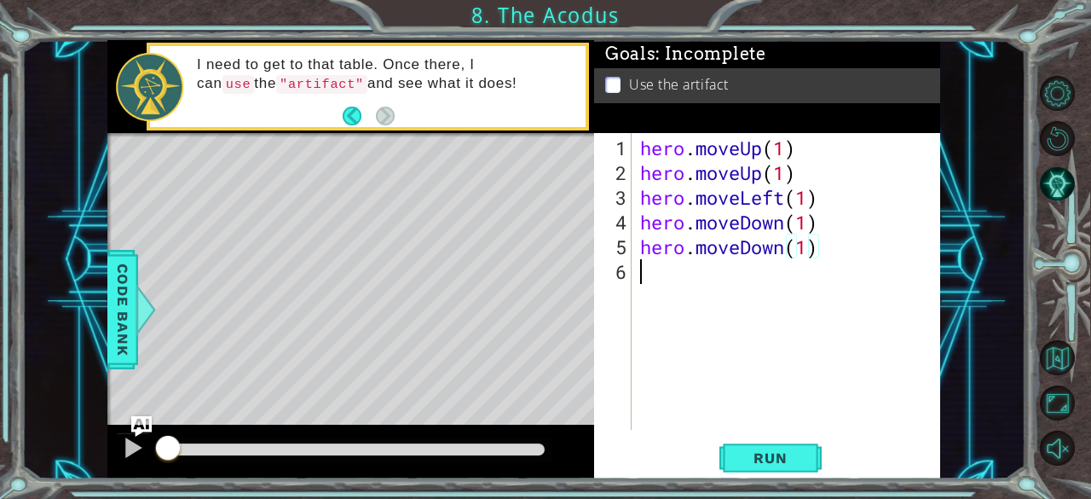
click at [648, 285] on div "hero . moveUp ( 1 ) hero . moveUp ( 1 ) hero . moveLeft ( 1 ) hero . moveDown (…" at bounding box center [791, 309] width 309 height 346
type textarea "h"
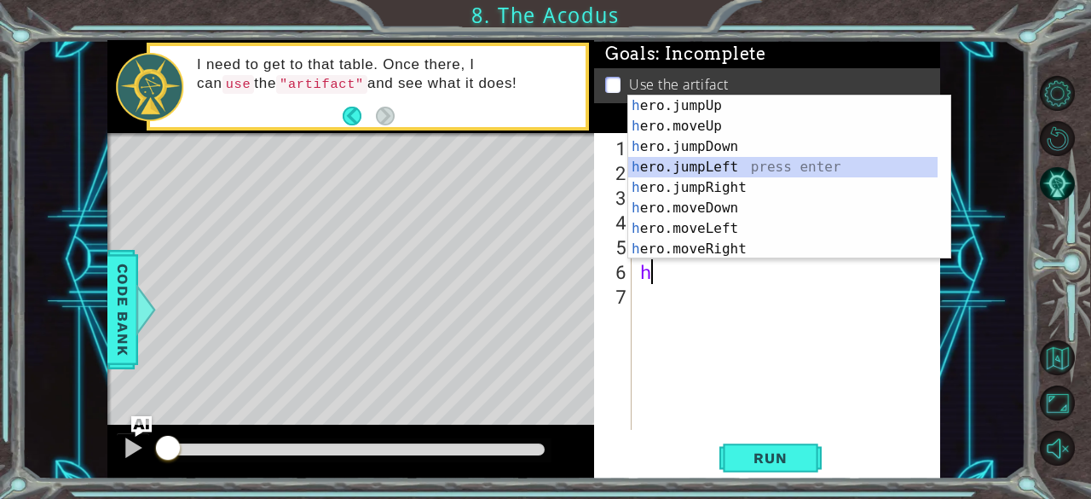
click at [718, 159] on div "h ero.jumpUp press enter h ero.moveUp press enter h ero.jumpDown press enter h …" at bounding box center [783, 197] width 310 height 205
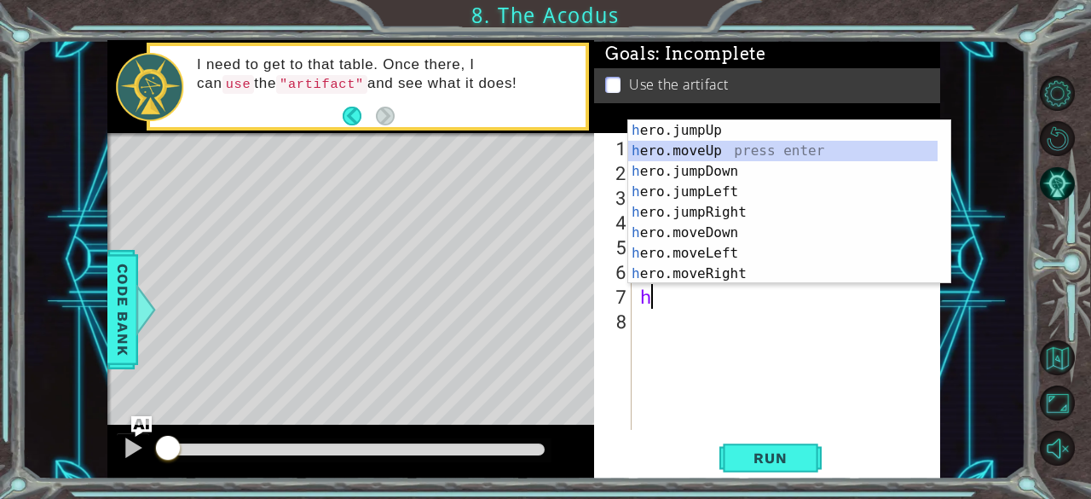
click at [687, 151] on div "h ero.jumpUp press enter h ero.moveUp press enter h ero.jumpDown press enter h …" at bounding box center [783, 222] width 310 height 205
type textarea "hero.moveUp(1)"
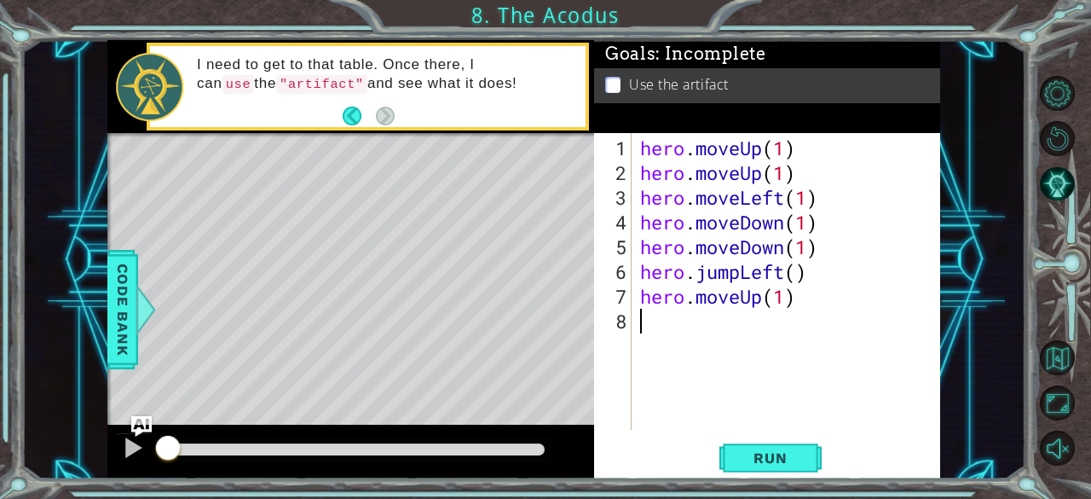
click at [630, 326] on div "8" at bounding box center [615, 321] width 34 height 25
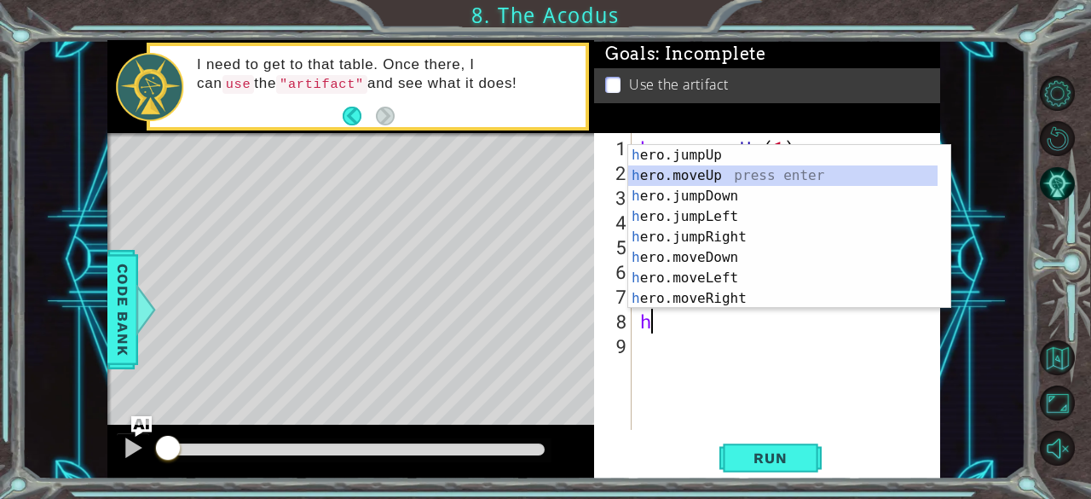
click at [706, 172] on div "h ero.jumpUp press enter h ero.moveUp press enter h ero.jumpDown press enter h …" at bounding box center [783, 247] width 310 height 205
type textarea "hero.moveUp(1)"
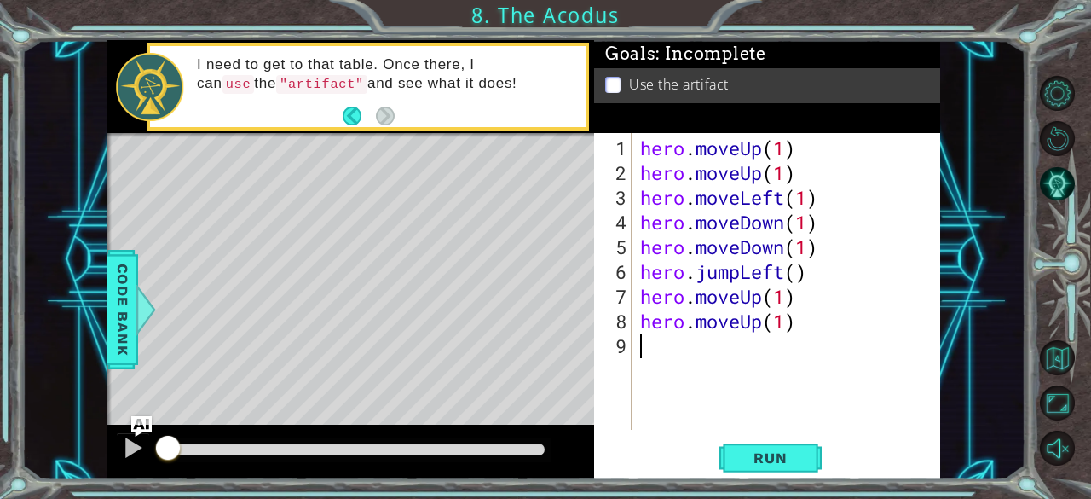
click at [640, 352] on div "hero . moveUp ( 1 ) hero . moveUp ( 1 ) hero . moveLeft ( 1 ) hero . moveDown (…" at bounding box center [791, 309] width 309 height 346
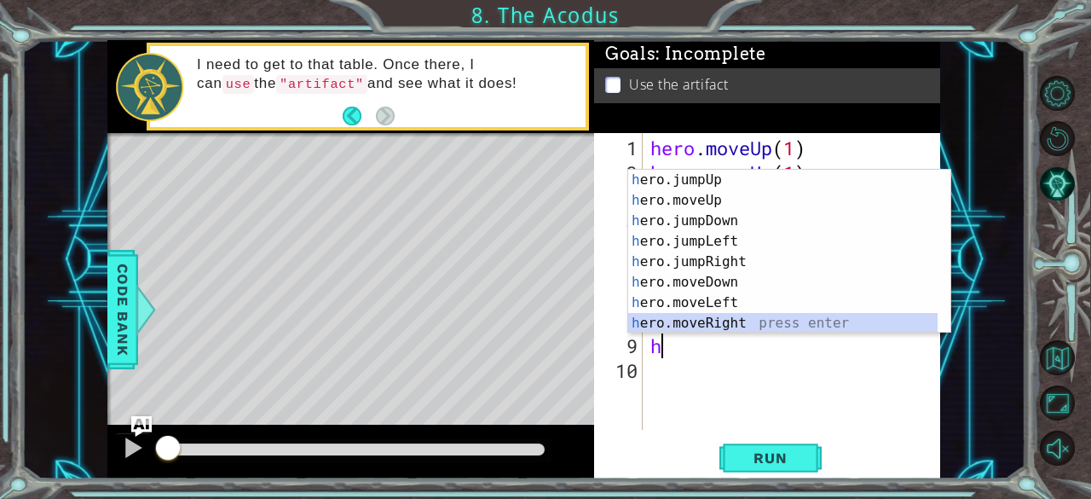
click at [766, 318] on div "h ero.jumpUp press enter h ero.moveUp press enter h ero.jumpDown press enter h …" at bounding box center [783, 272] width 310 height 205
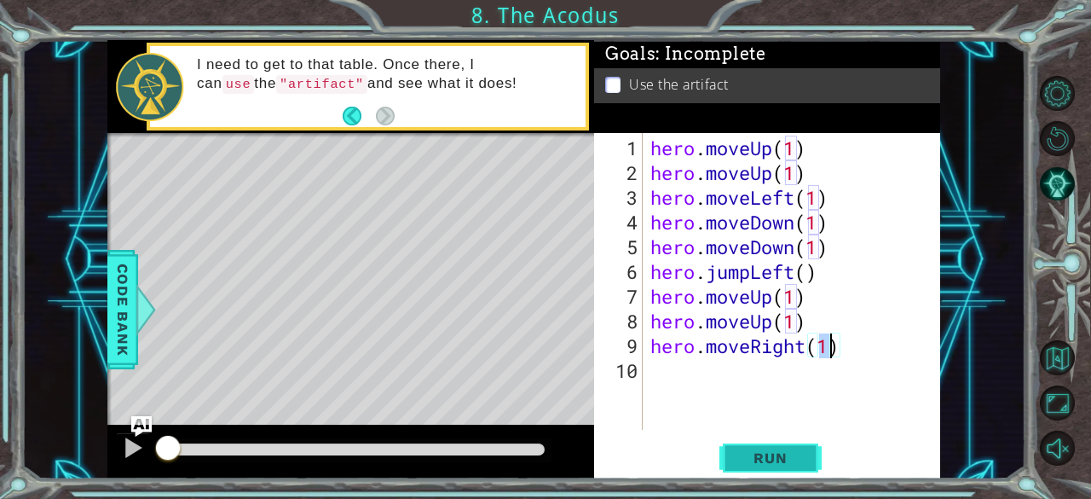
type textarea "hero.moveRight(1)"
click at [792, 460] on span "Run" at bounding box center [770, 457] width 67 height 17
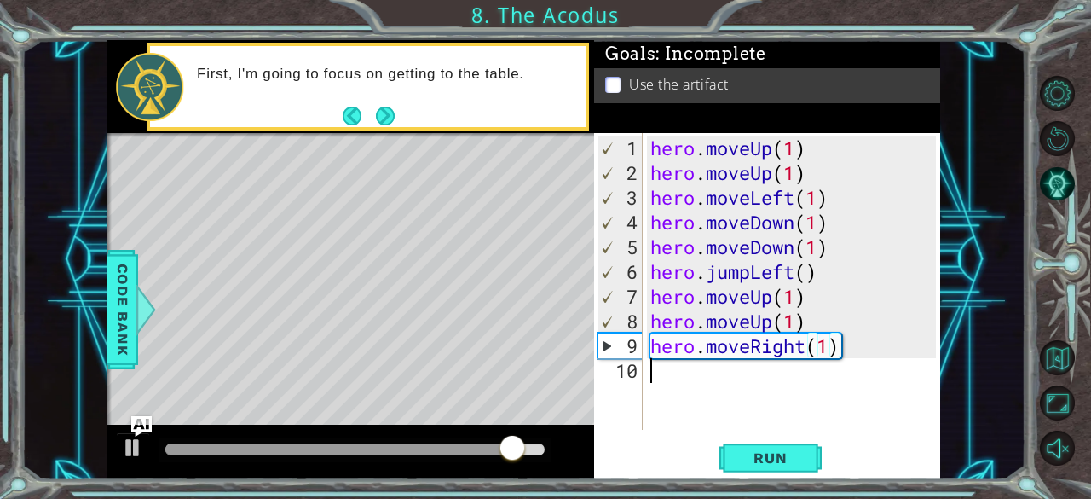
click at [665, 373] on div "hero . moveUp ( 1 ) hero . moveUp ( 1 ) hero . moveLeft ( 1 ) hero . moveDown (…" at bounding box center [796, 309] width 298 height 346
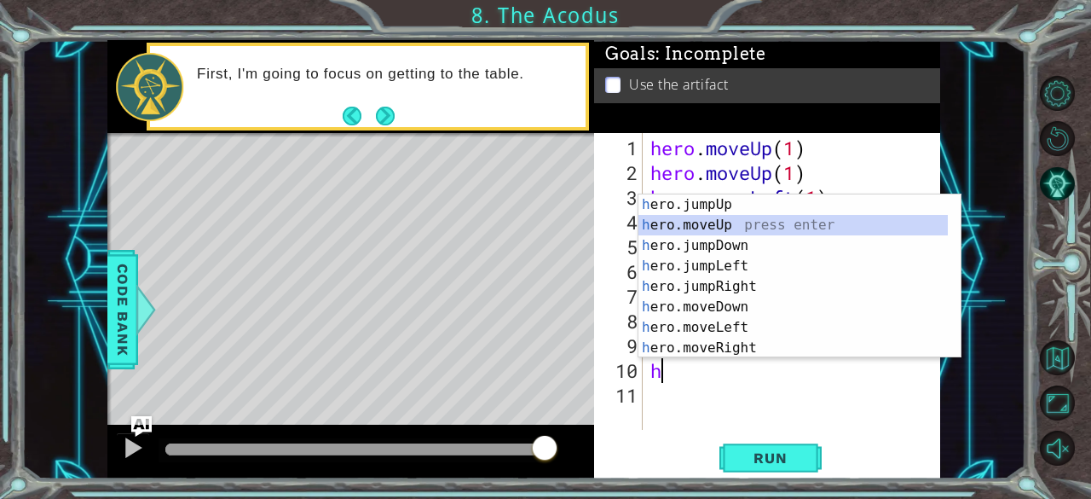
click at [725, 228] on div "h ero.jumpUp press enter h ero.moveUp press enter h ero.jumpDown press enter h …" at bounding box center [794, 296] width 310 height 205
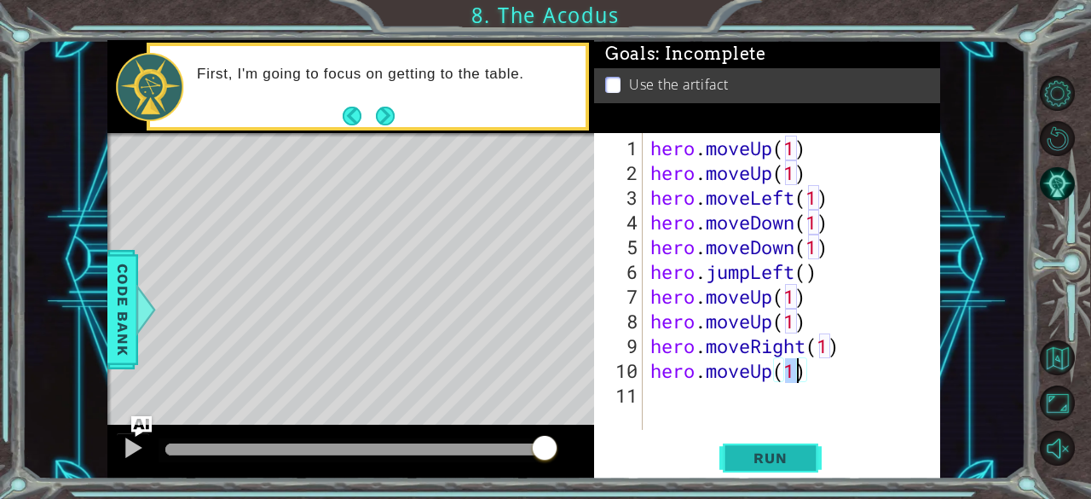
type textarea "hero.moveUp(1)"
click at [791, 449] on button "Run" at bounding box center [770, 458] width 102 height 35
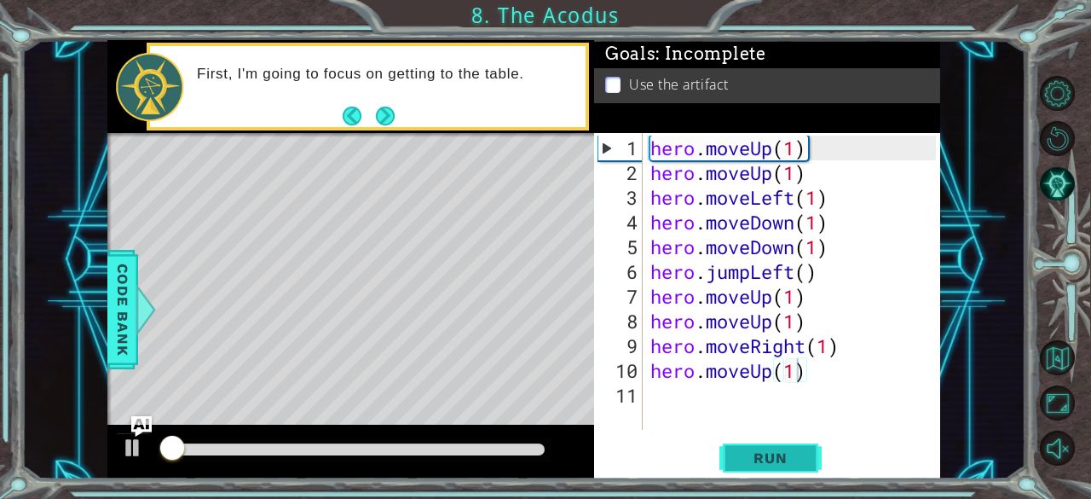
click at [791, 449] on span "Run" at bounding box center [770, 457] width 67 height 17
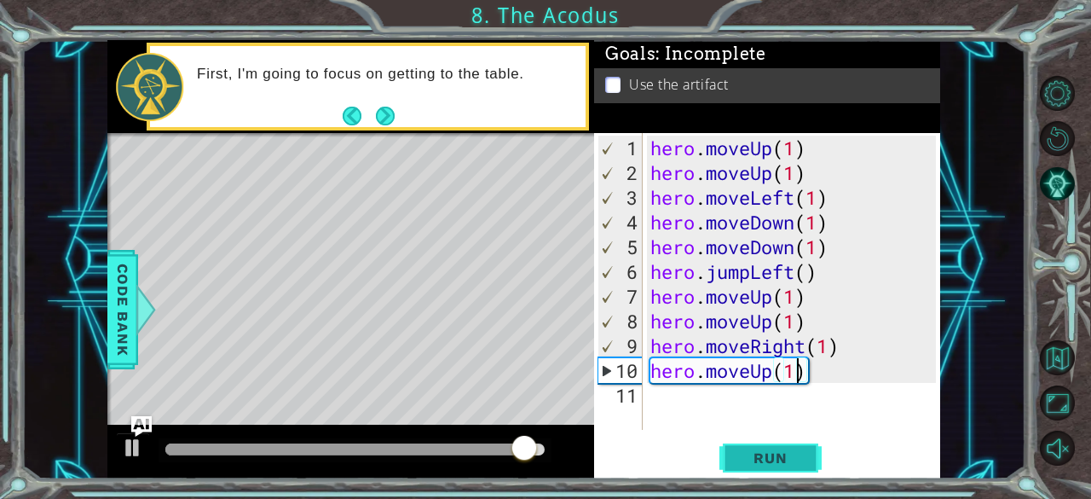
click at [795, 456] on span "Run" at bounding box center [770, 457] width 67 height 17
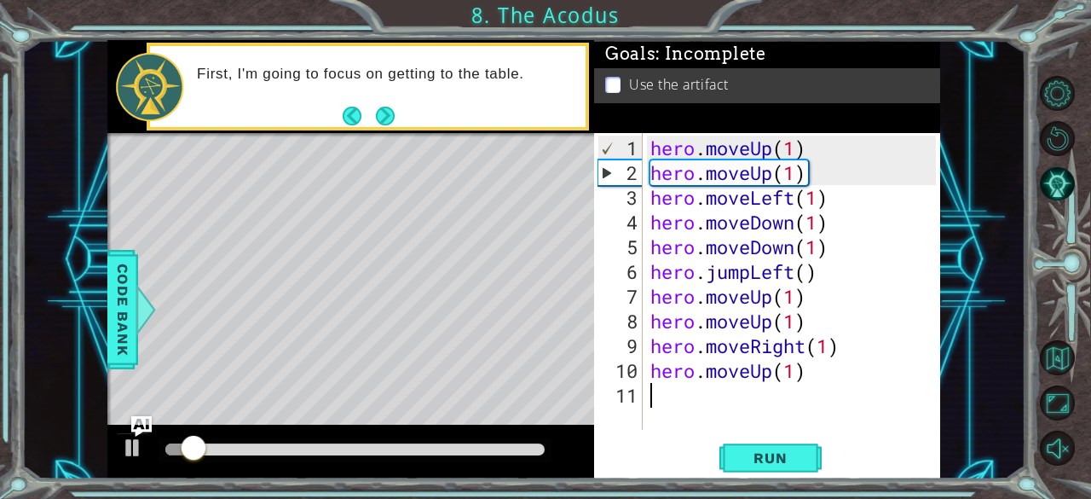
click at [831, 386] on div "hero . moveUp ( 1 ) hero . moveUp ( 1 ) hero . moveLeft ( 1 ) hero . moveDown (…" at bounding box center [796, 309] width 298 height 346
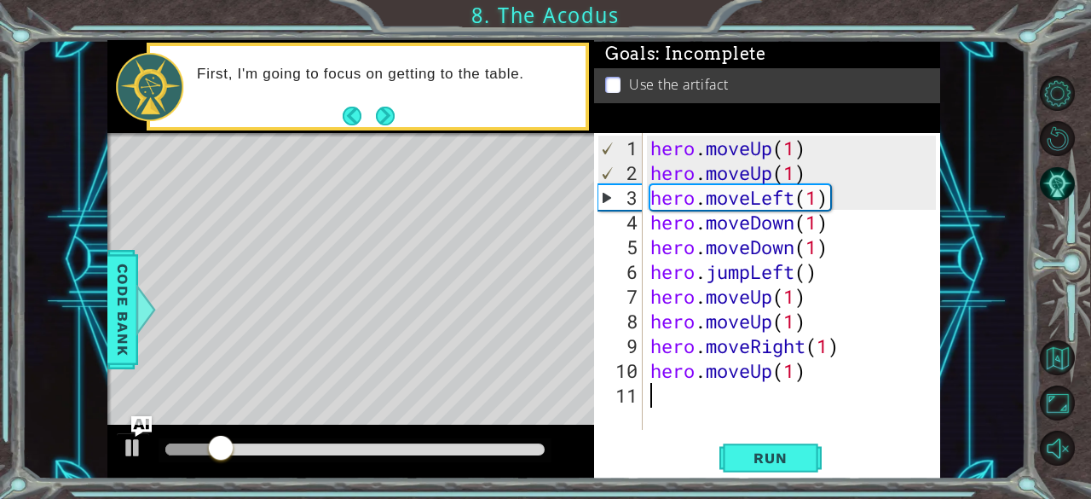
click at [822, 372] on div "hero . moveUp ( 1 ) hero . moveUp ( 1 ) hero . moveLeft ( 1 ) hero . moveDown (…" at bounding box center [796, 309] width 298 height 346
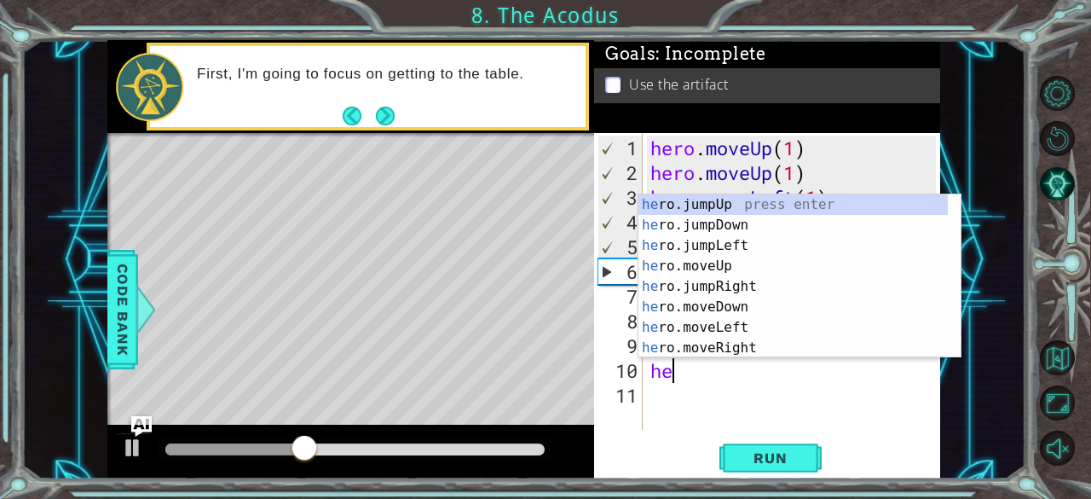
type textarea "h"
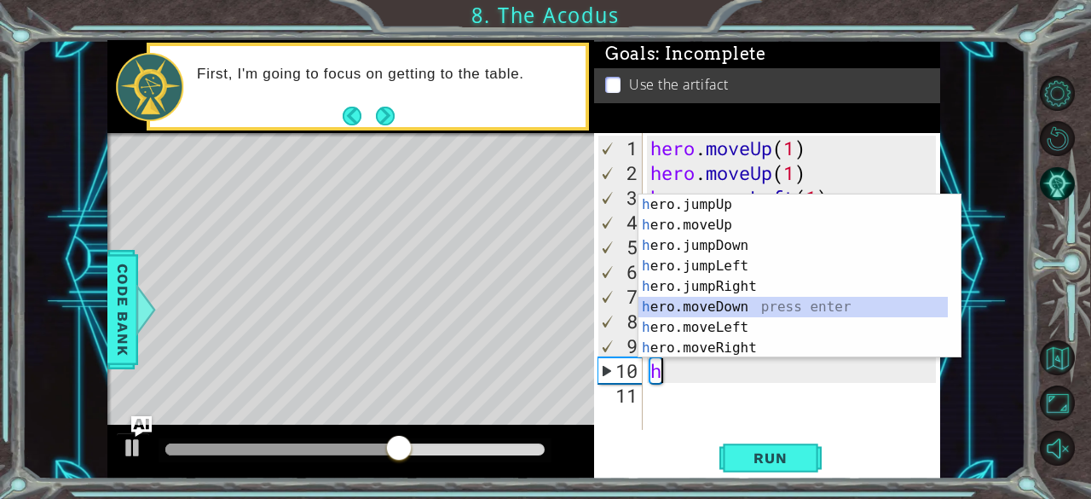
click at [774, 304] on div "h ero.jumpUp press enter h ero.moveUp press enter h ero.jumpDown press enter h …" at bounding box center [794, 296] width 310 height 205
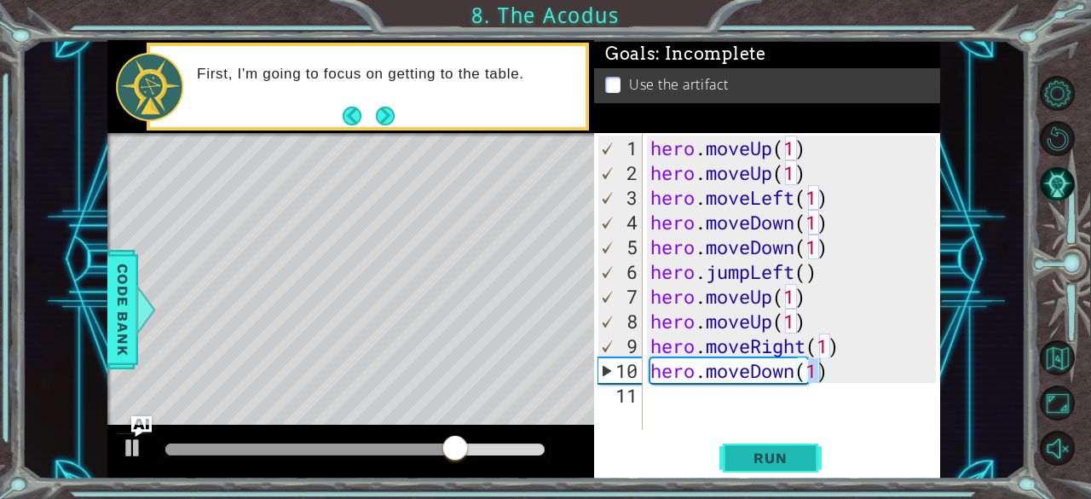
click at [762, 457] on span "Run" at bounding box center [770, 457] width 67 height 17
click at [834, 369] on div "hero . moveUp ( 1 ) hero . moveUp ( 1 ) hero . moveLeft ( 1 ) hero . moveDown (…" at bounding box center [796, 309] width 298 height 346
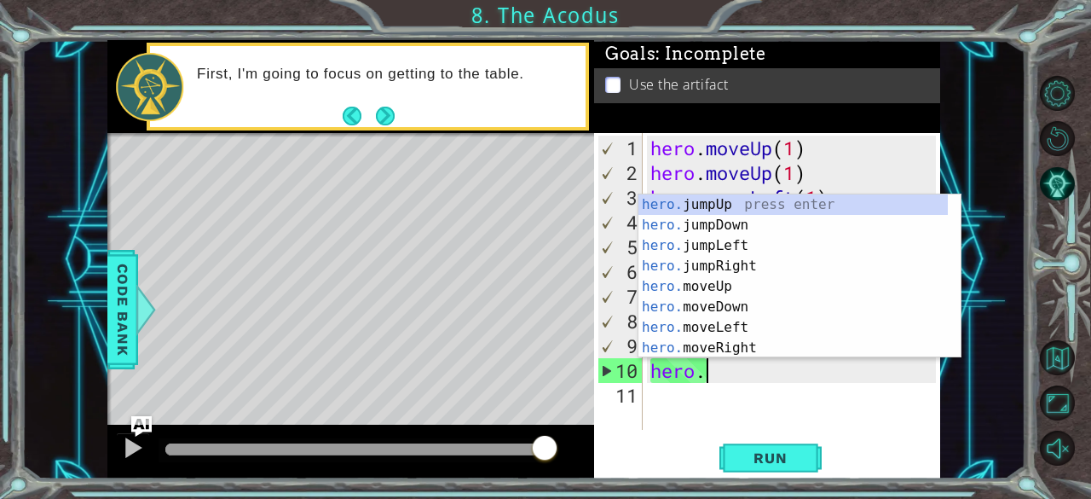
scroll to position [0, 2]
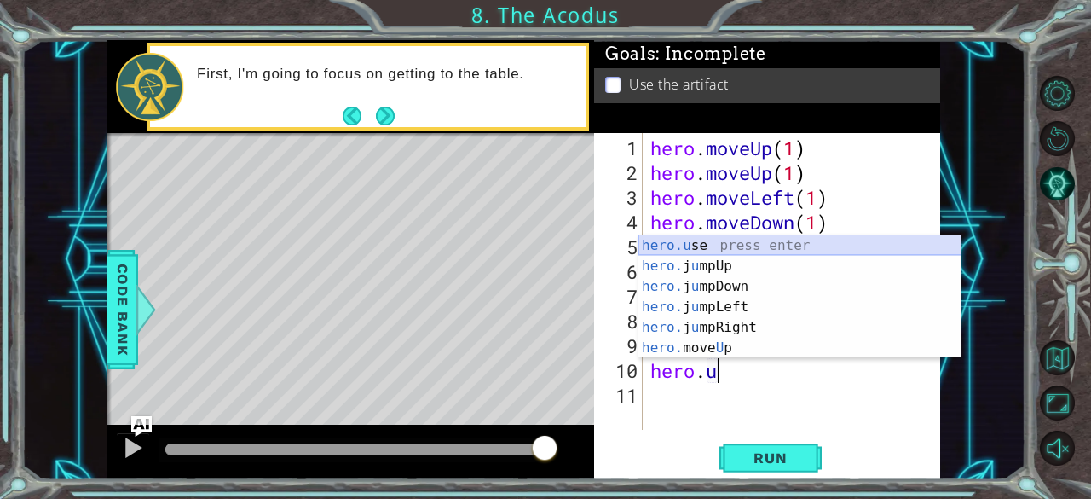
click at [759, 248] on div "hero.u se press enter hero. j u mpUp press enter hero. j u mpDown press enter h…" at bounding box center [800, 317] width 323 height 164
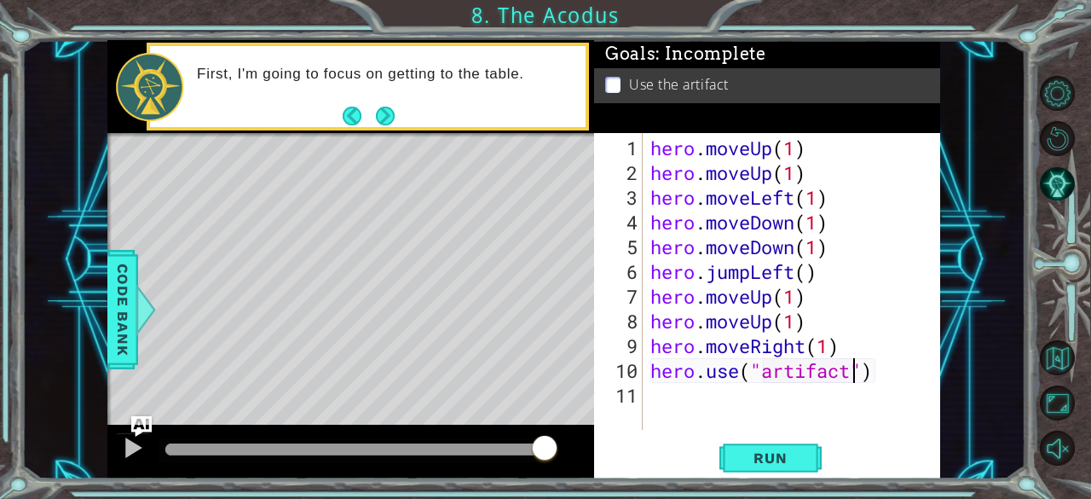
scroll to position [0, 9]
type textarea "hero.use("artifact")"
click at [804, 444] on button "Run" at bounding box center [770, 458] width 102 height 35
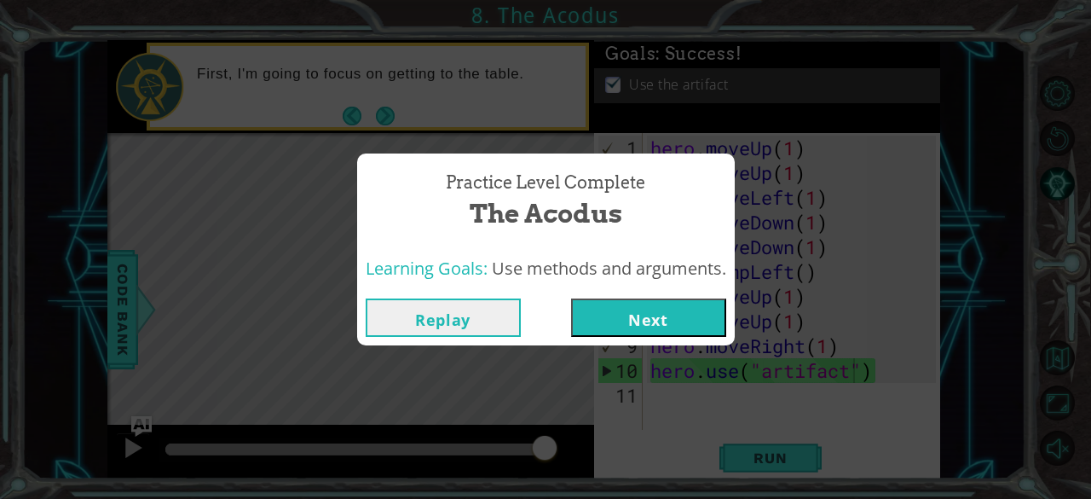
click at [706, 320] on button "Next" at bounding box center [648, 317] width 155 height 38
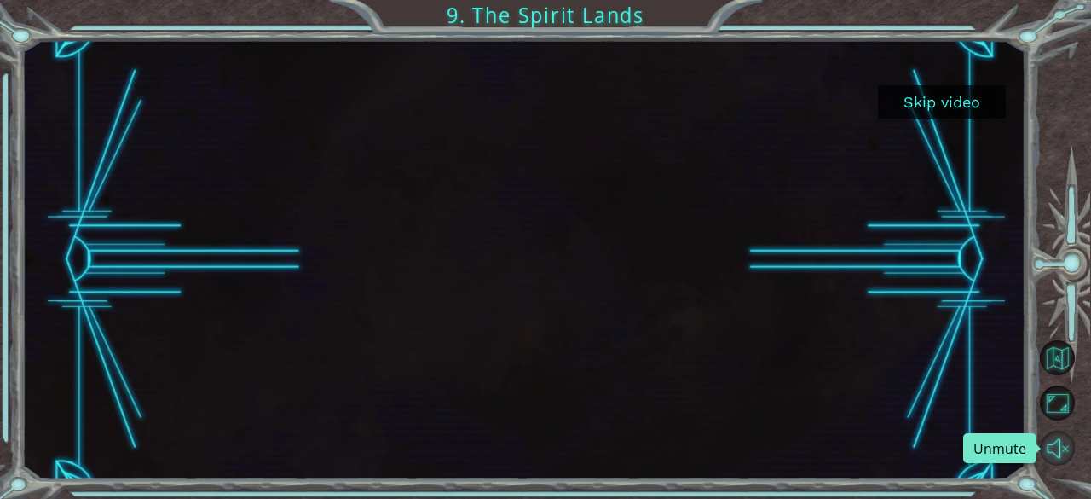
click at [1050, 459] on button "Unmute" at bounding box center [1057, 447] width 35 height 35
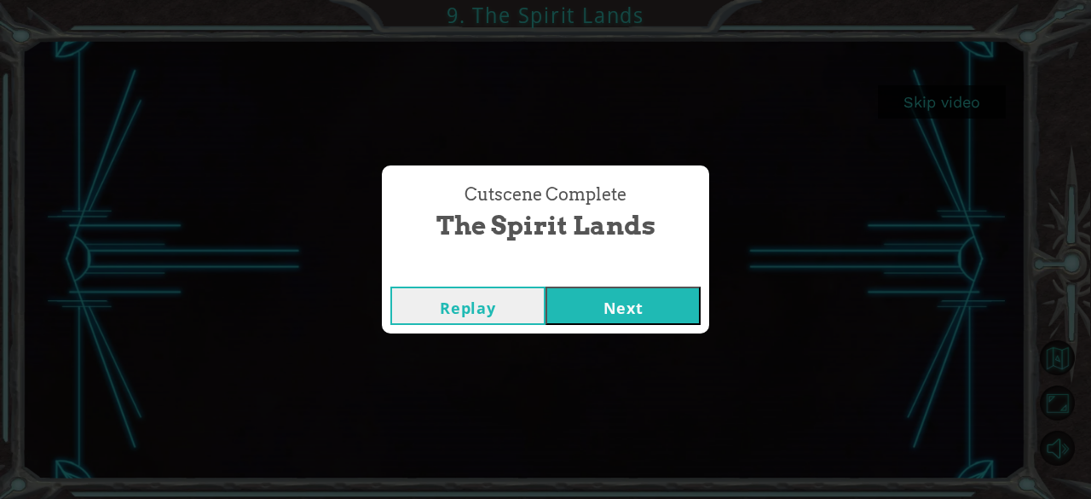
click at [680, 298] on button "Next" at bounding box center [623, 305] width 155 height 38
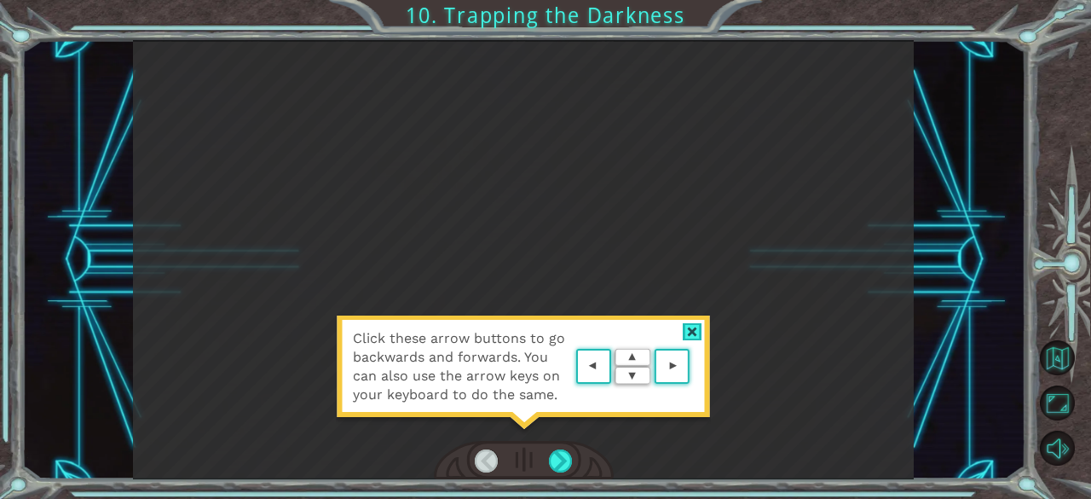
click at [694, 367] on area at bounding box center [694, 367] width 0 height 0
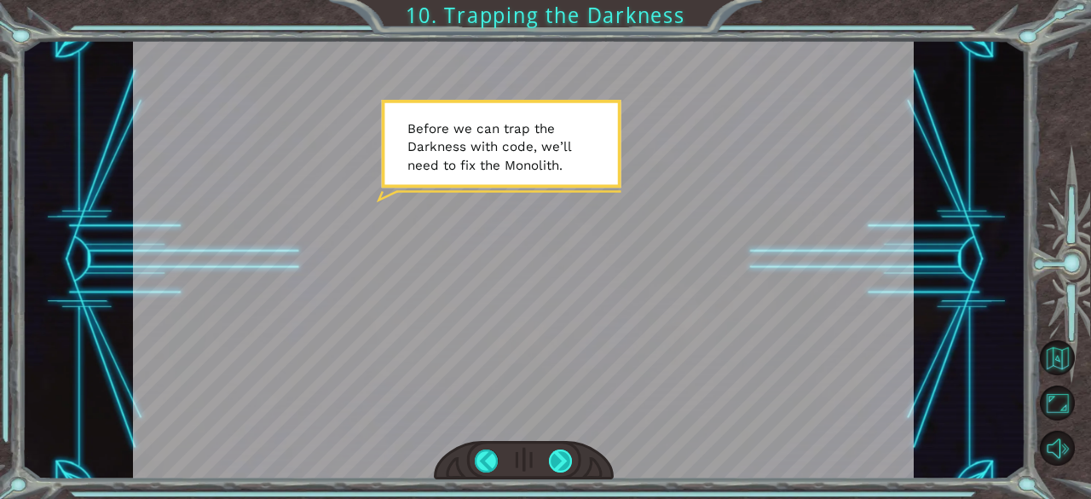
click at [557, 463] on div at bounding box center [561, 461] width 24 height 24
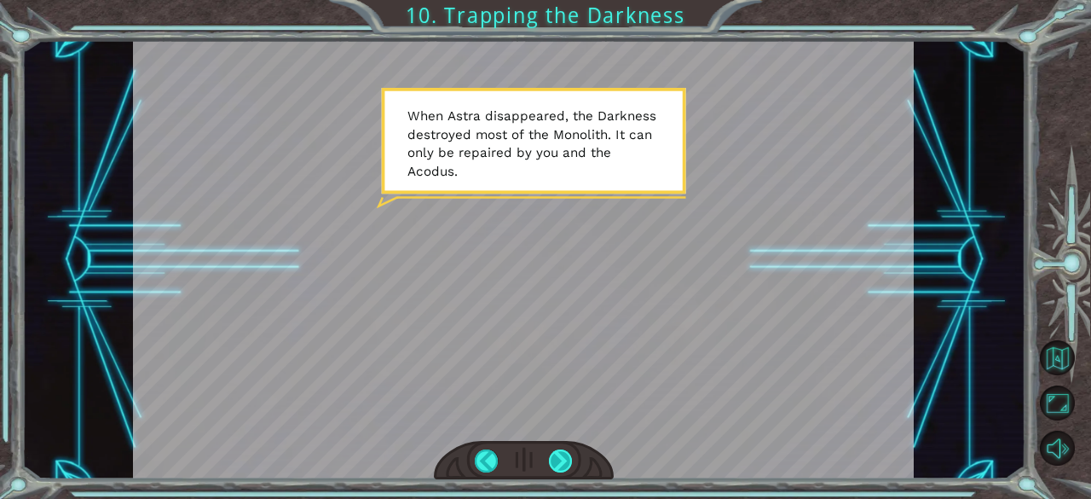
click at [557, 463] on div at bounding box center [561, 461] width 24 height 24
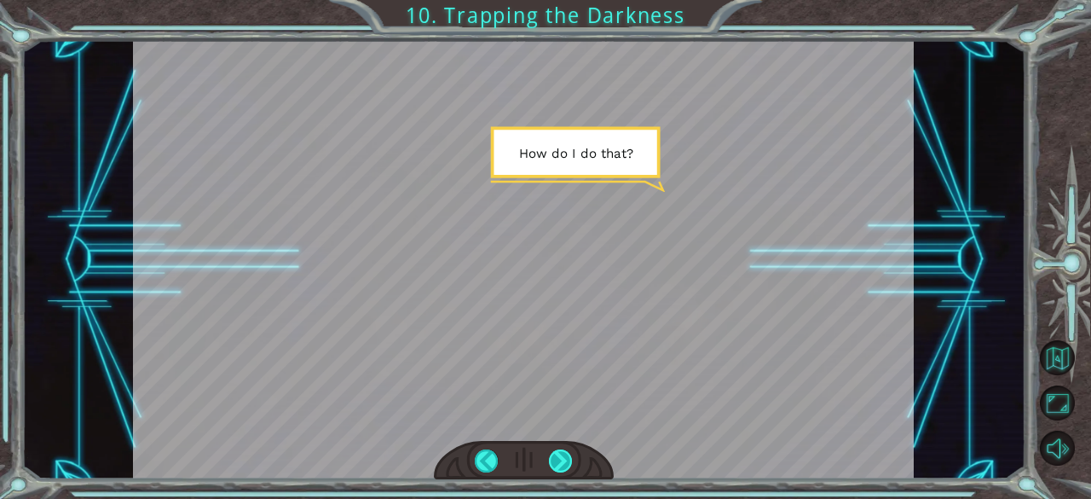
click at [557, 463] on div at bounding box center [561, 461] width 24 height 24
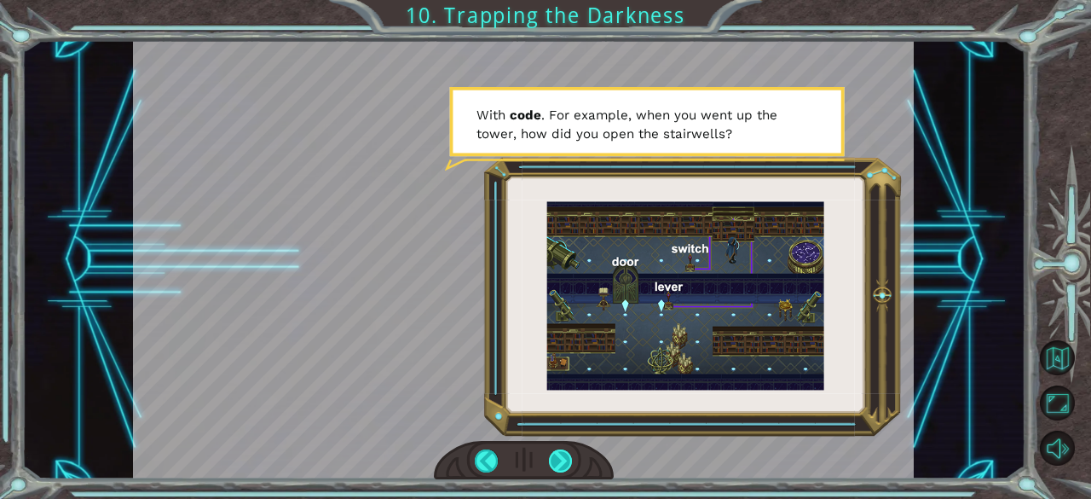
click at [557, 463] on div at bounding box center [561, 461] width 24 height 24
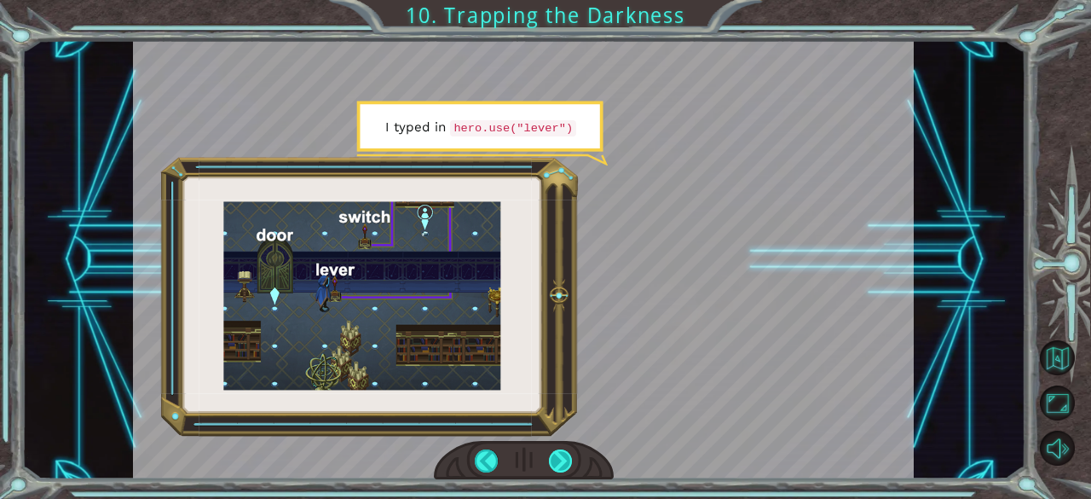
click at [557, 463] on div at bounding box center [561, 461] width 24 height 24
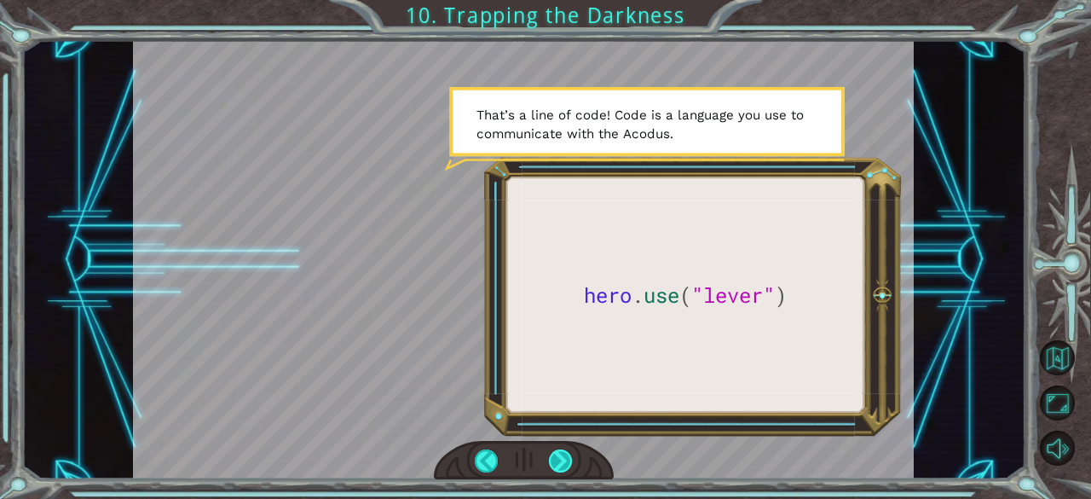
click at [557, 463] on div at bounding box center [561, 461] width 24 height 24
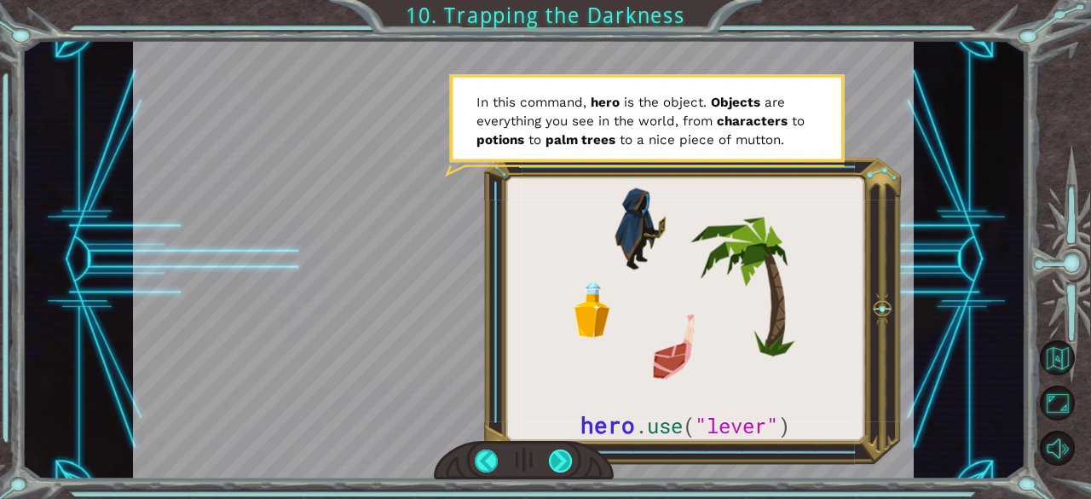
click at [557, 463] on div at bounding box center [561, 461] width 24 height 24
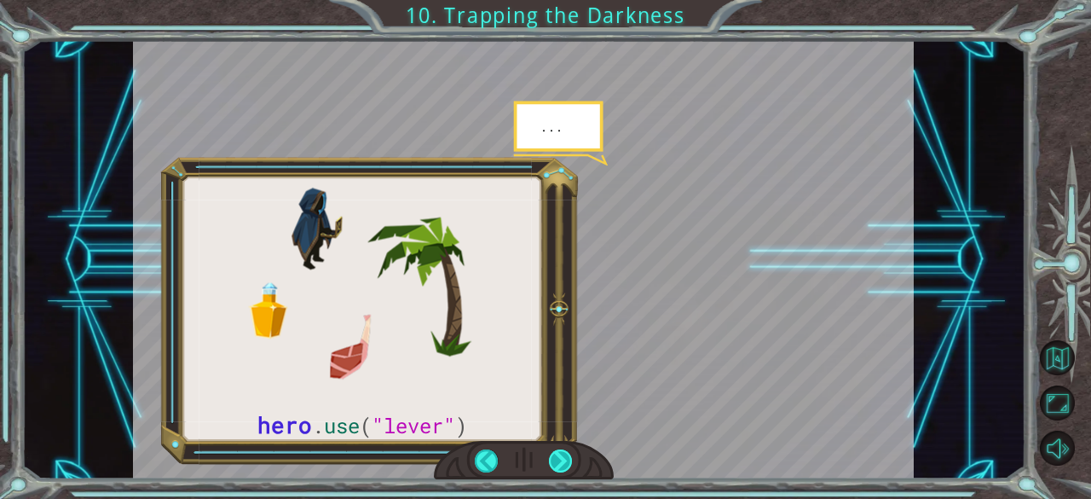
click at [557, 463] on div at bounding box center [561, 461] width 24 height 24
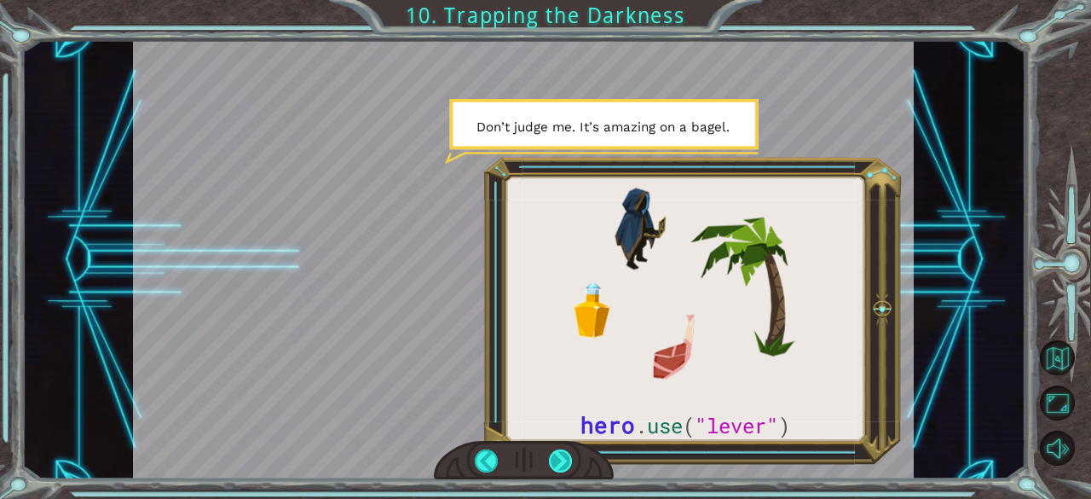
click at [568, 459] on div at bounding box center [561, 461] width 24 height 24
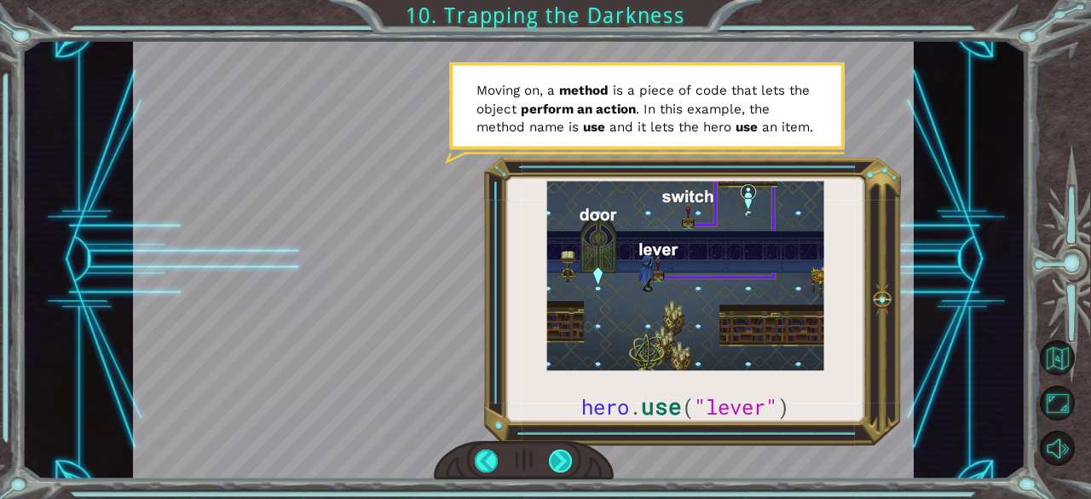
click at [568, 459] on div at bounding box center [561, 461] width 24 height 24
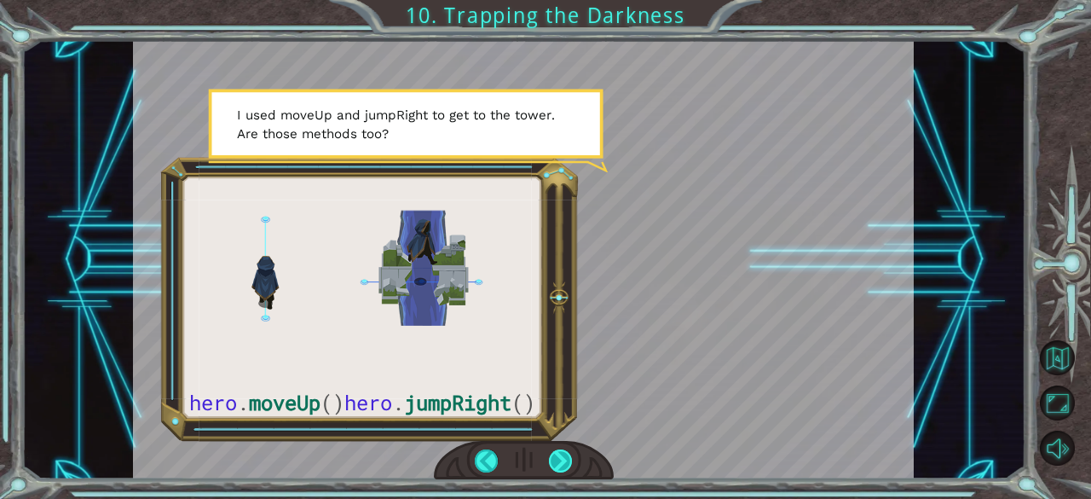
click at [568, 459] on div at bounding box center [561, 461] width 24 height 24
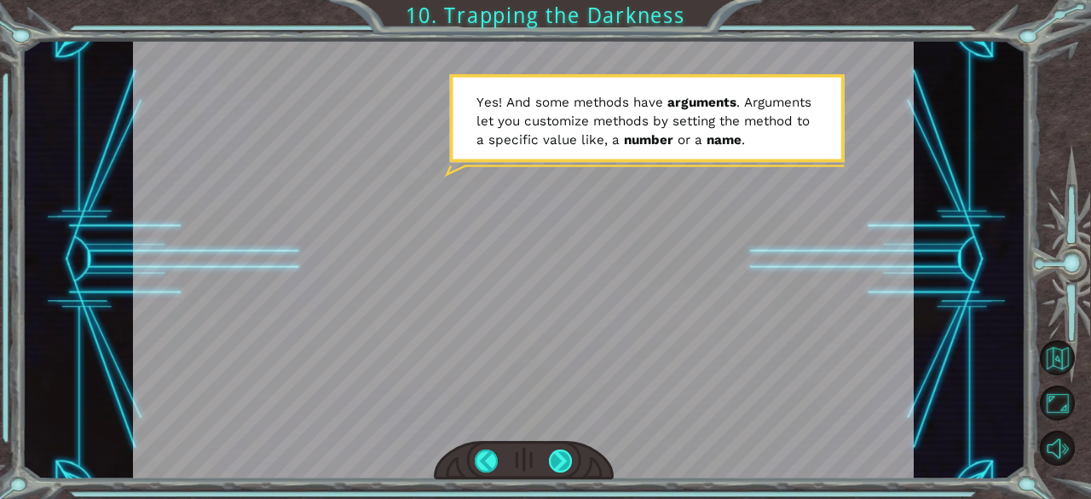
click at [569, 462] on div at bounding box center [561, 461] width 24 height 24
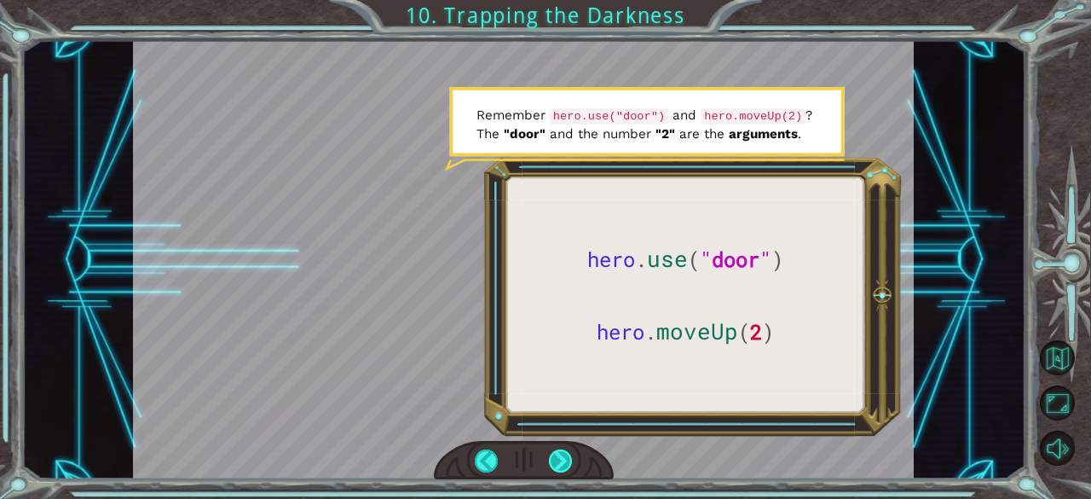
click at [569, 462] on div at bounding box center [561, 461] width 24 height 24
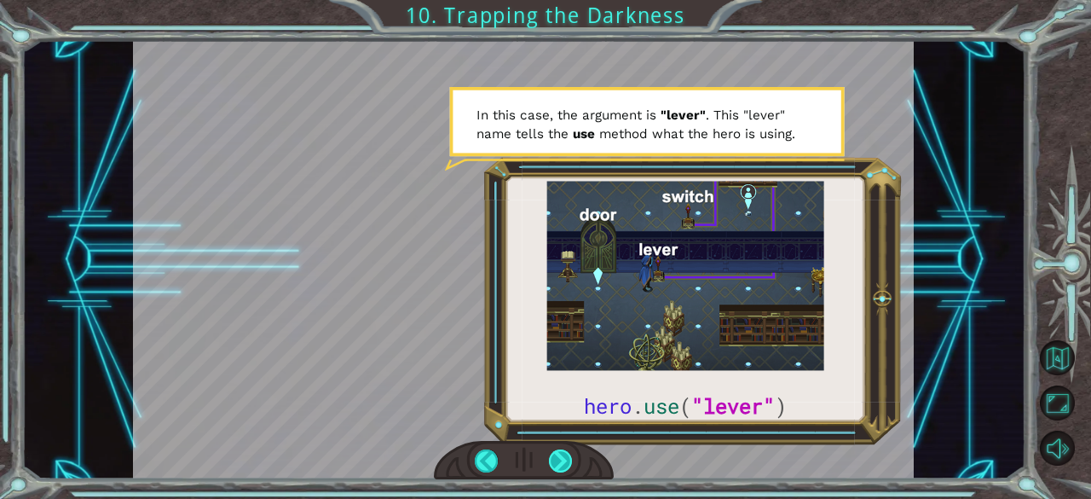
click at [569, 462] on div at bounding box center [561, 461] width 24 height 24
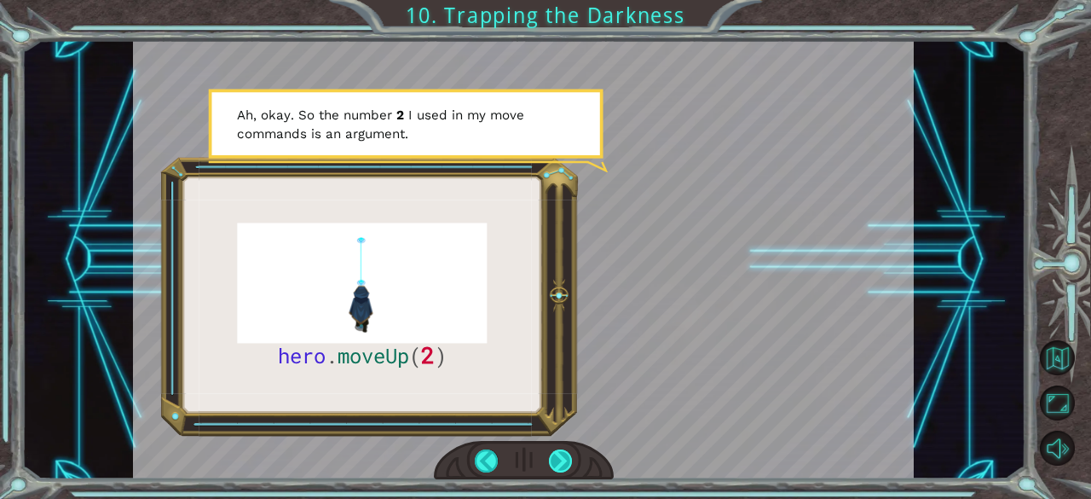
click at [568, 460] on div at bounding box center [561, 461] width 24 height 24
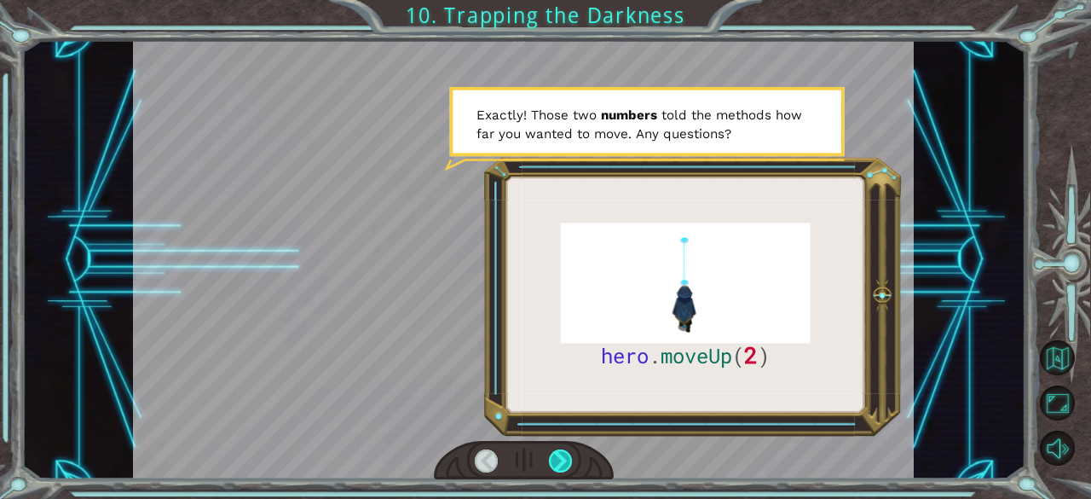
click at [568, 460] on div at bounding box center [561, 461] width 24 height 24
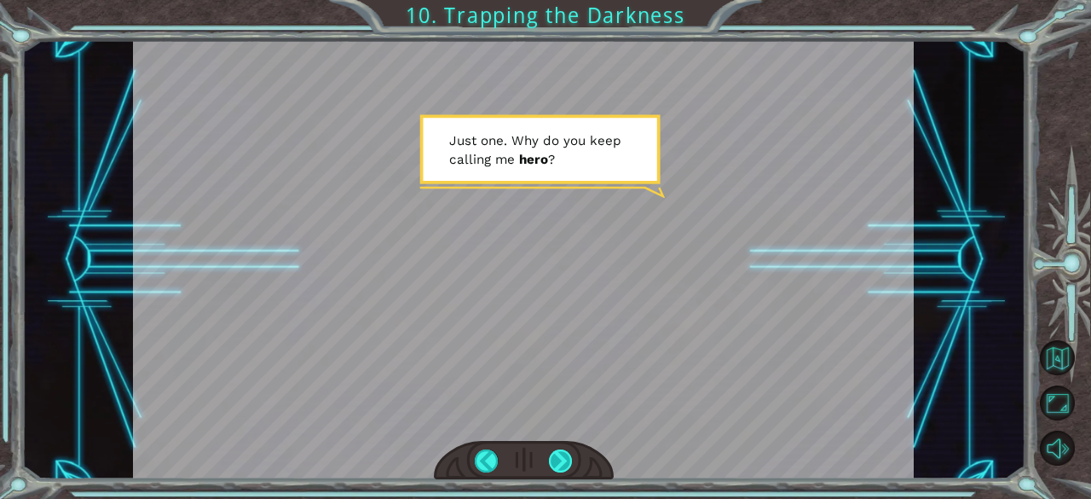
click at [566, 457] on div at bounding box center [561, 461] width 24 height 24
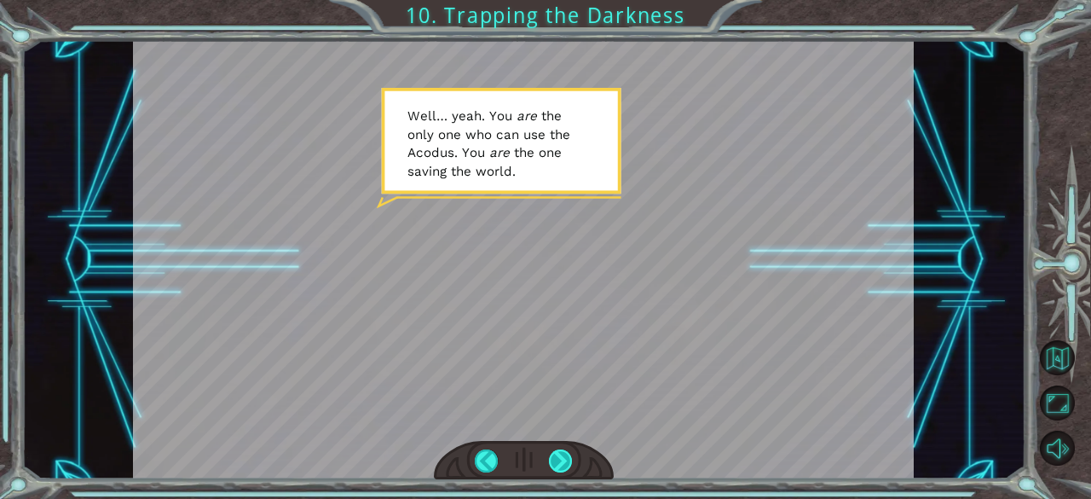
click at [566, 457] on div at bounding box center [561, 461] width 24 height 24
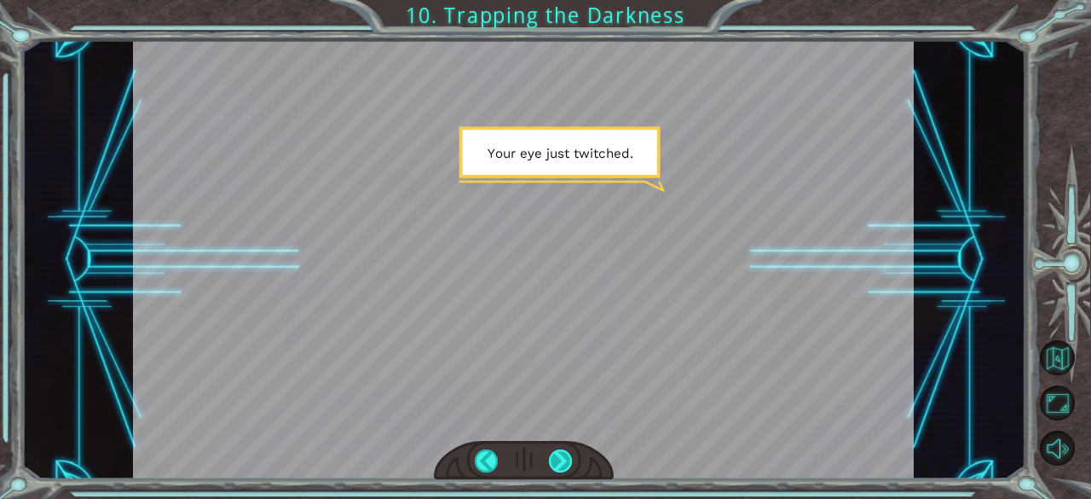
click at [566, 457] on div at bounding box center [561, 461] width 24 height 24
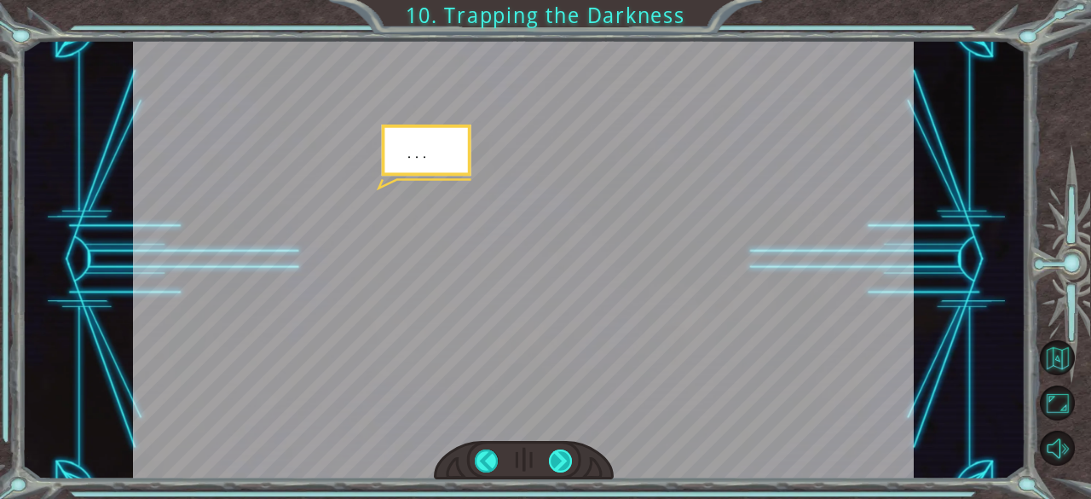
click at [566, 457] on div at bounding box center [561, 461] width 24 height 24
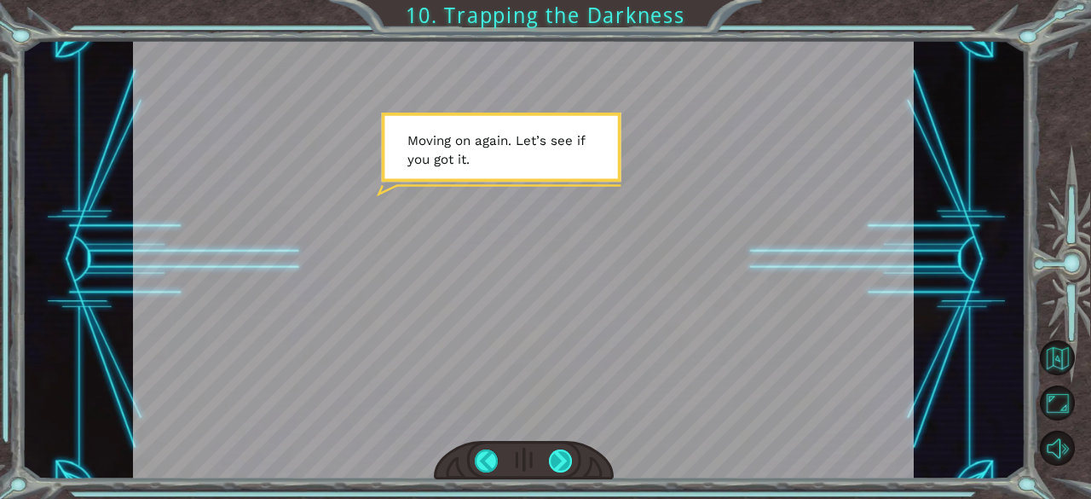
click at [566, 457] on div at bounding box center [561, 461] width 24 height 24
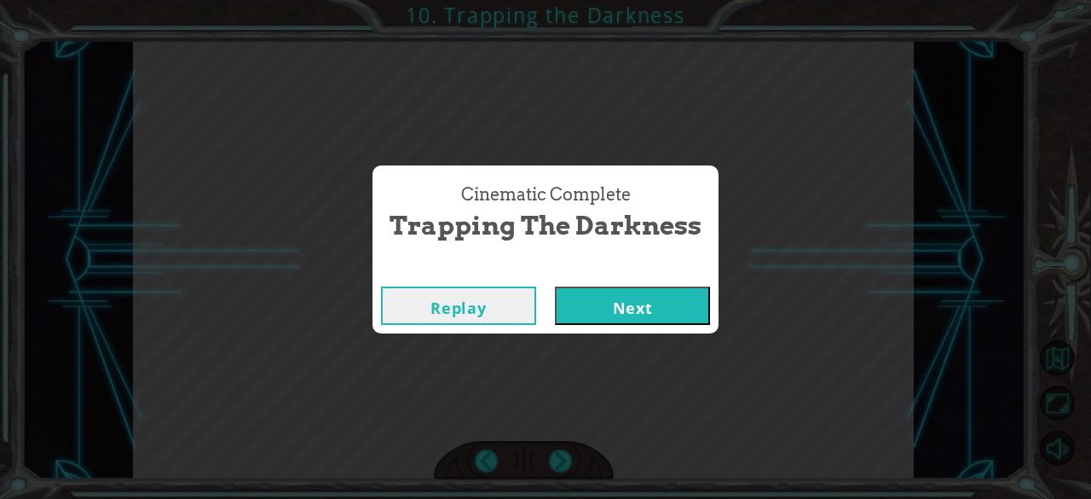
click at [627, 311] on button "Next" at bounding box center [632, 305] width 155 height 38
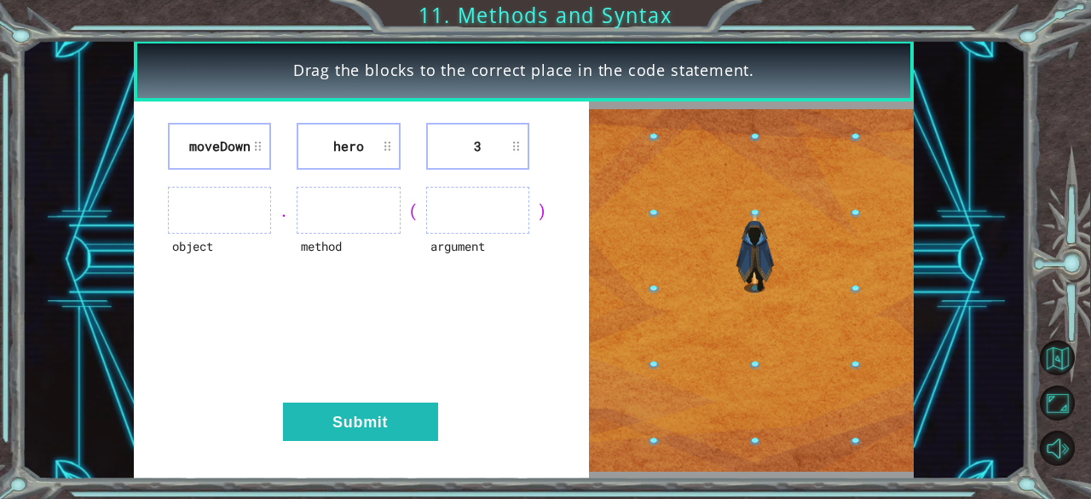
click at [213, 132] on li "moveDown" at bounding box center [219, 146] width 103 height 47
click at [356, 233] on ul at bounding box center [348, 210] width 103 height 47
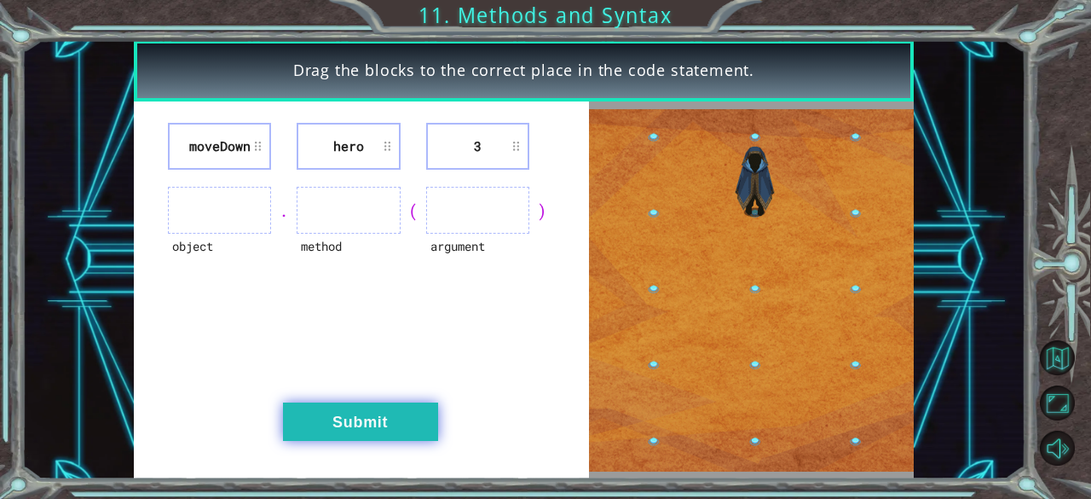
click at [407, 417] on button "Submit" at bounding box center [360, 421] width 155 height 38
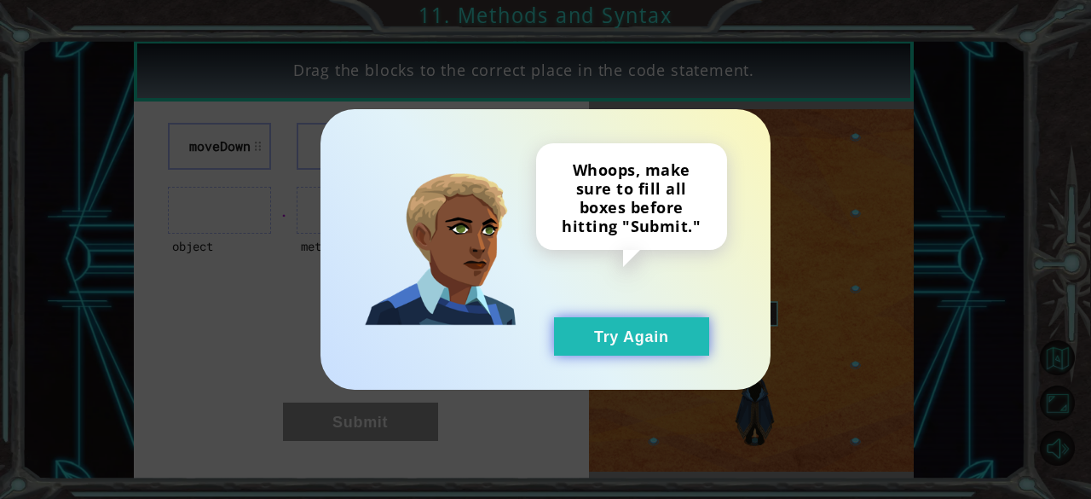
click at [599, 338] on button "Try Again" at bounding box center [631, 336] width 155 height 38
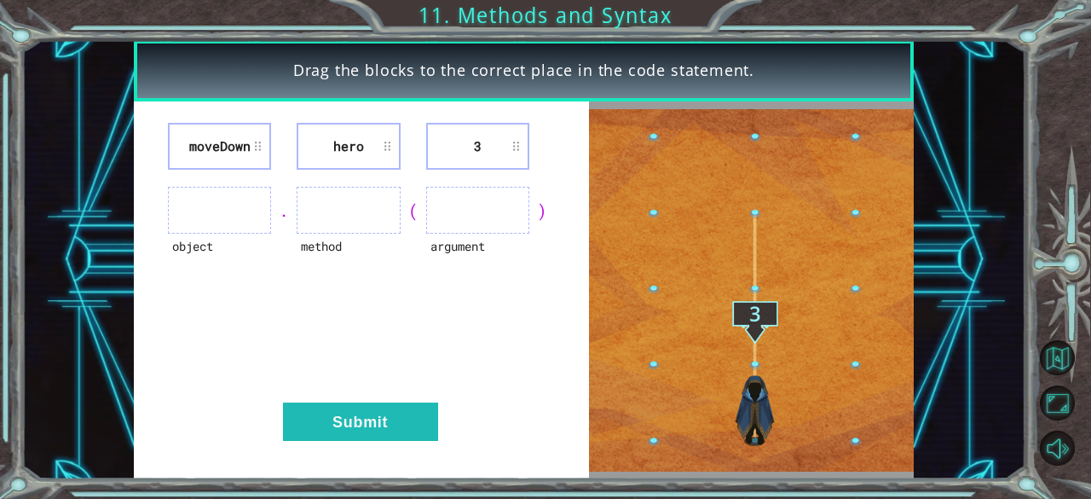
click at [353, 222] on ul at bounding box center [348, 210] width 103 height 47
drag, startPoint x: 353, startPoint y: 222, endPoint x: 317, endPoint y: 212, distance: 37.0
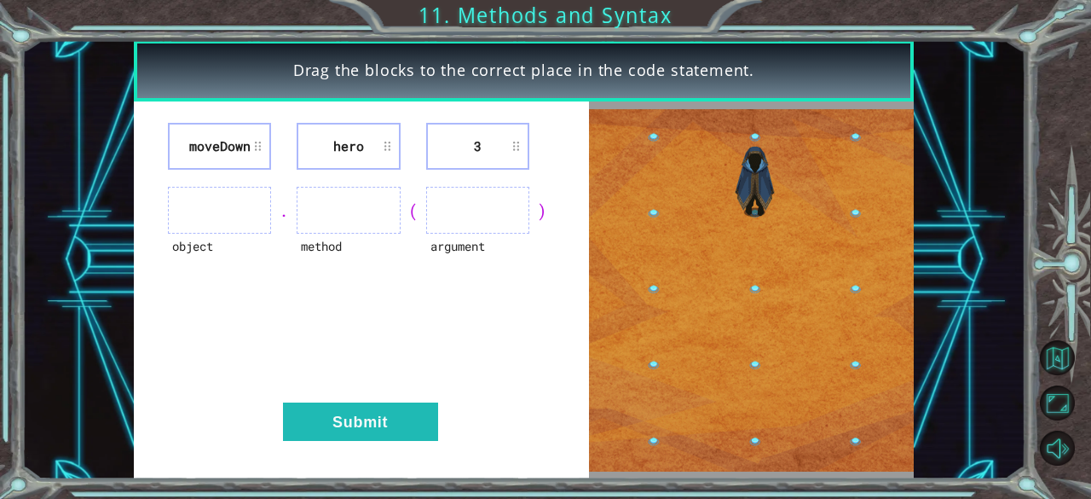
click at [338, 220] on ul at bounding box center [348, 210] width 103 height 47
click at [316, 217] on ul at bounding box center [348, 210] width 103 height 47
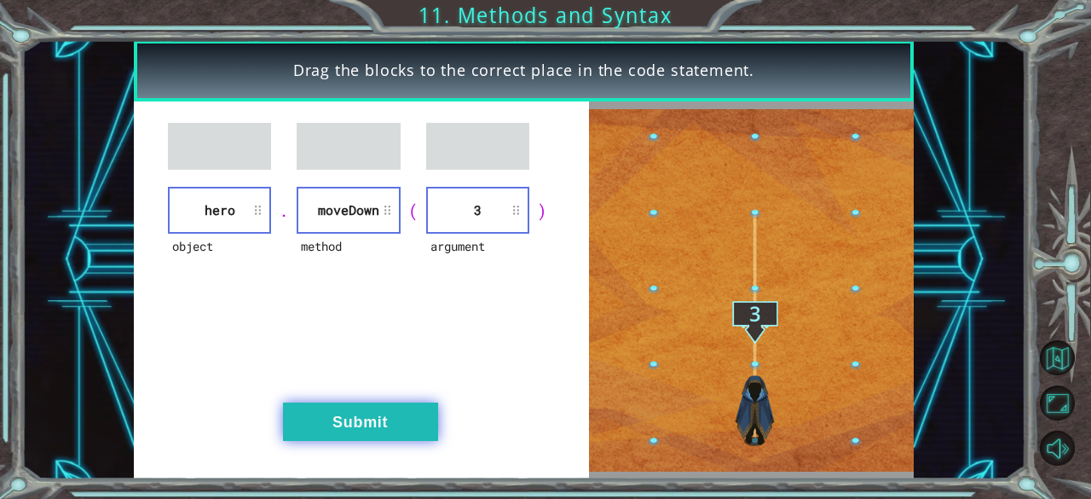
click at [399, 420] on button "Submit" at bounding box center [360, 421] width 155 height 38
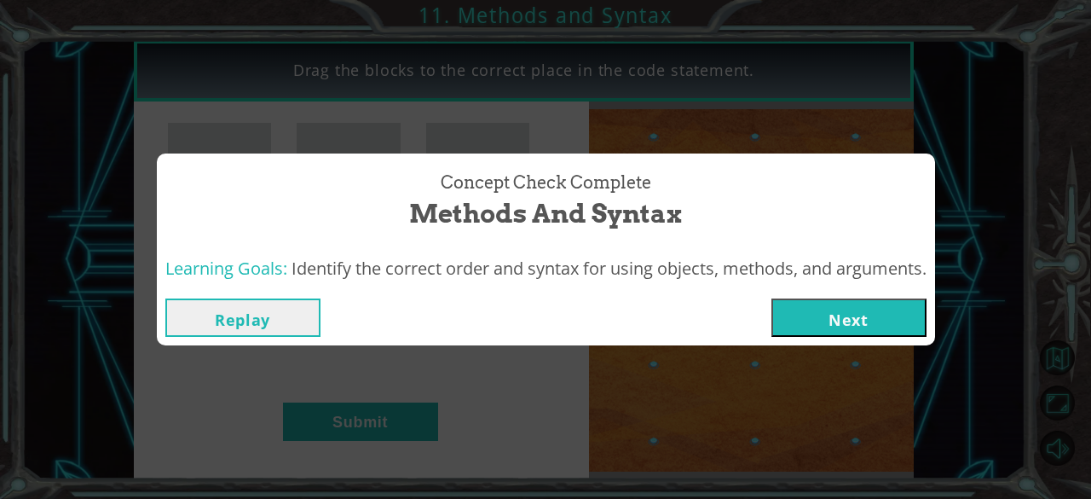
click at [846, 299] on button "Next" at bounding box center [848, 317] width 155 height 38
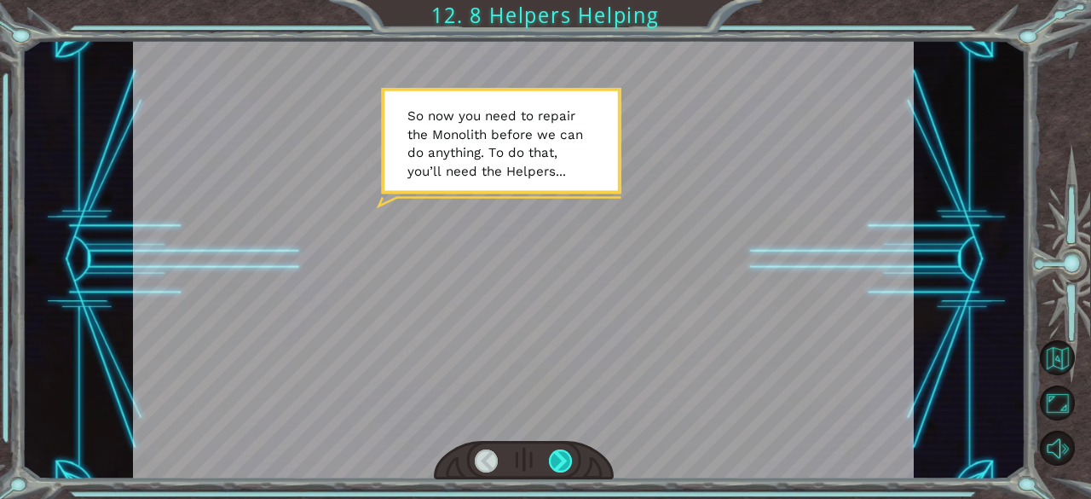
click at [567, 458] on div at bounding box center [561, 461] width 24 height 24
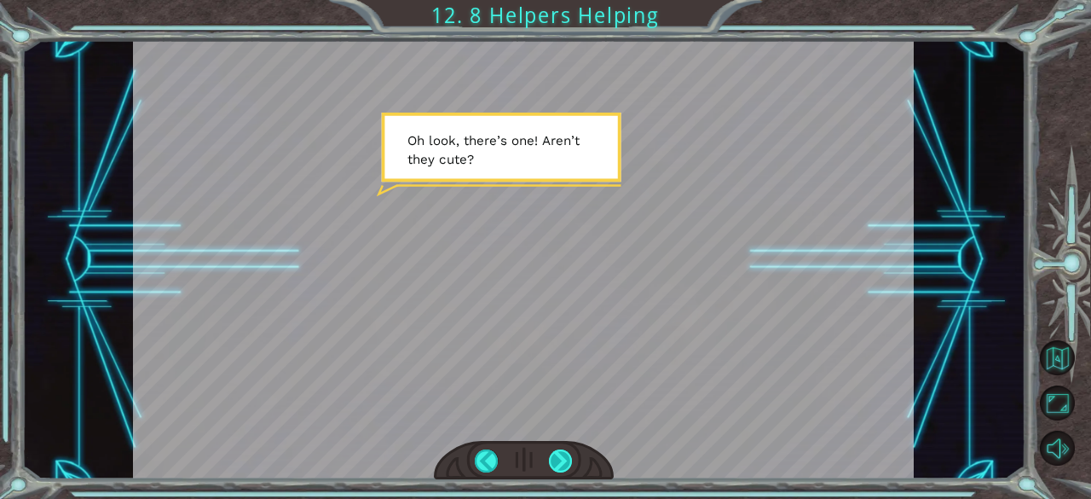
click at [566, 449] on div at bounding box center [561, 461] width 24 height 24
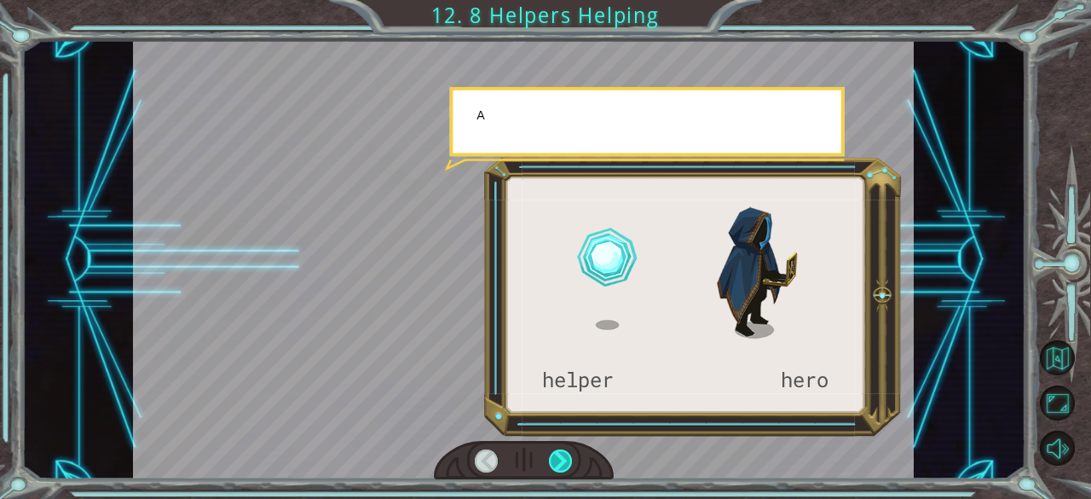
click at [566, 449] on div at bounding box center [561, 461] width 24 height 24
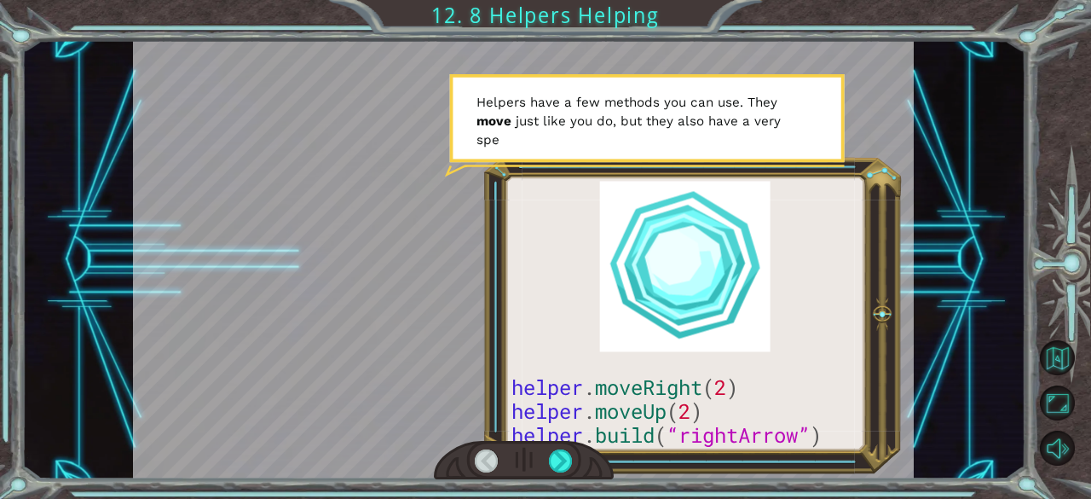
click at [482, 458] on div at bounding box center [487, 461] width 24 height 24
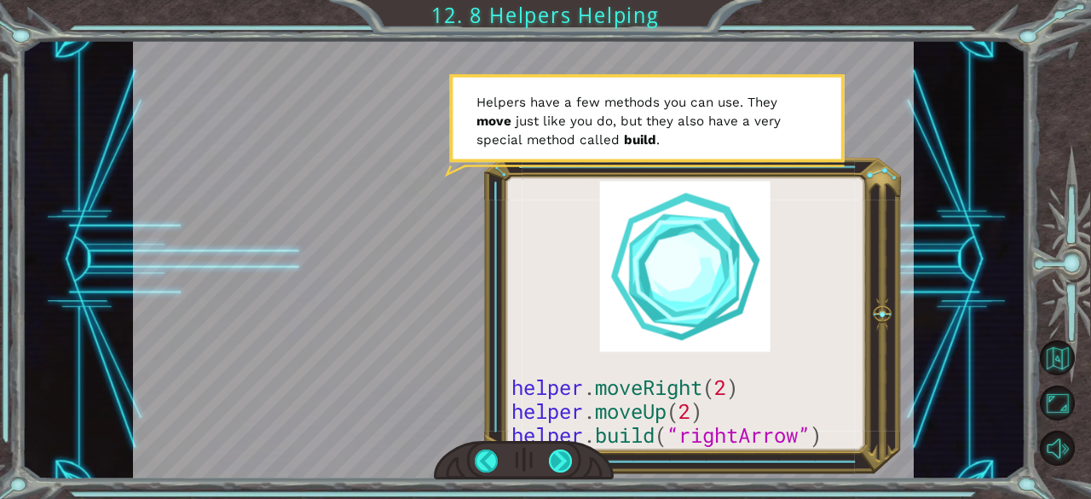
click at [561, 451] on div at bounding box center [561, 461] width 24 height 24
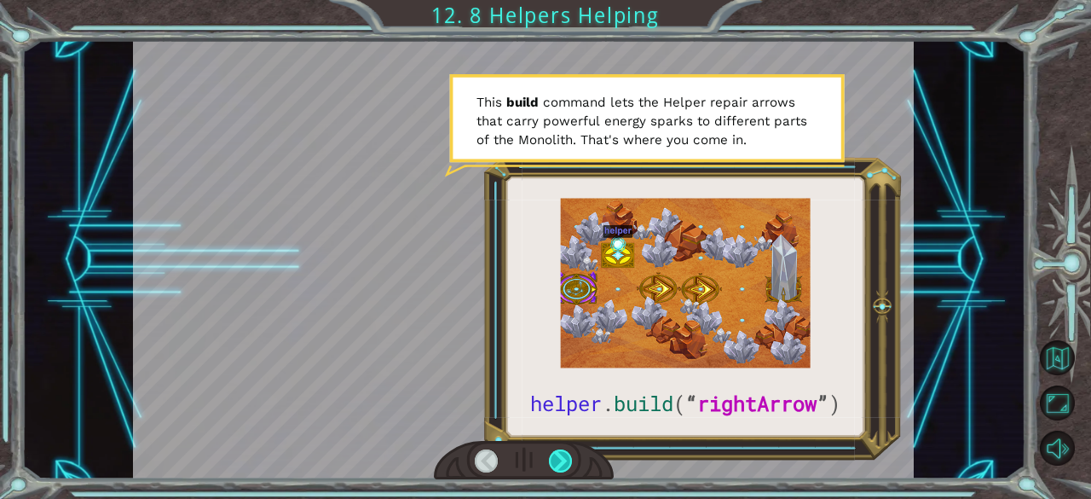
click at [554, 458] on div at bounding box center [561, 461] width 24 height 24
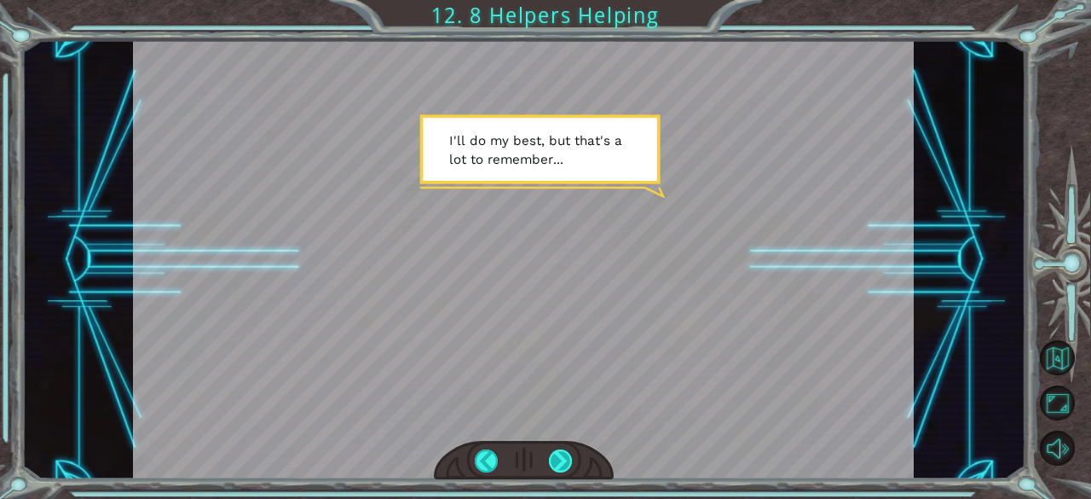
click at [554, 458] on div at bounding box center [561, 461] width 24 height 24
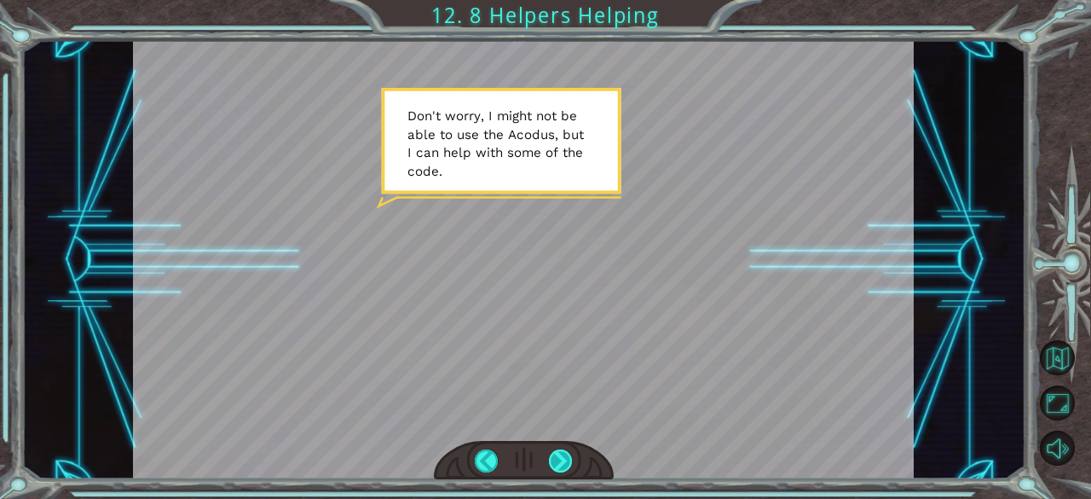
click at [554, 458] on div at bounding box center [561, 461] width 24 height 24
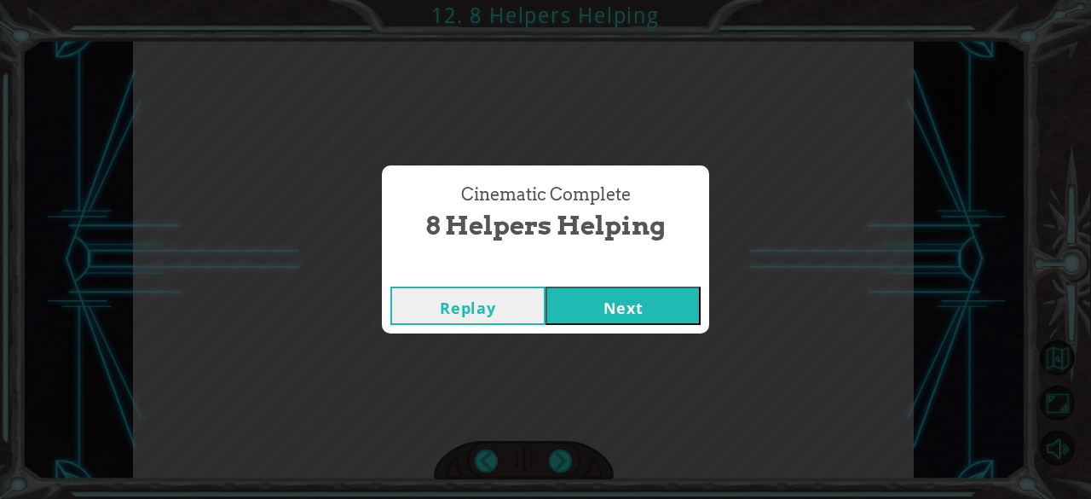
click at [662, 313] on button "Next" at bounding box center [623, 305] width 155 height 38
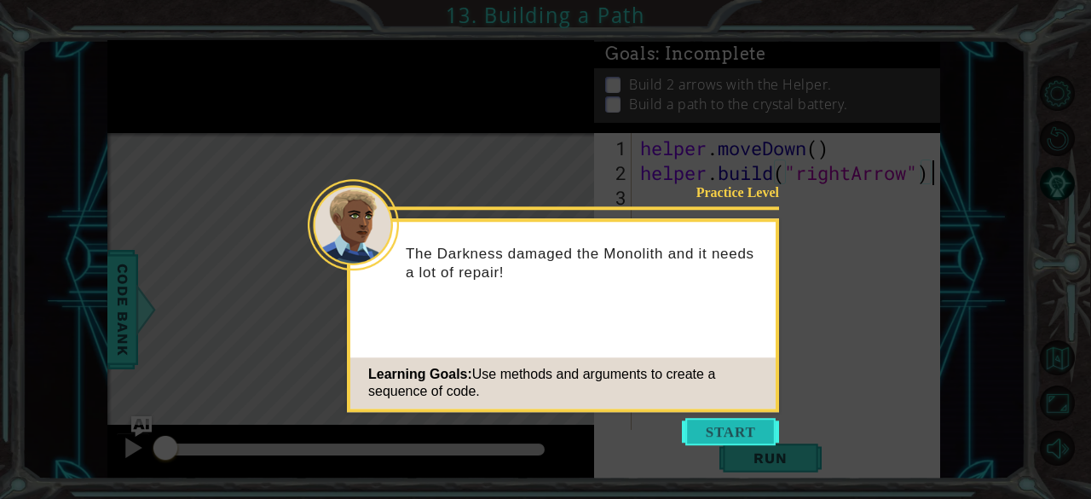
click at [738, 420] on button "Start" at bounding box center [730, 431] width 97 height 27
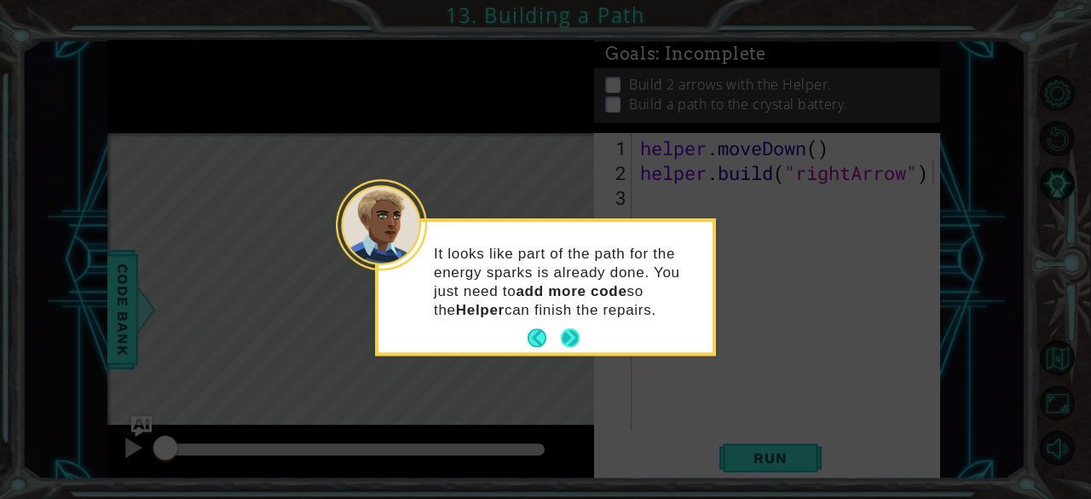
click at [569, 338] on button "Next" at bounding box center [570, 338] width 19 height 19
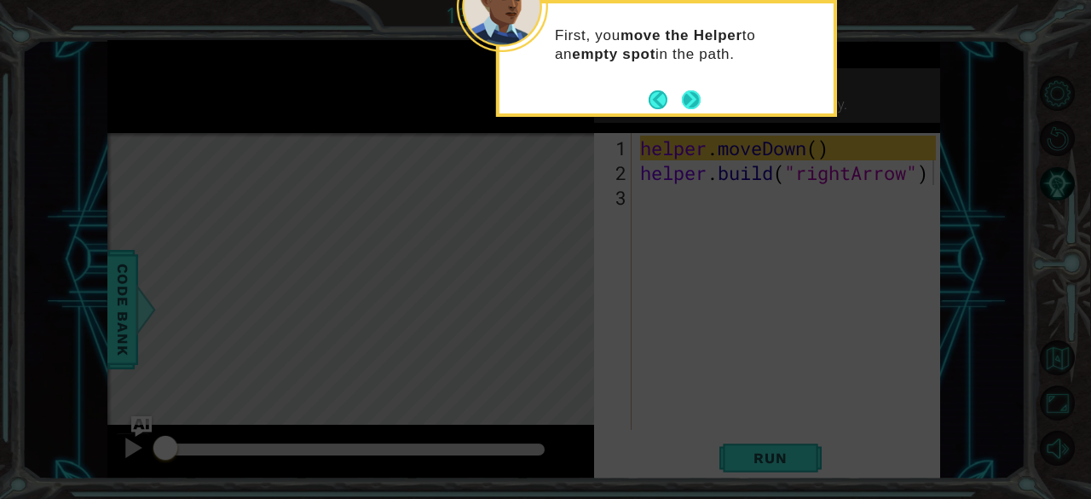
click at [685, 94] on button "Next" at bounding box center [691, 99] width 19 height 19
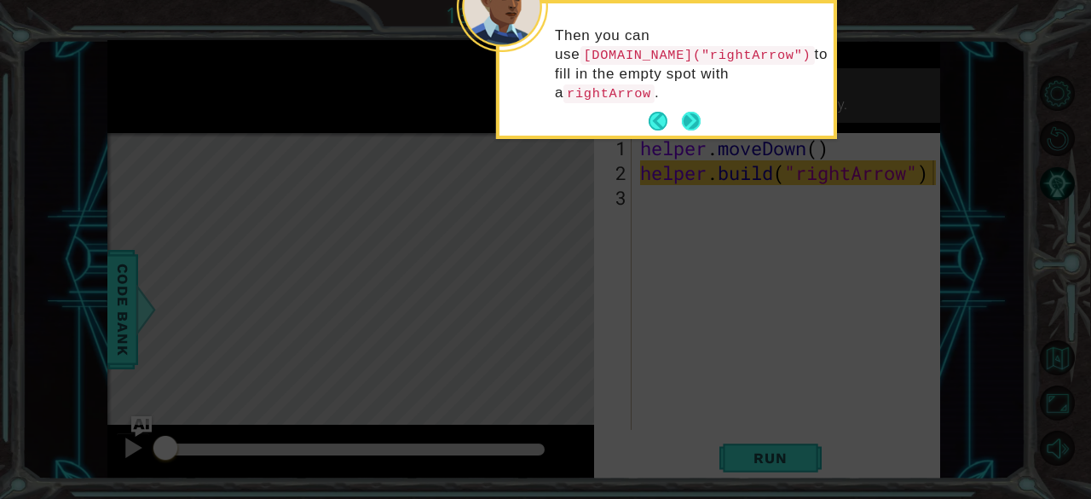
click at [687, 112] on button "Next" at bounding box center [691, 121] width 19 height 19
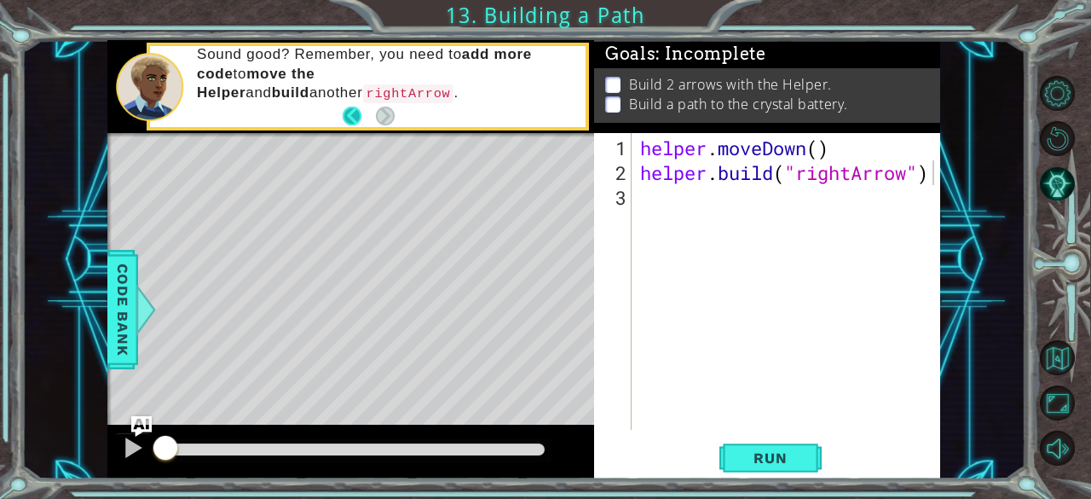
click at [354, 118] on button "Back" at bounding box center [359, 116] width 33 height 19
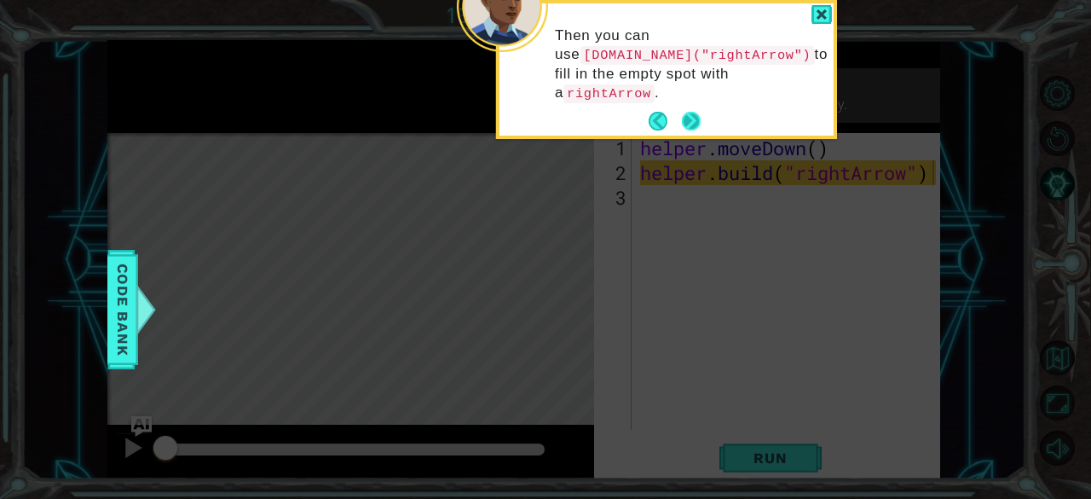
click at [689, 112] on button "Next" at bounding box center [692, 122] width 20 height 20
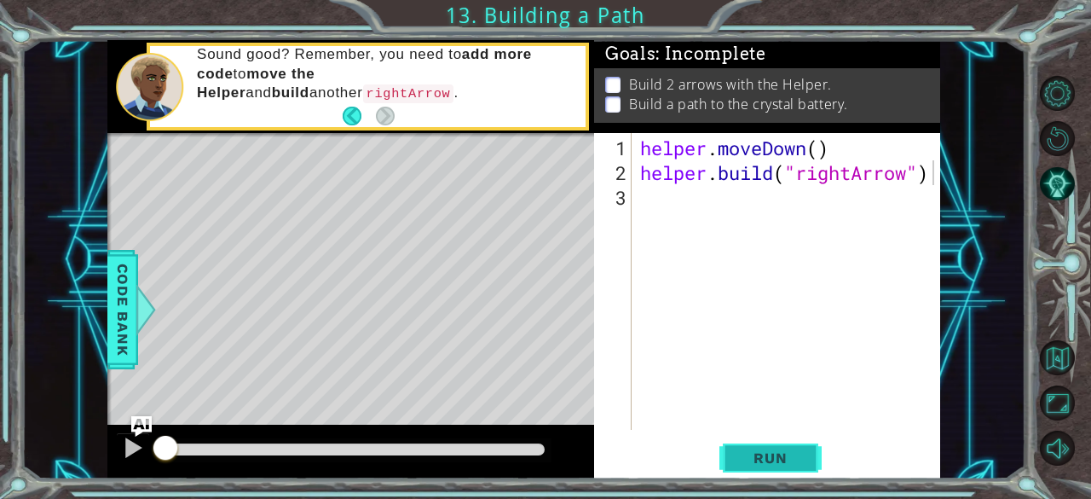
click at [755, 444] on button "Run" at bounding box center [770, 458] width 102 height 35
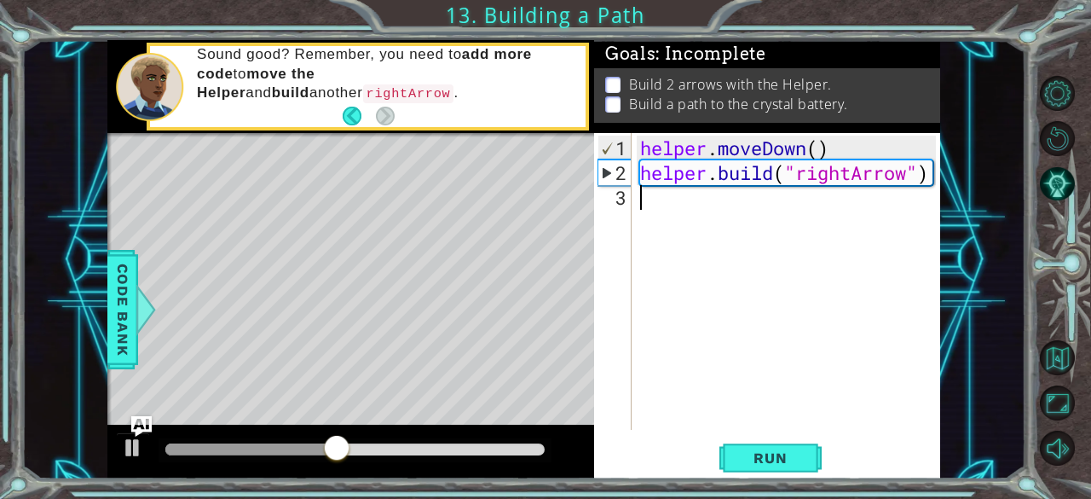
click at [652, 205] on div "helper . moveDown ( ) helper . build ( "rightArrow" )" at bounding box center [791, 309] width 309 height 346
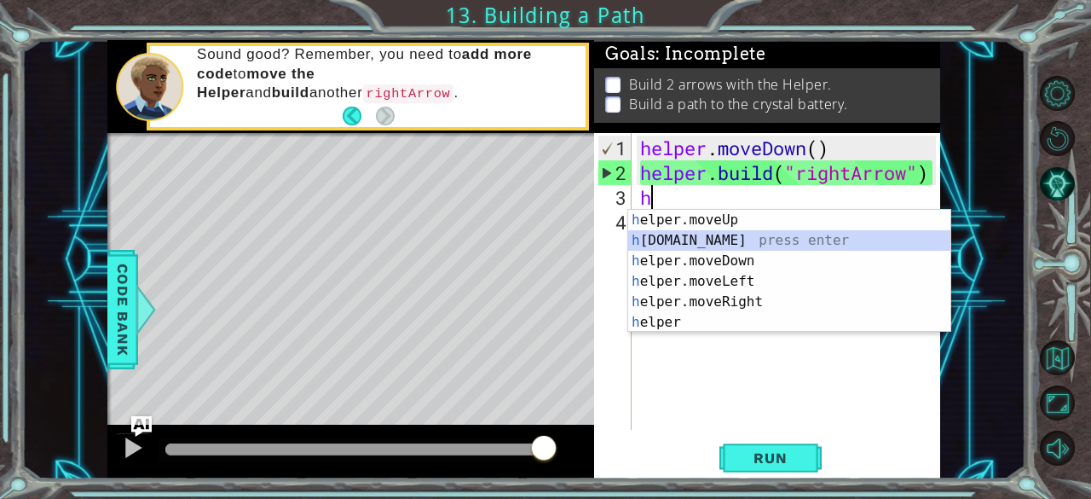
click at [702, 240] on div "h elper.moveUp press enter h [DOMAIN_NAME] press enter h elper.moveDown press e…" at bounding box center [789, 292] width 323 height 164
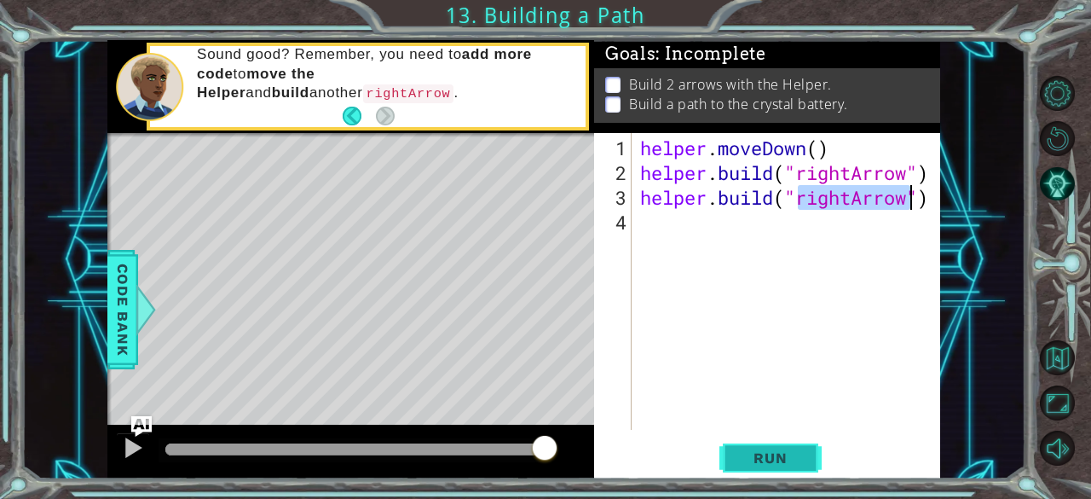
type textarea "[DOMAIN_NAME]("rightArrow")"
click at [771, 458] on span "Run" at bounding box center [770, 457] width 67 height 17
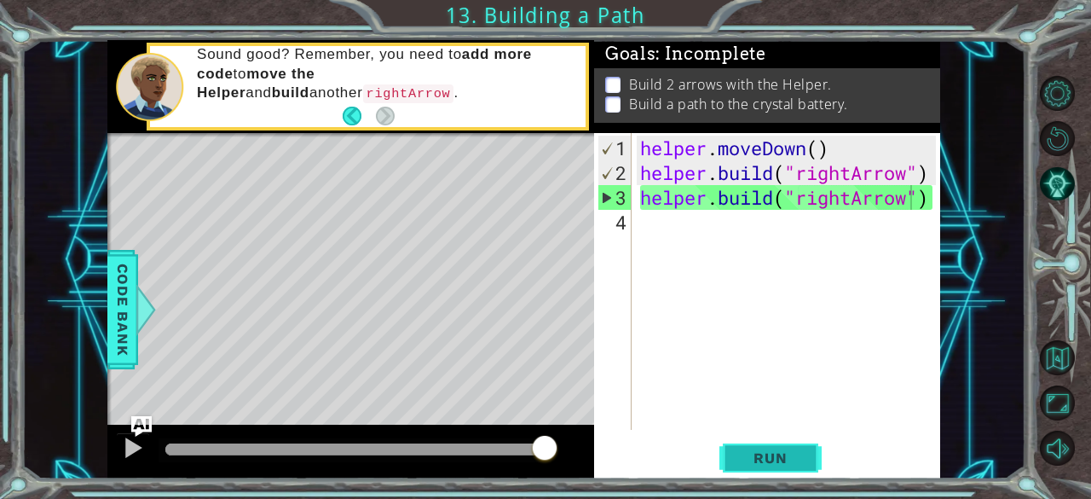
click at [768, 457] on span "Run" at bounding box center [770, 457] width 67 height 17
click at [140, 440] on div at bounding box center [133, 447] width 22 height 22
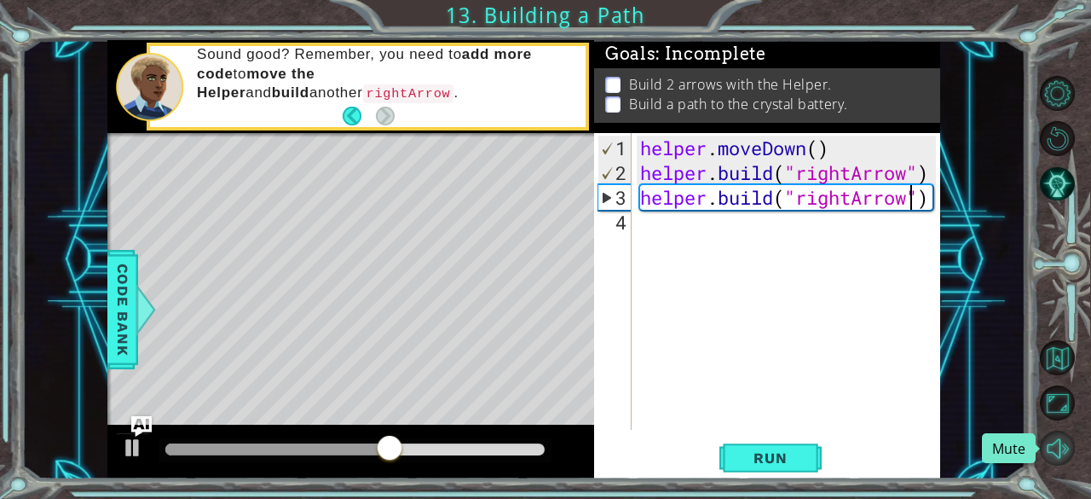
click at [1064, 448] on button "Mute" at bounding box center [1057, 447] width 35 height 35
